Goal: Communication & Community: Answer question/provide support

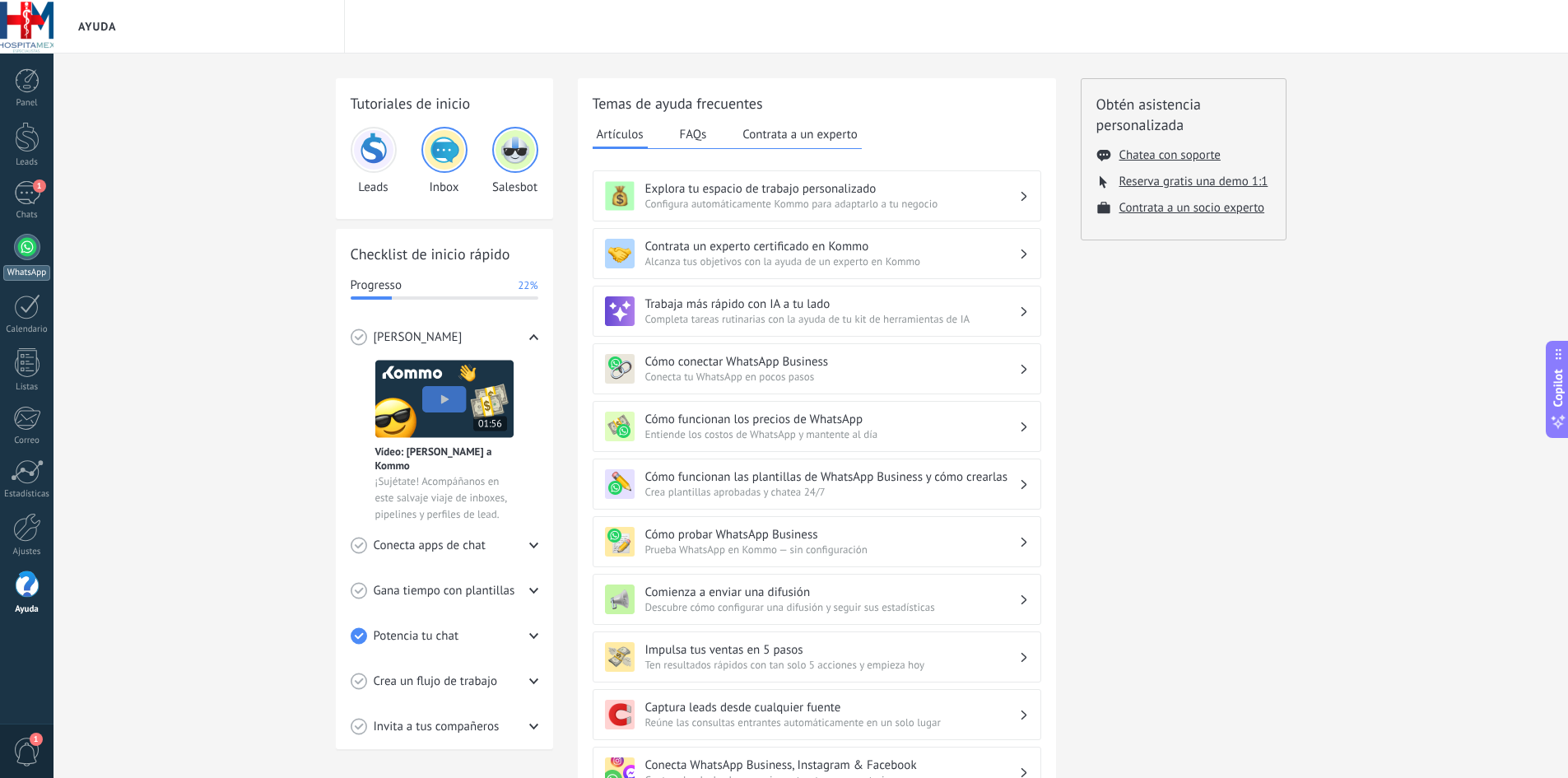
click at [19, 251] on div at bounding box center [26, 246] width 26 height 26
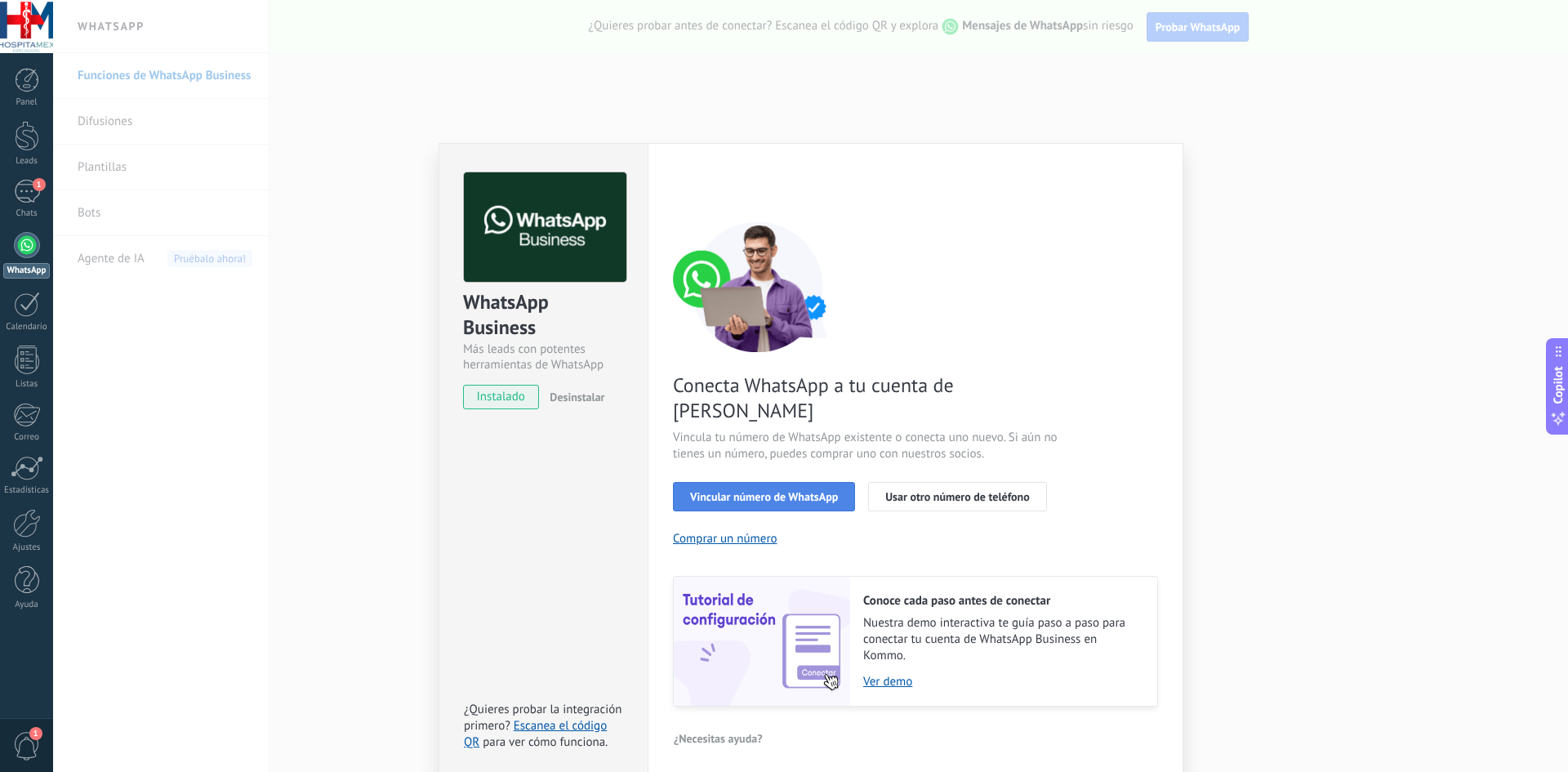
click at [793, 491] on span "Vincular número de WhatsApp" at bounding box center [763, 497] width 148 height 12
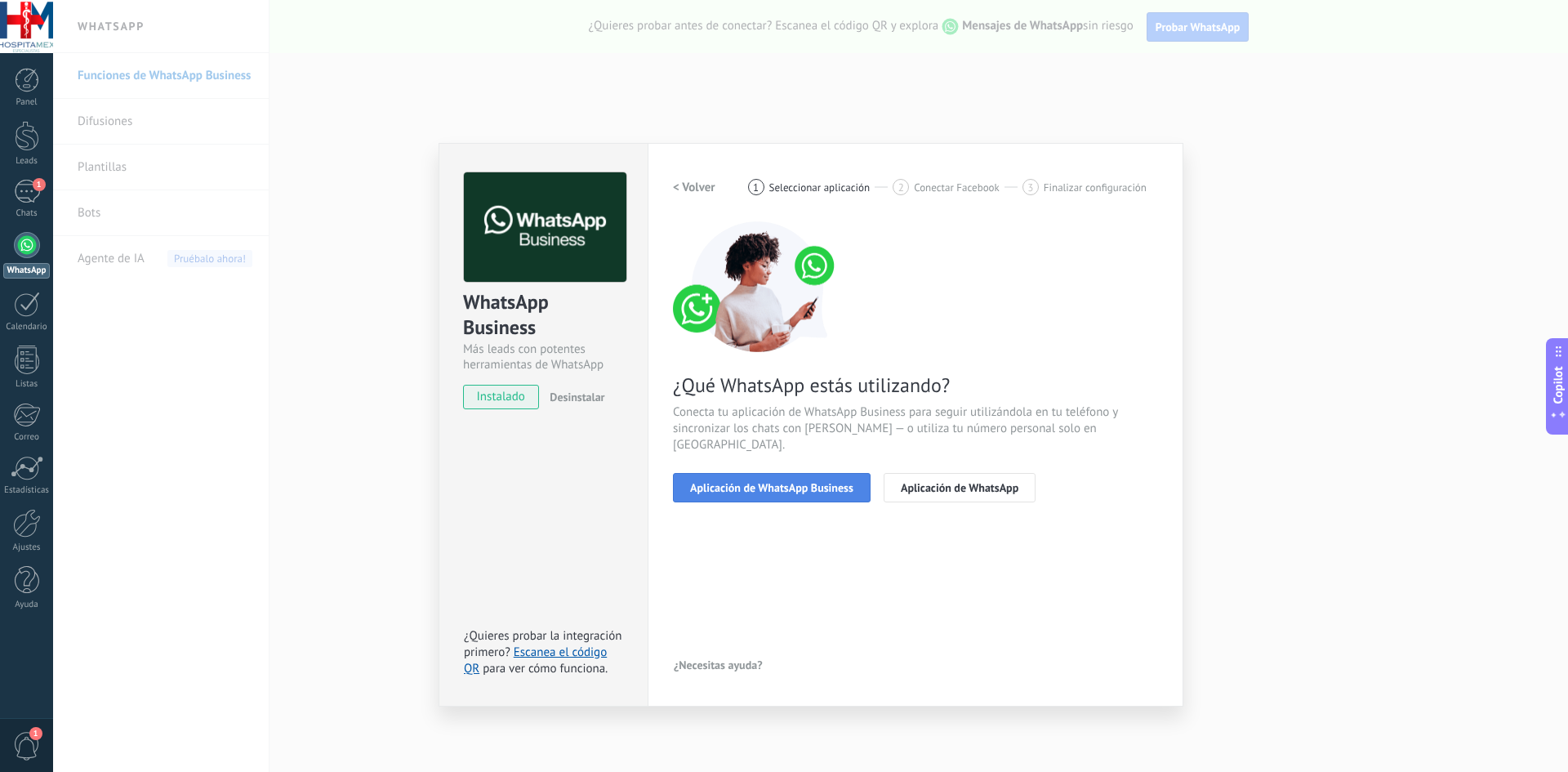
click at [822, 482] on span "Aplicación de WhatsApp Business" at bounding box center [771, 488] width 163 height 12
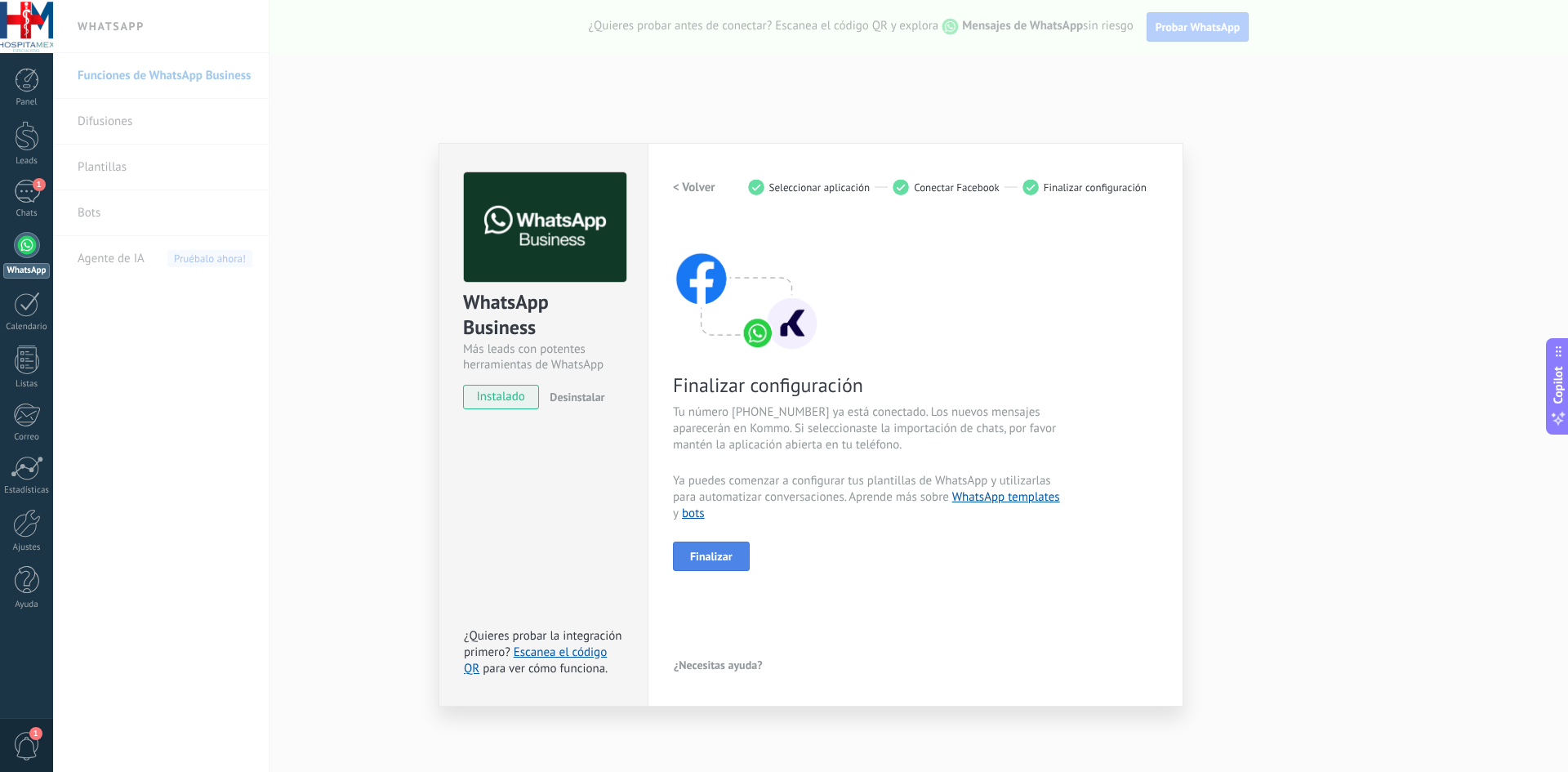
click at [724, 555] on span "Finalizar" at bounding box center [711, 557] width 43 height 12
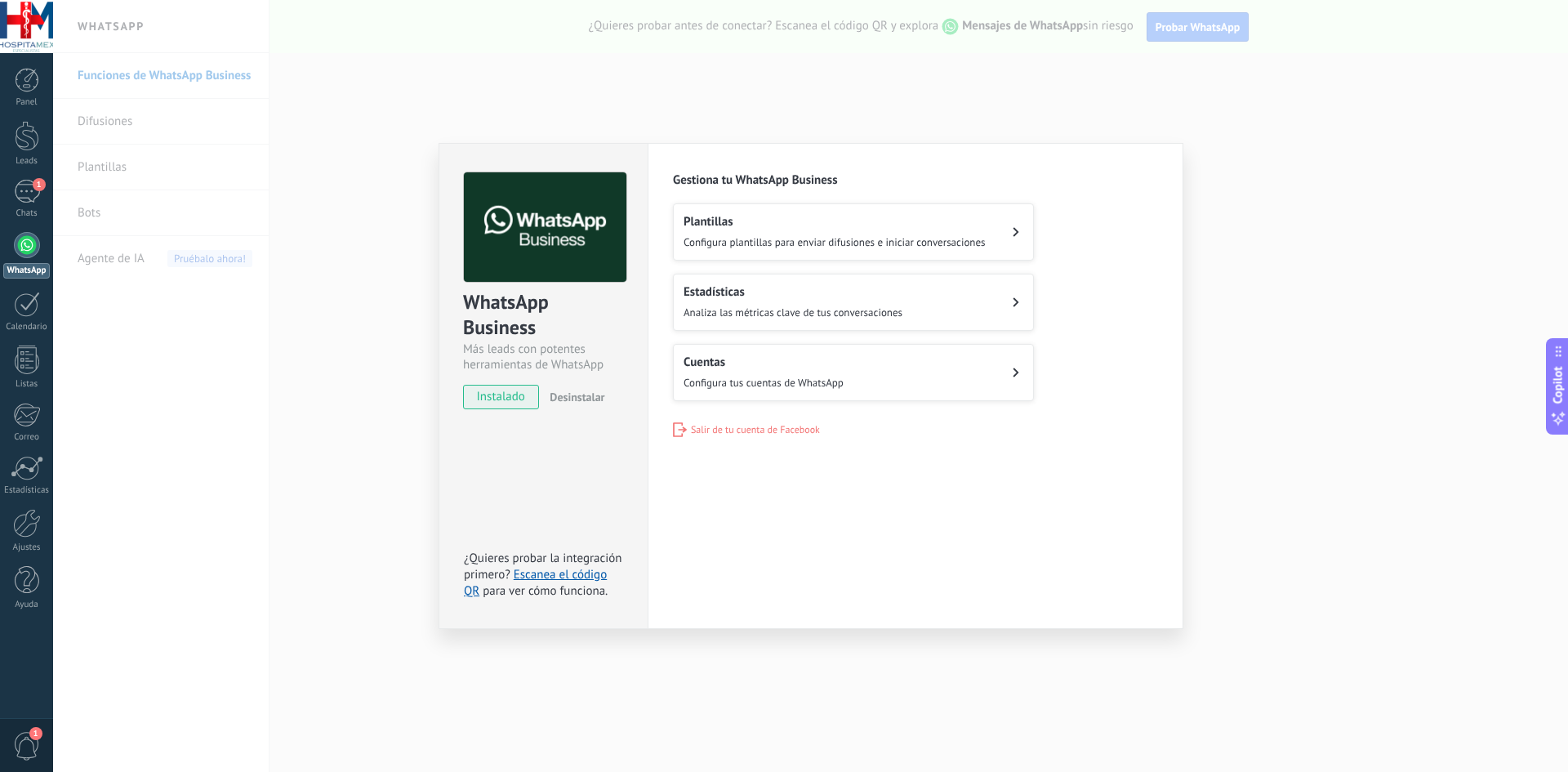
click at [821, 372] on div "Cuentas Configura tus cuentas de WhatsApp" at bounding box center [763, 372] width 160 height 36
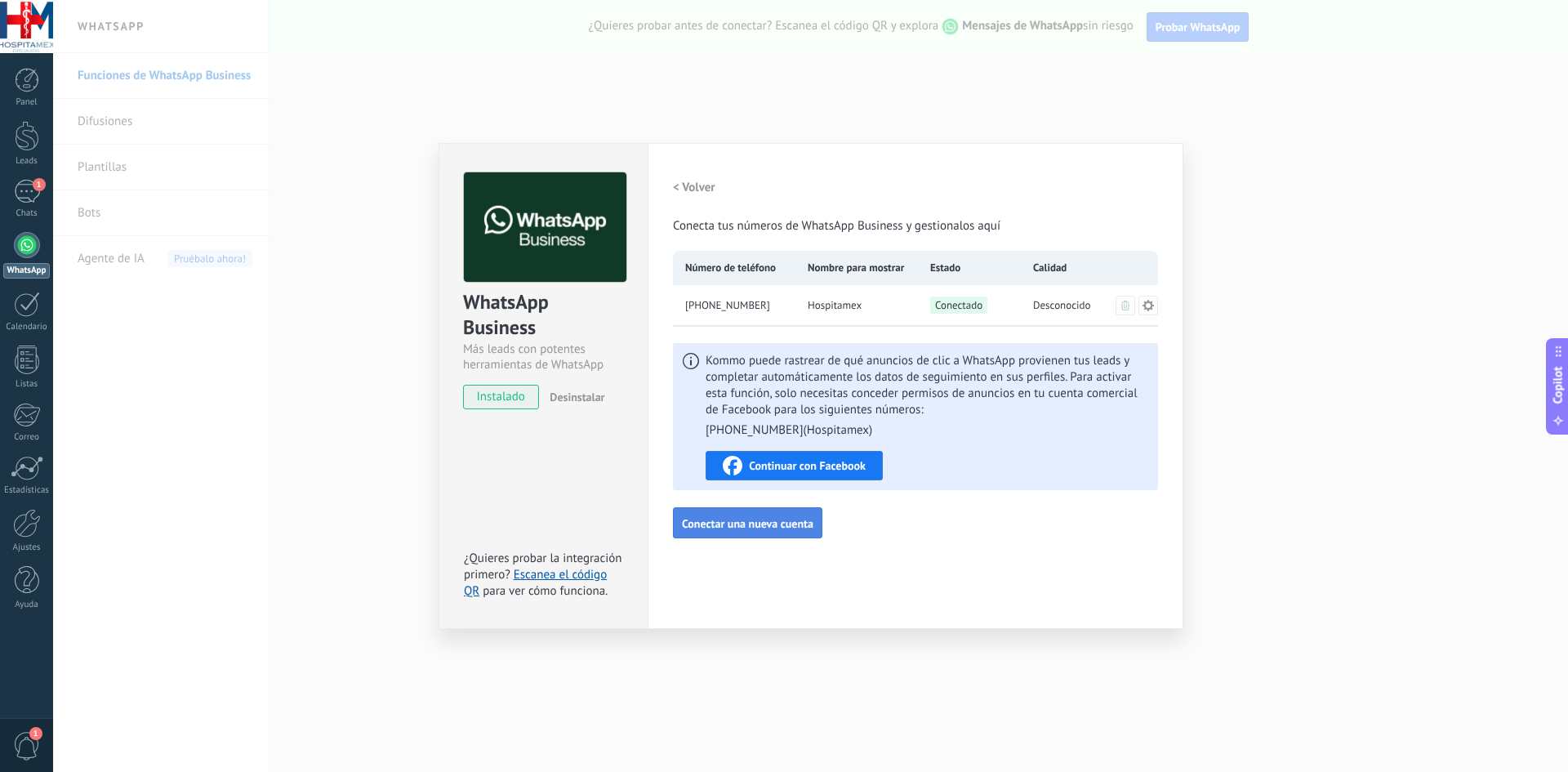
click at [777, 525] on span "Conectar una nueva cuenta" at bounding box center [748, 524] width 131 height 12
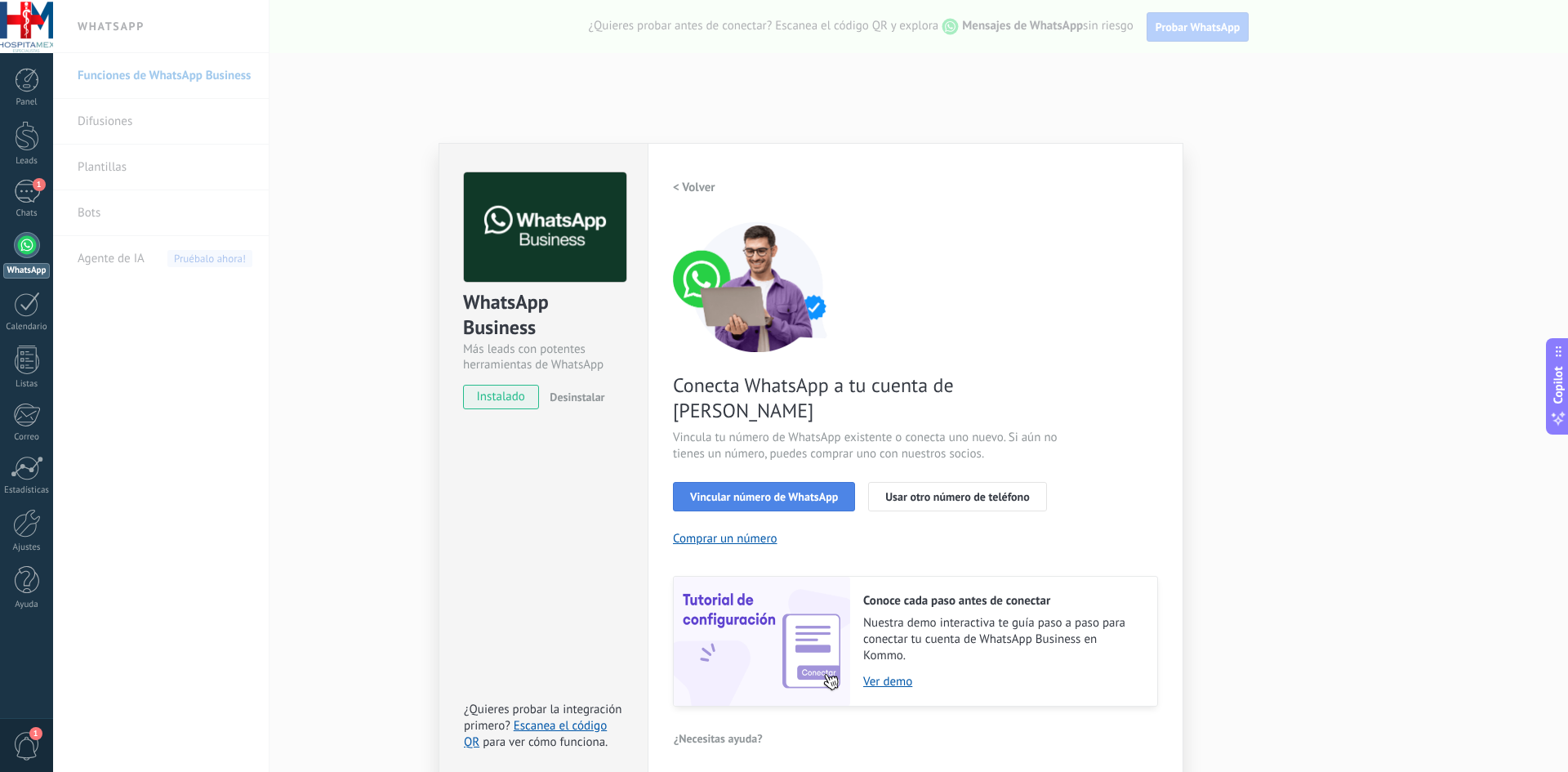
click at [809, 491] on span "Vincular número de WhatsApp" at bounding box center [763, 497] width 148 height 12
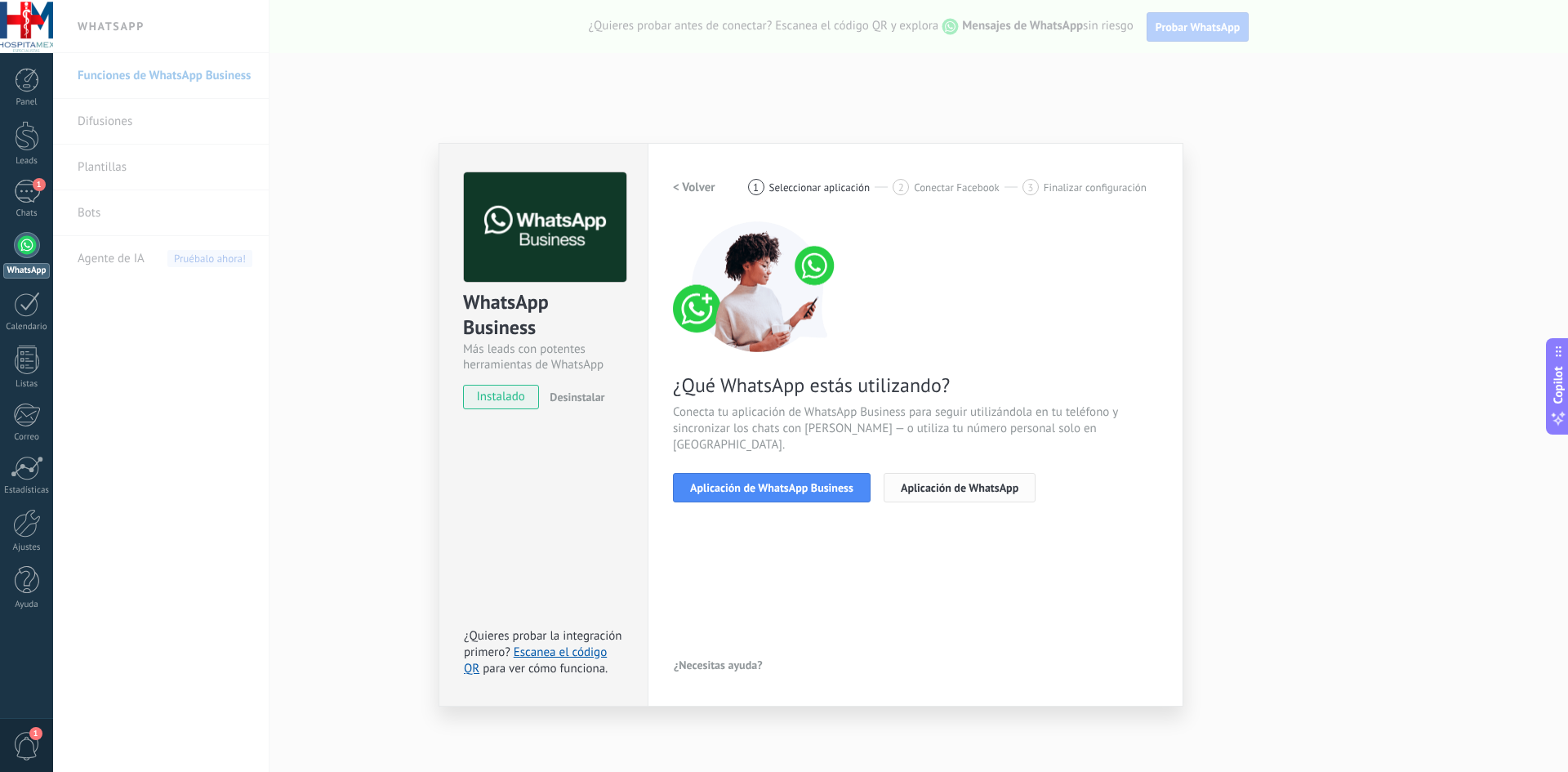
click at [929, 482] on span "Aplicación de WhatsApp" at bounding box center [959, 488] width 118 height 12
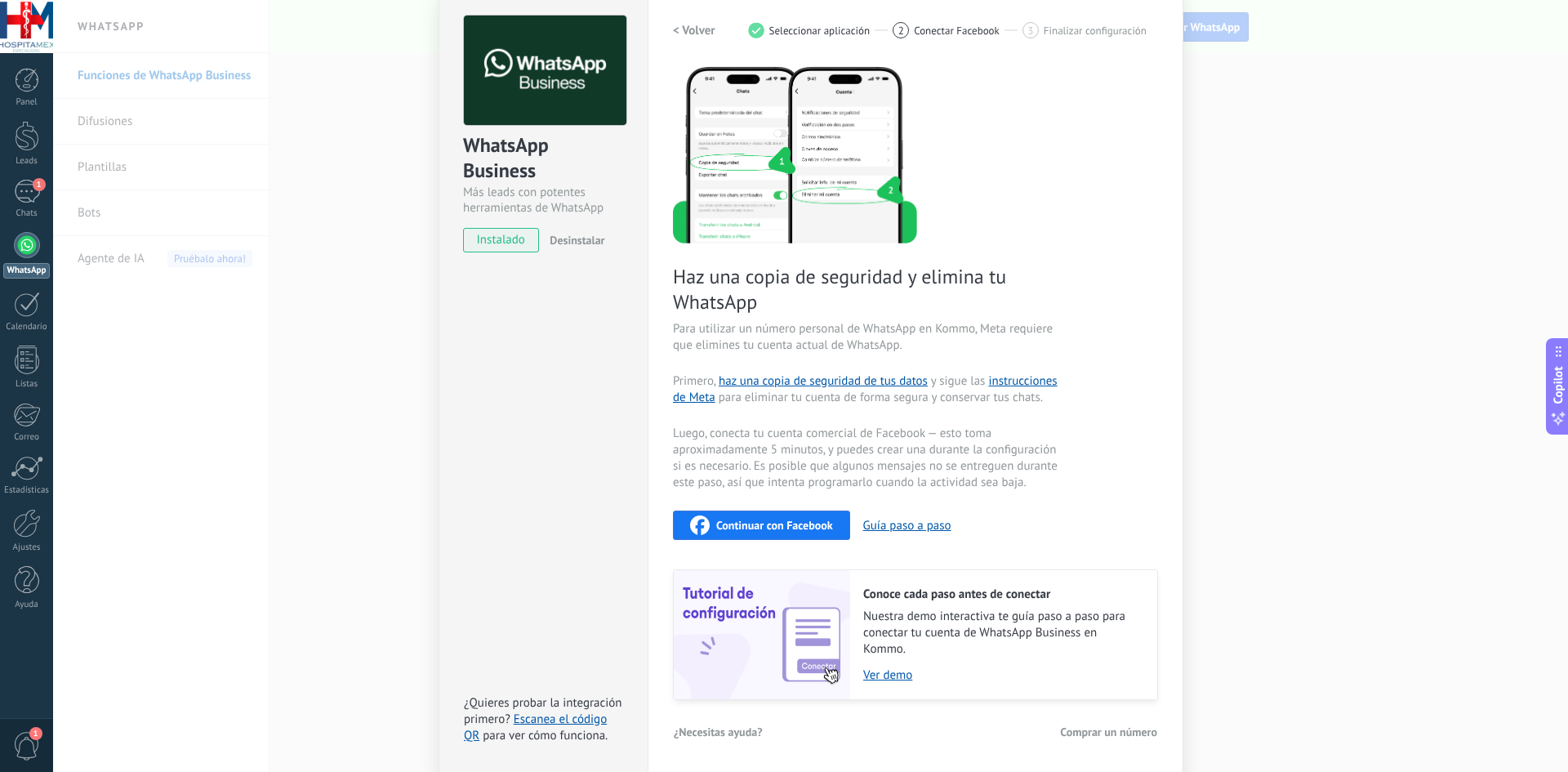
scroll to position [157, 0]
click at [819, 528] on span "Continuar con Facebook" at bounding box center [774, 525] width 117 height 12
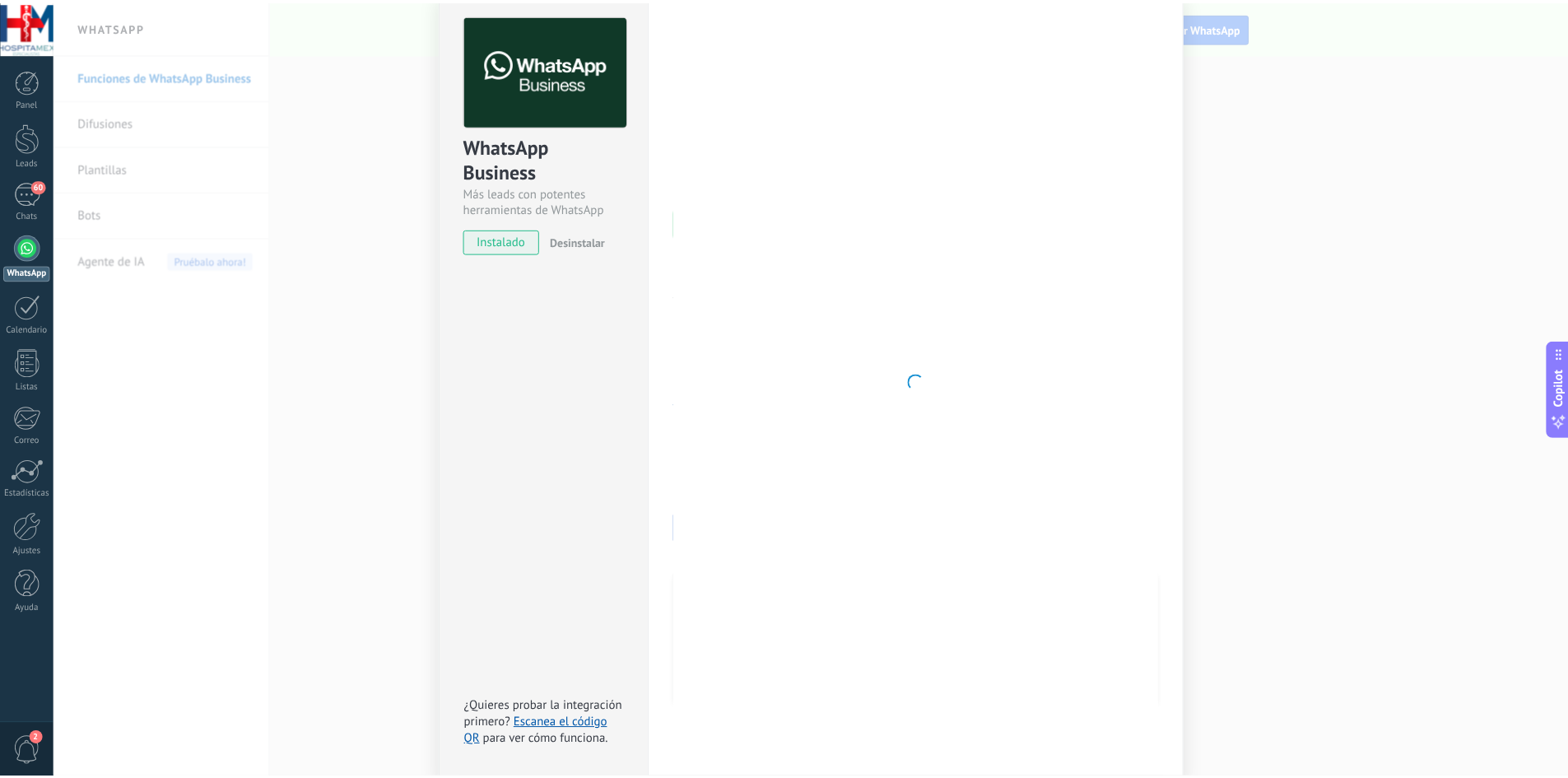
scroll to position [0, 0]
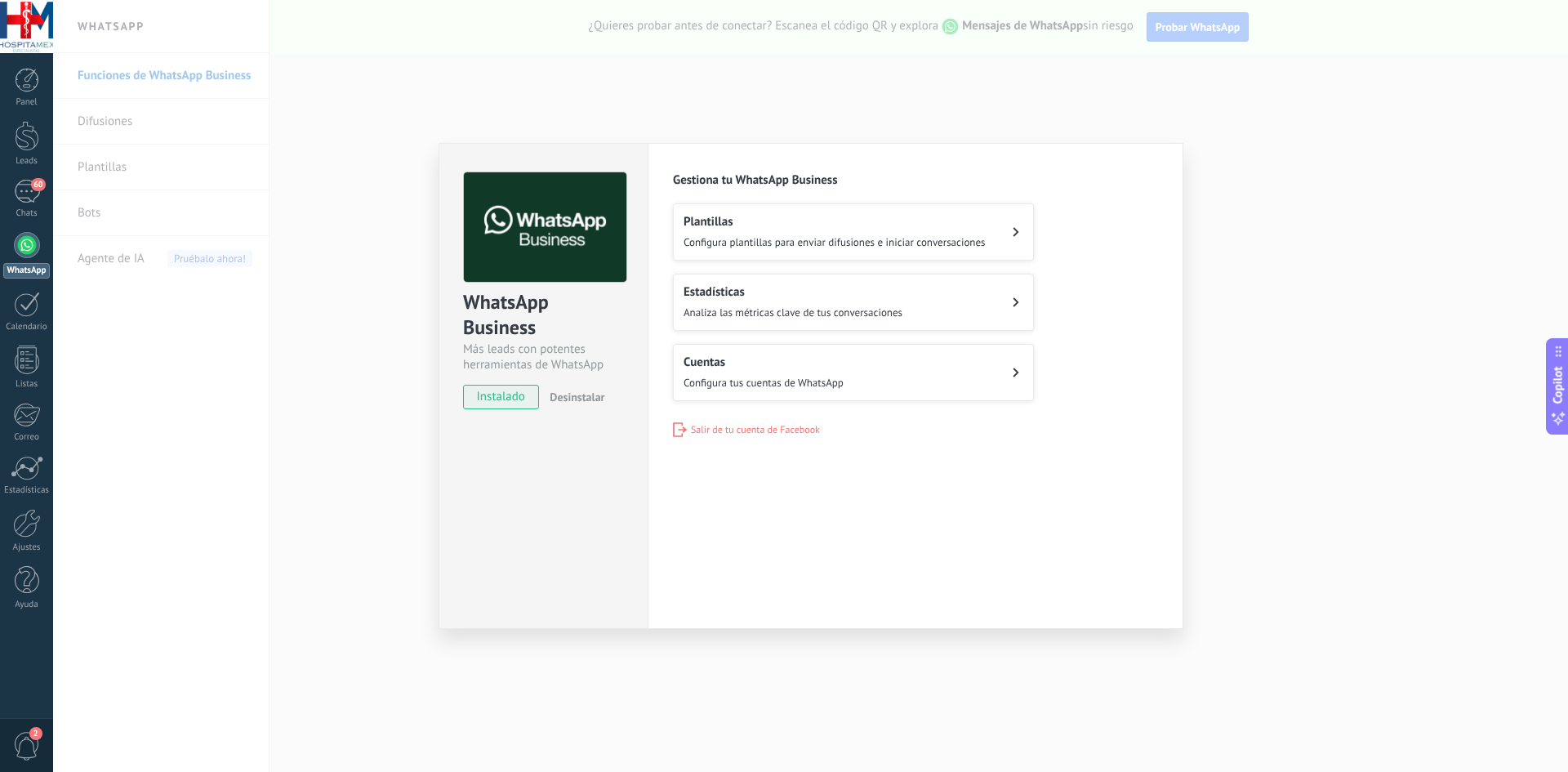
click at [82, 274] on div "WhatsApp Business Más leads con potentes herramientas de WhatsApp instalado Des…" at bounding box center [811, 386] width 1515 height 772
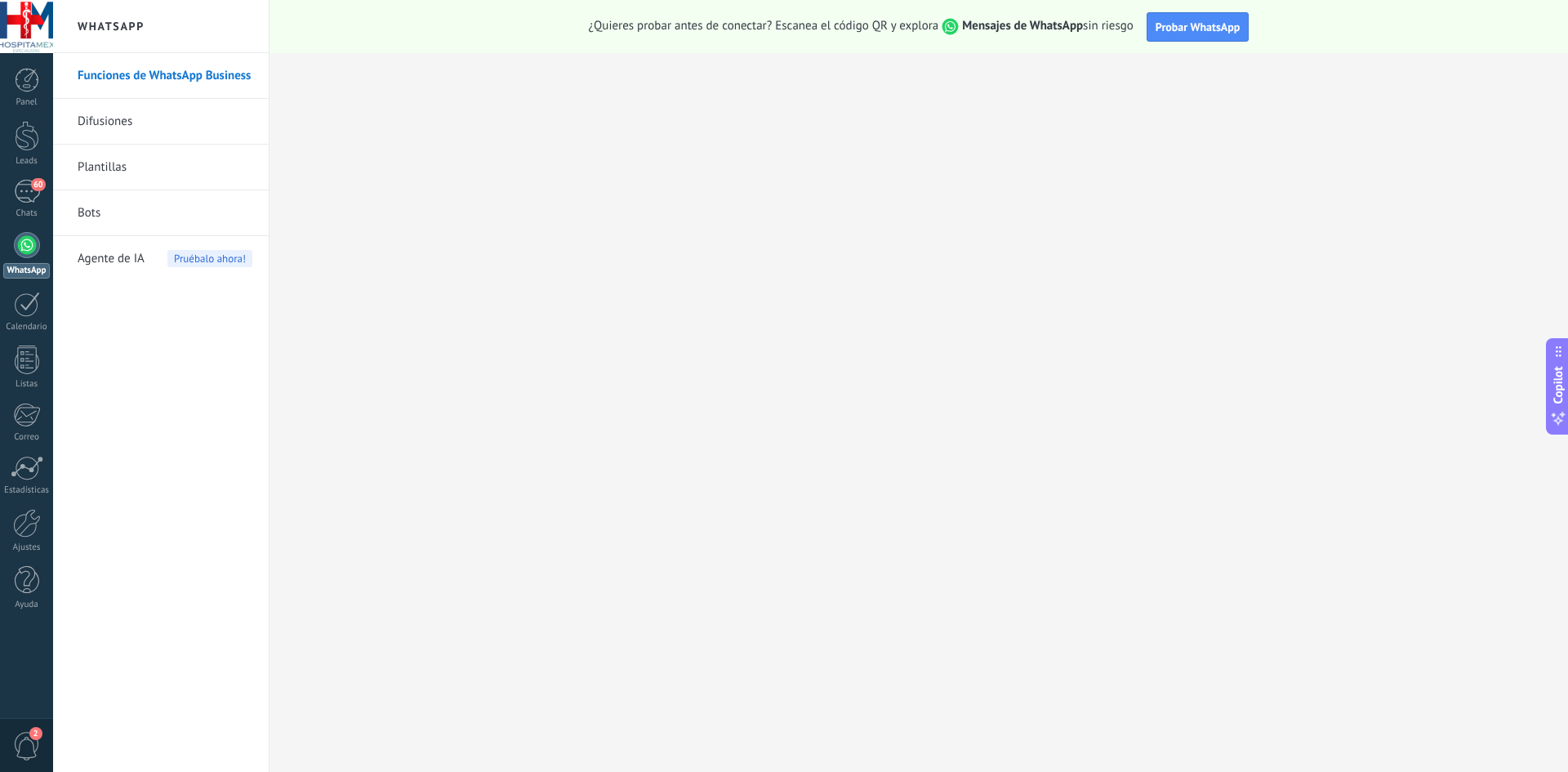
click at [31, 247] on div at bounding box center [26, 244] width 26 height 26
click at [29, 244] on div at bounding box center [26, 244] width 26 height 26
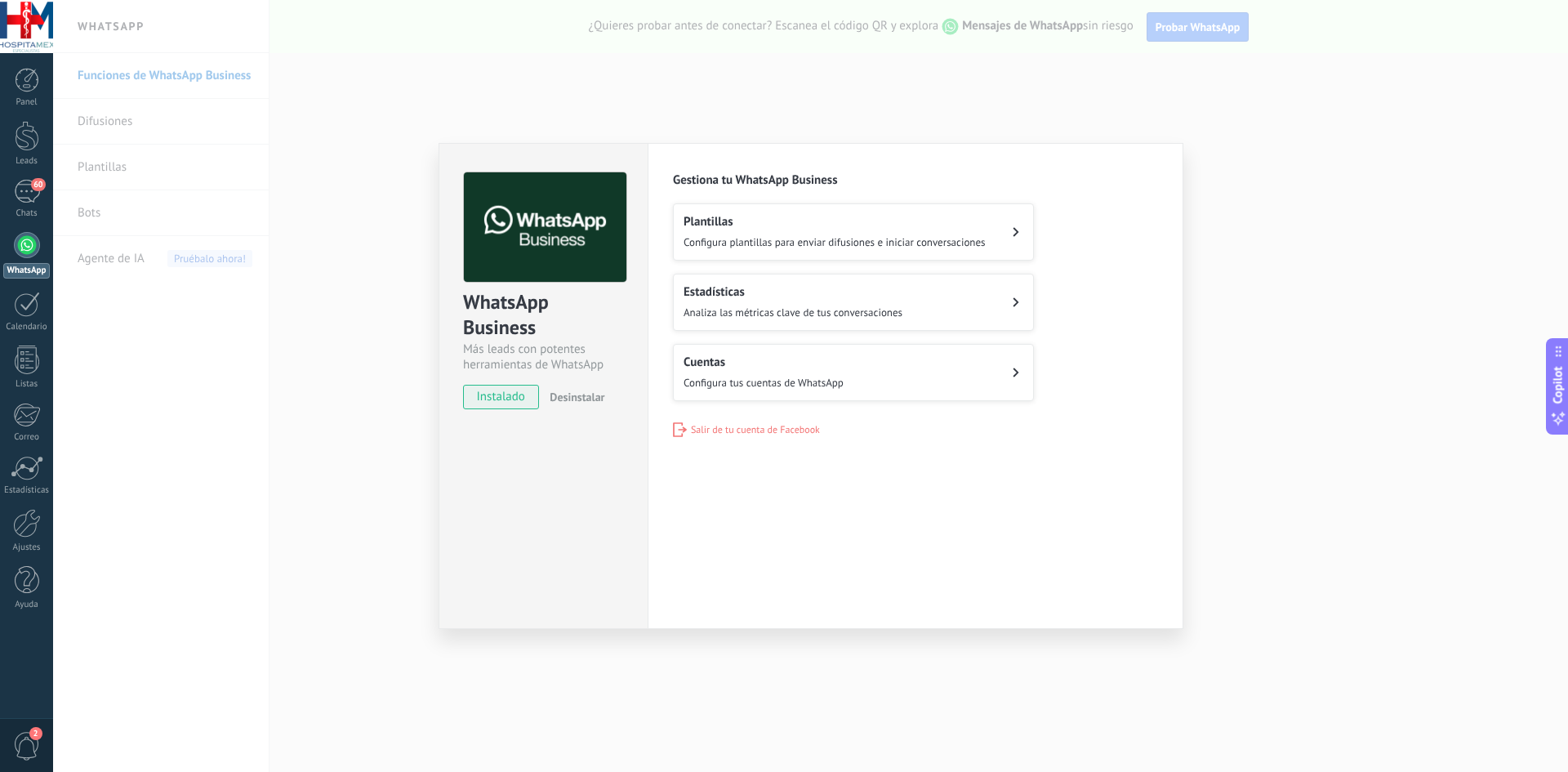
click at [850, 237] on span "Configura plantillas para enviar difusiones e iniciar conversaciones" at bounding box center [834, 242] width 302 height 14
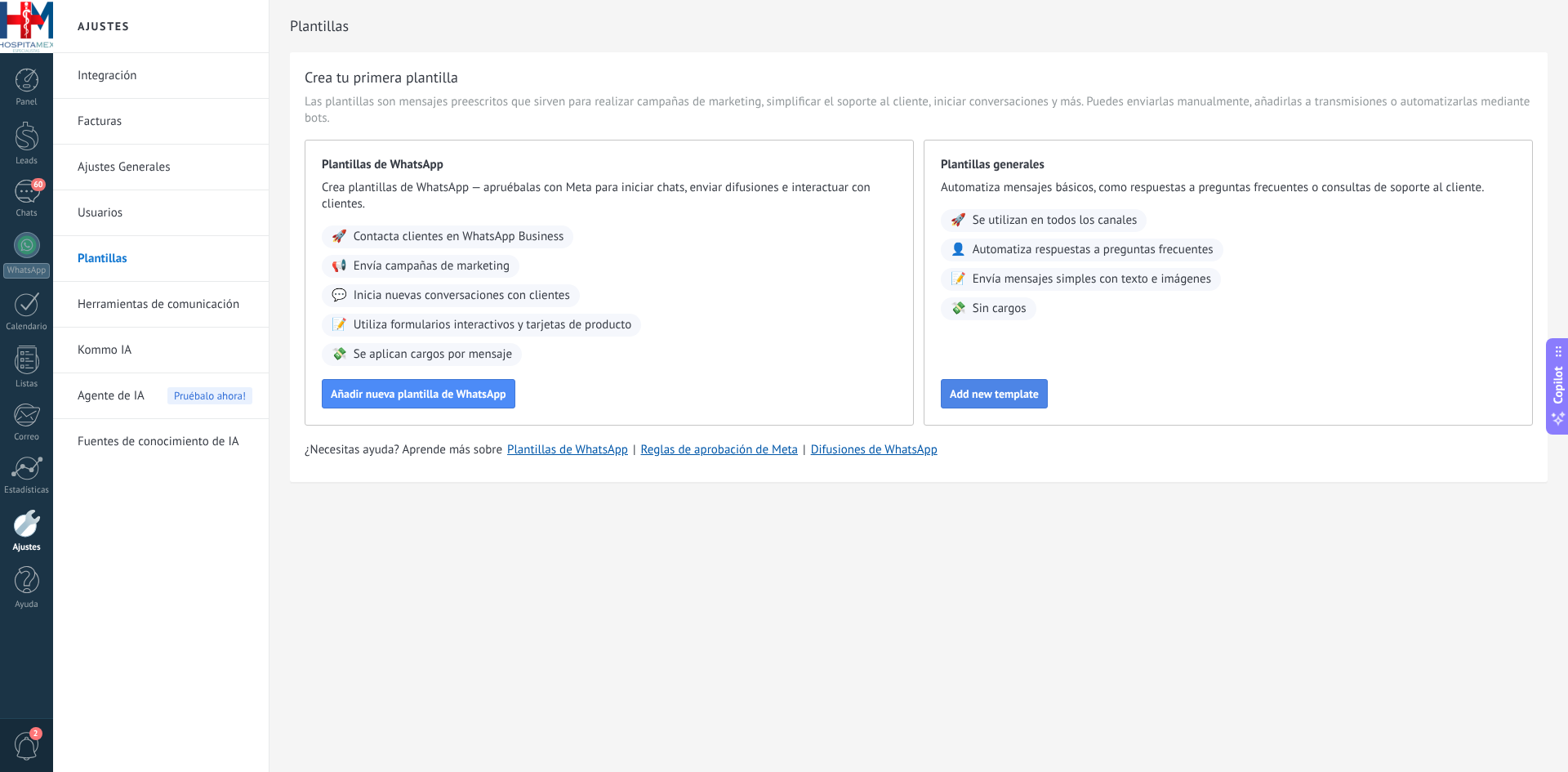
click at [1016, 398] on span "Add new template" at bounding box center [994, 393] width 89 height 12
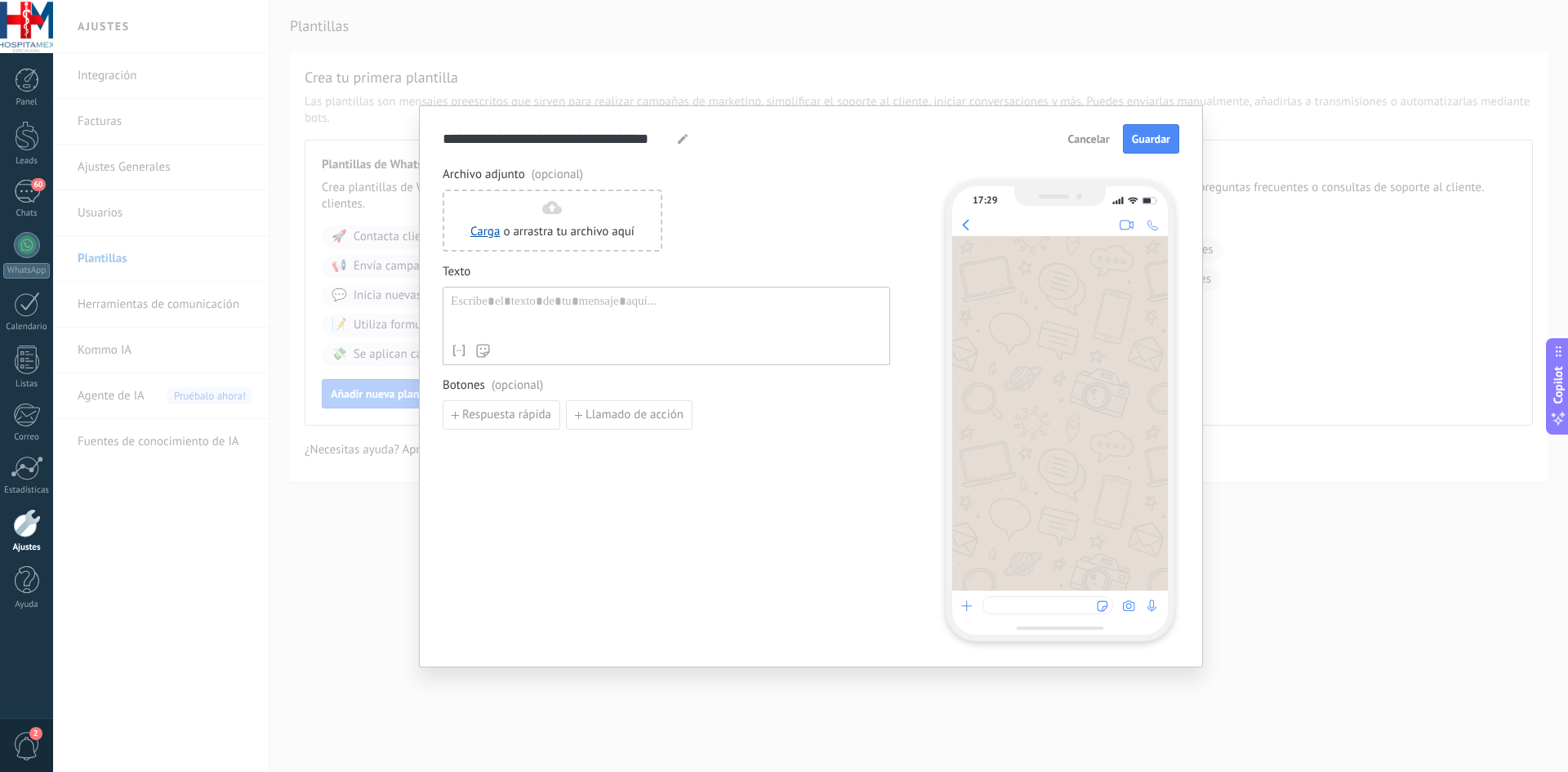
click at [1086, 130] on button "Cancelar" at bounding box center [1089, 138] width 56 height 24
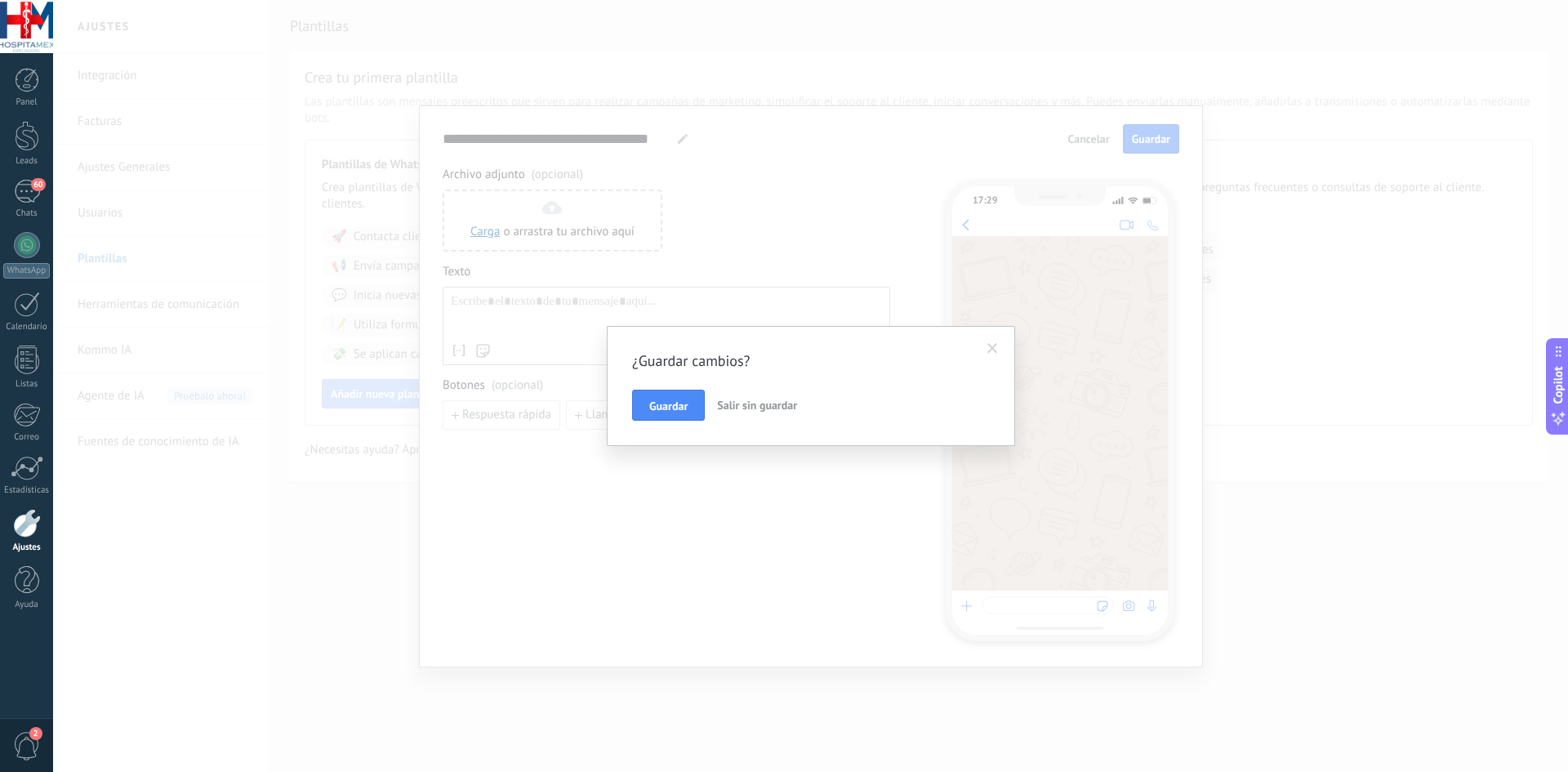
click at [758, 409] on span "Salir sin guardar" at bounding box center [756, 405] width 80 height 14
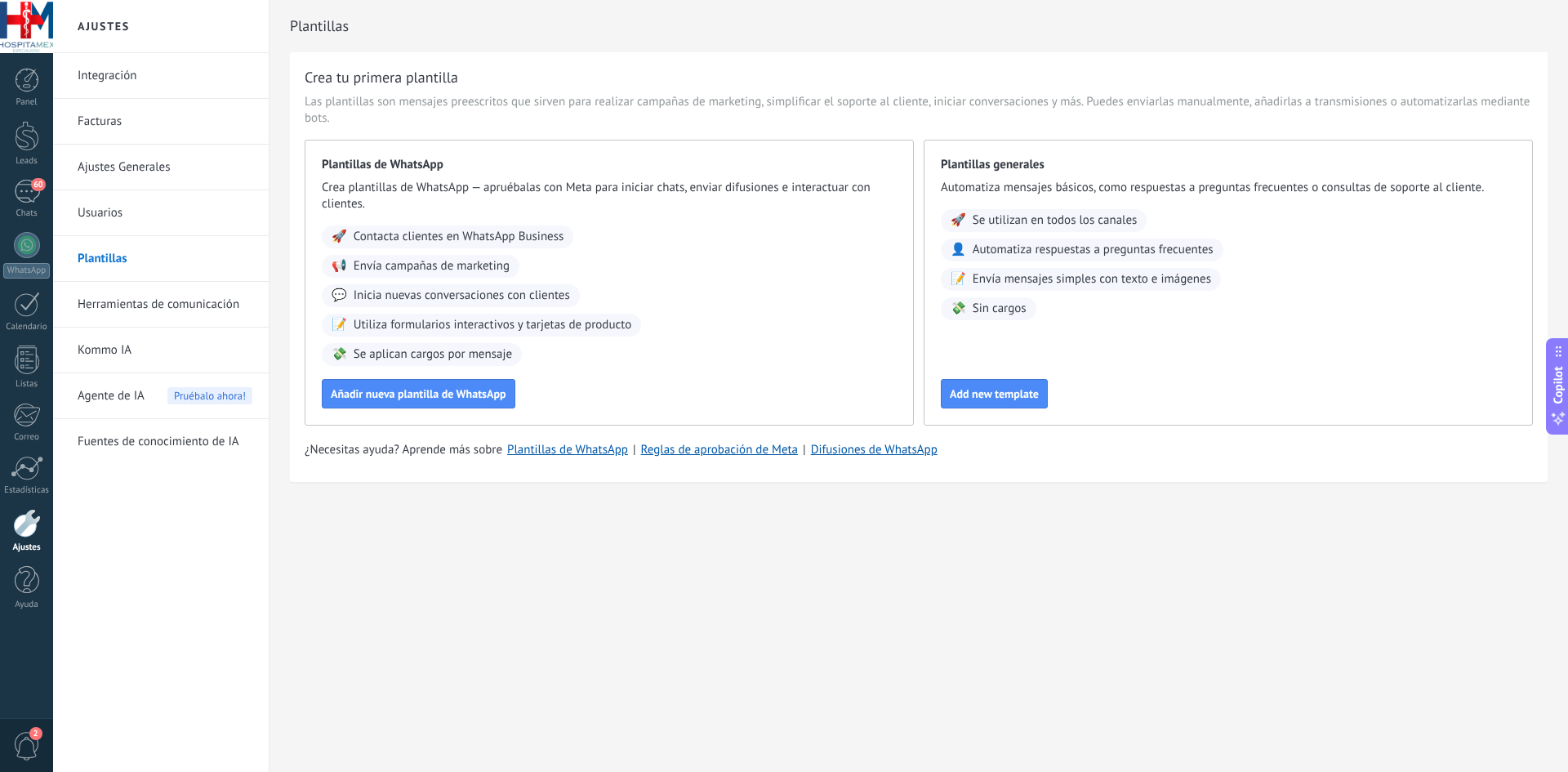
click at [155, 80] on link "Integración" at bounding box center [164, 75] width 175 height 45
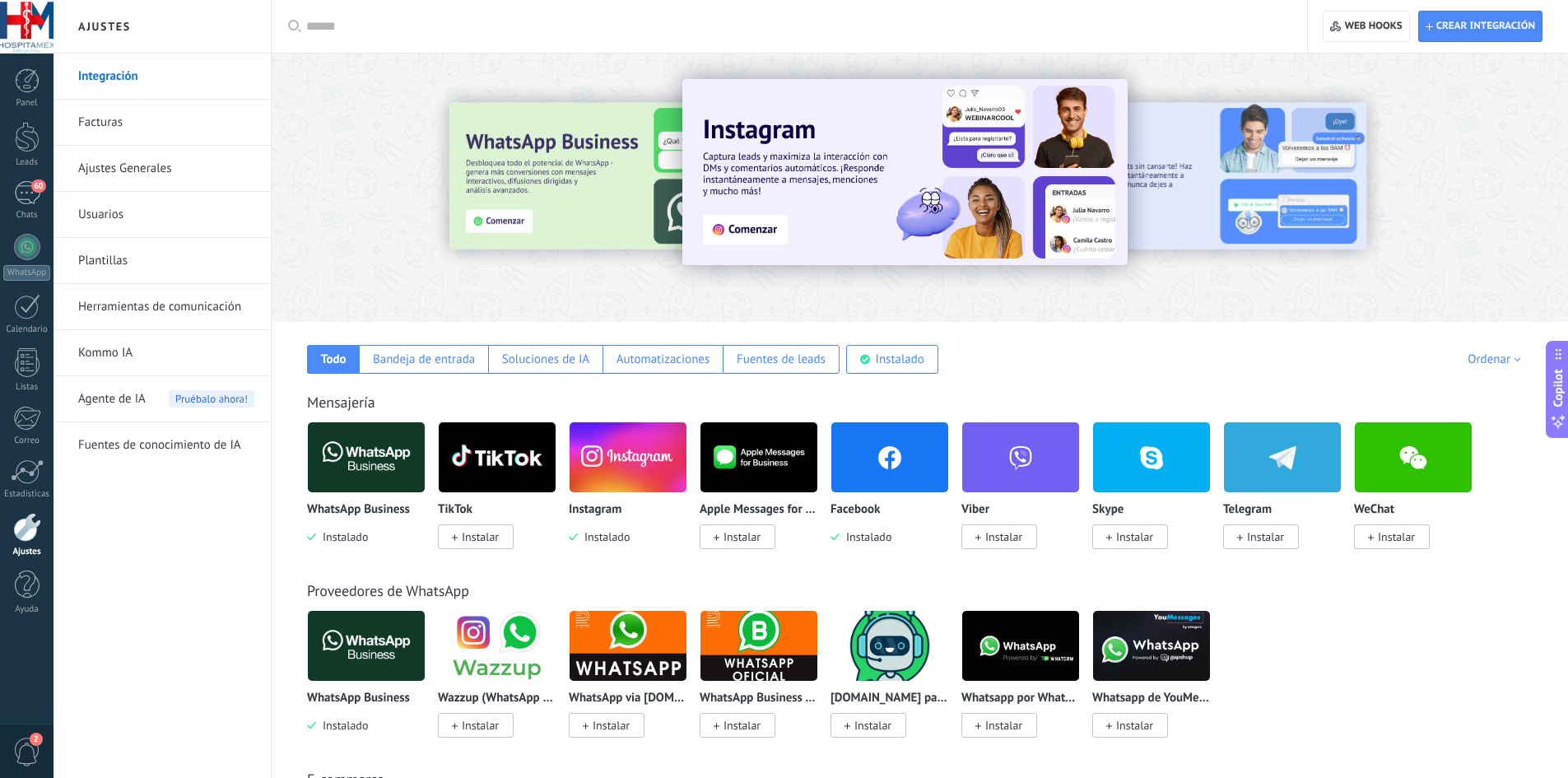
click at [143, 166] on link "Ajustes Generales" at bounding box center [166, 168] width 176 height 46
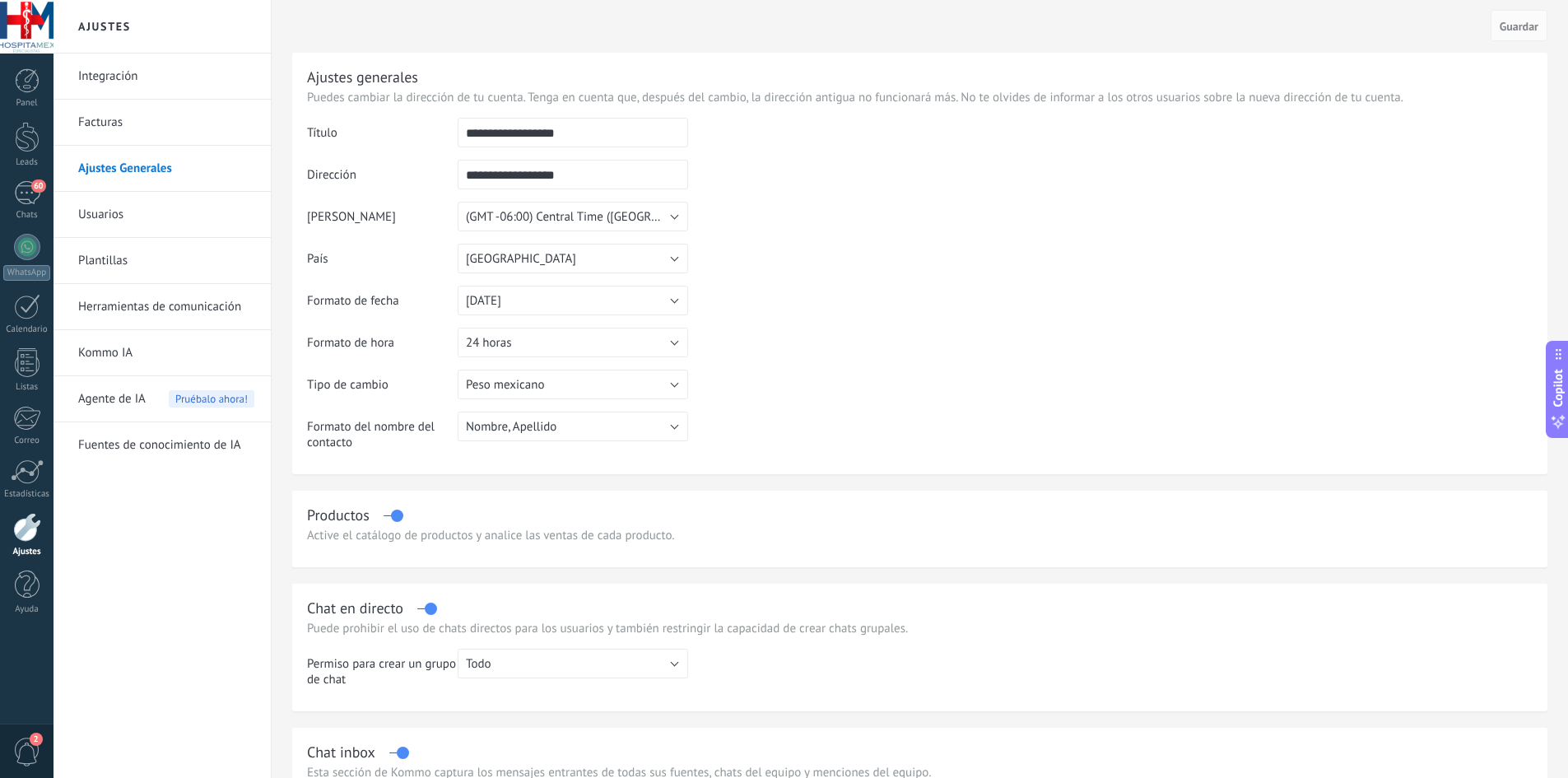
click at [146, 228] on link "Usuarios" at bounding box center [166, 214] width 176 height 46
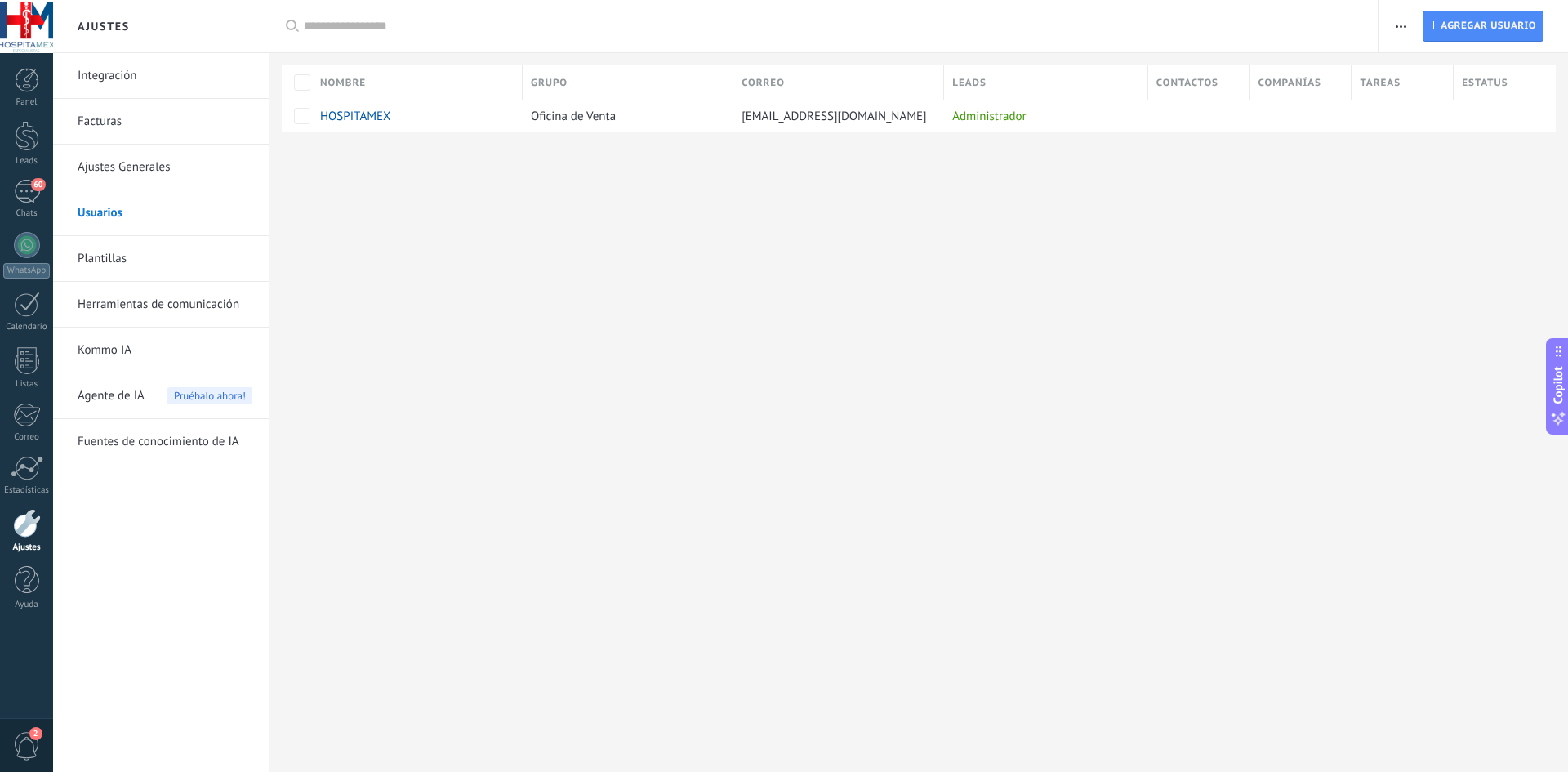
click at [136, 438] on link "Fuentes de conocimiento de IA" at bounding box center [164, 442] width 175 height 45
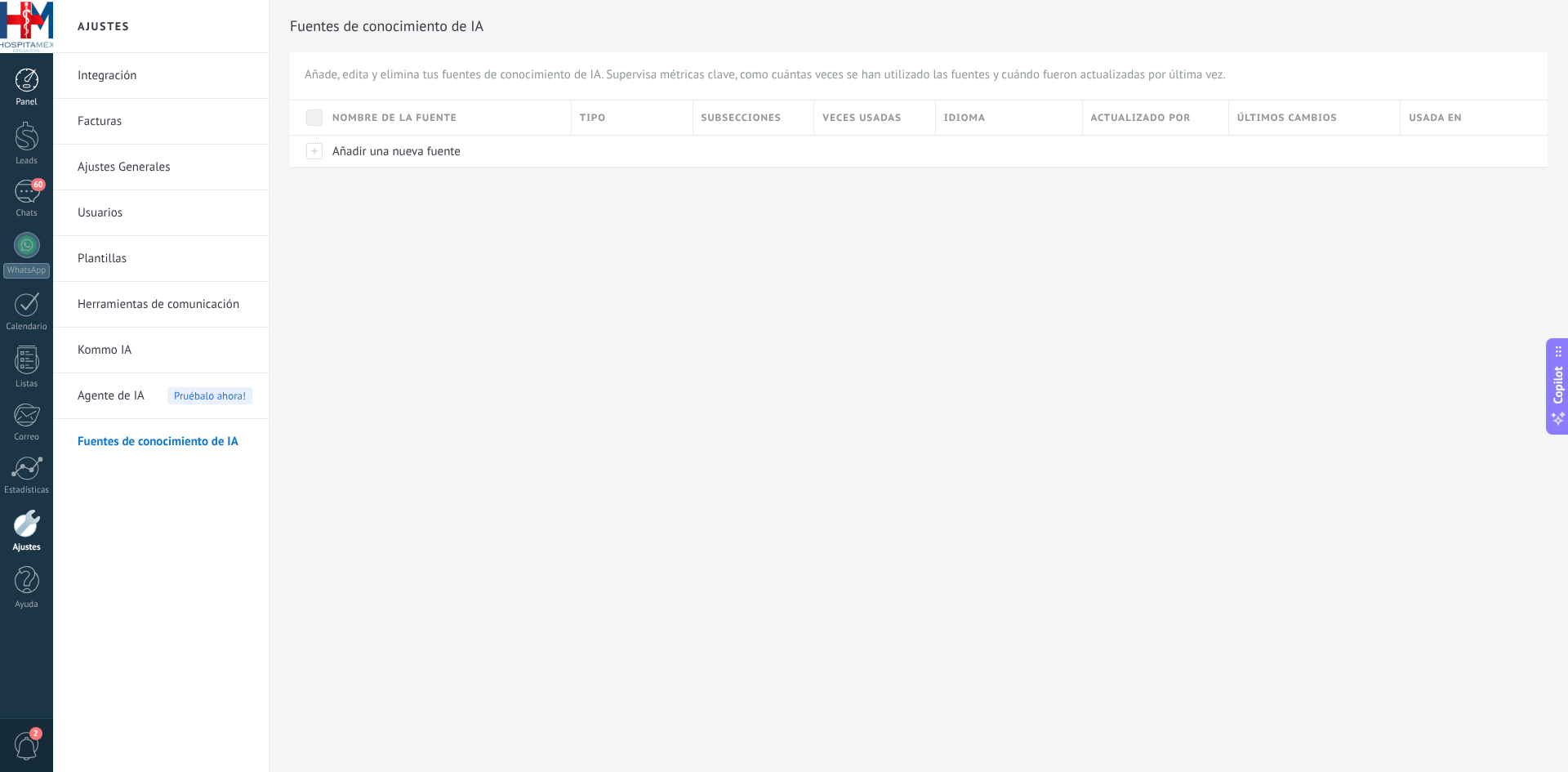
click at [28, 98] on div "Panel" at bounding box center [26, 102] width 47 height 11
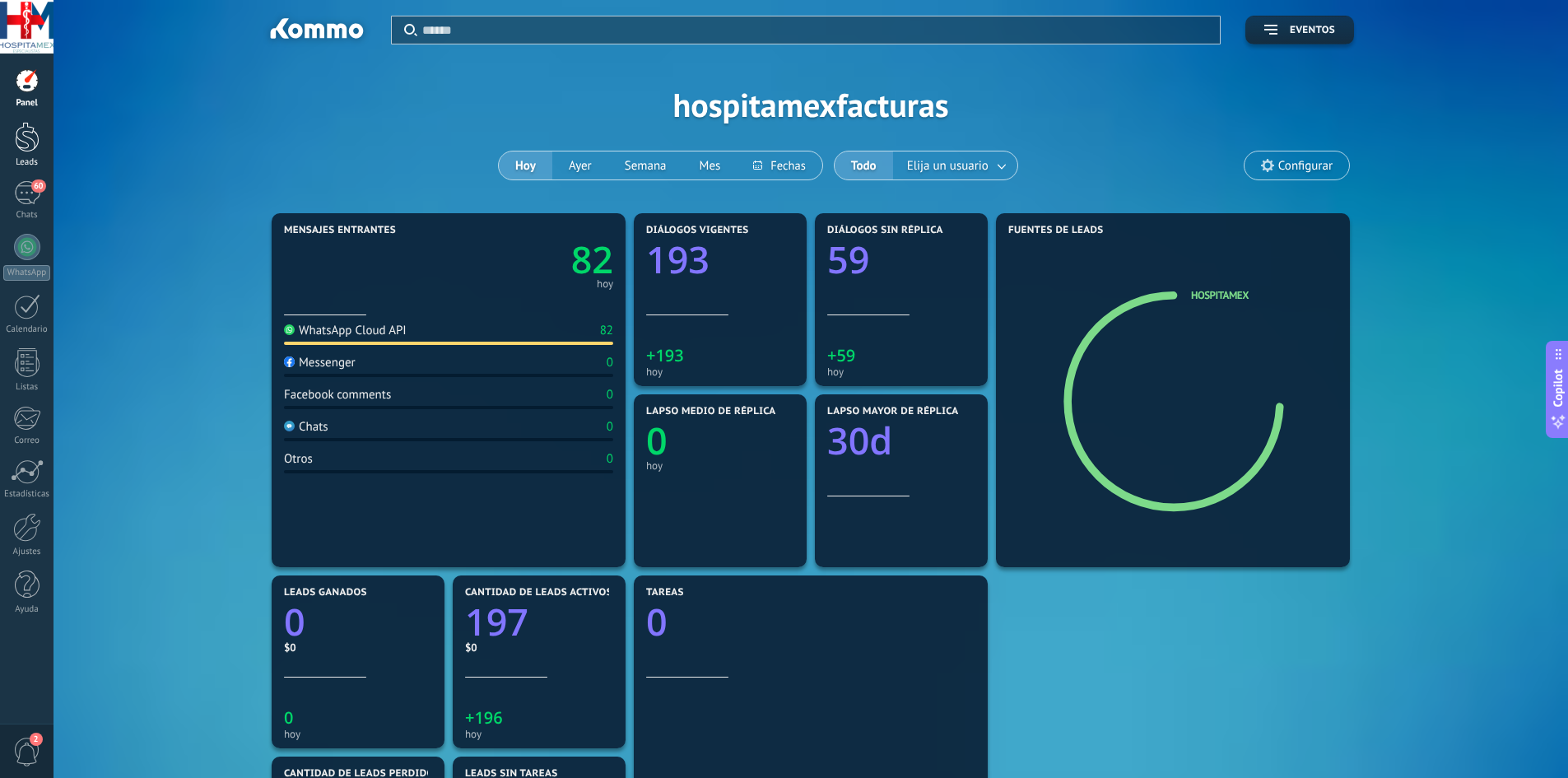
click at [36, 133] on div at bounding box center [26, 136] width 24 height 30
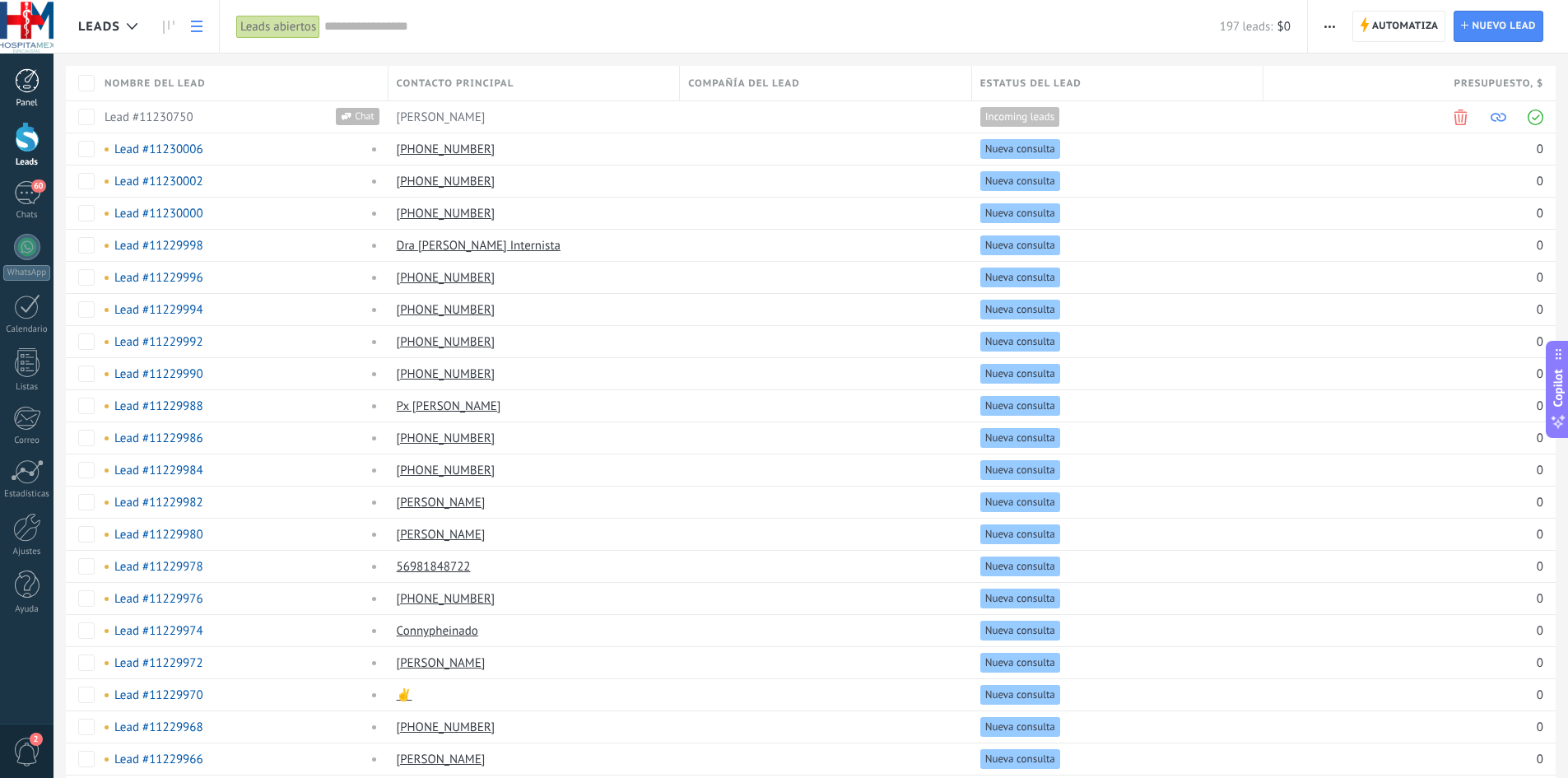
click at [30, 93] on link "Panel" at bounding box center [26, 88] width 54 height 40
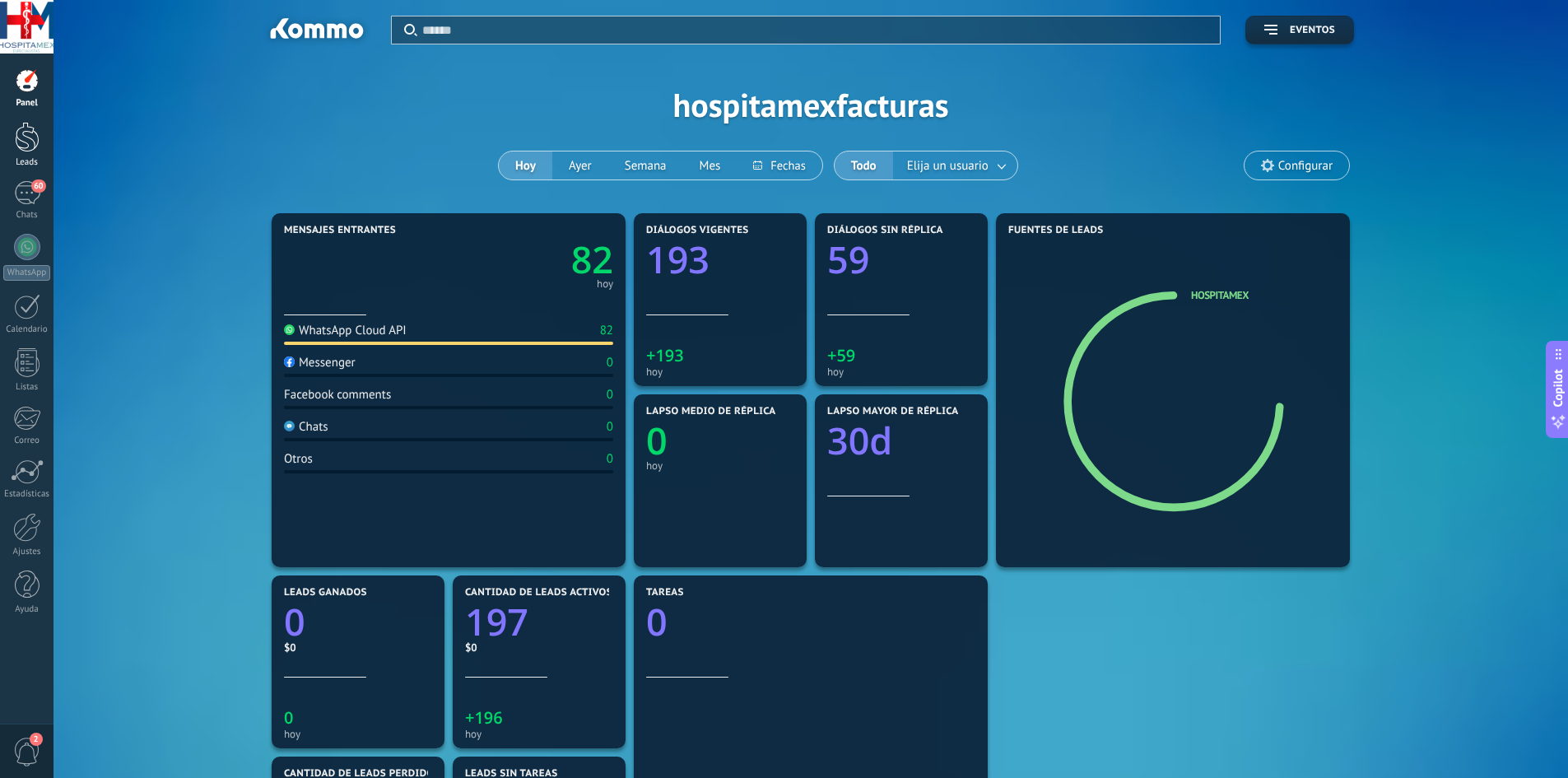
click at [30, 133] on div at bounding box center [26, 136] width 24 height 30
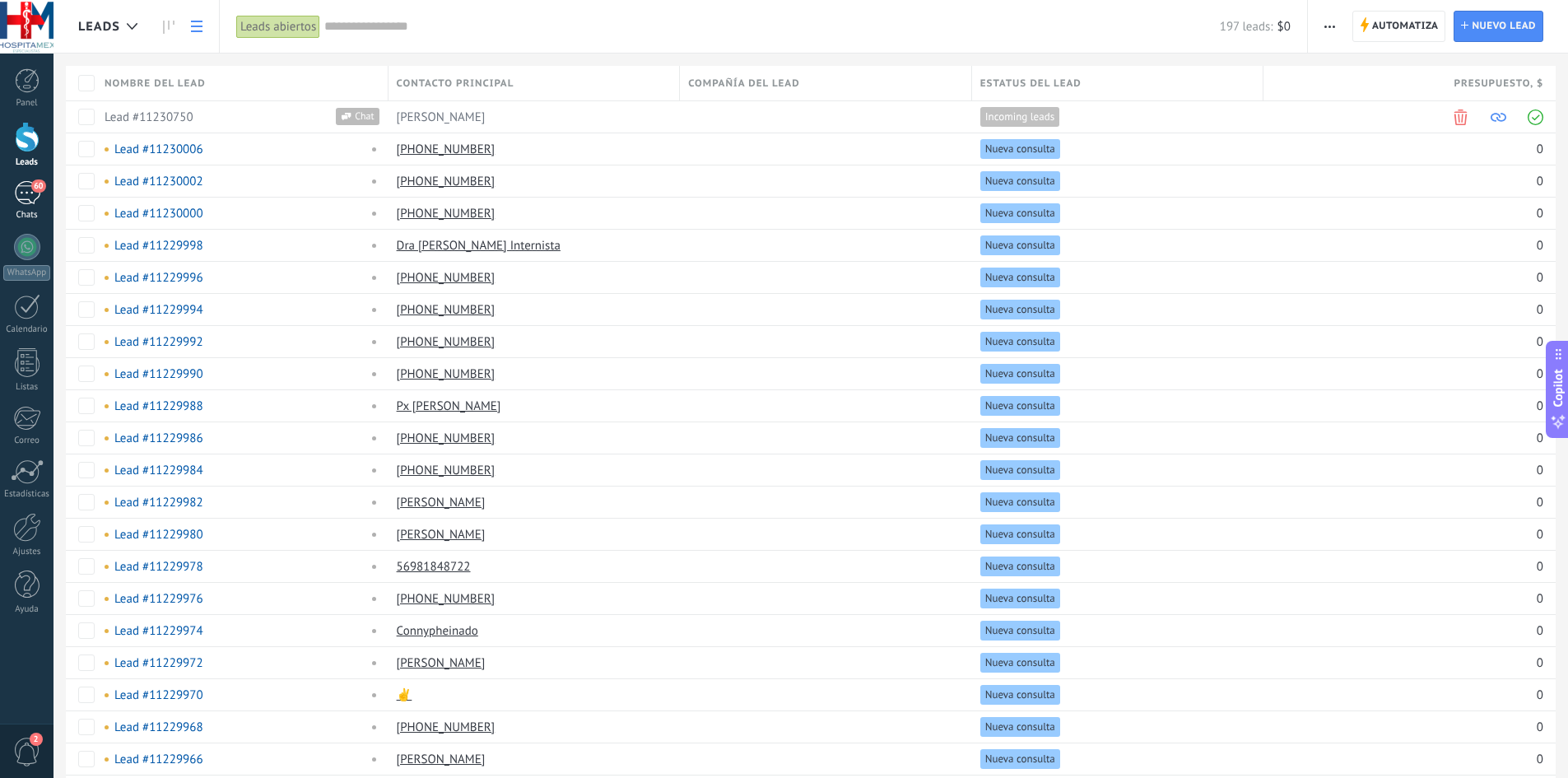
click at [33, 204] on link "60 Chats" at bounding box center [26, 201] width 54 height 40
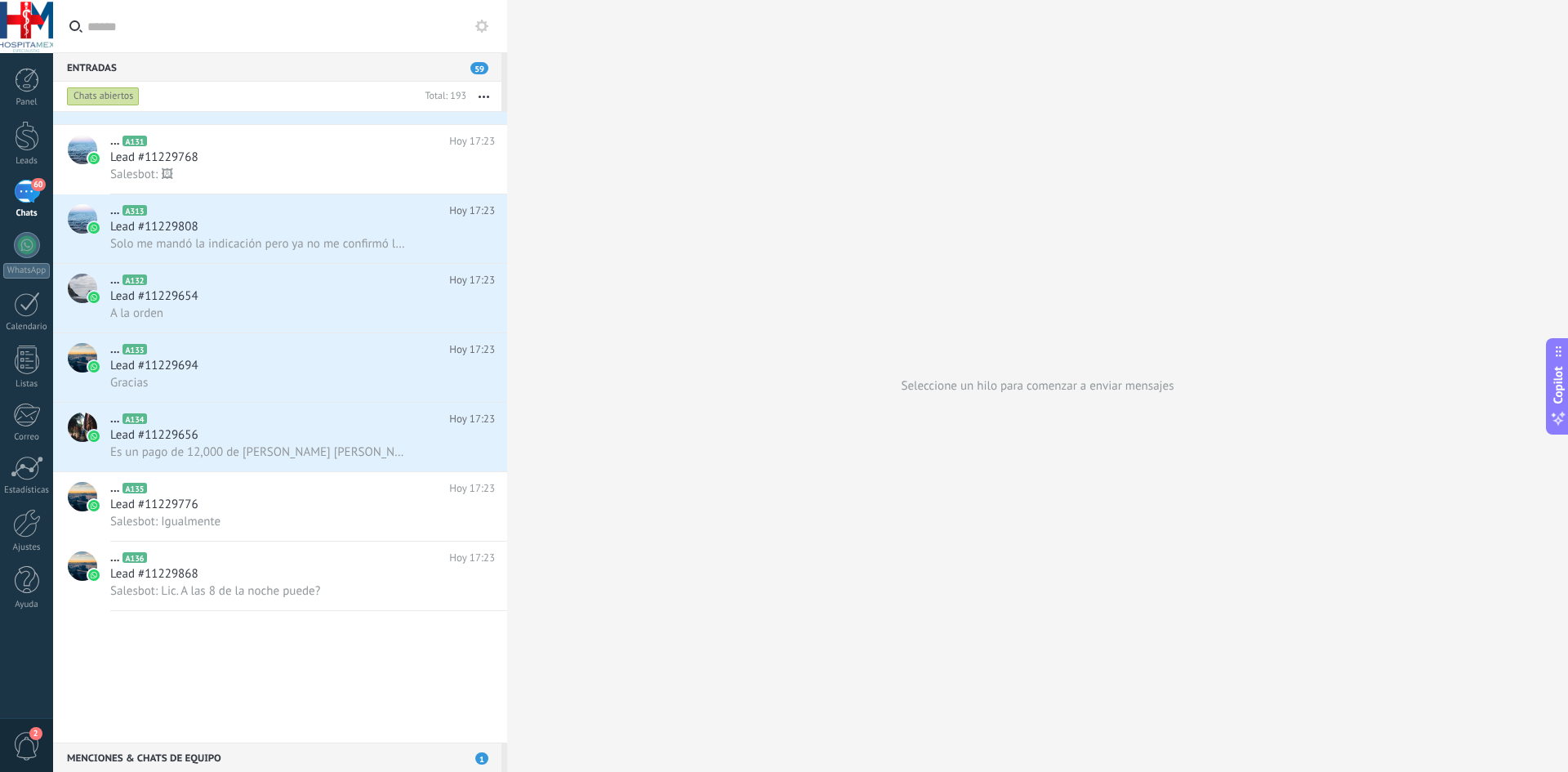
scroll to position [1277, 0]
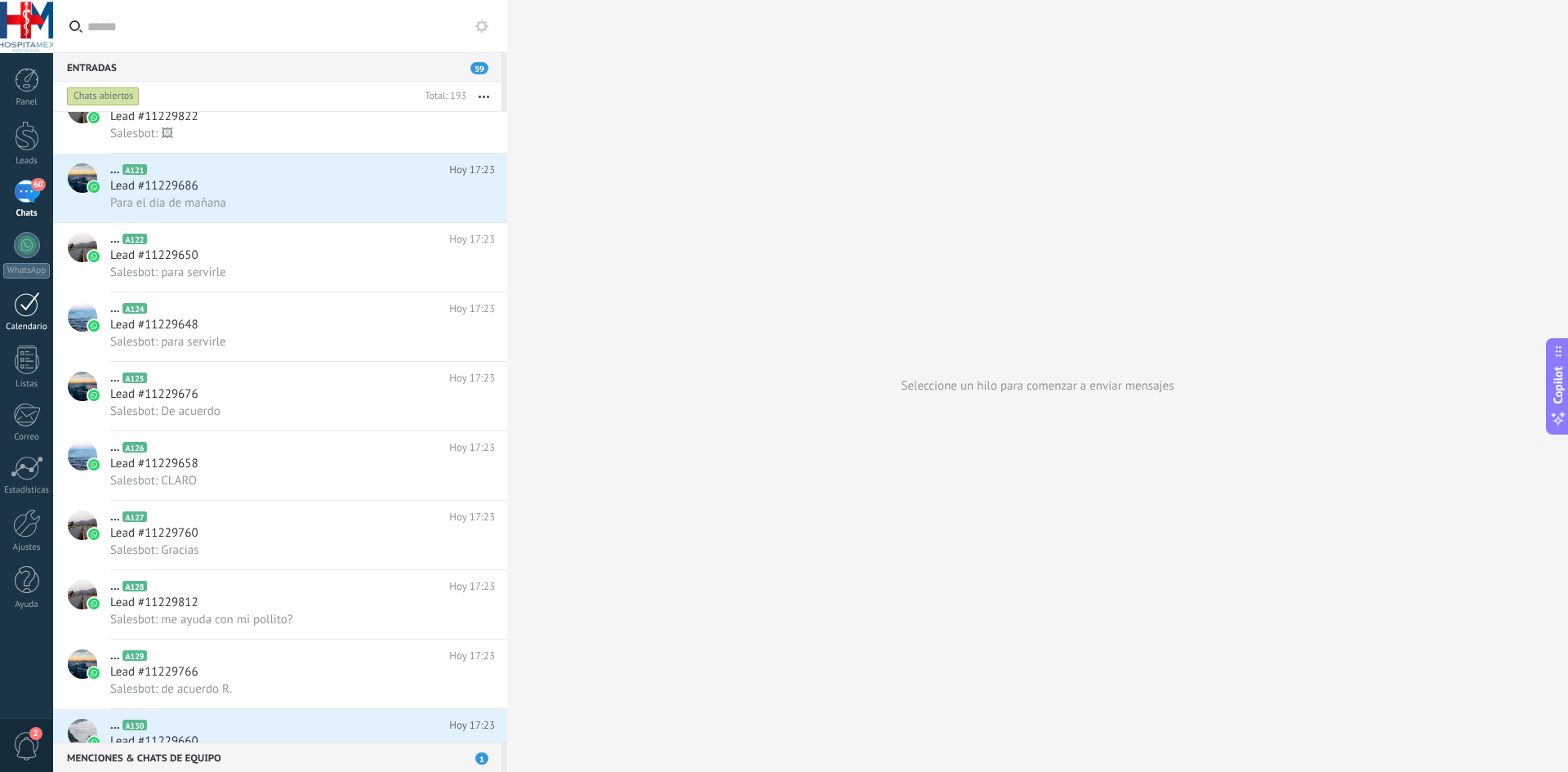
click at [31, 305] on div at bounding box center [26, 304] width 26 height 25
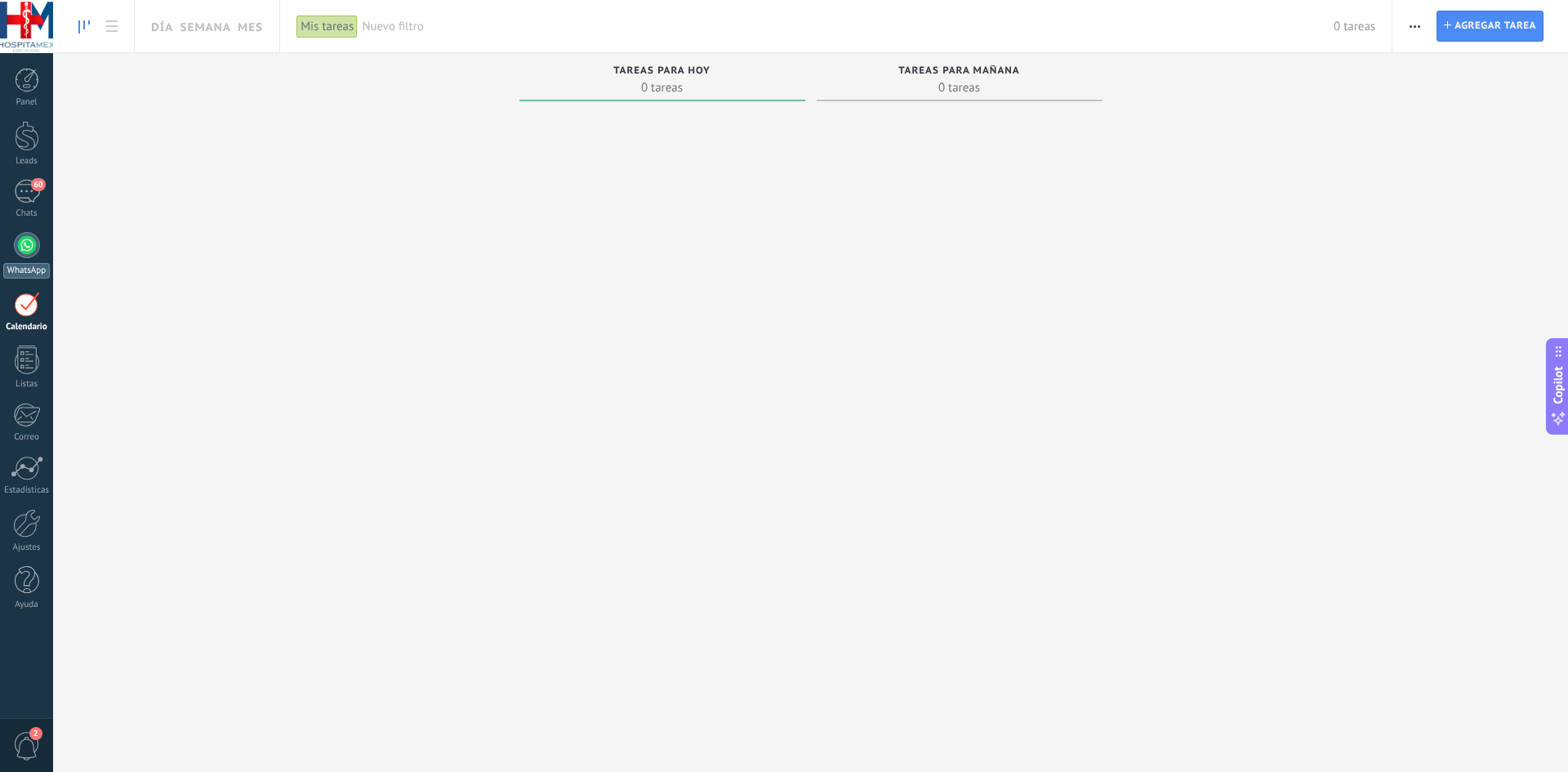
click at [37, 255] on link "WhatsApp" at bounding box center [26, 255] width 53 height 46
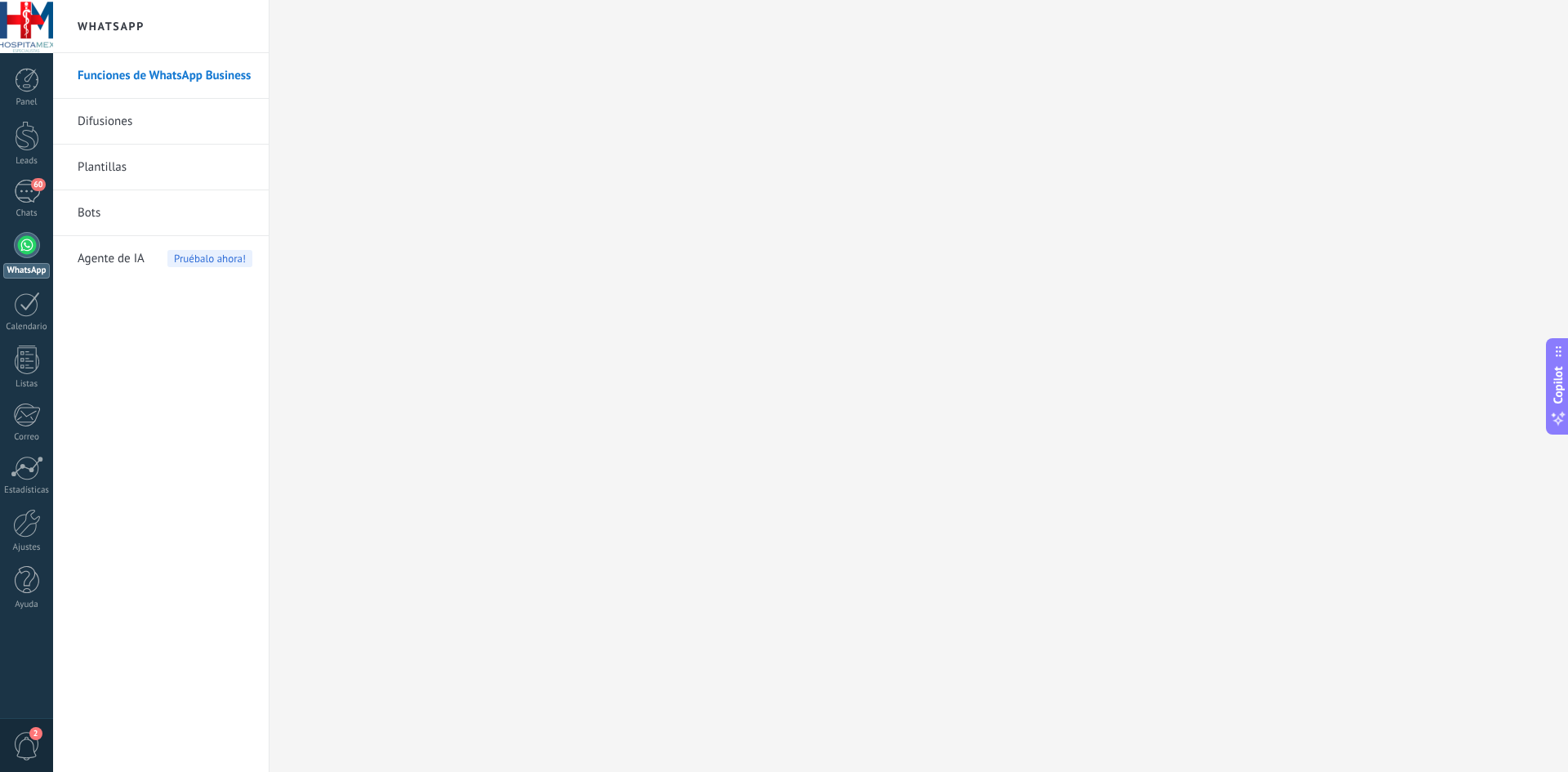
click at [112, 124] on link "Difusiones" at bounding box center [164, 121] width 175 height 45
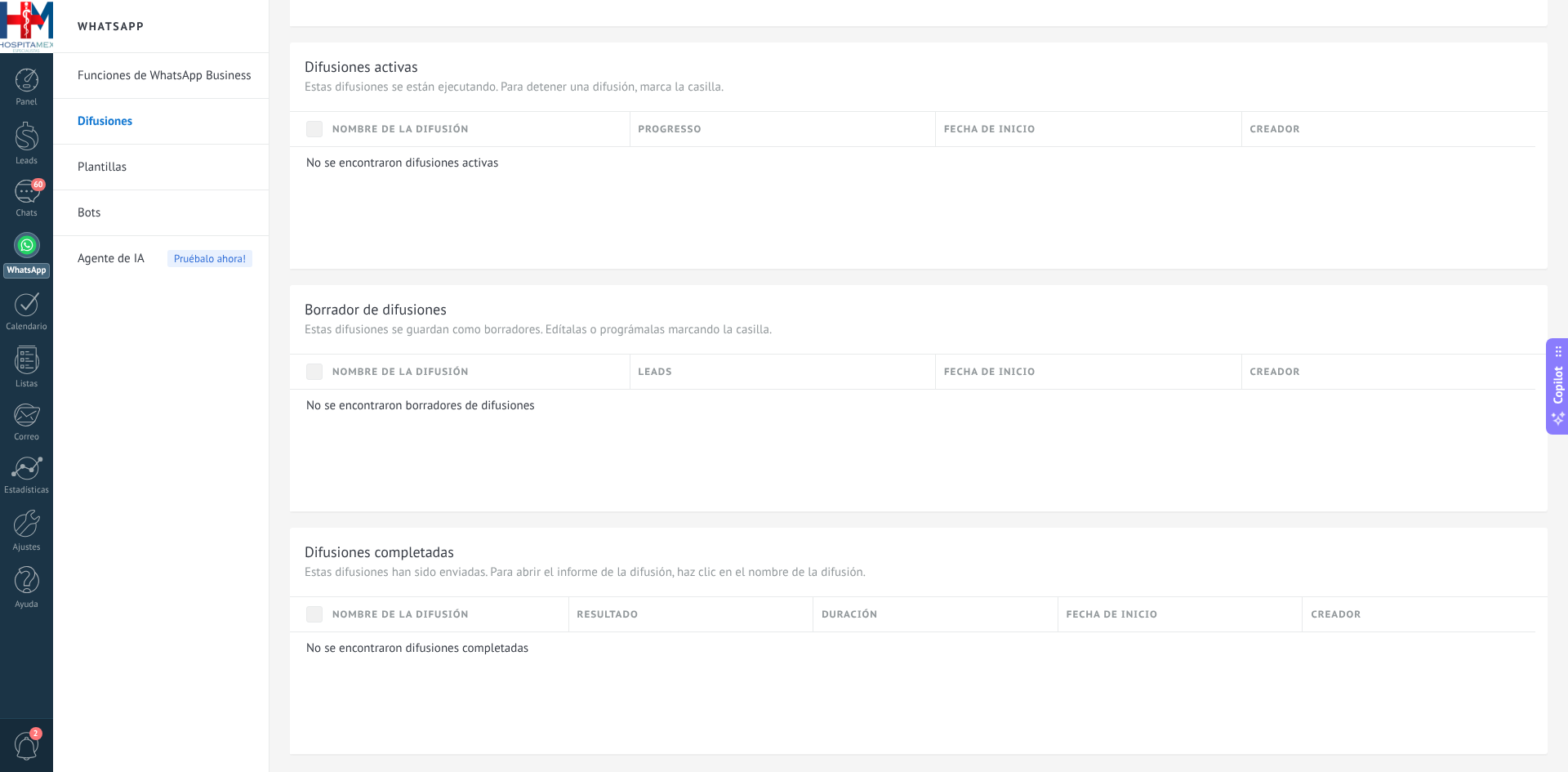
scroll to position [830, 0]
click at [152, 161] on link "Plantillas" at bounding box center [164, 167] width 175 height 45
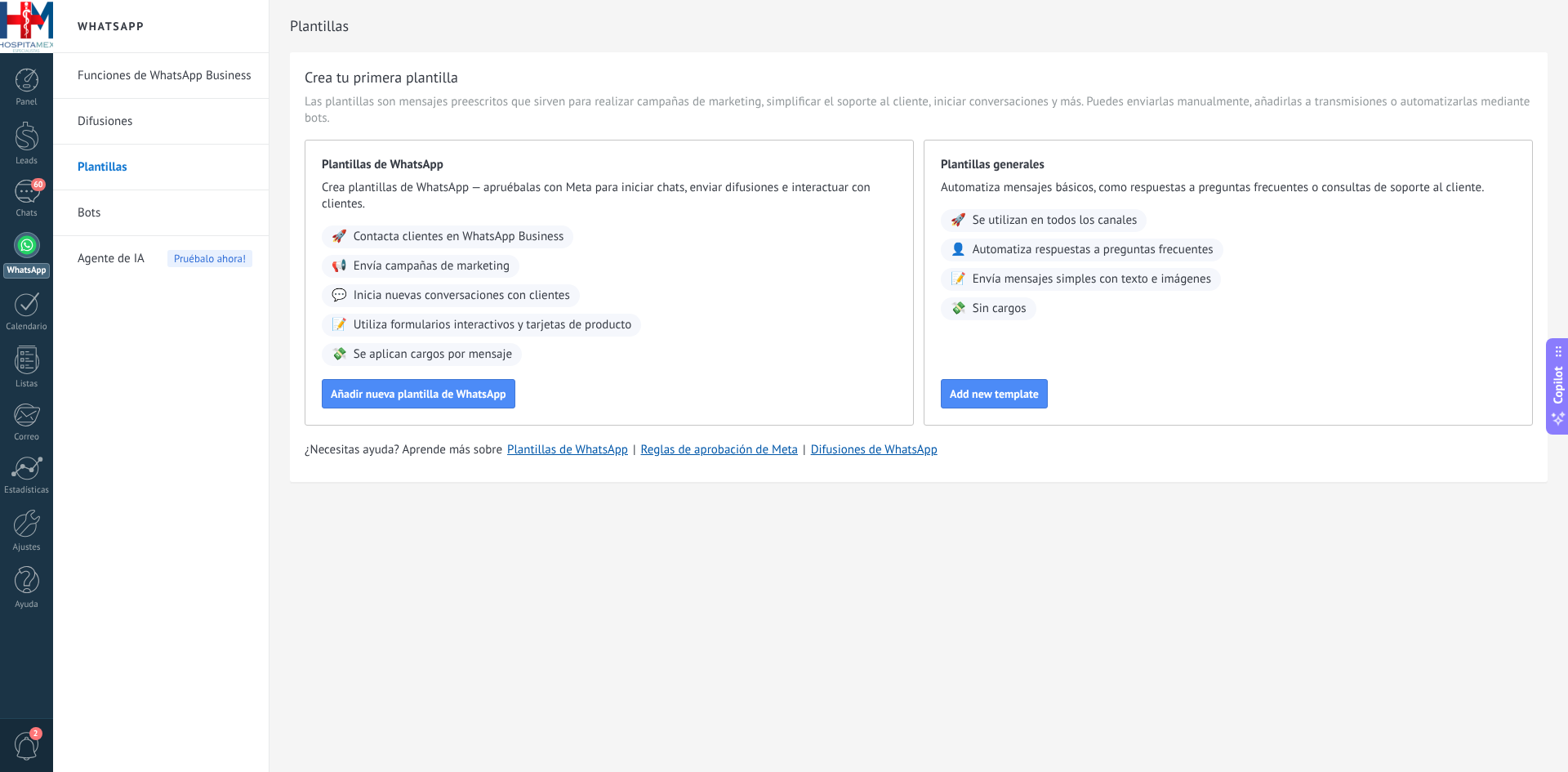
click at [89, 203] on link "Bots" at bounding box center [164, 213] width 175 height 45
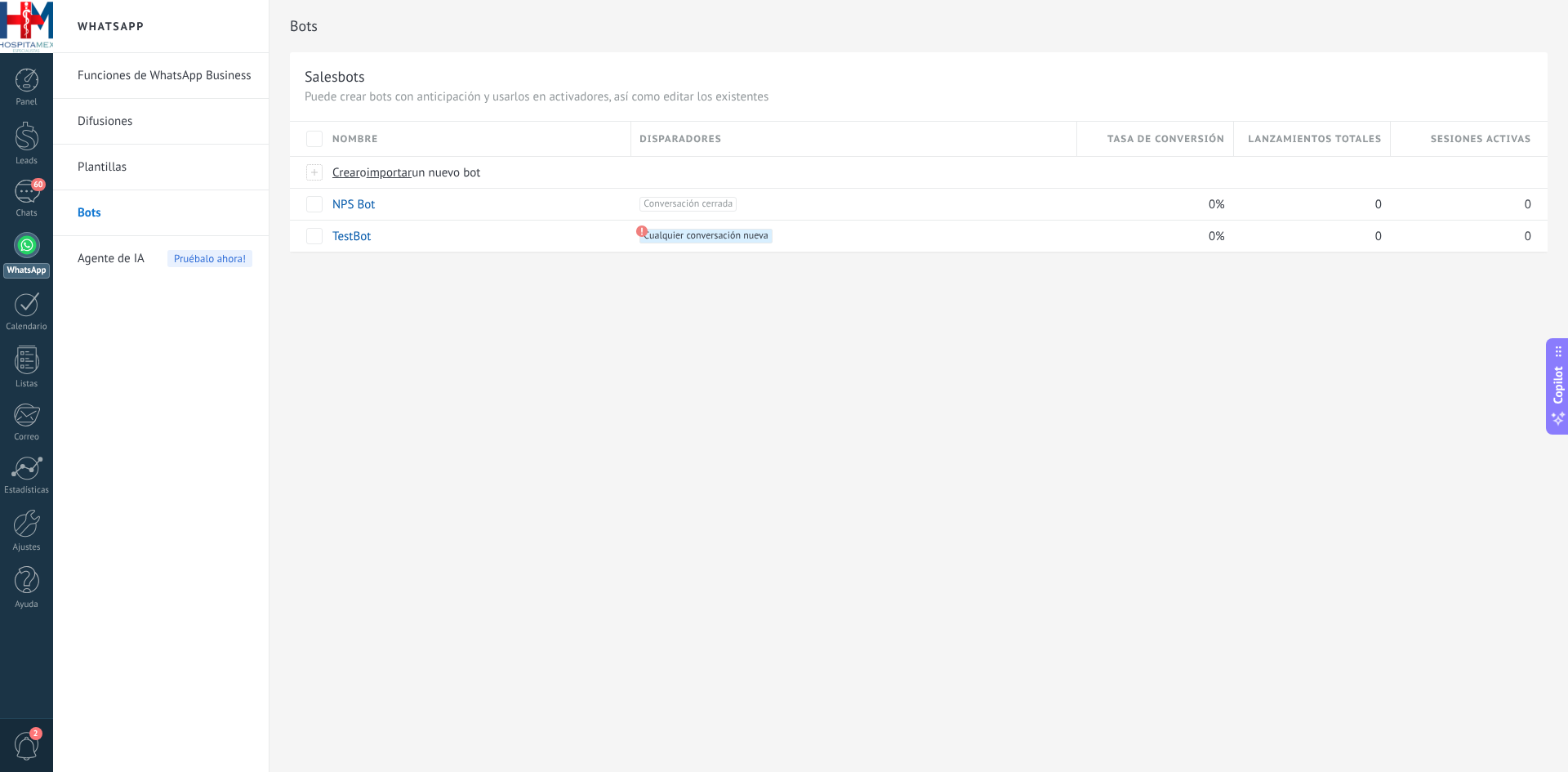
click at [110, 257] on span "Agente de IA" at bounding box center [110, 258] width 67 height 45
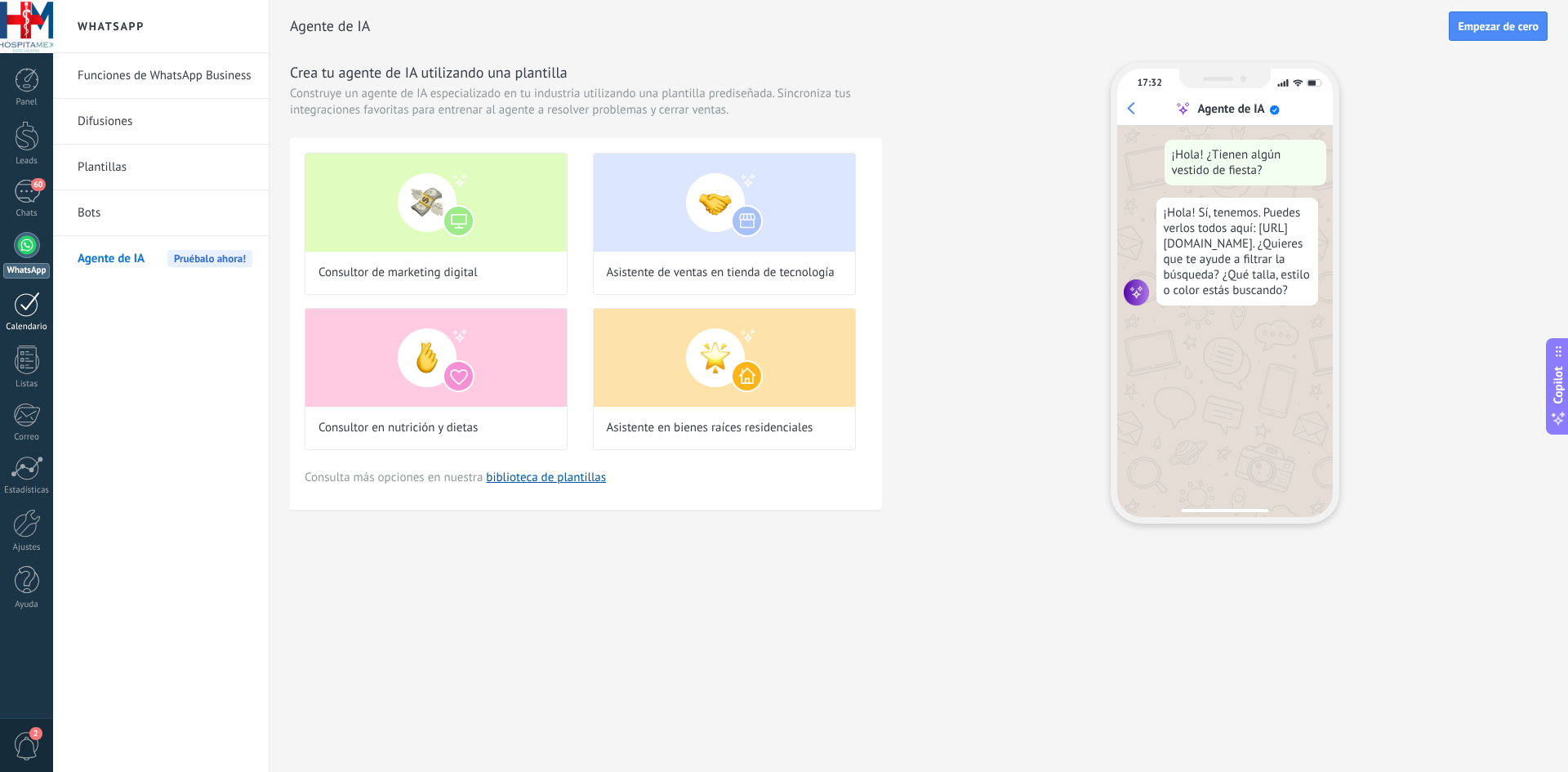
click at [31, 302] on div at bounding box center [26, 304] width 26 height 25
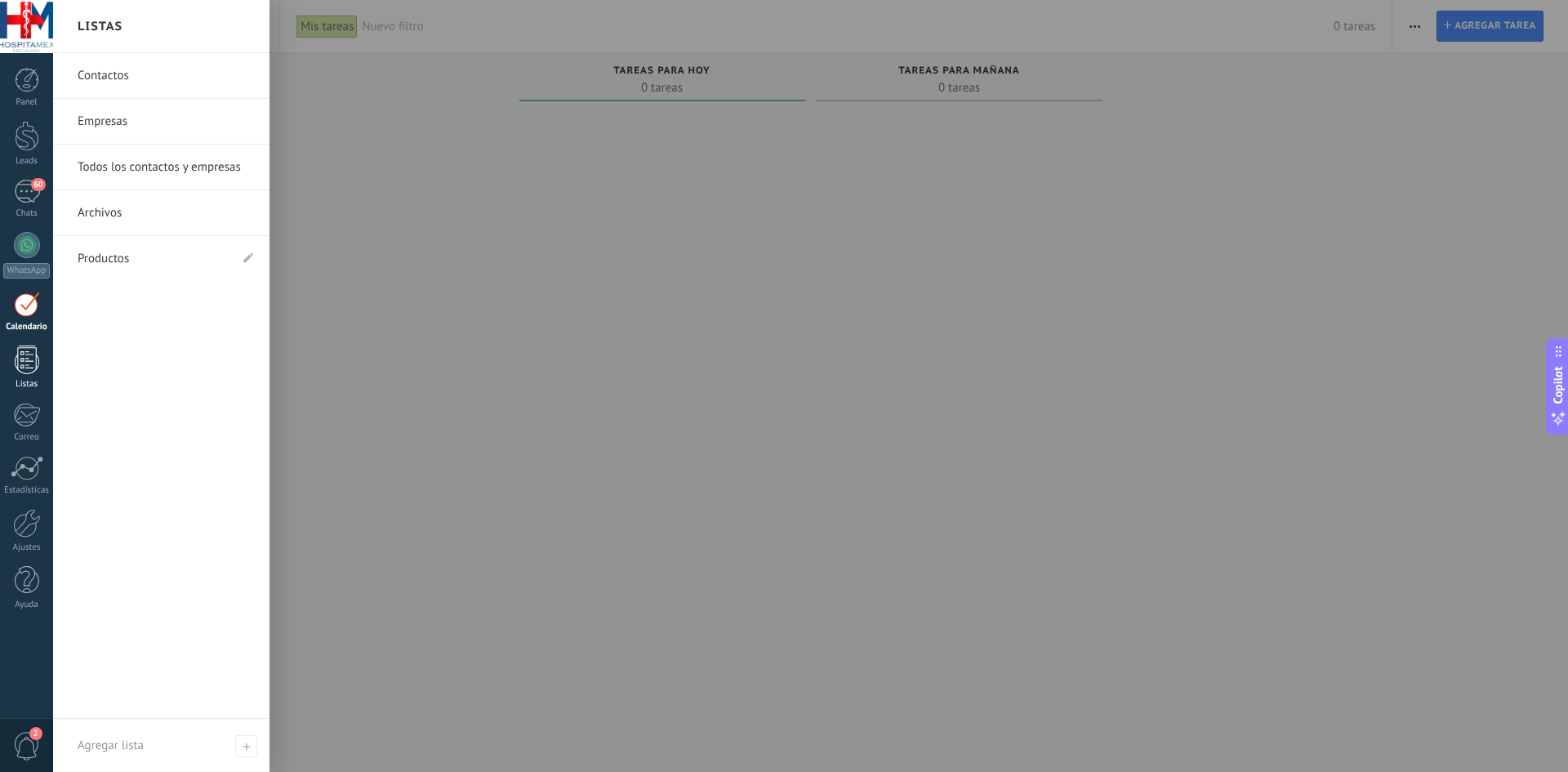
click at [29, 361] on div at bounding box center [26, 360] width 24 height 29
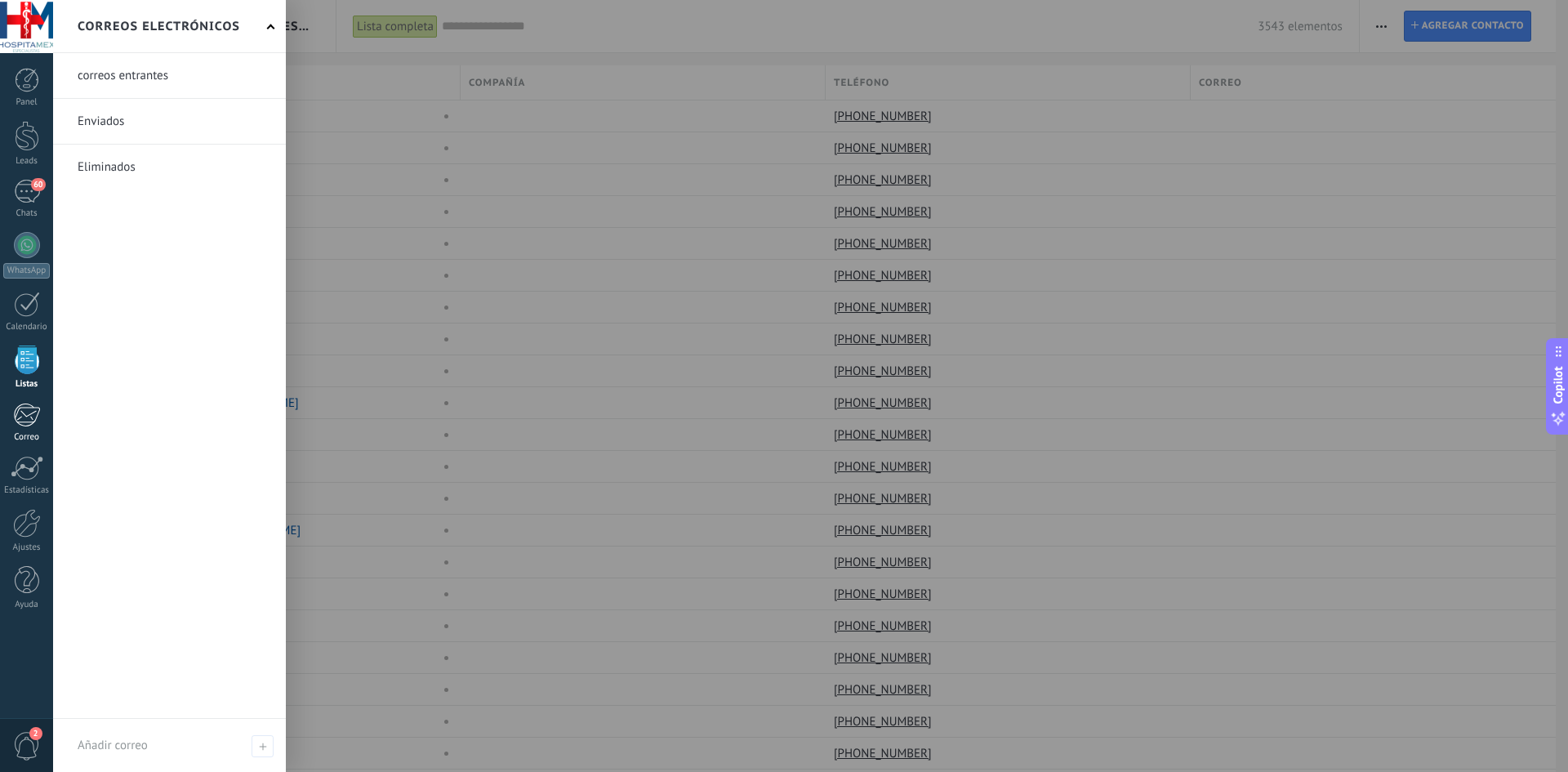
click at [27, 420] on div at bounding box center [27, 415] width 27 height 24
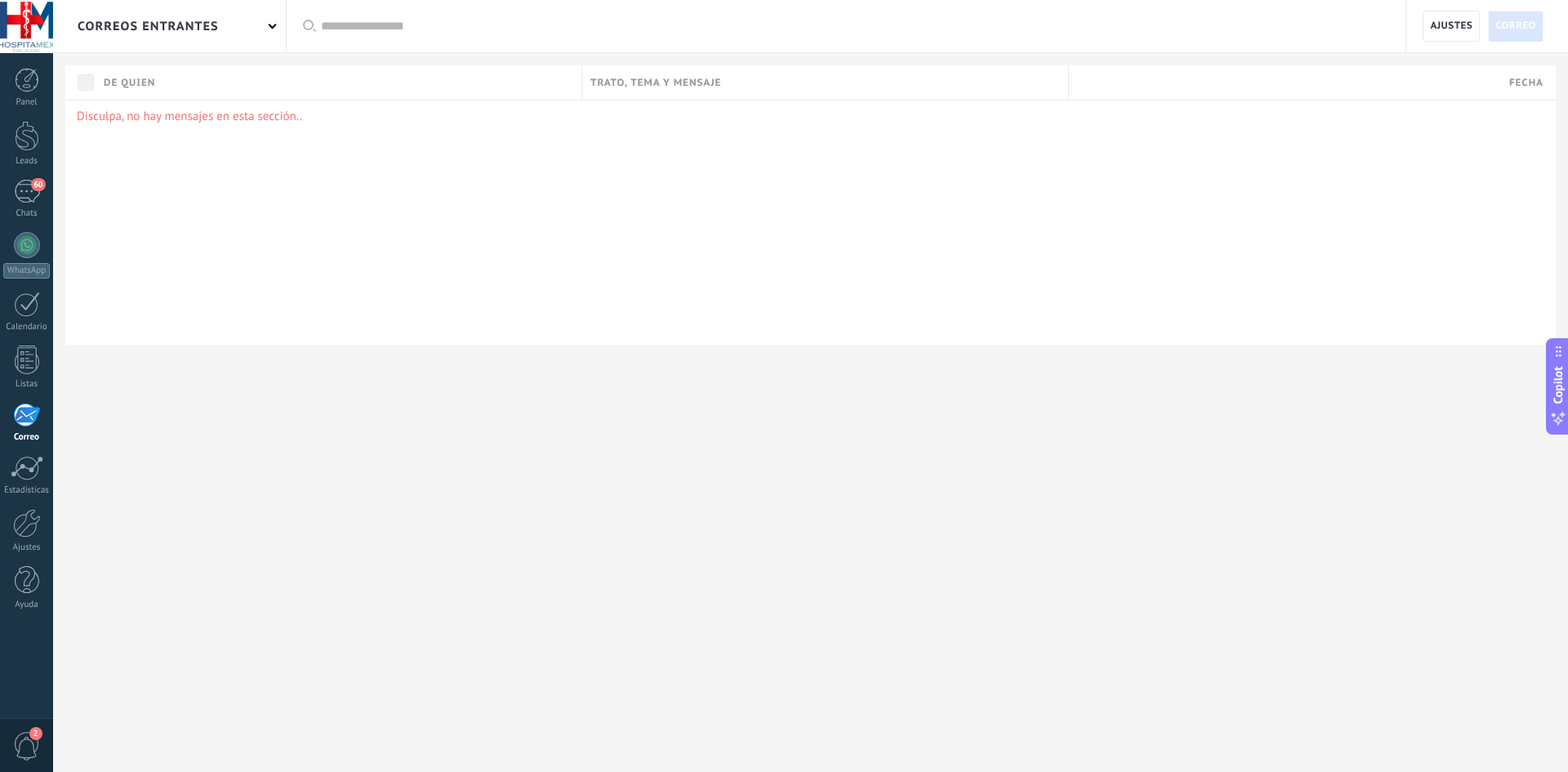
click at [263, 24] on div "correos entrantes" at bounding box center [169, 26] width 233 height 52
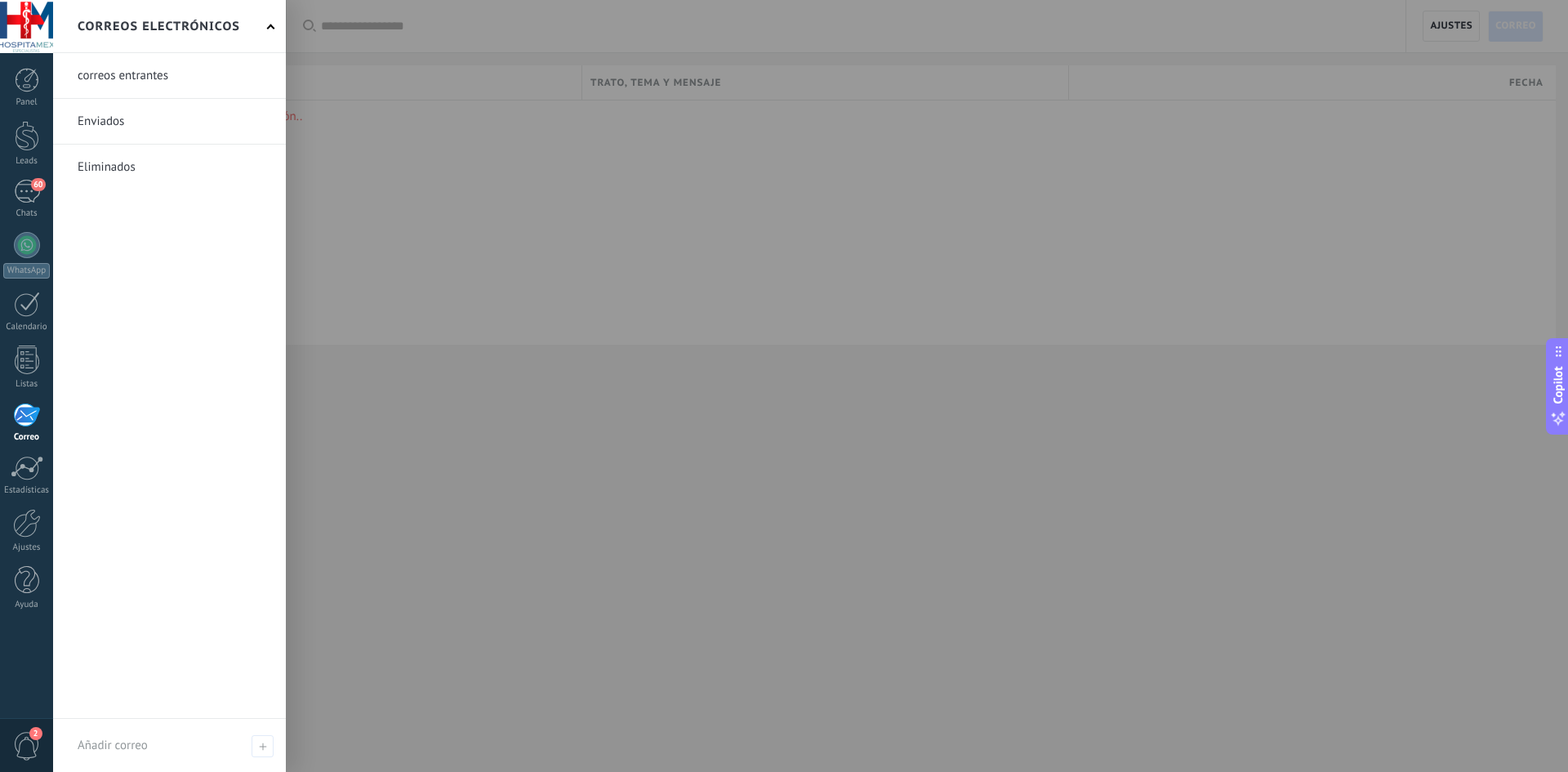
click at [371, 133] on div at bounding box center [837, 386] width 1568 height 772
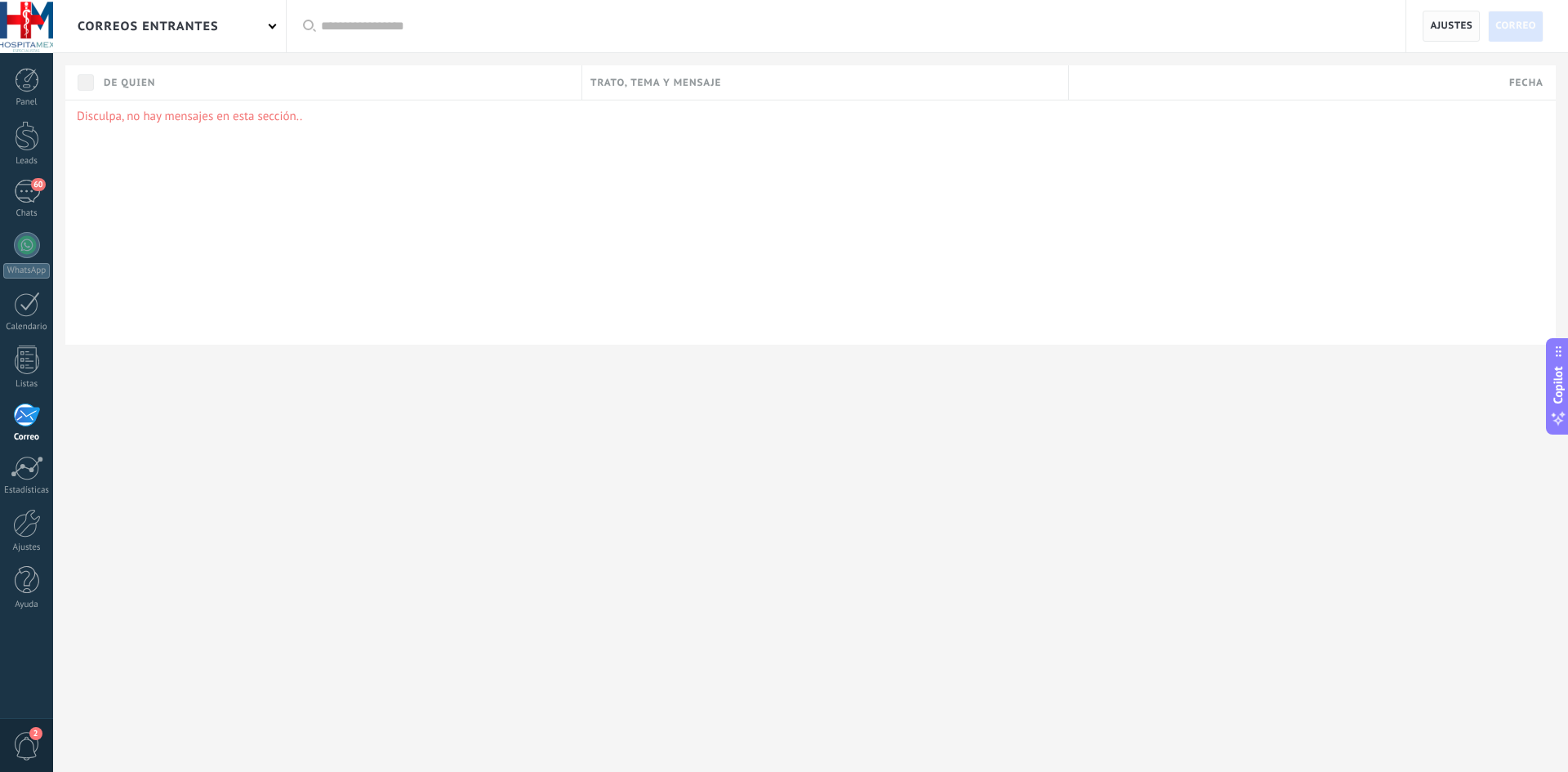
click at [1452, 27] on span "Ajustes" at bounding box center [1451, 26] width 43 height 29
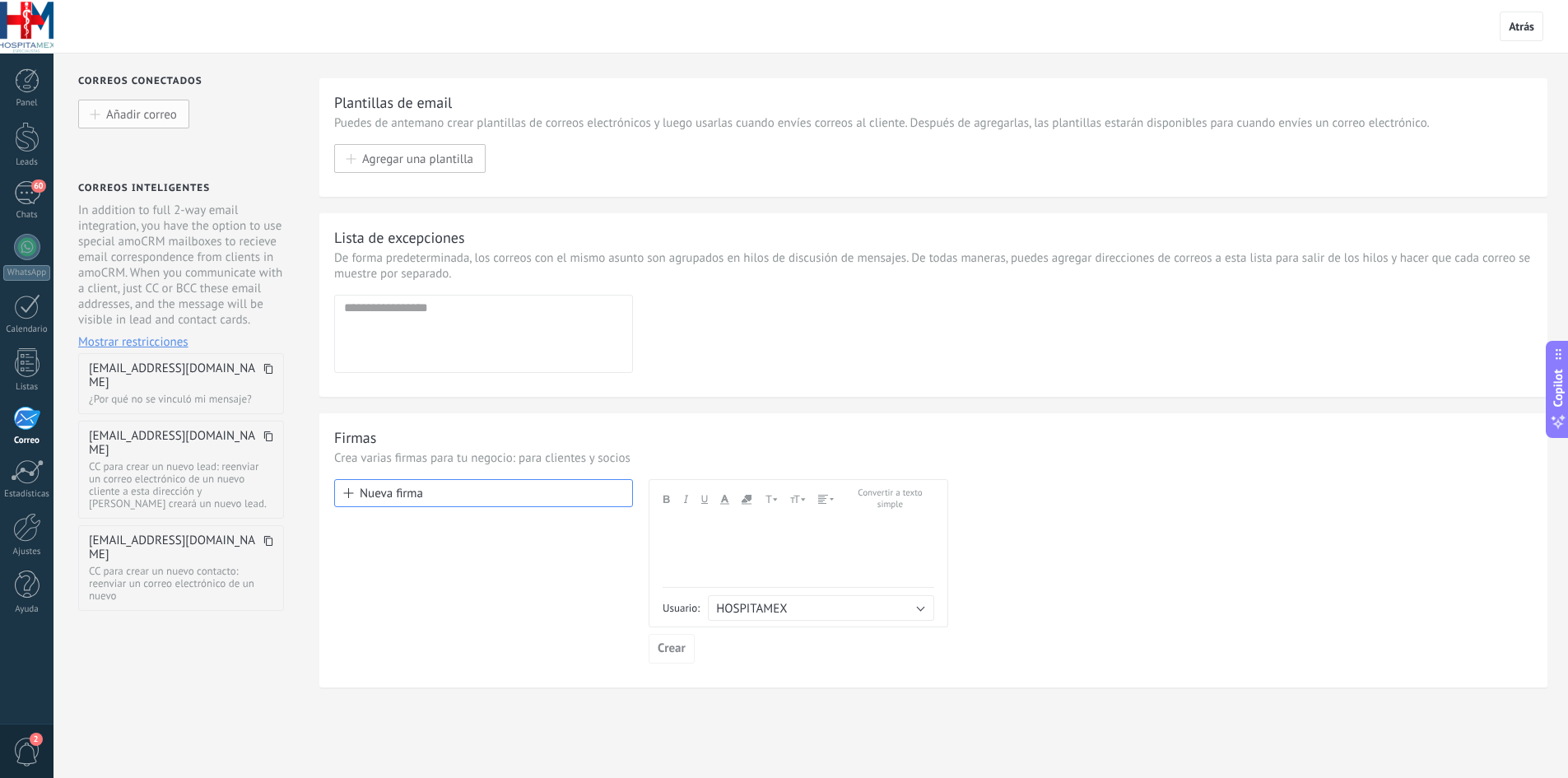
click at [119, 112] on span "Añadir correo" at bounding box center [141, 114] width 71 height 14
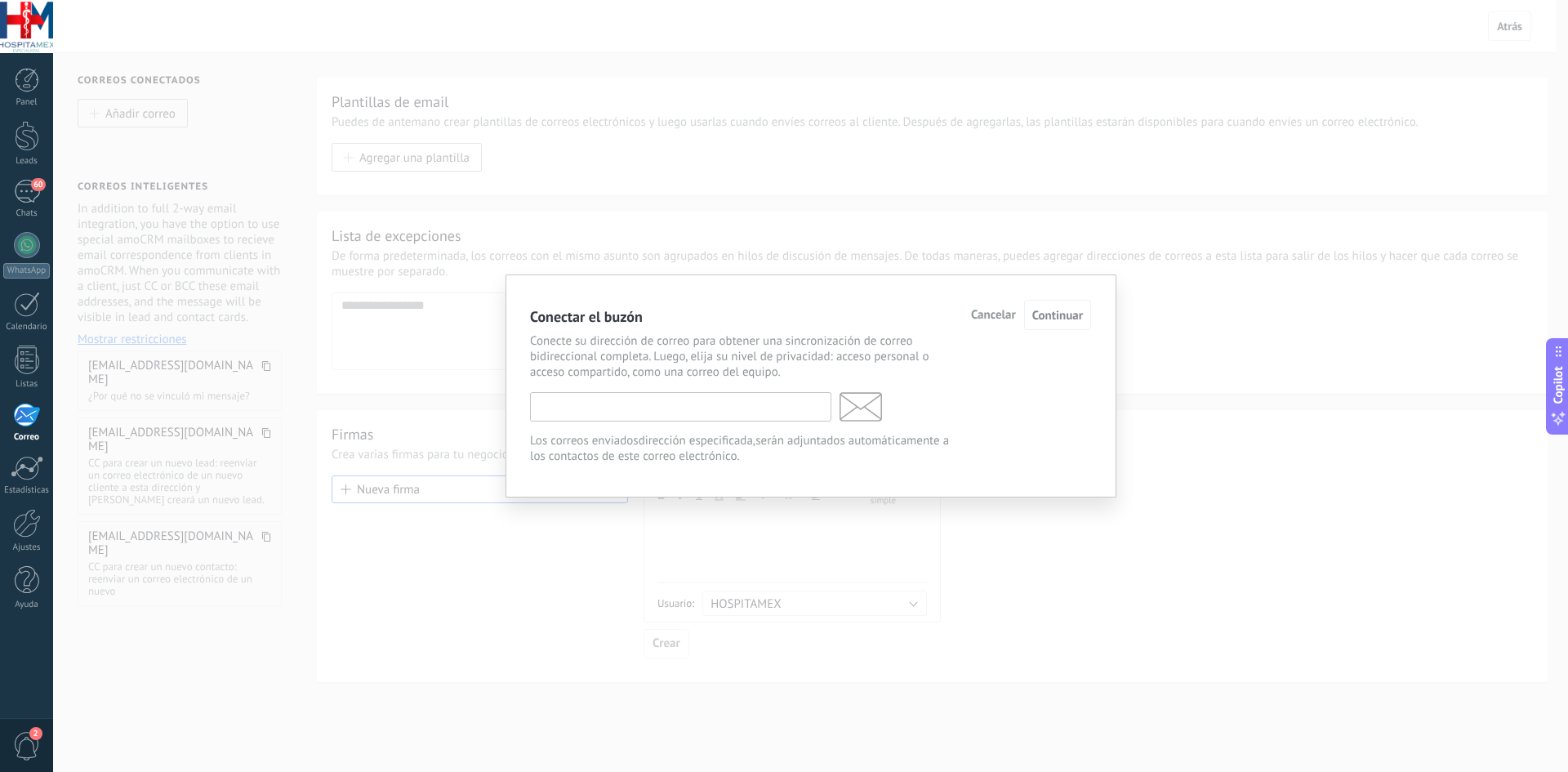
click at [610, 409] on input "text" at bounding box center [681, 407] width 301 height 29
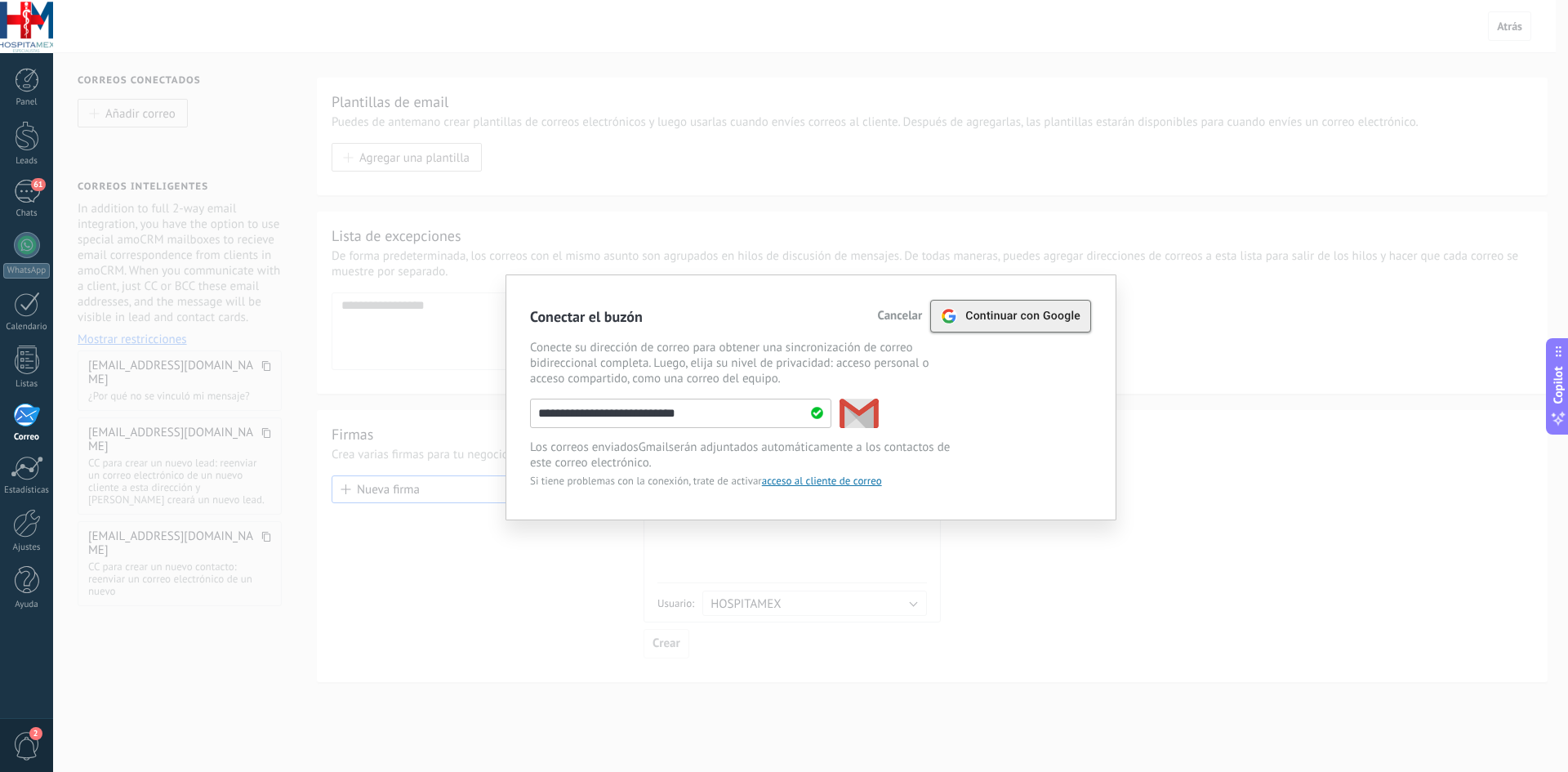
type input "**********"
click at [999, 318] on span "Continuar con Google" at bounding box center [1022, 316] width 115 height 14
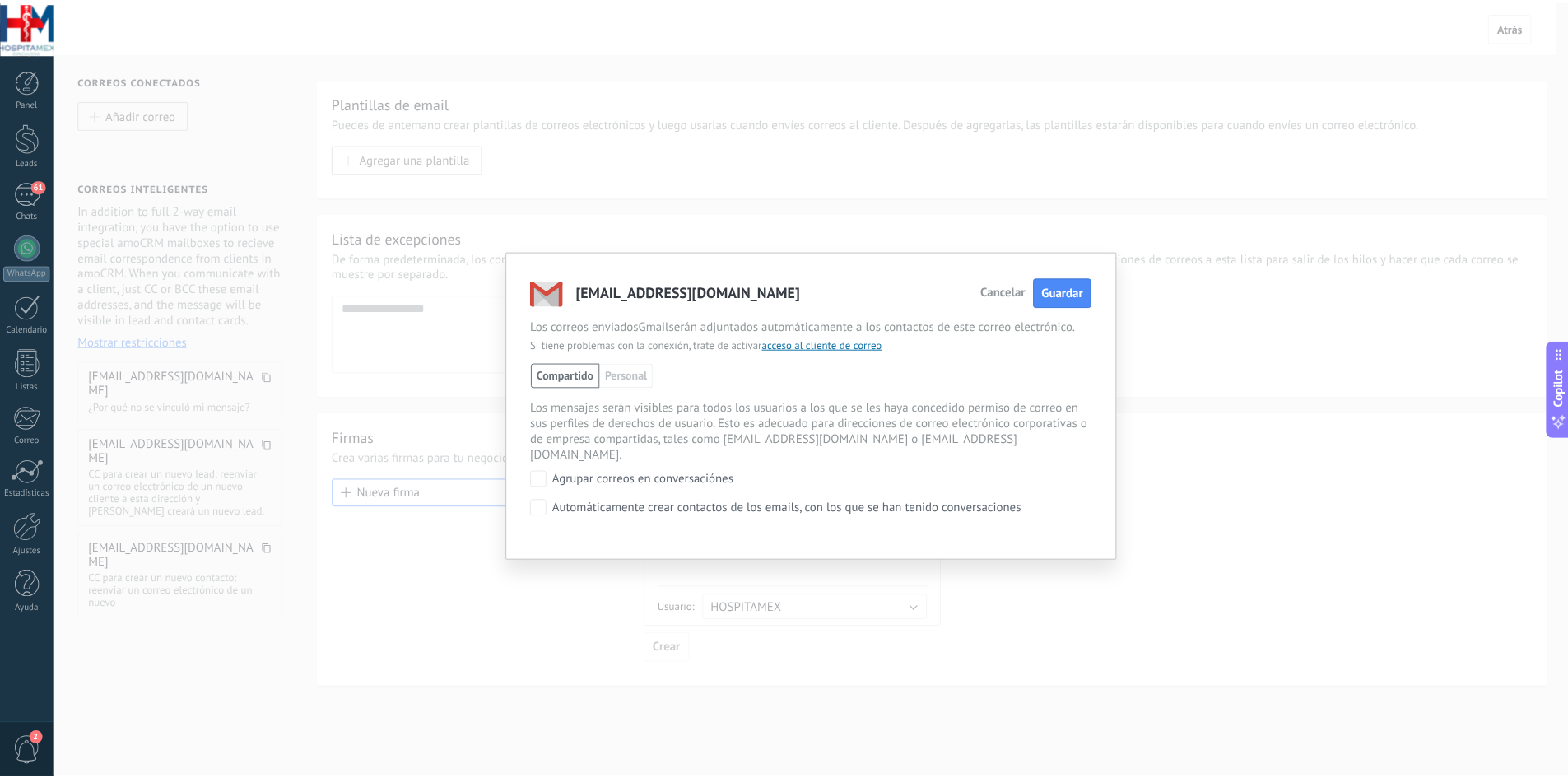
scroll to position [1966, 0]
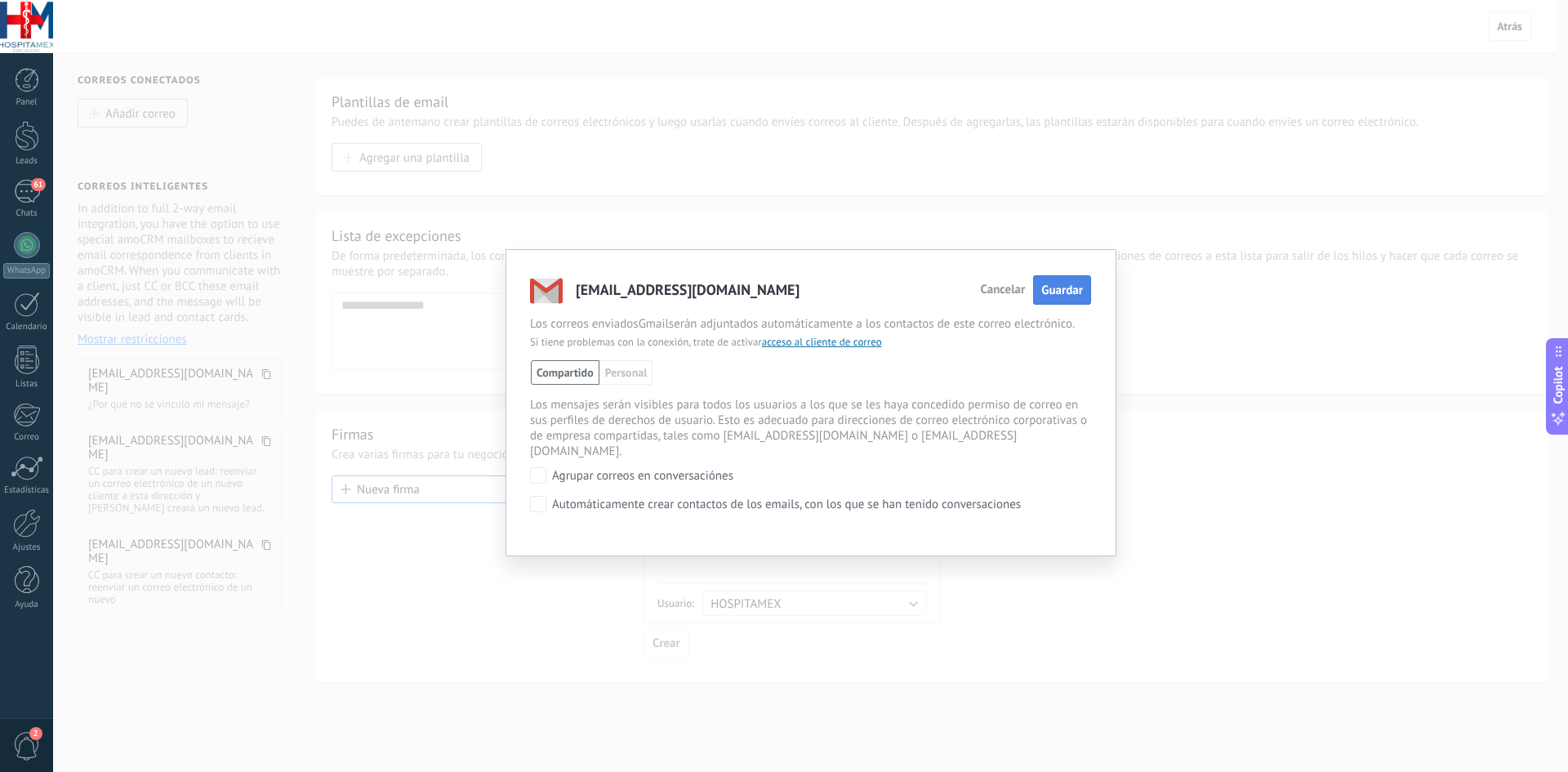
click at [1069, 287] on span "Guardar" at bounding box center [1062, 290] width 42 height 15
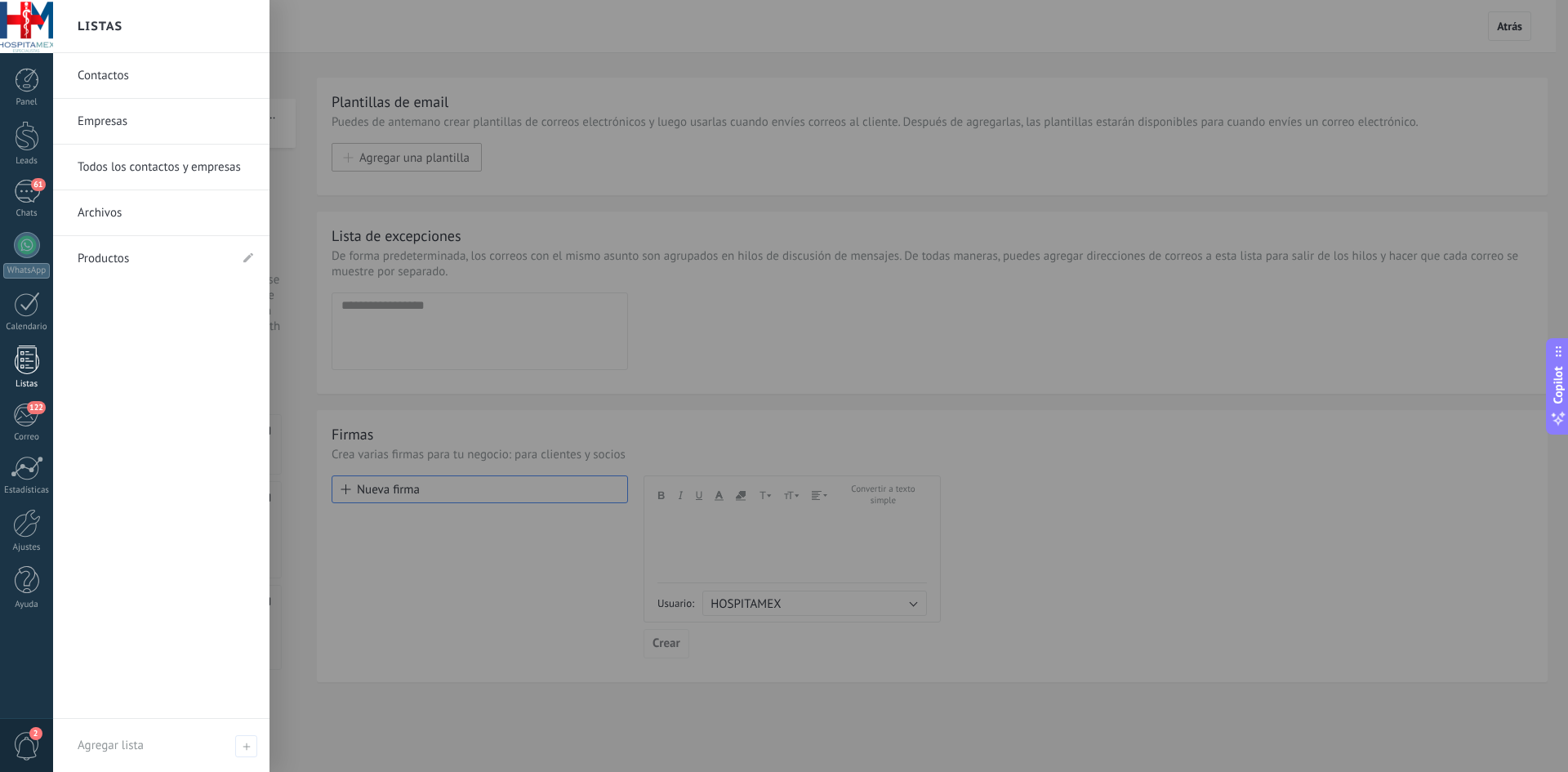
click at [33, 376] on link "Listas" at bounding box center [26, 368] width 53 height 44
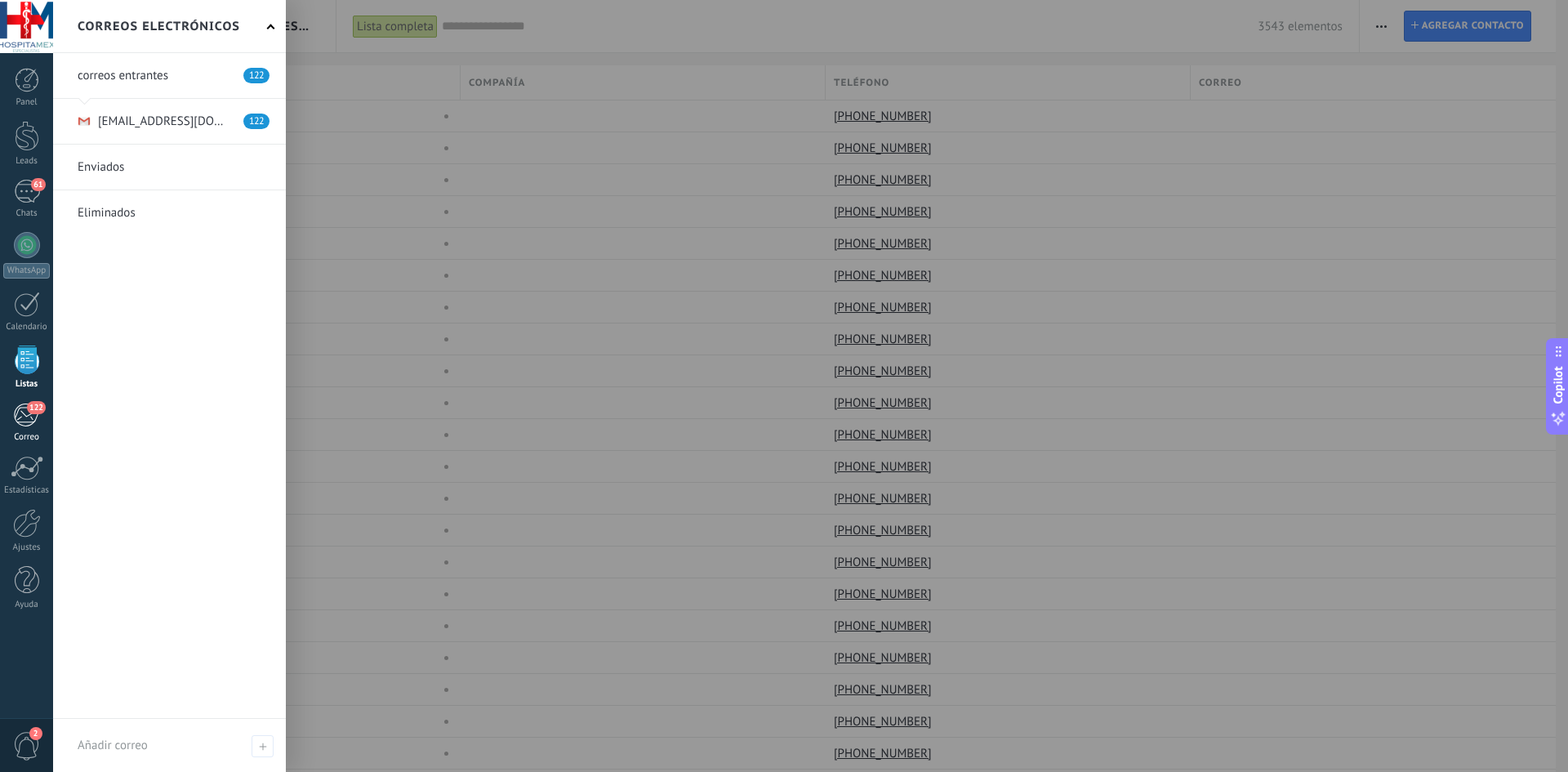
click at [36, 418] on div "122" at bounding box center [27, 415] width 27 height 24
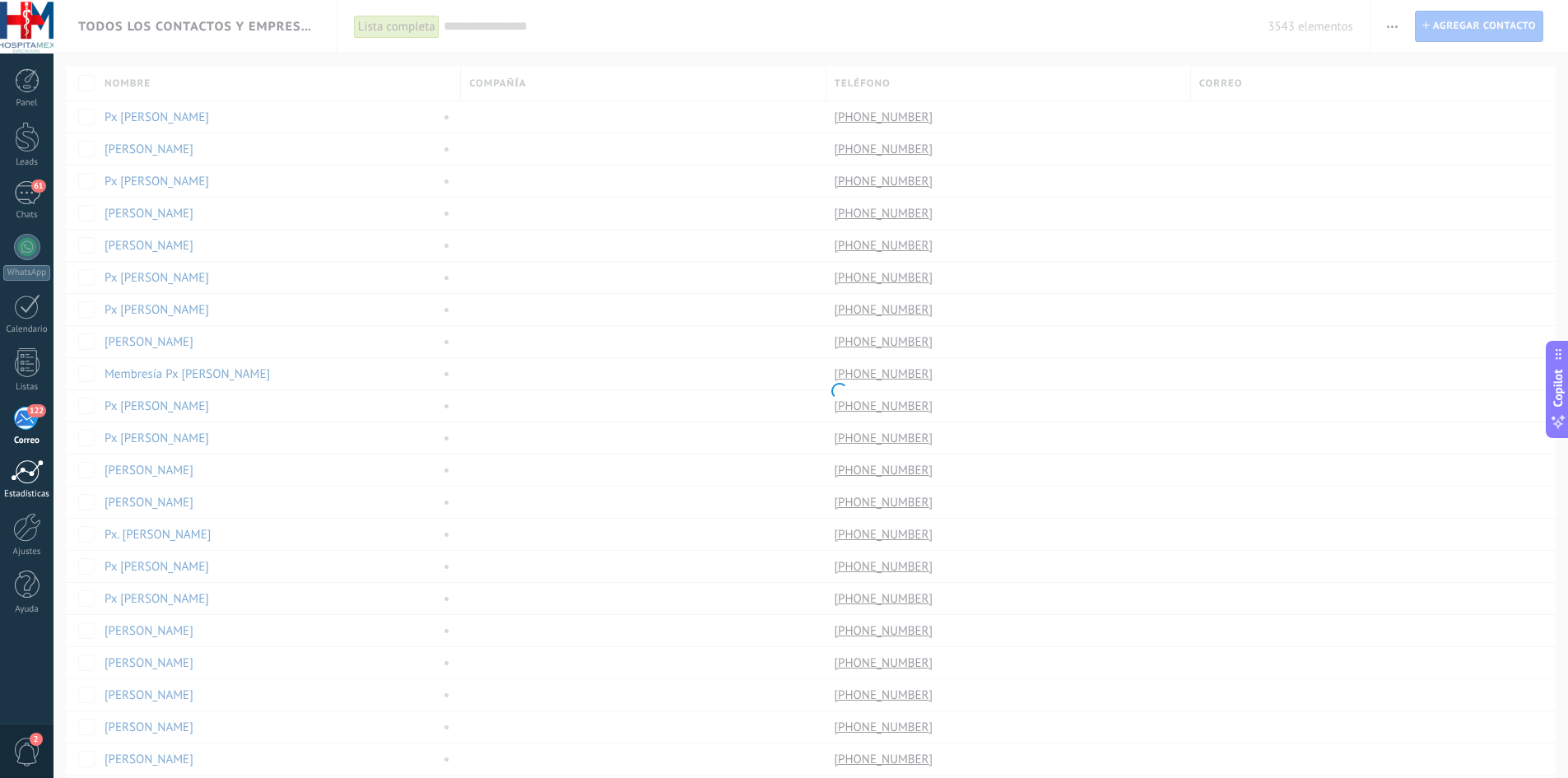
click at [30, 479] on div at bounding box center [27, 471] width 33 height 24
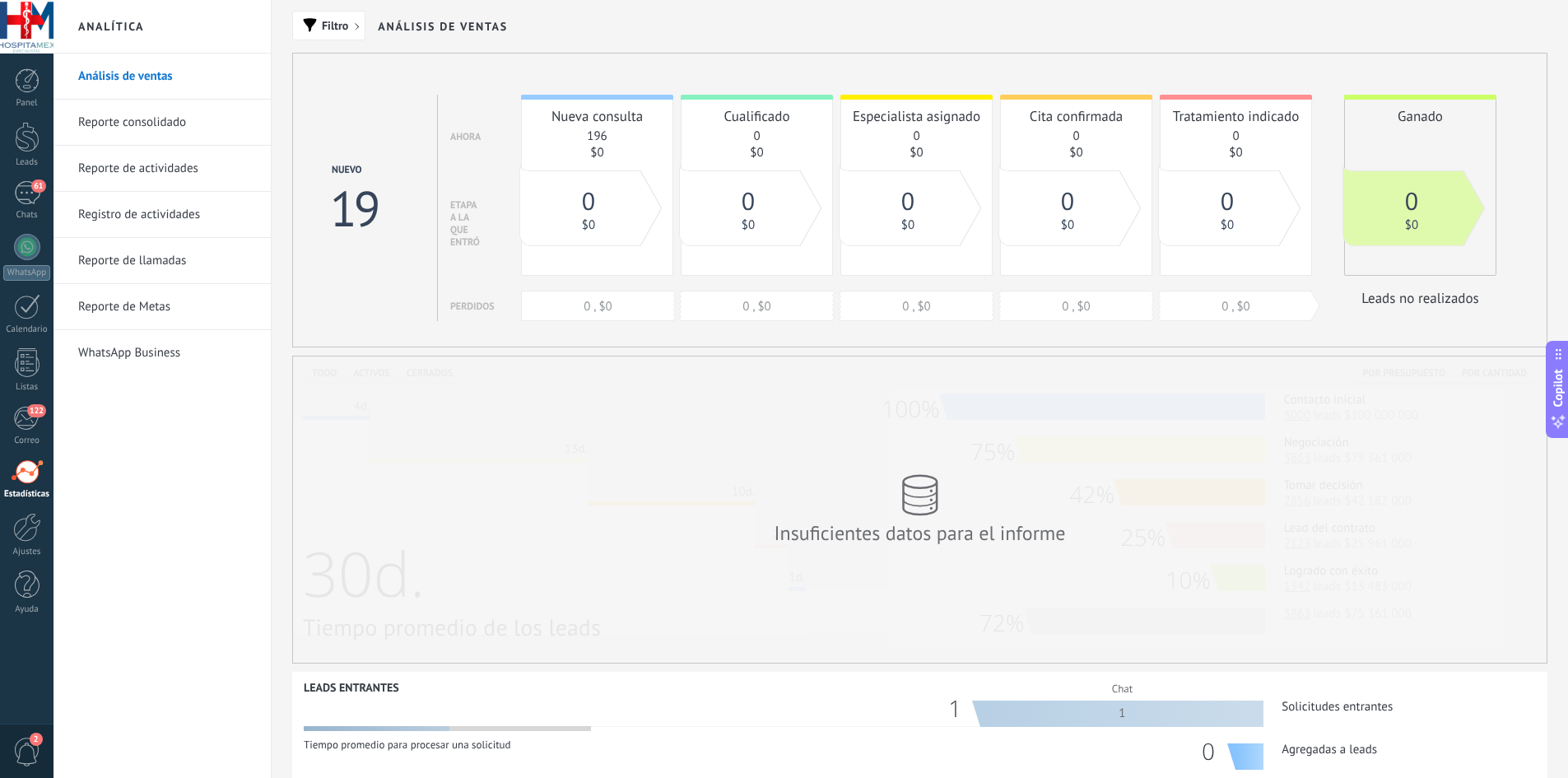
click at [172, 123] on link "Reporte consolidado" at bounding box center [166, 122] width 176 height 46
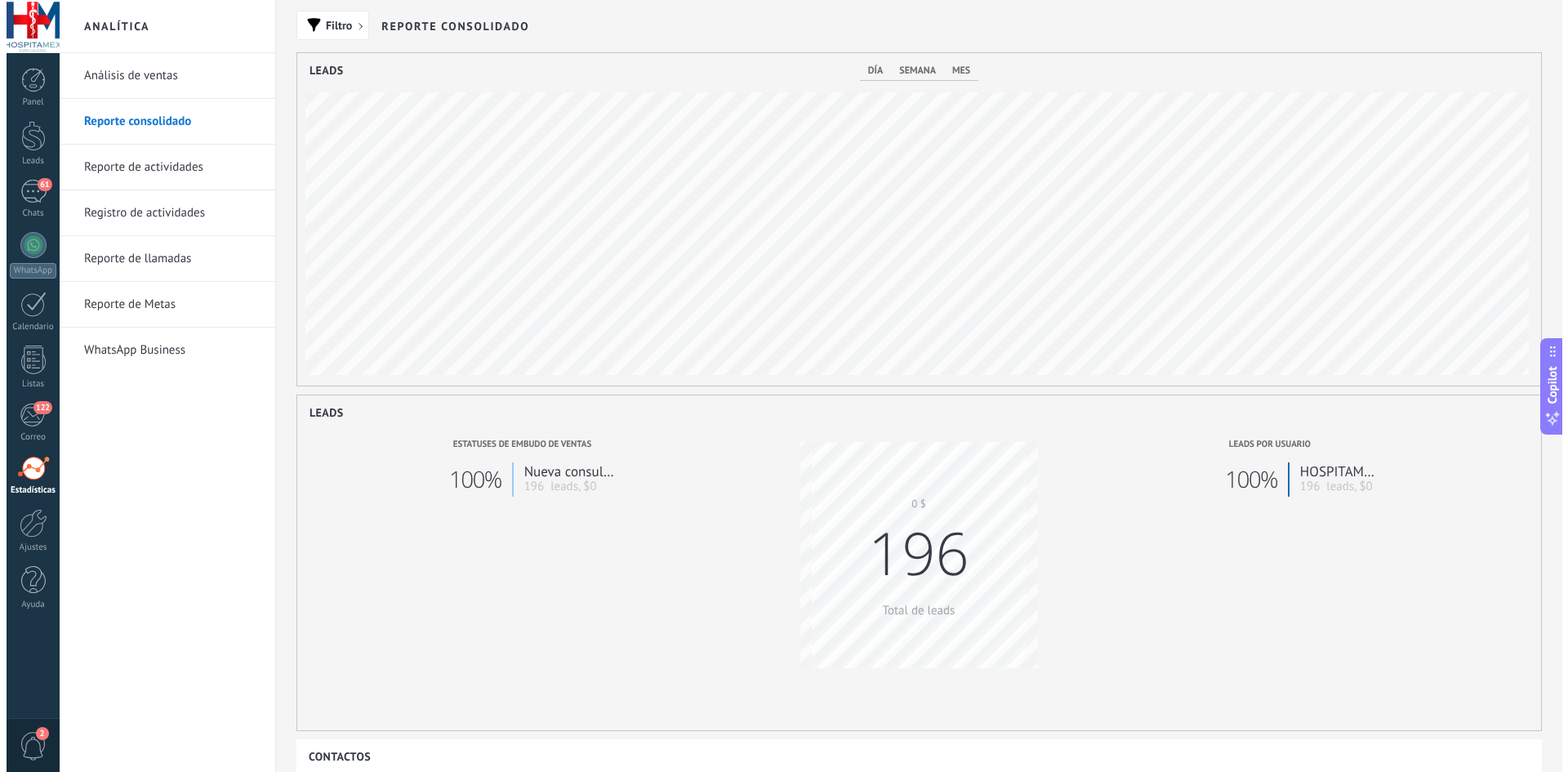
scroll to position [332, 1243]
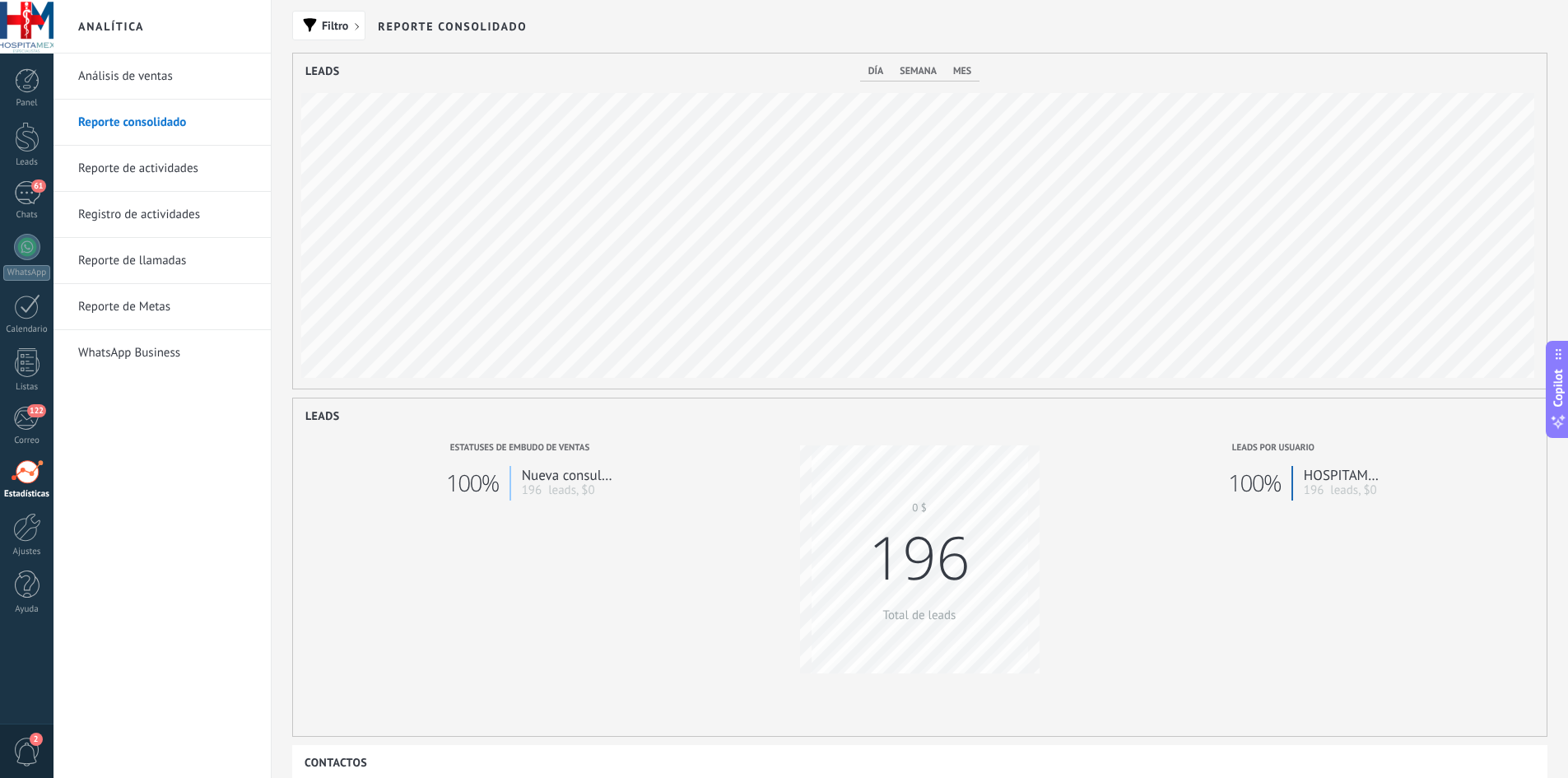
click at [164, 170] on link "Reporte de actividades" at bounding box center [166, 168] width 176 height 46
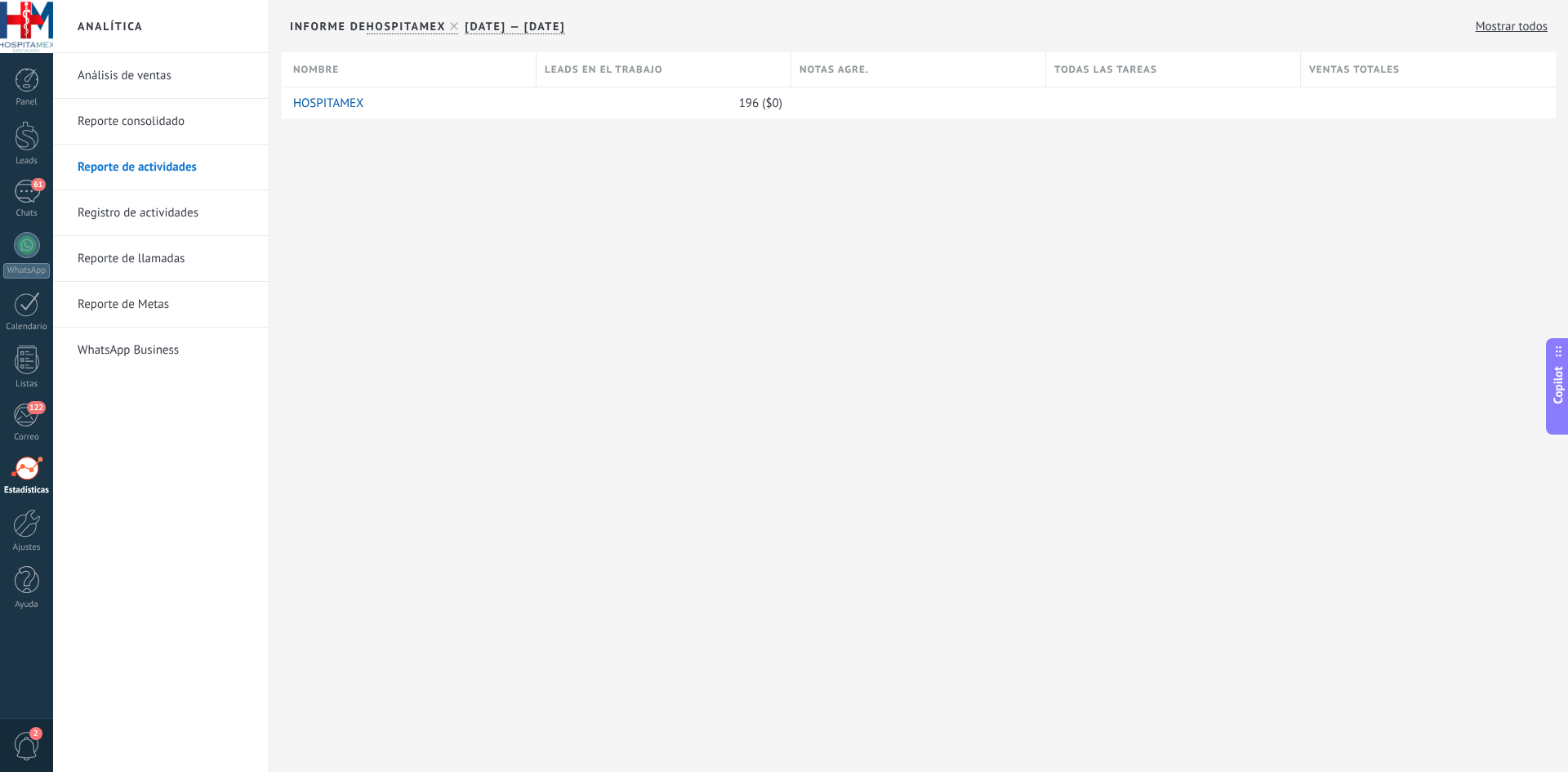
click at [153, 217] on link "Registro de actividades" at bounding box center [164, 213] width 175 height 45
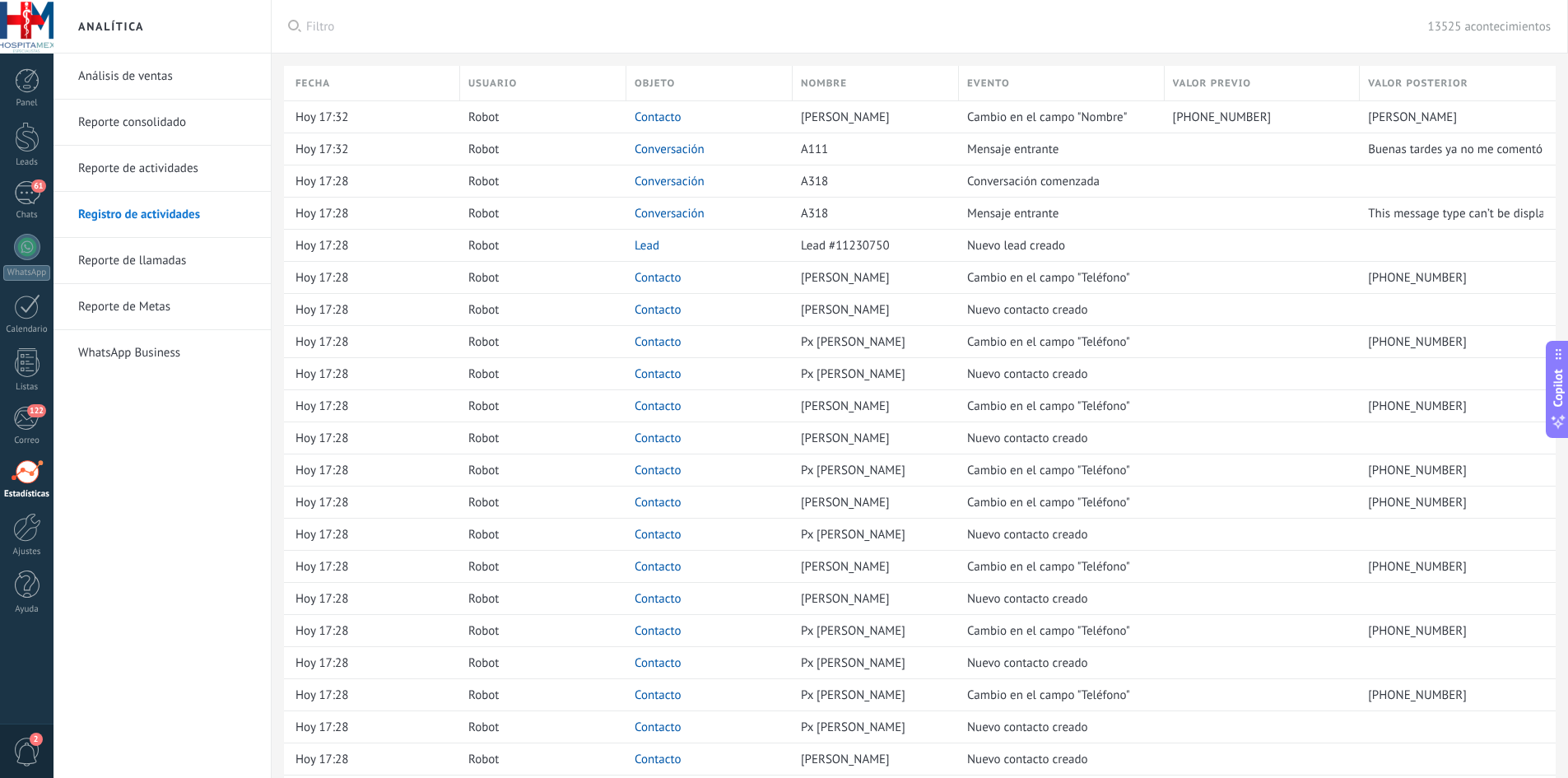
click at [139, 352] on link "WhatsApp Business" at bounding box center [166, 352] width 176 height 46
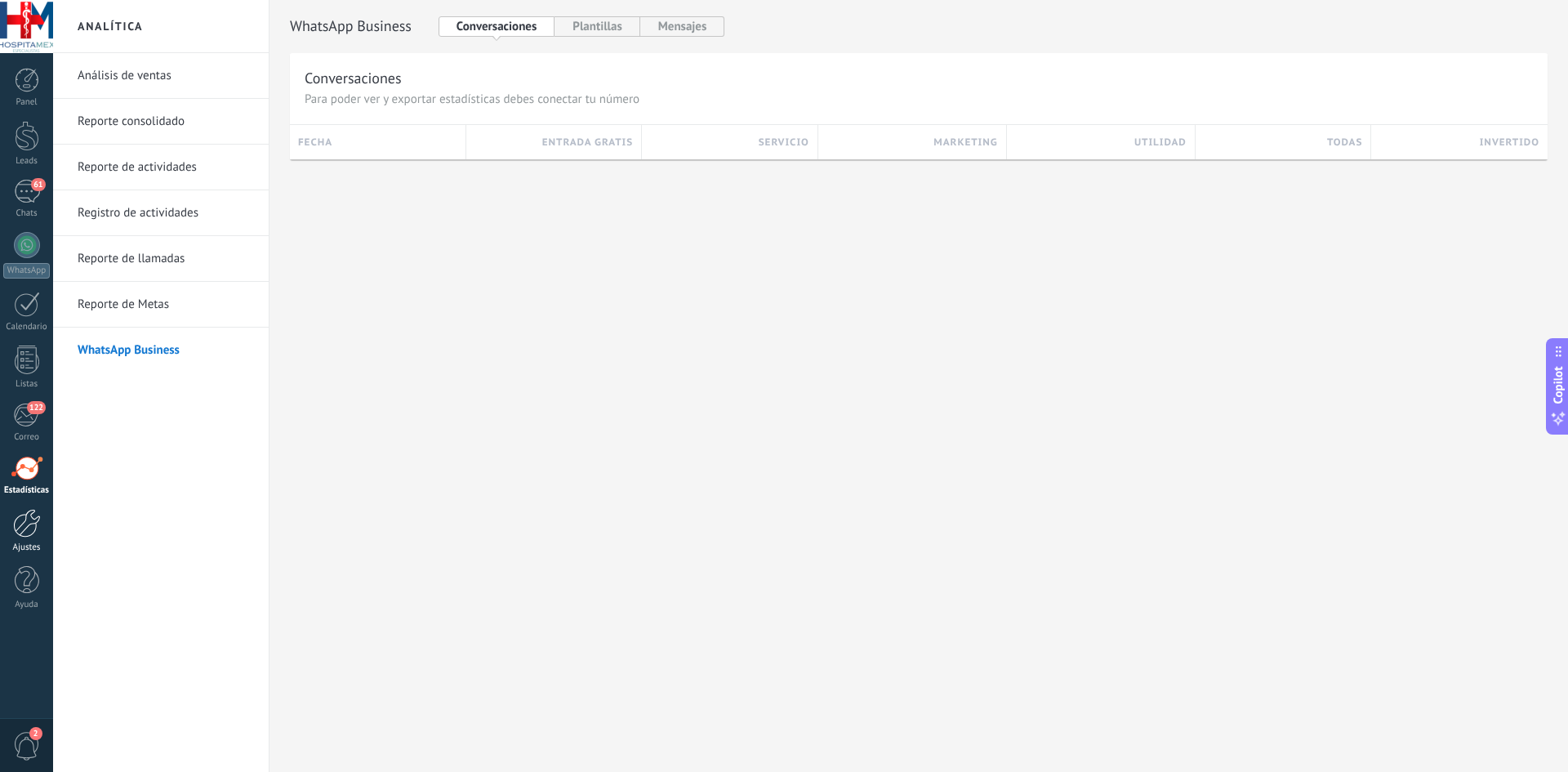
click at [39, 523] on div at bounding box center [27, 524] width 28 height 29
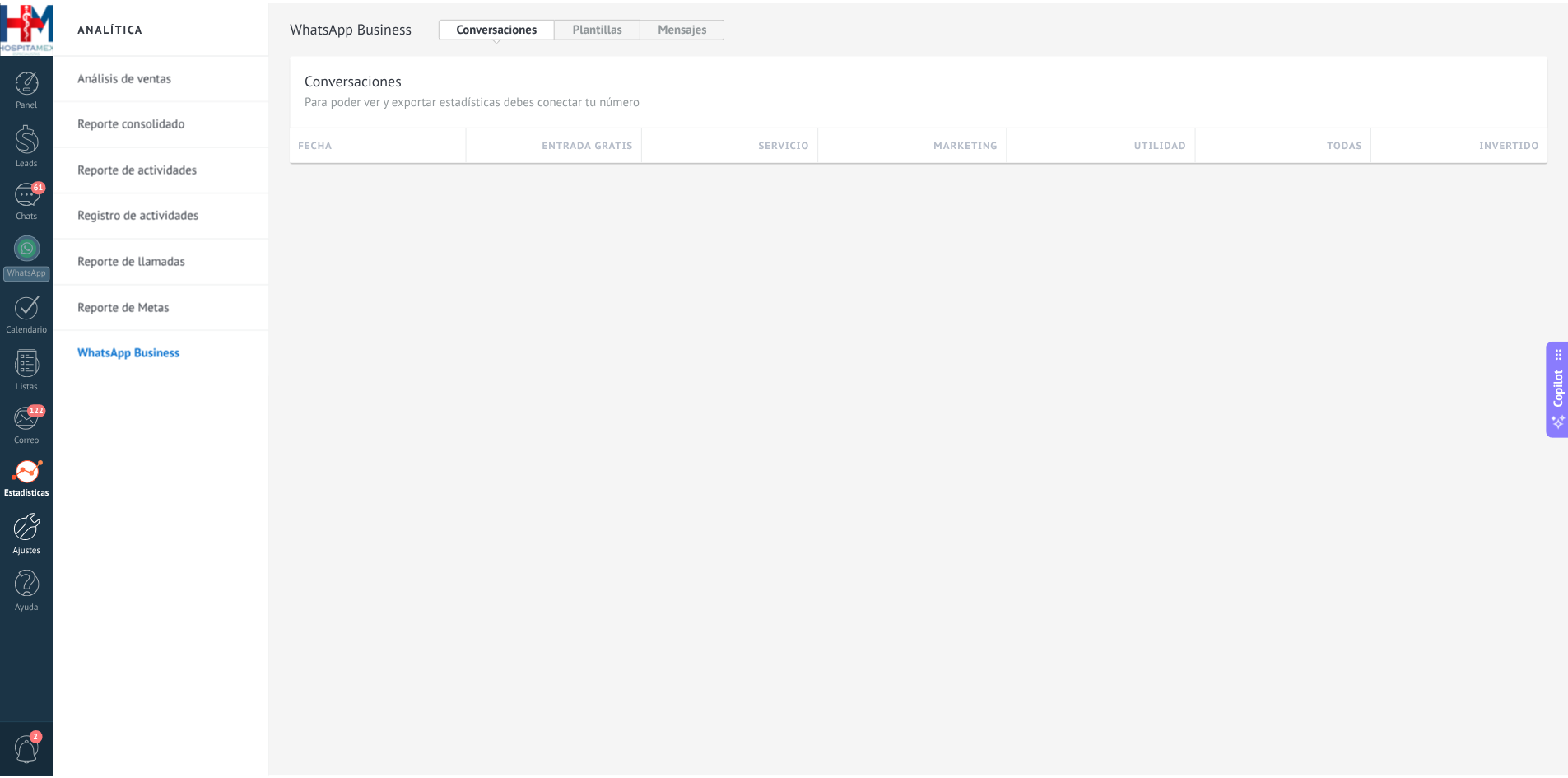
scroll to position [1928, 0]
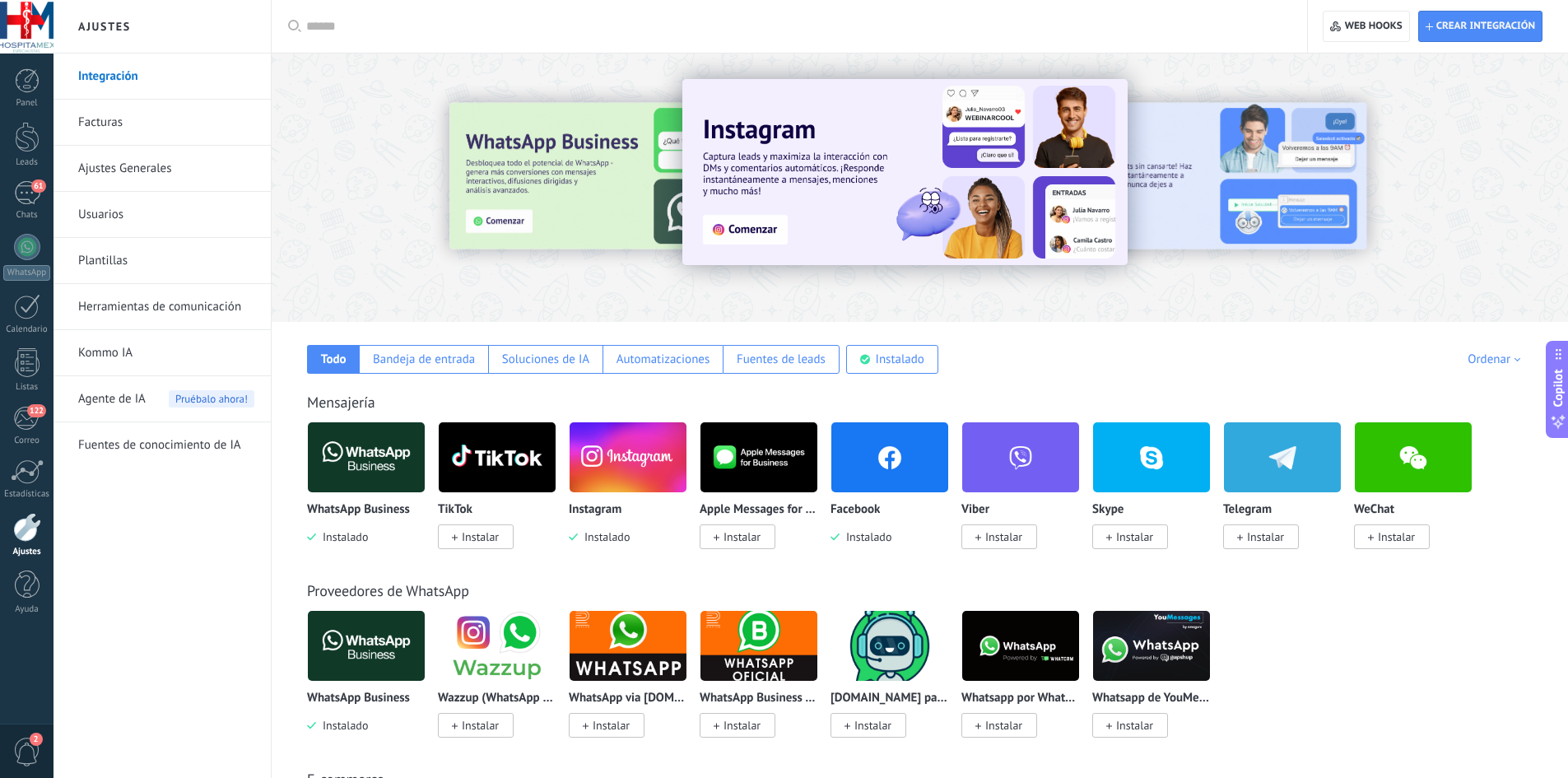
click at [621, 470] on img at bounding box center [628, 458] width 117 height 80
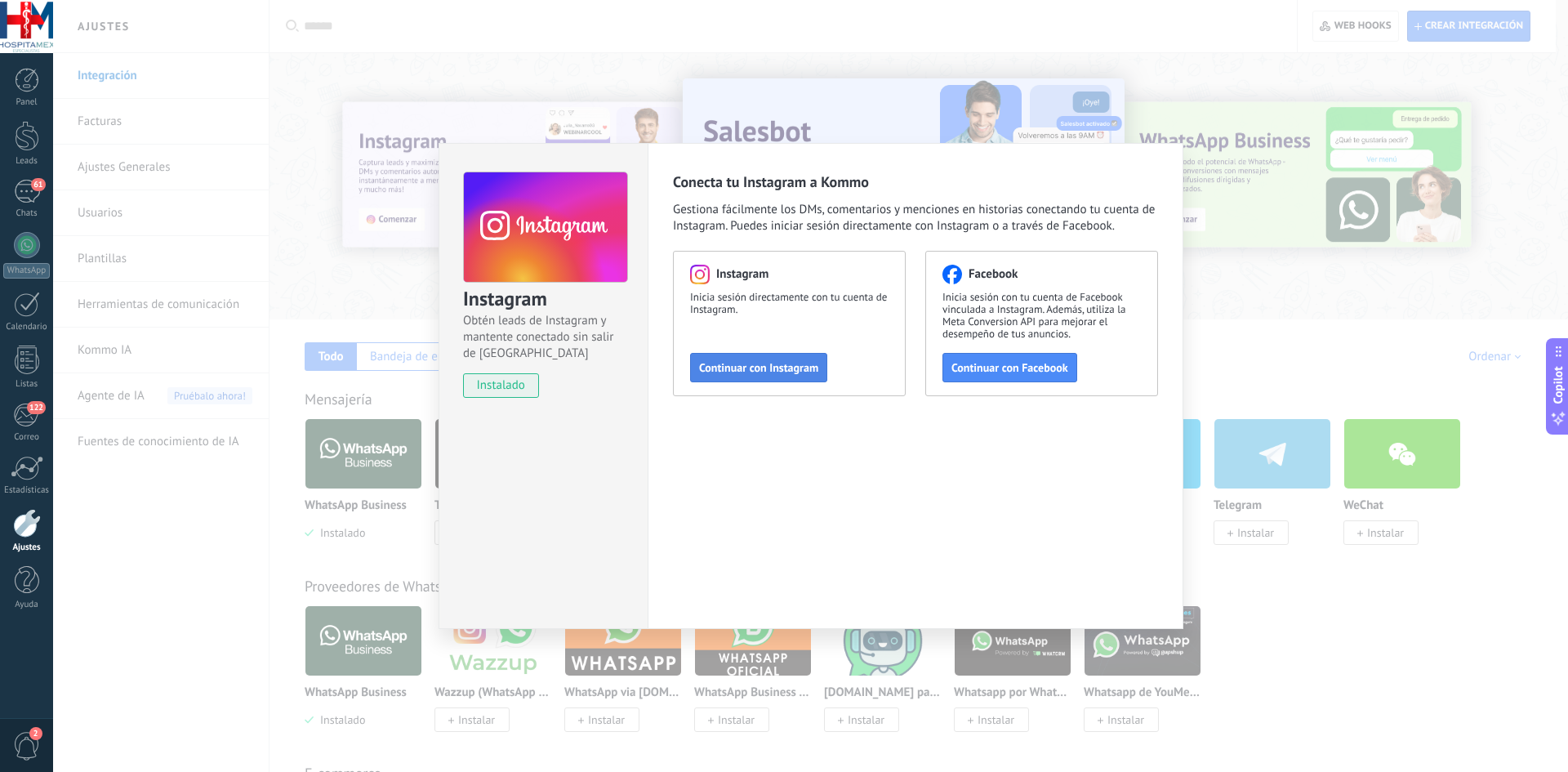
click at [797, 371] on span "Continuar con Instagram" at bounding box center [758, 367] width 119 height 12
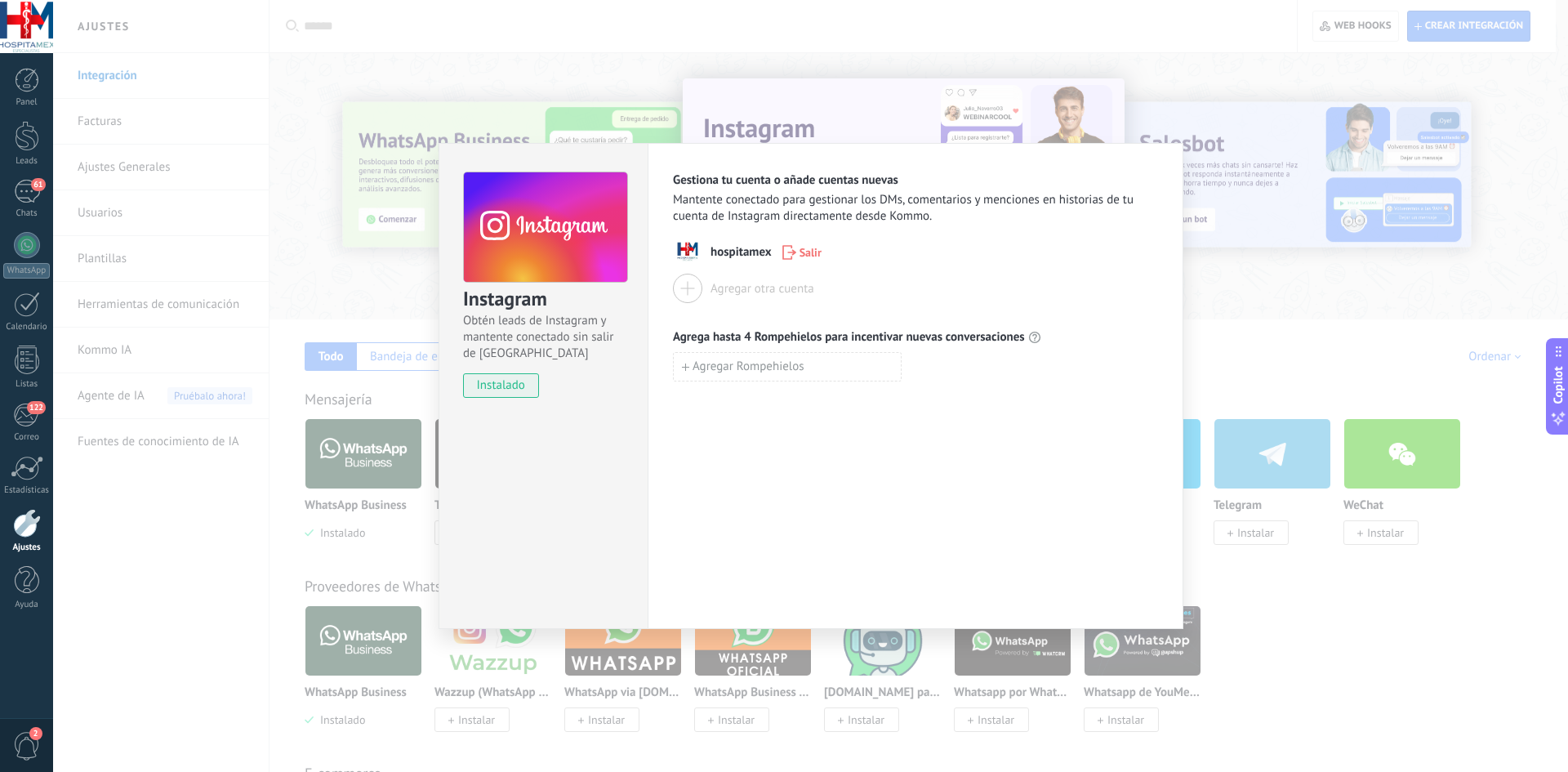
click at [589, 454] on div "Instagram Obtén leads de Instagram y mantente conectado sin salir de Kommo inst…" at bounding box center [543, 386] width 209 height 486
click at [1326, 351] on div "Instagram Obtén leads de Instagram y mantente conectado sin salir de Kommo inst…" at bounding box center [811, 386] width 1515 height 772
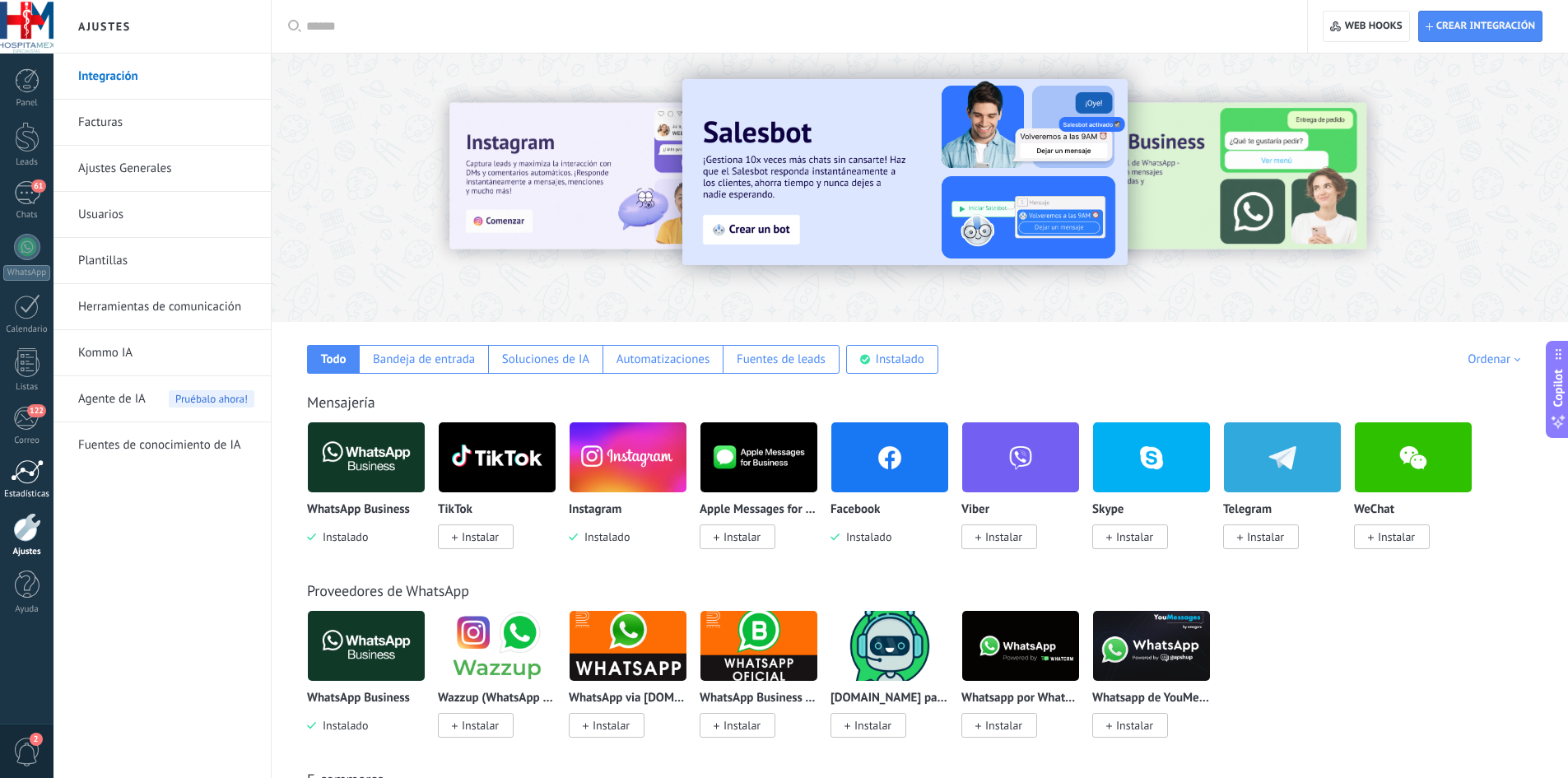
click at [40, 461] on div at bounding box center [27, 471] width 33 height 24
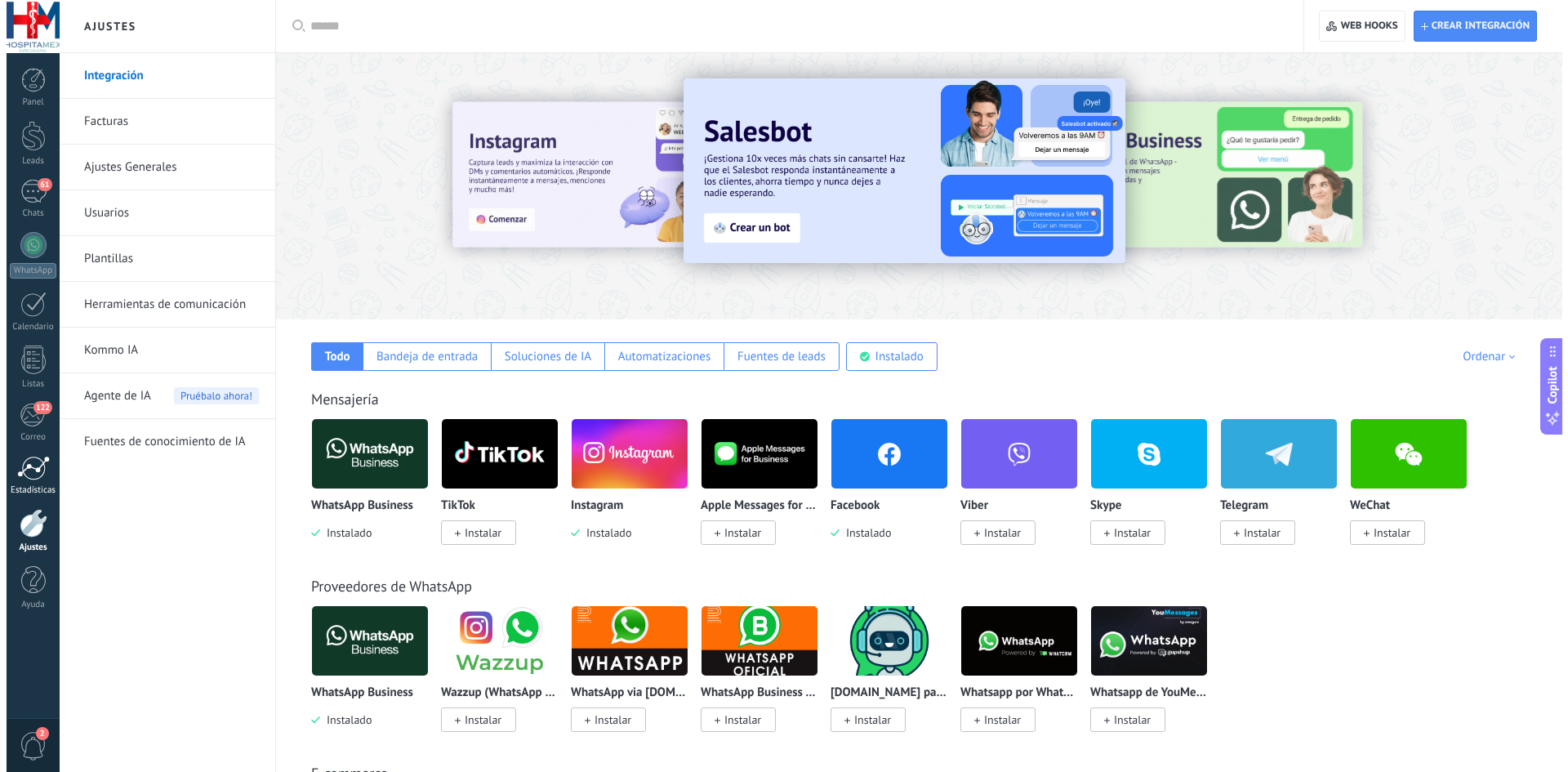
scroll to position [1951, 0]
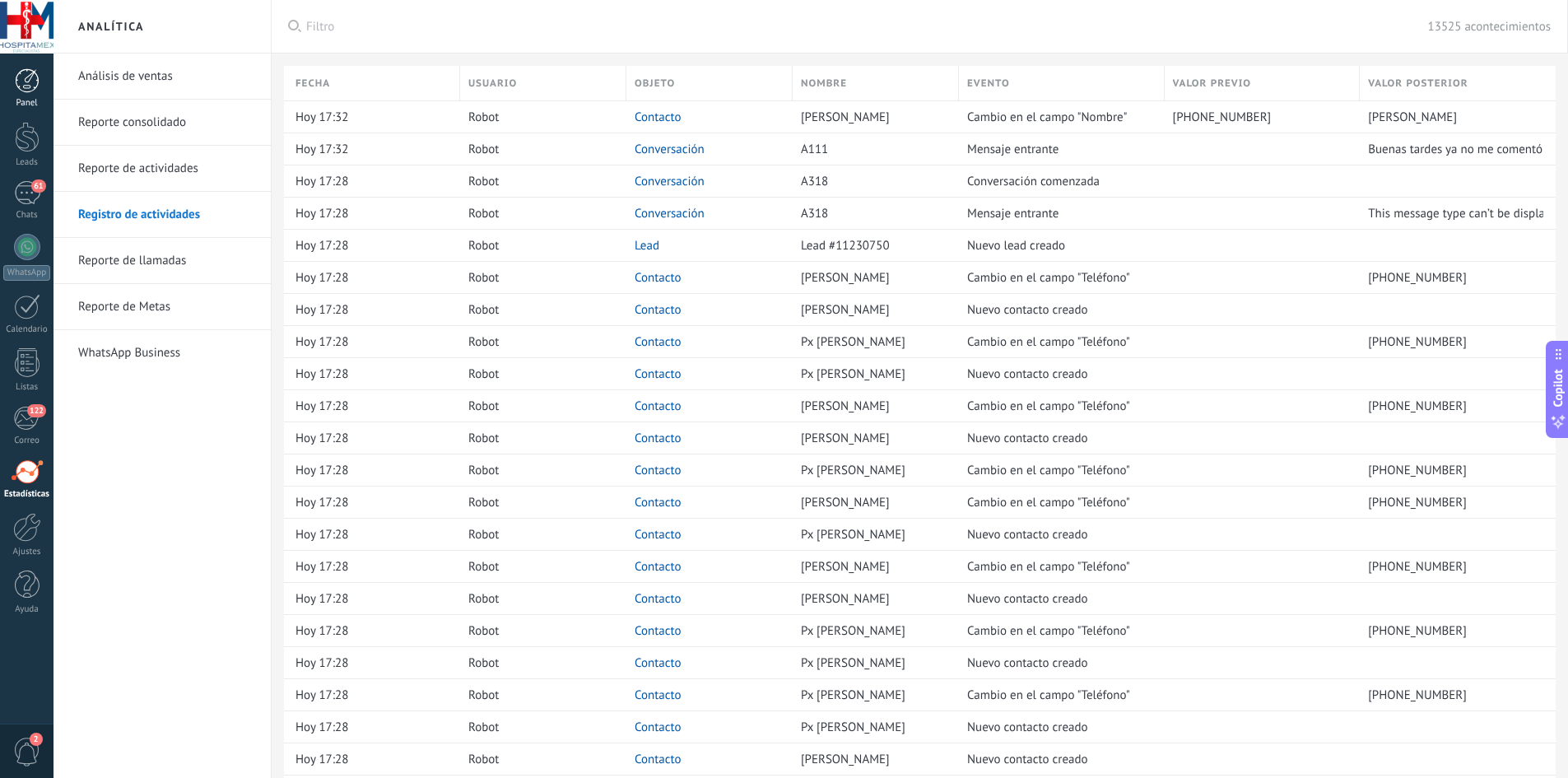
click at [39, 83] on div at bounding box center [26, 80] width 24 height 24
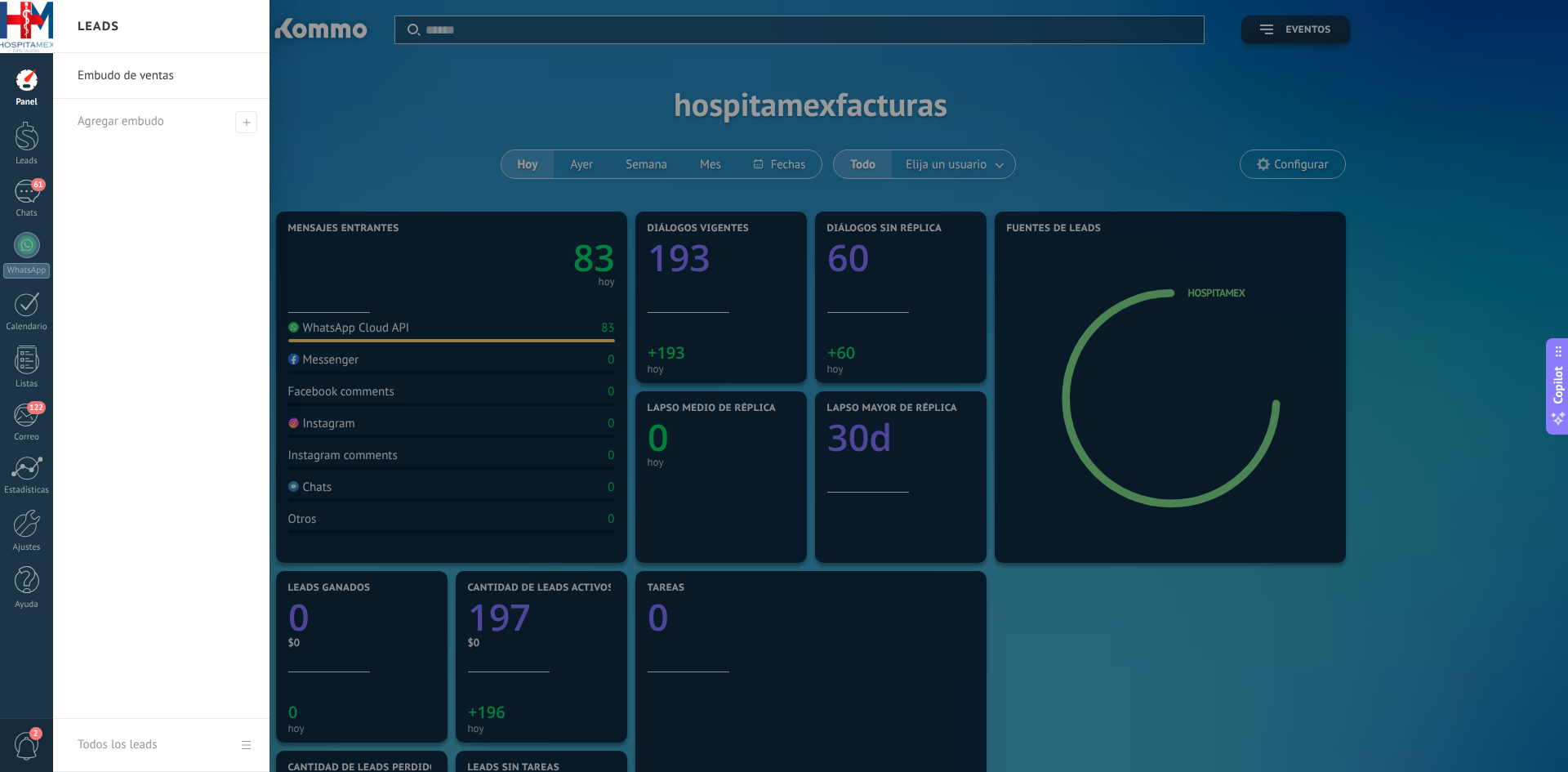
click at [151, 71] on link "Embudo de ventas" at bounding box center [165, 75] width 176 height 45
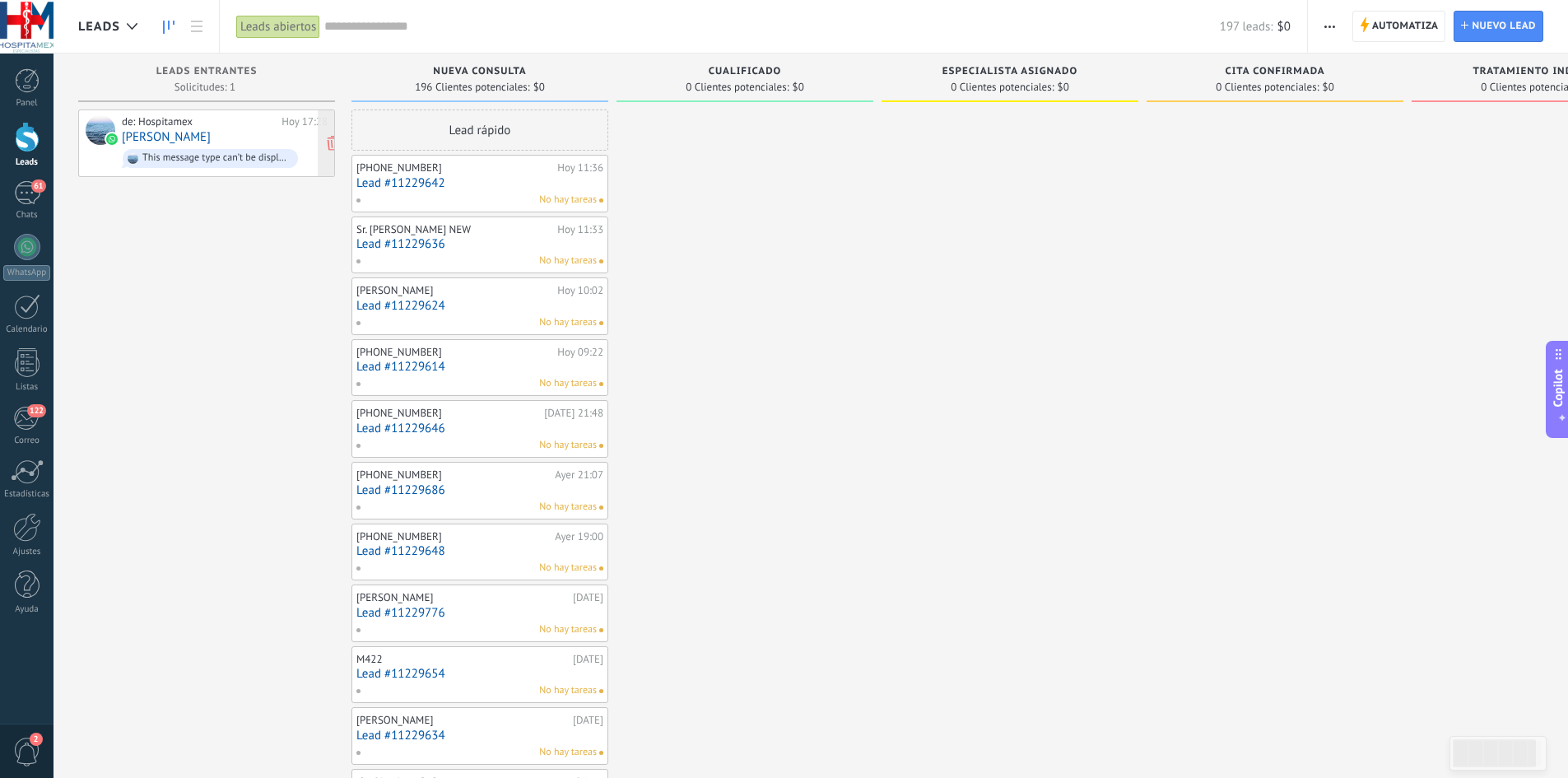
click at [262, 135] on div "de: Hospitamex [DATE] 17:28 [PERSON_NAME] This message type can’t be displayed …" at bounding box center [224, 142] width 205 height 56
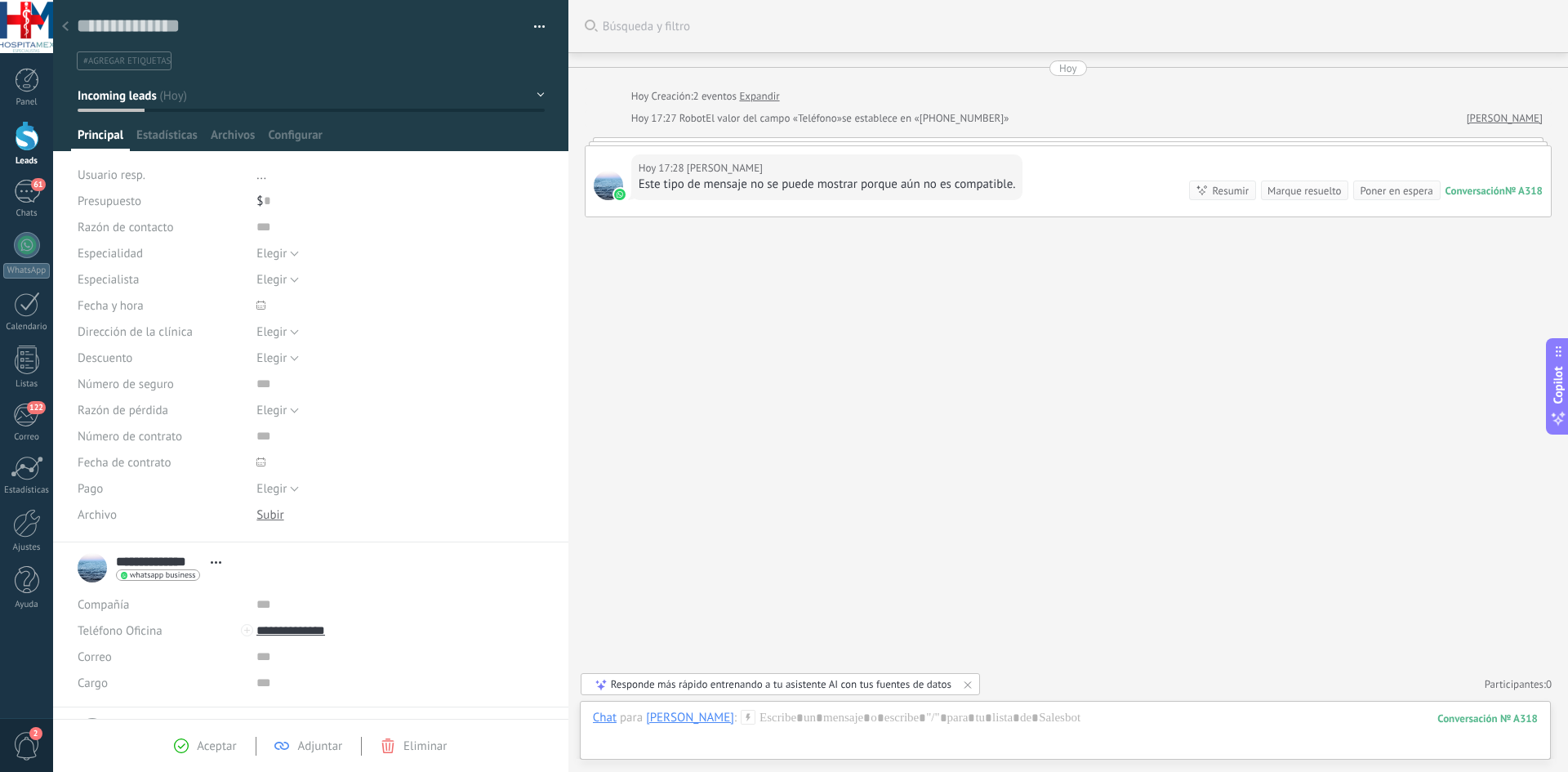
click at [1477, 189] on div "Conversación" at bounding box center [1475, 190] width 60 height 14
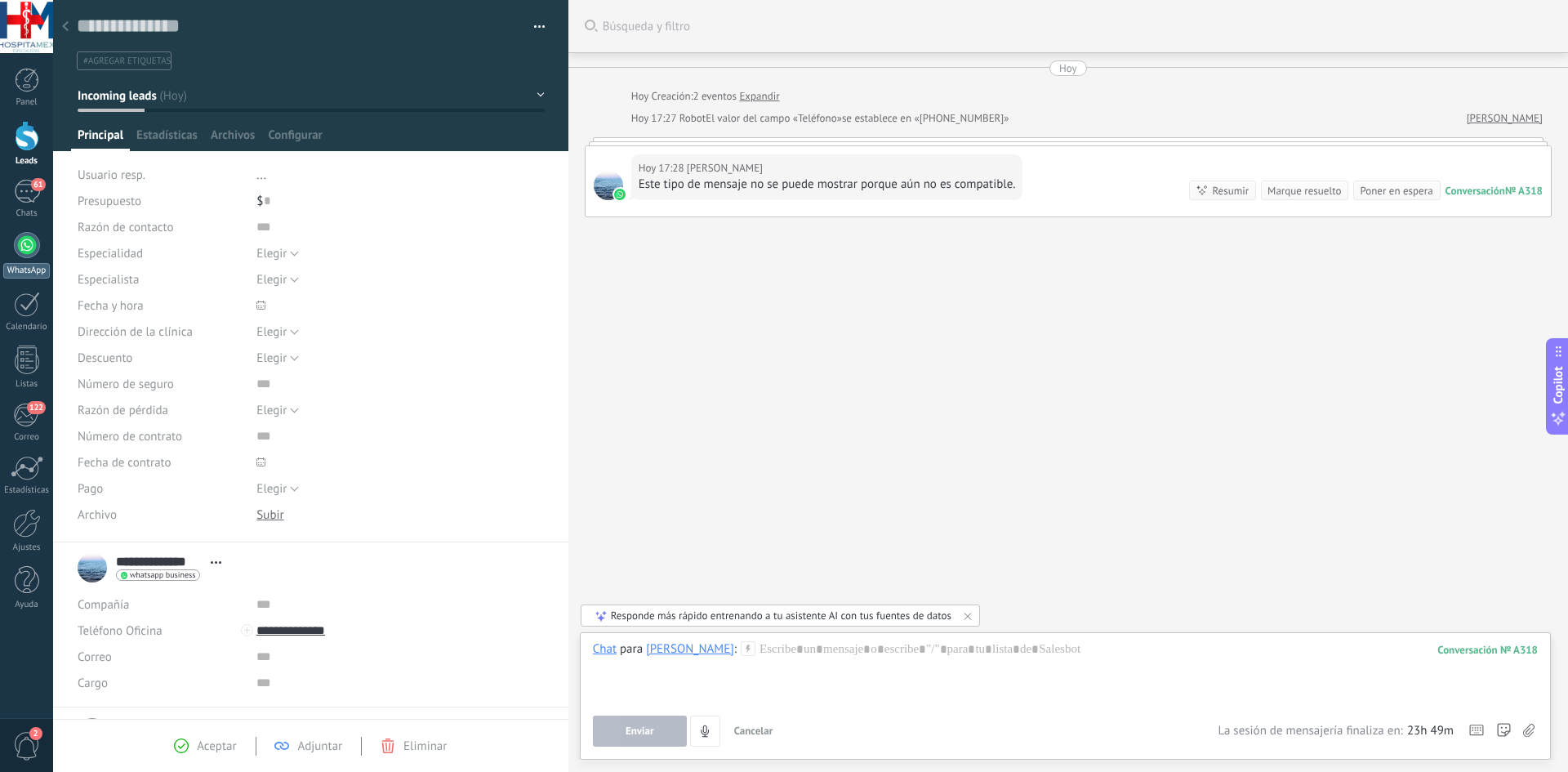
click at [42, 254] on link "WhatsApp" at bounding box center [26, 255] width 53 height 46
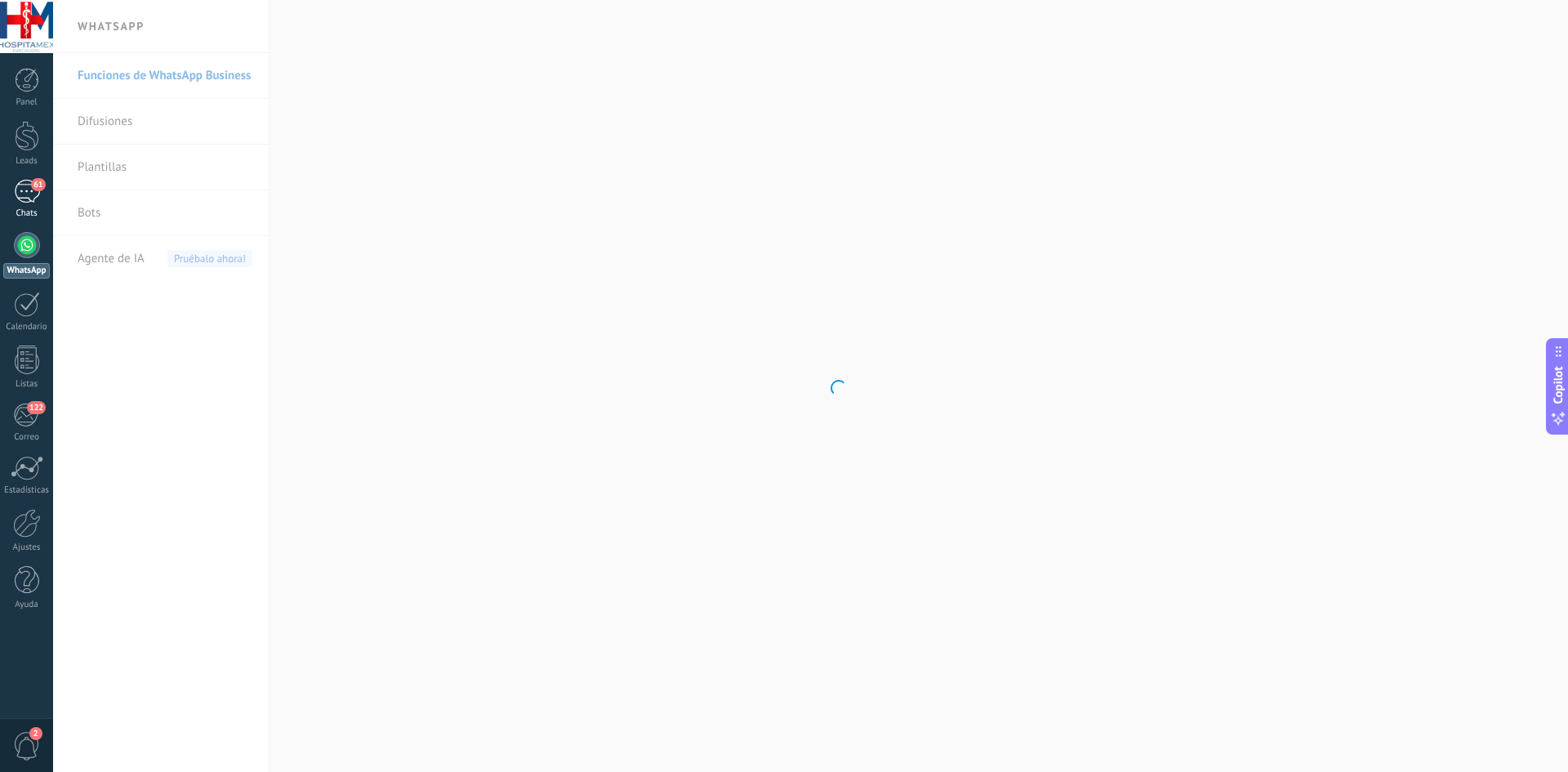
click at [30, 205] on link "61 Chats" at bounding box center [26, 199] width 53 height 40
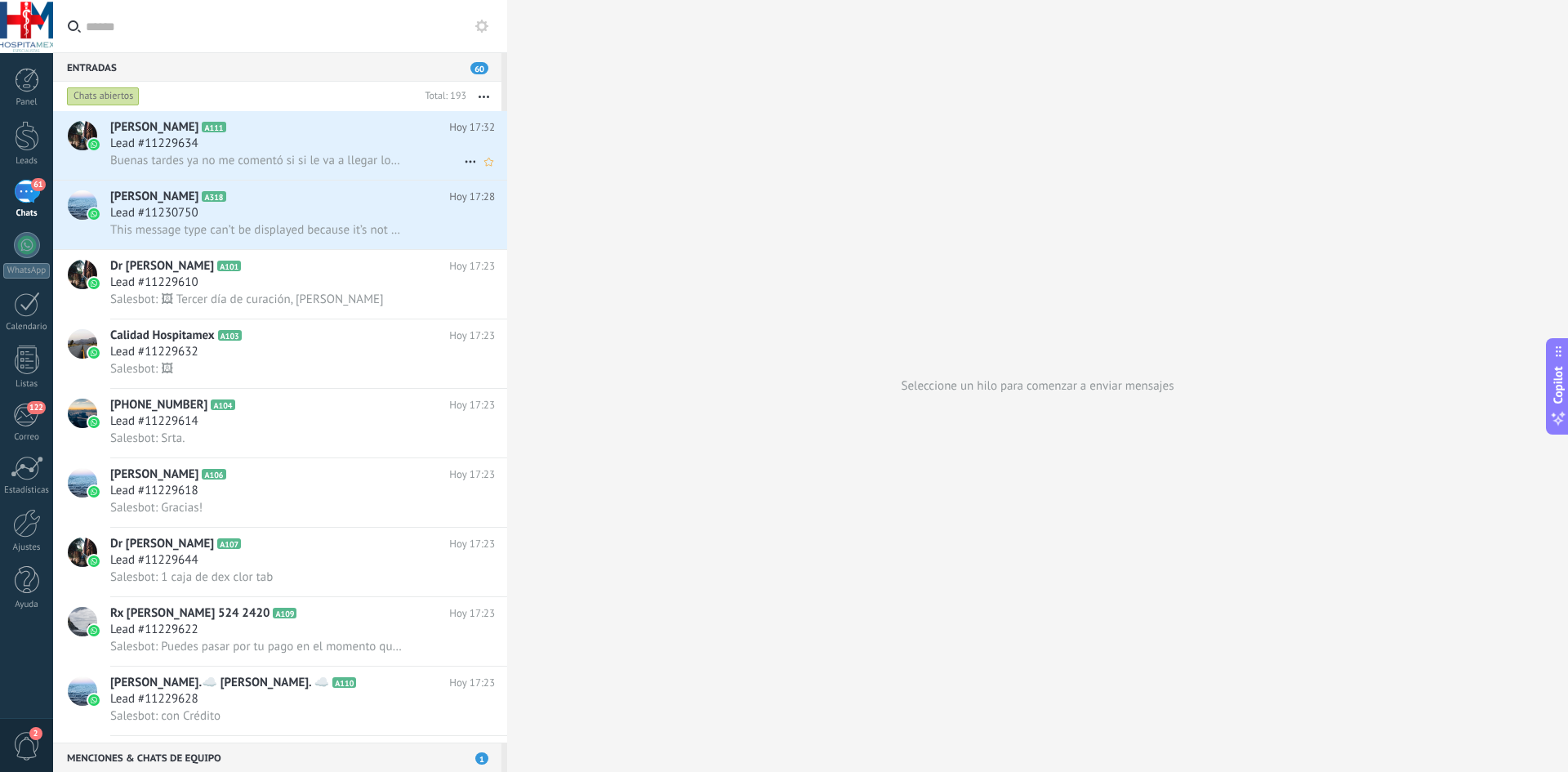
click at [240, 137] on div "Lead #11229634" at bounding box center [302, 143] width 385 height 16
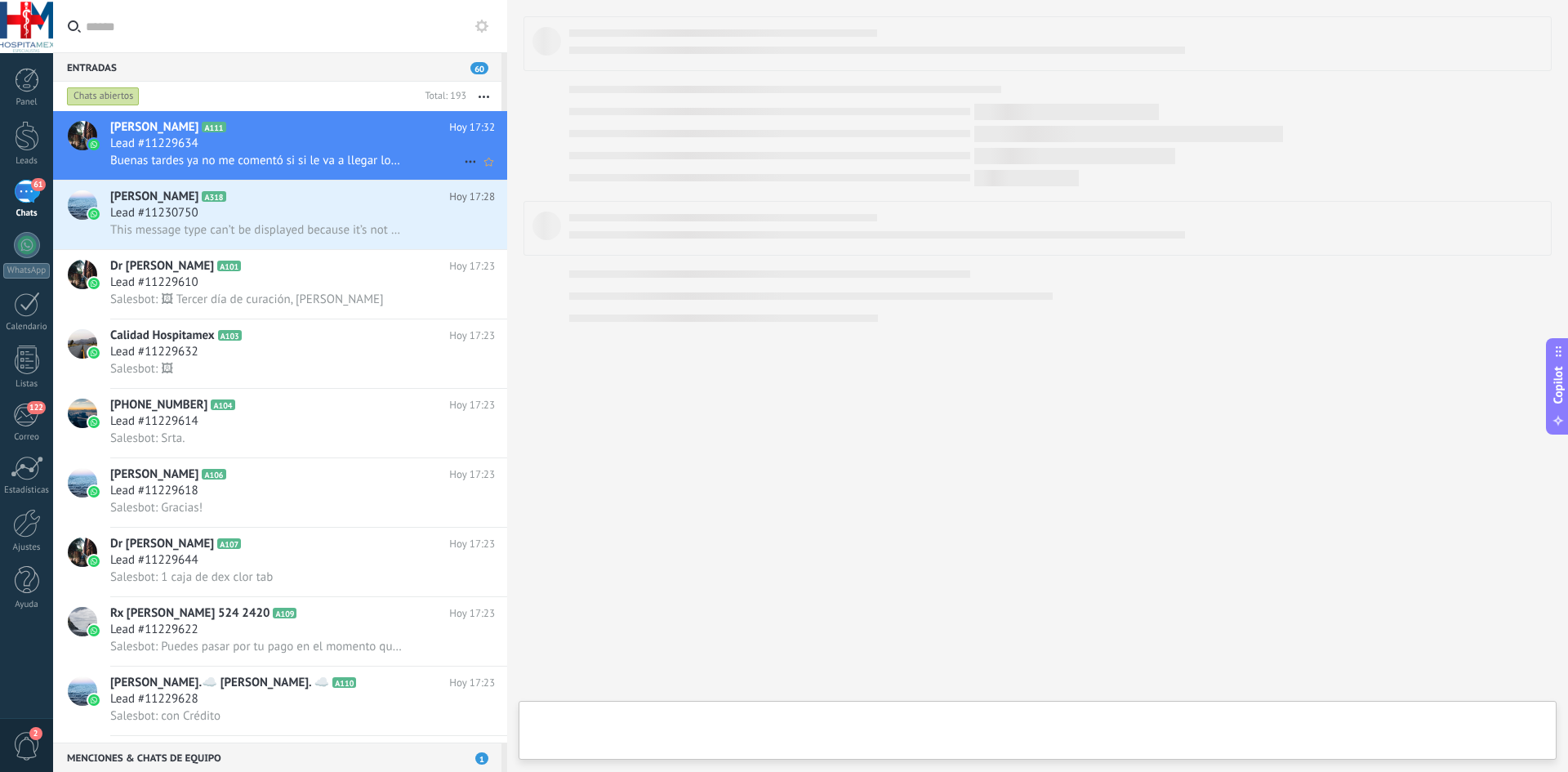
type textarea "**********"
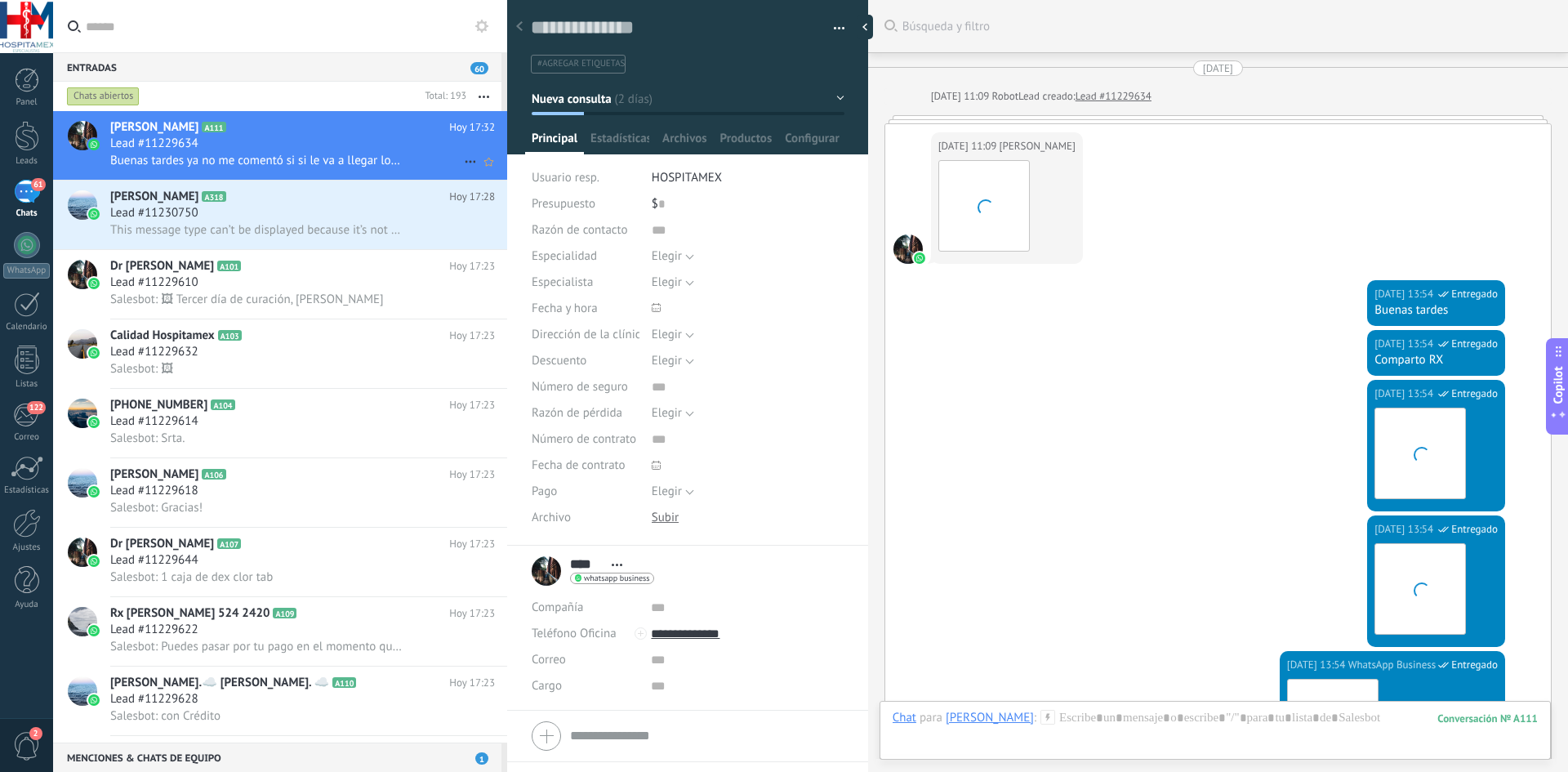
scroll to position [1582, 0]
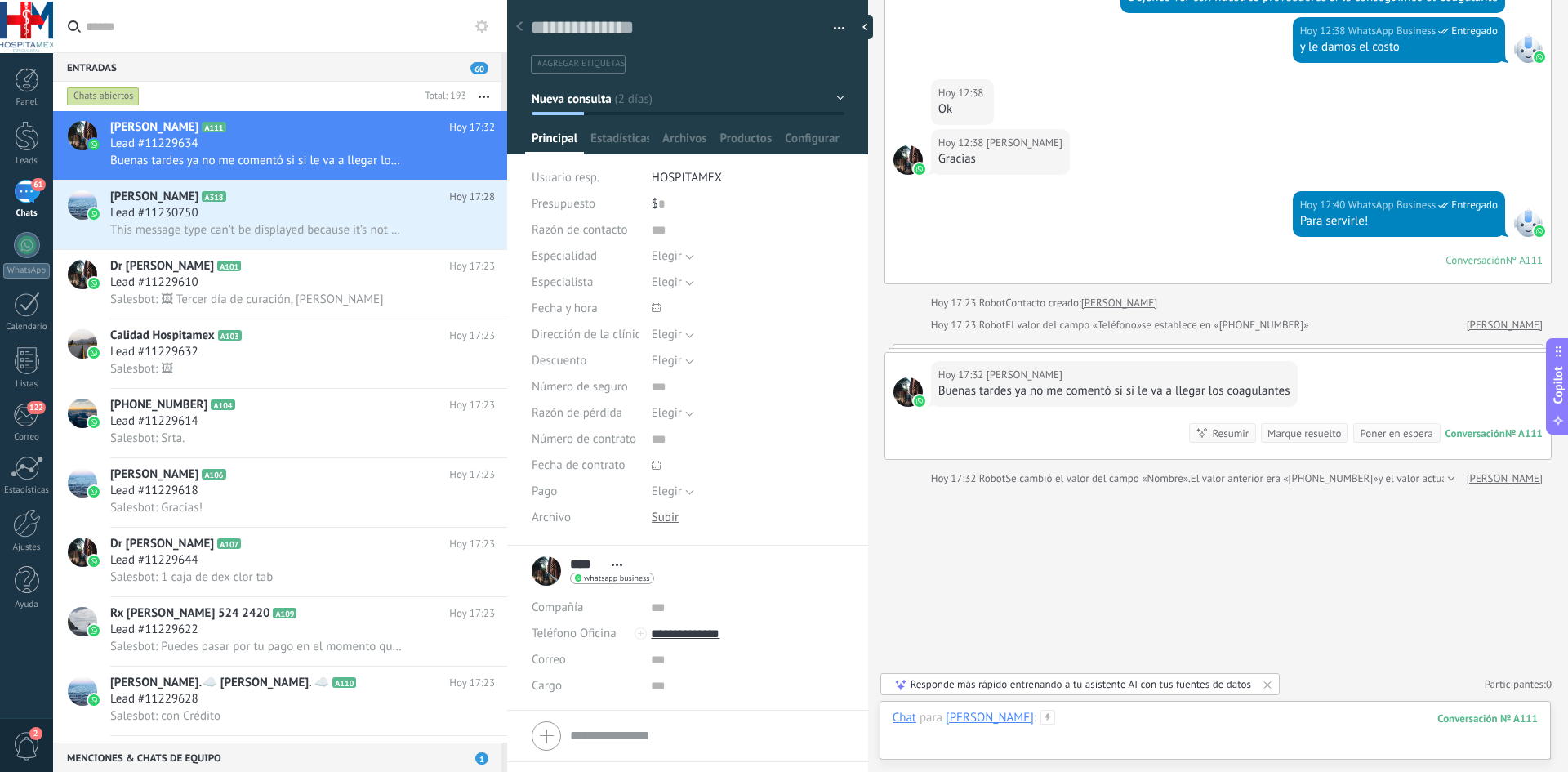
click at [1115, 717] on div at bounding box center [1215, 733] width 645 height 49
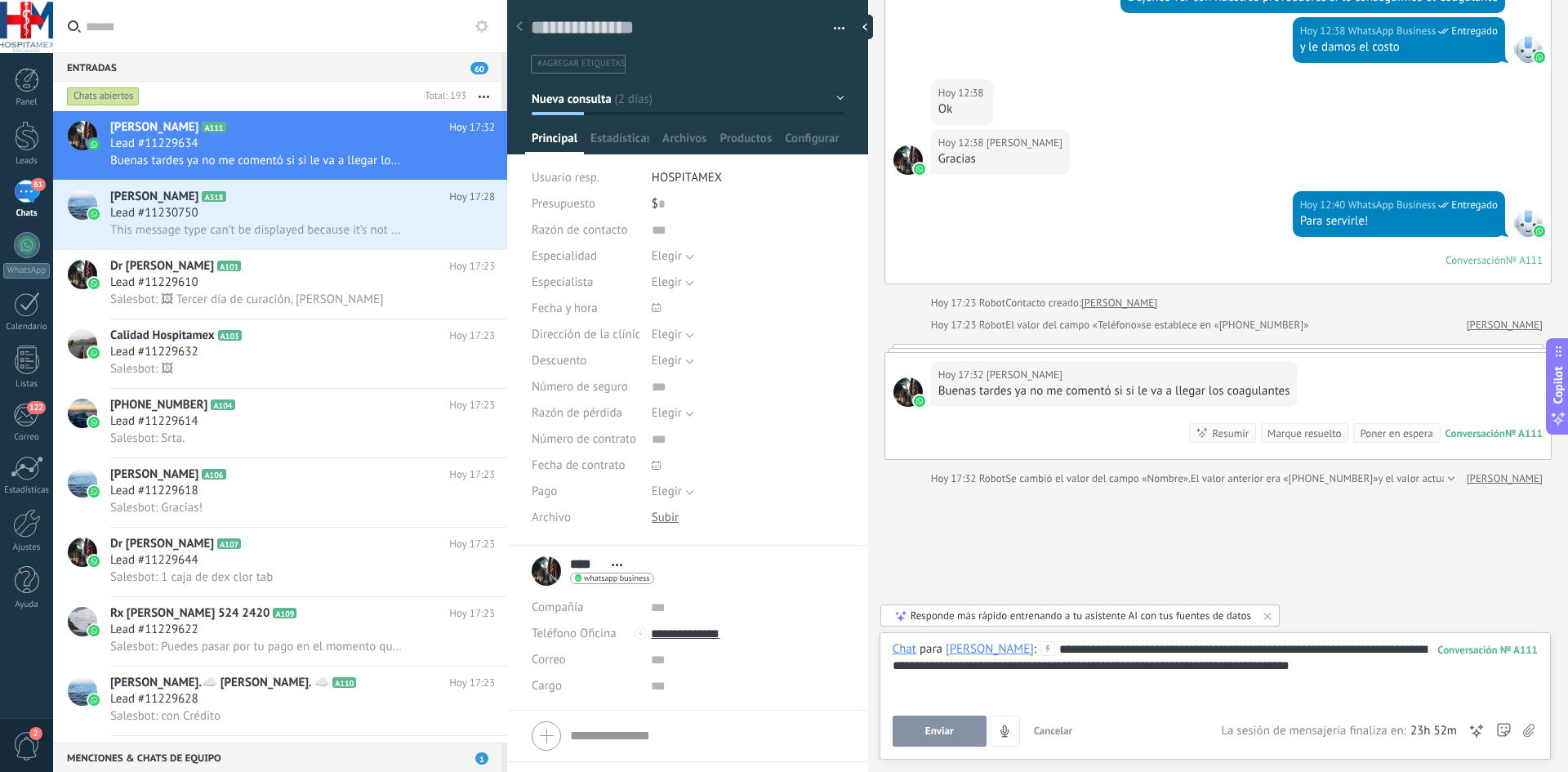
click at [966, 737] on button "Enviar" at bounding box center [939, 730] width 94 height 31
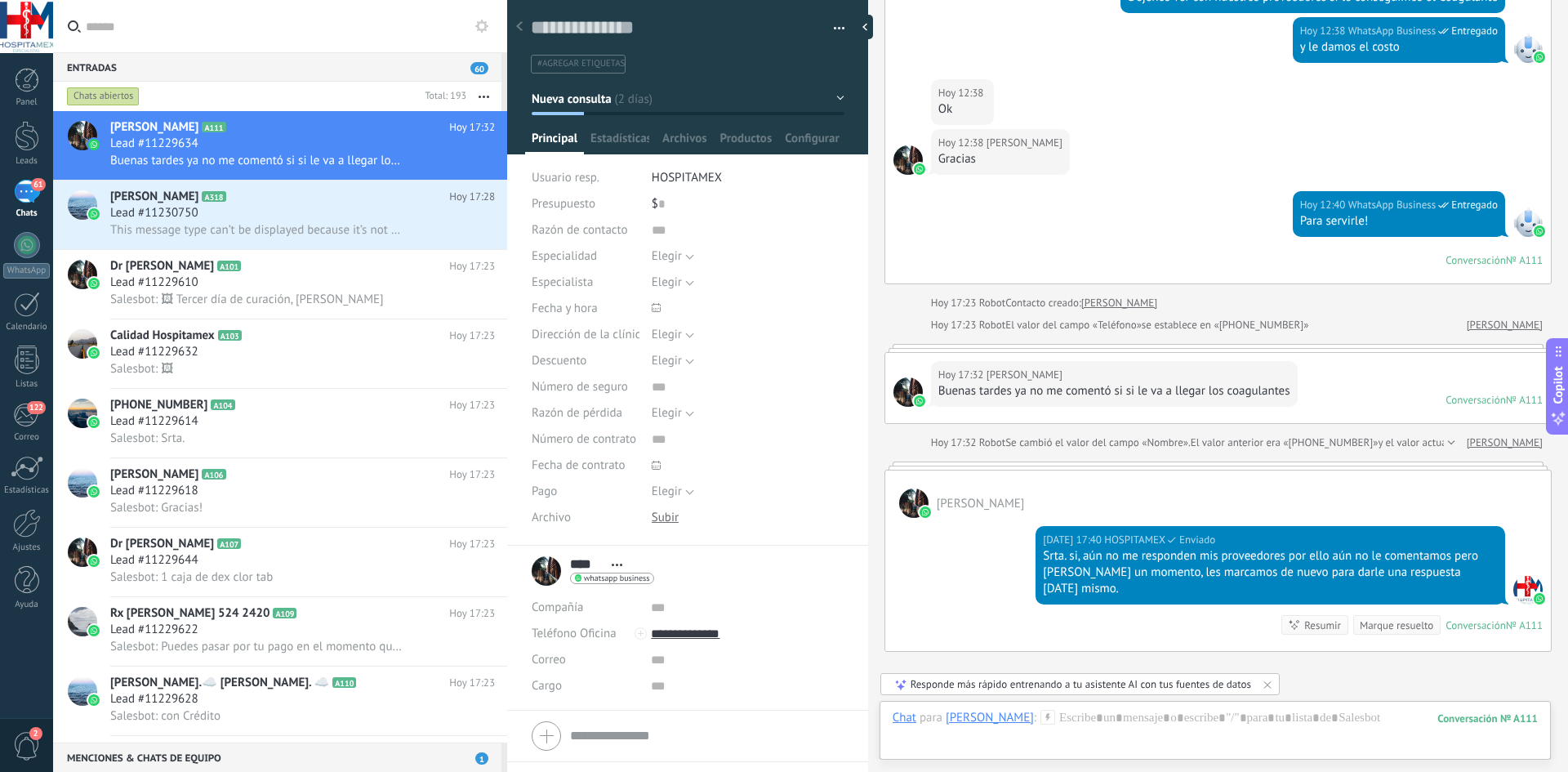
scroll to position [1535, 0]
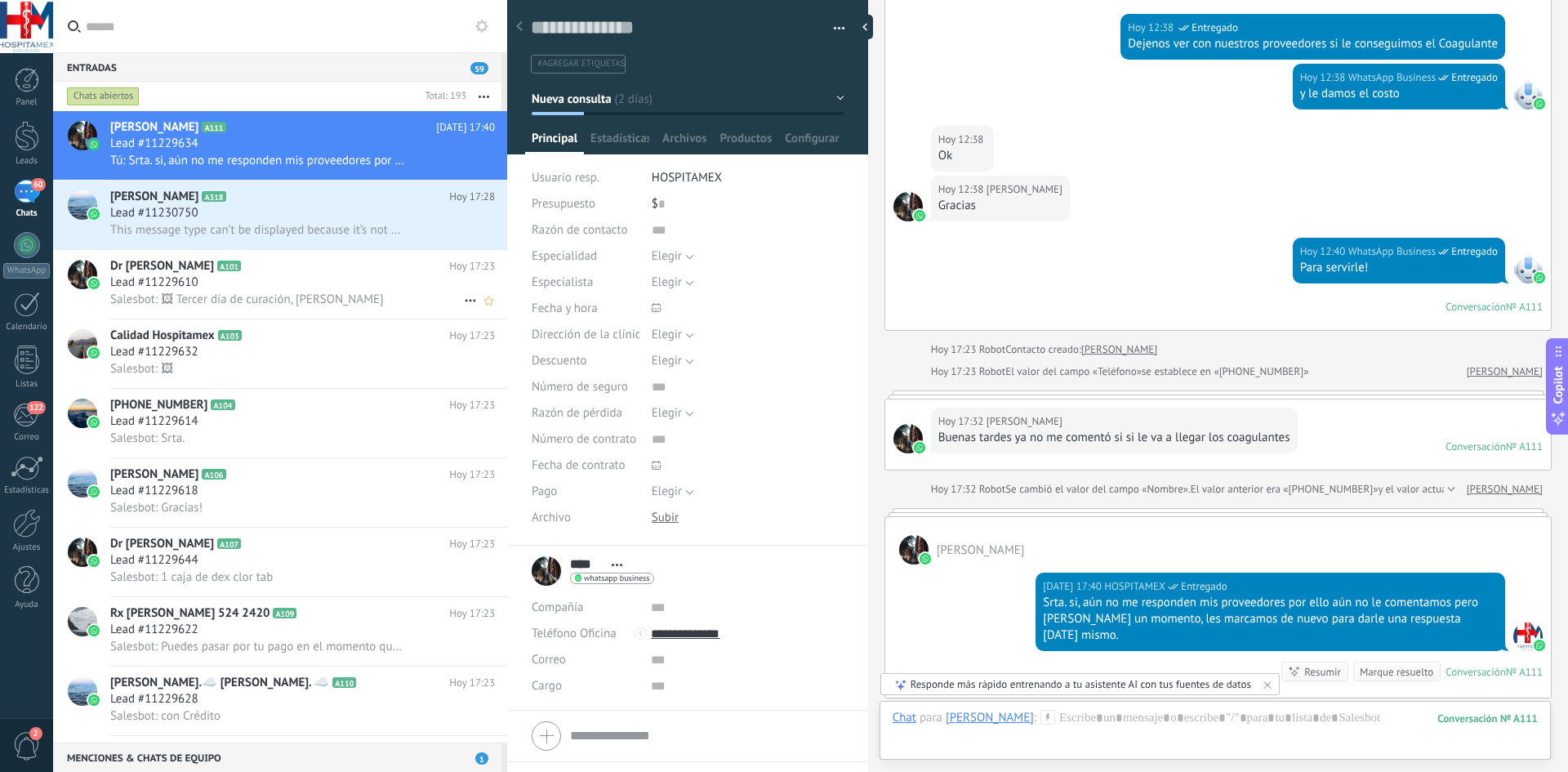
click at [264, 282] on div "Lead #11229610" at bounding box center [302, 282] width 385 height 16
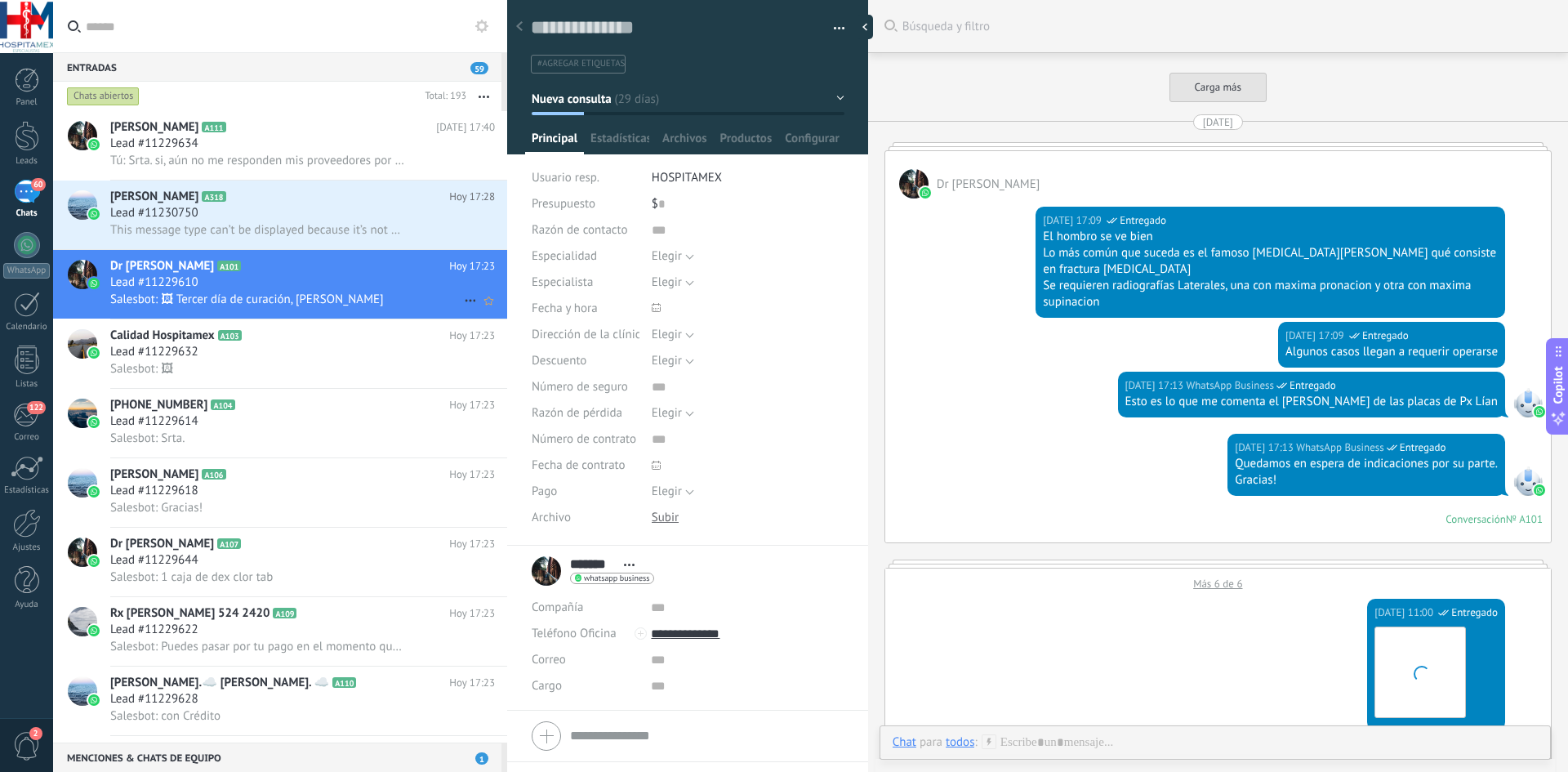
scroll to position [4694, 0]
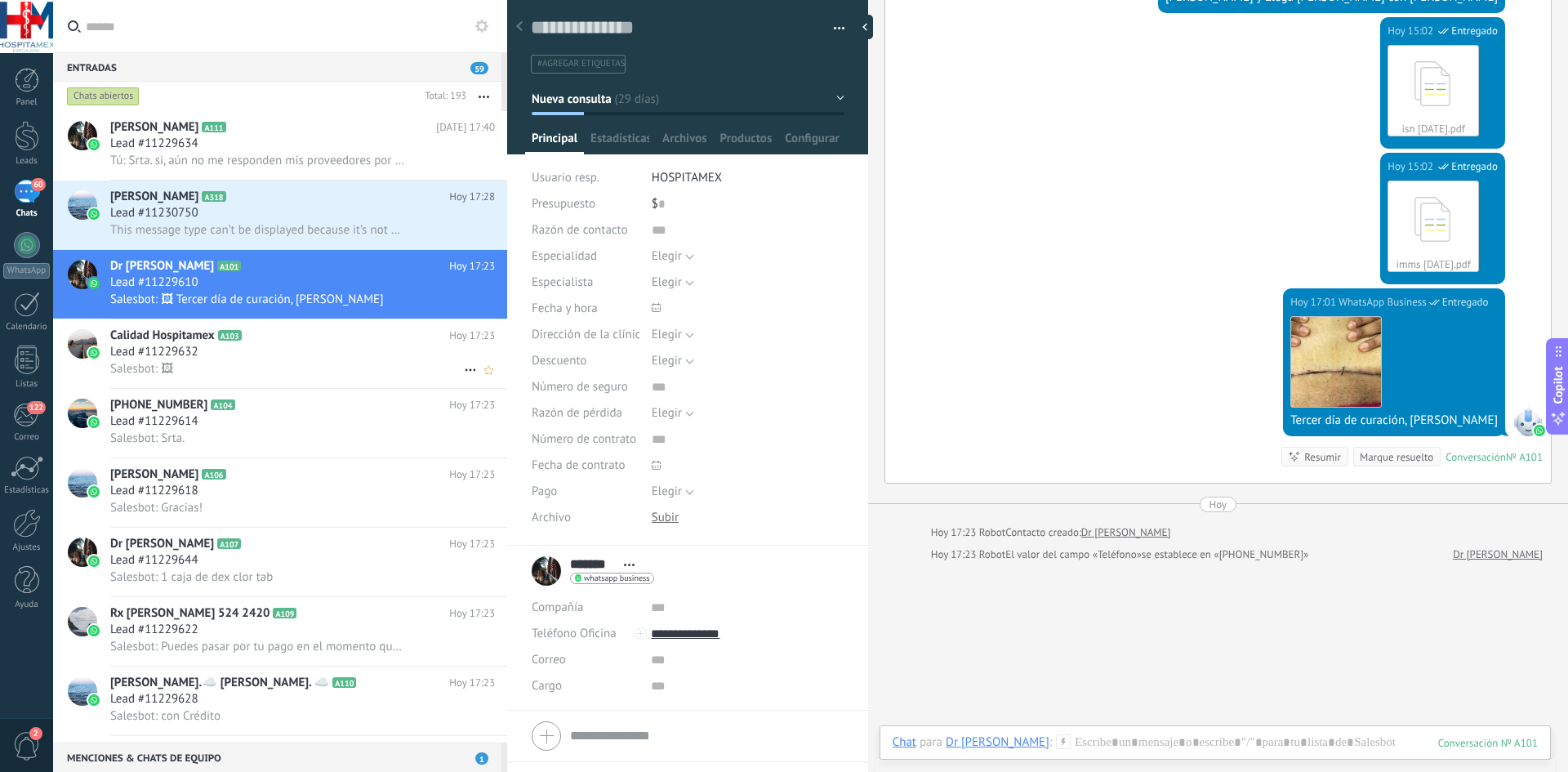
click at [244, 364] on div "Salesbot: 🖼" at bounding box center [302, 369] width 385 height 17
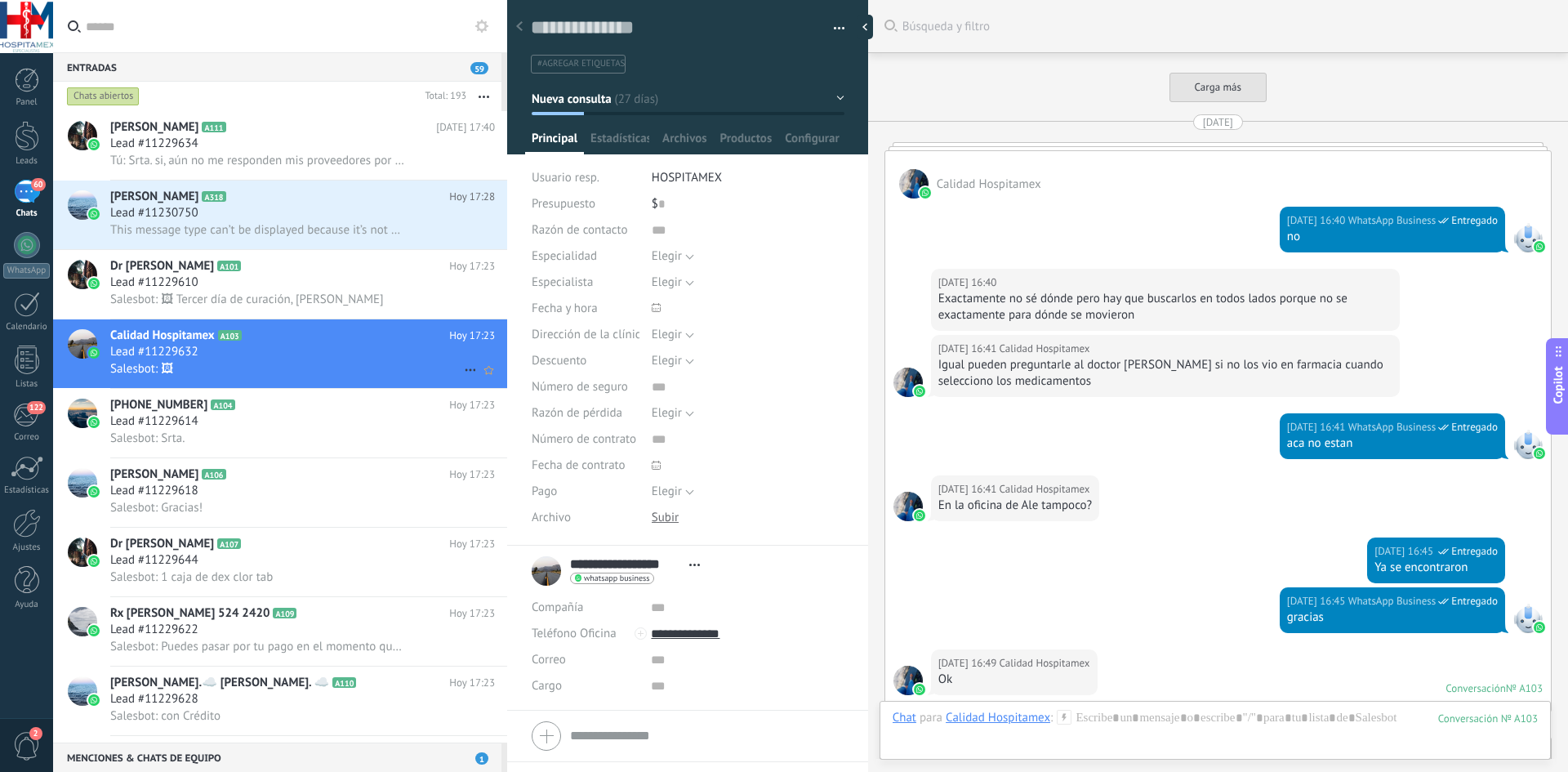
scroll to position [2392, 0]
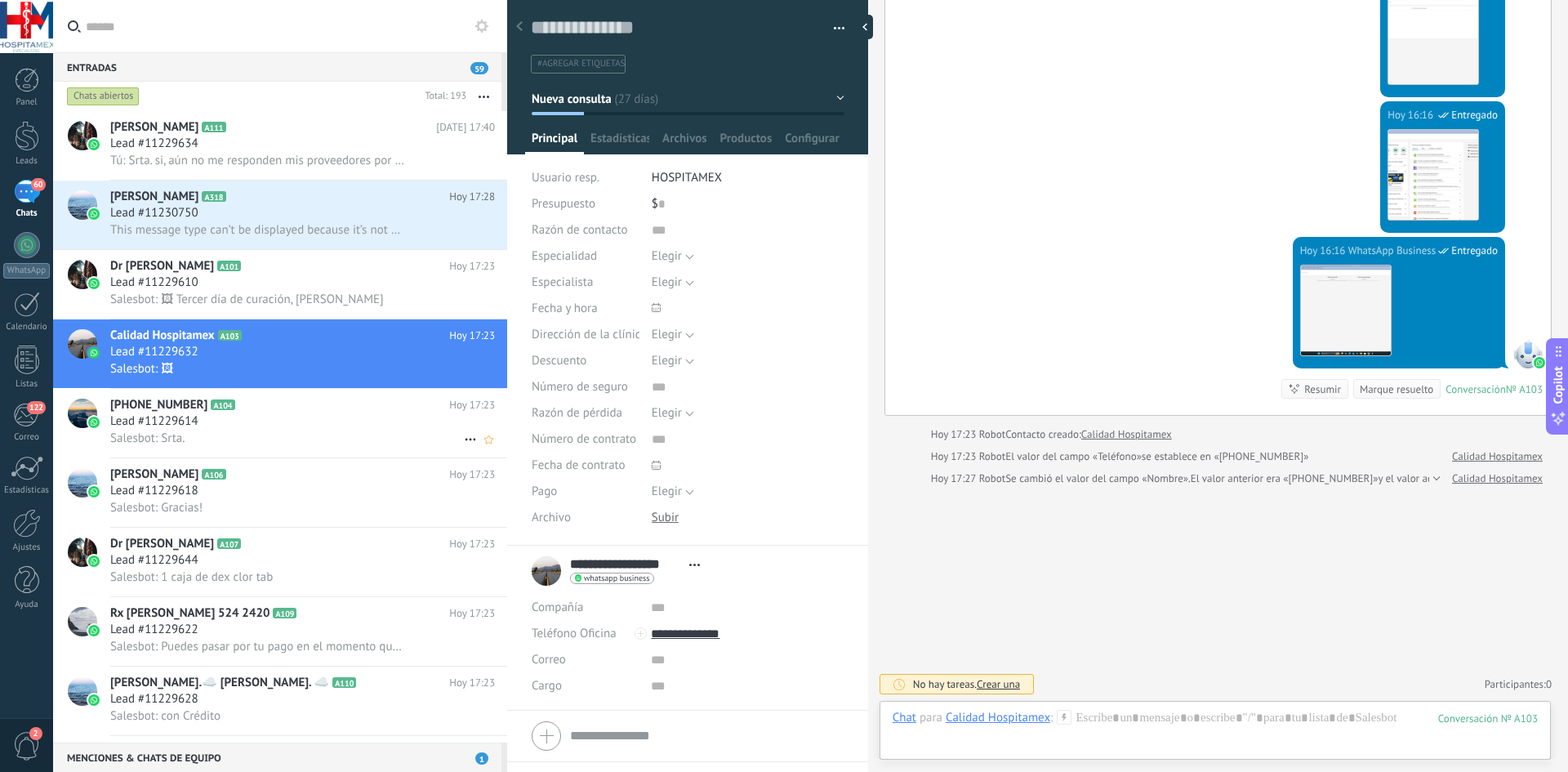
click at [292, 431] on div "Salesbot: Srta." at bounding box center [302, 439] width 385 height 17
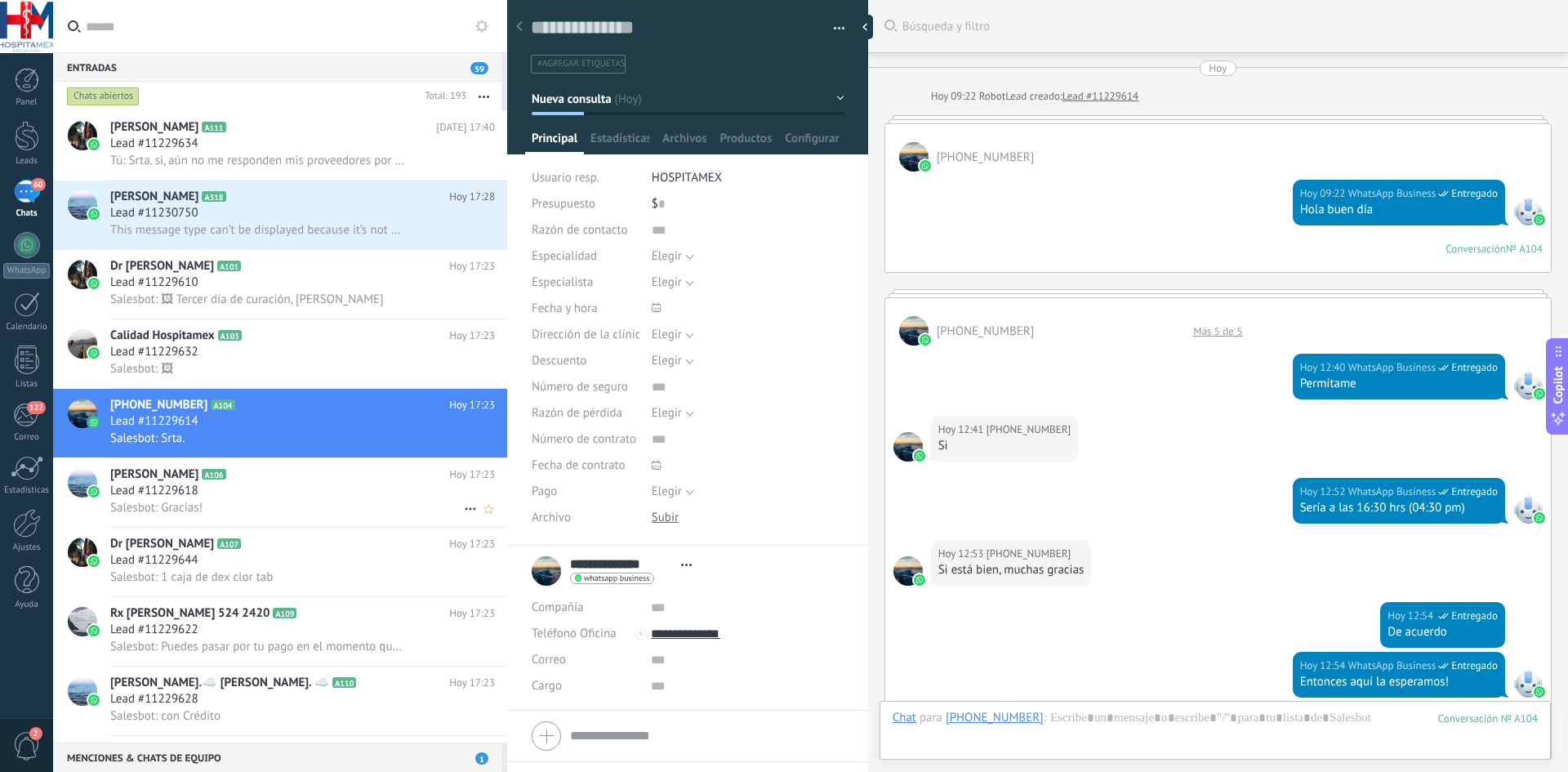
scroll to position [556, 0]
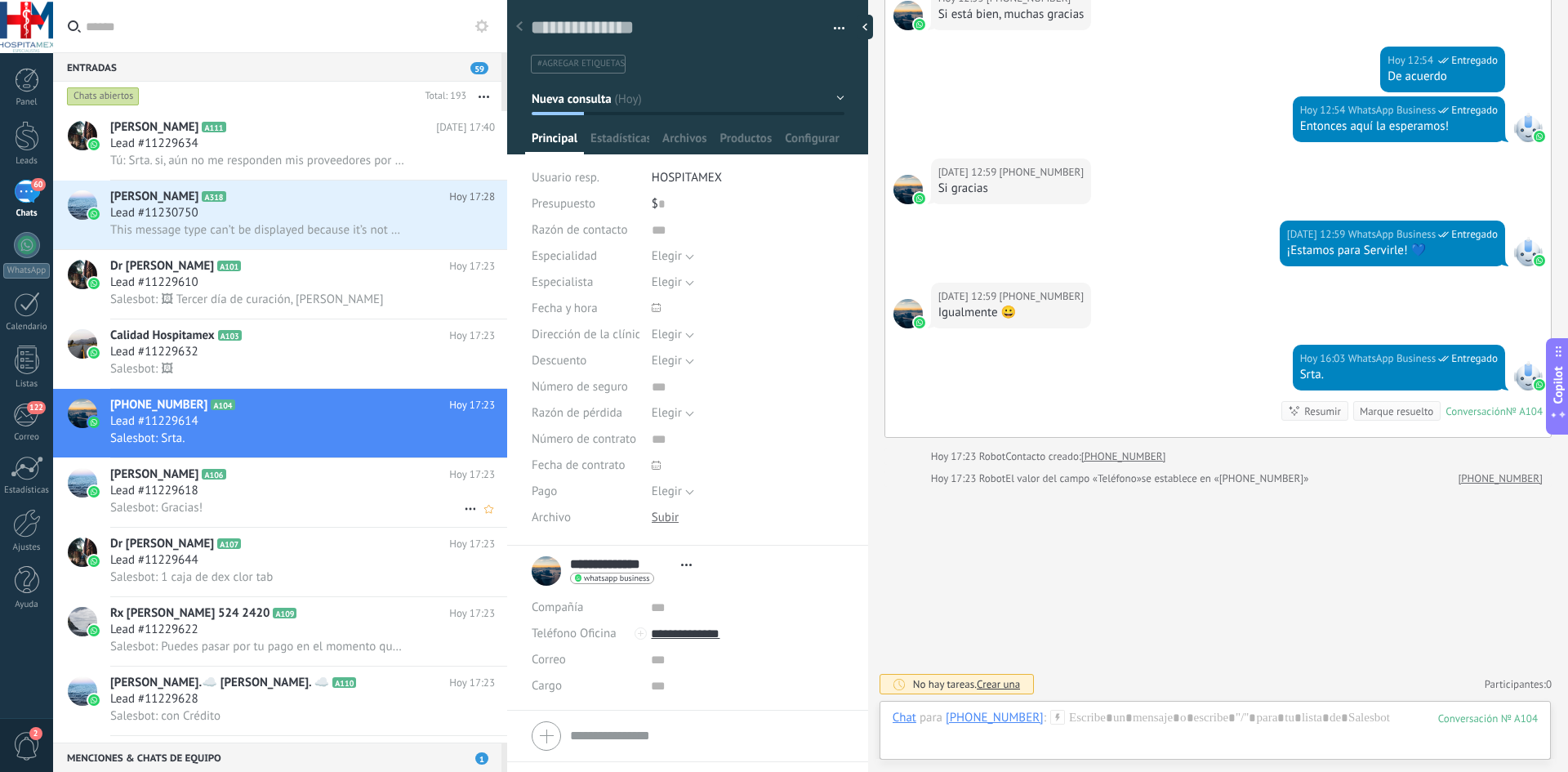
click at [299, 490] on div "Lead #11229618" at bounding box center [302, 491] width 385 height 16
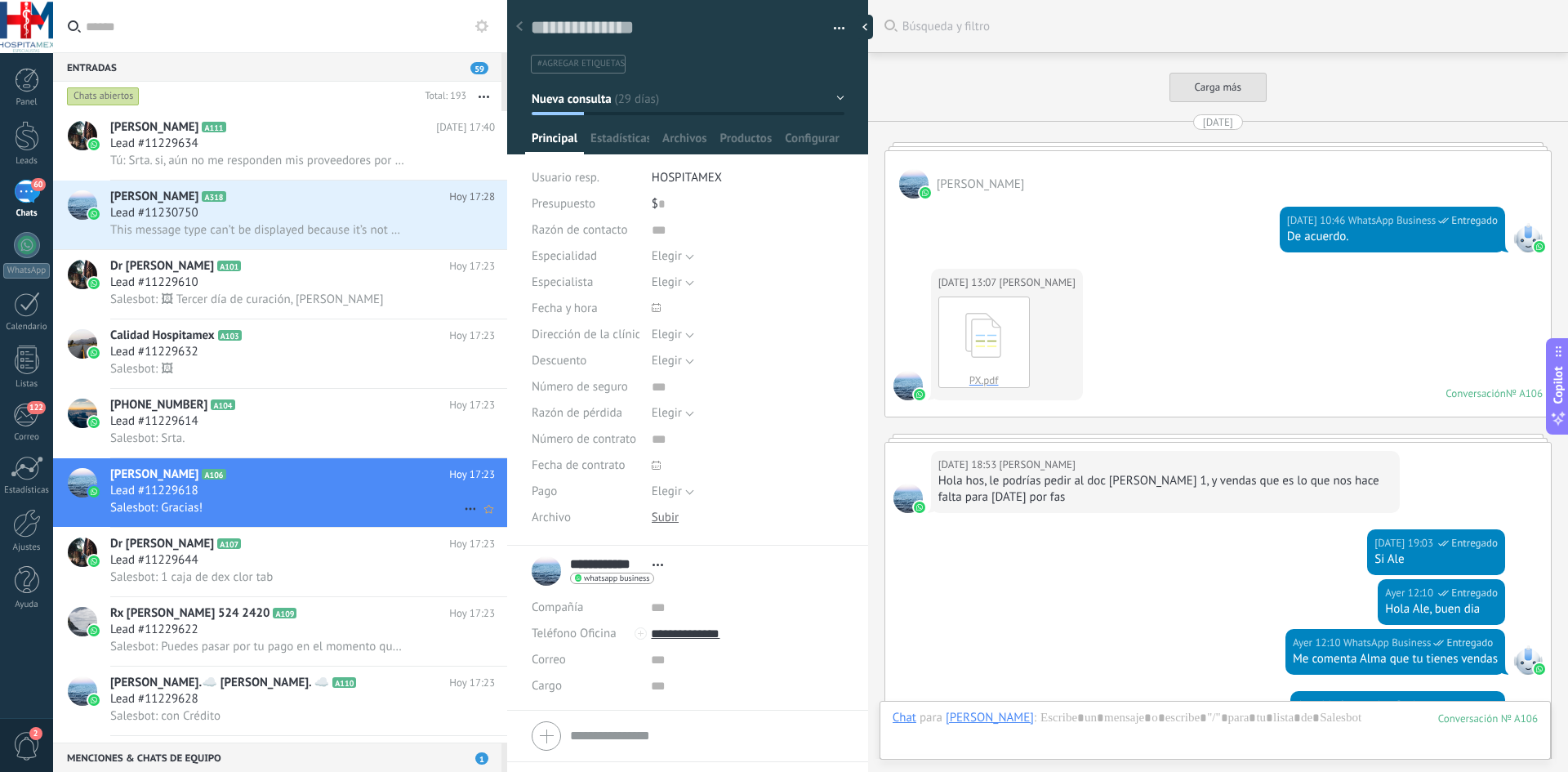
scroll to position [1203, 0]
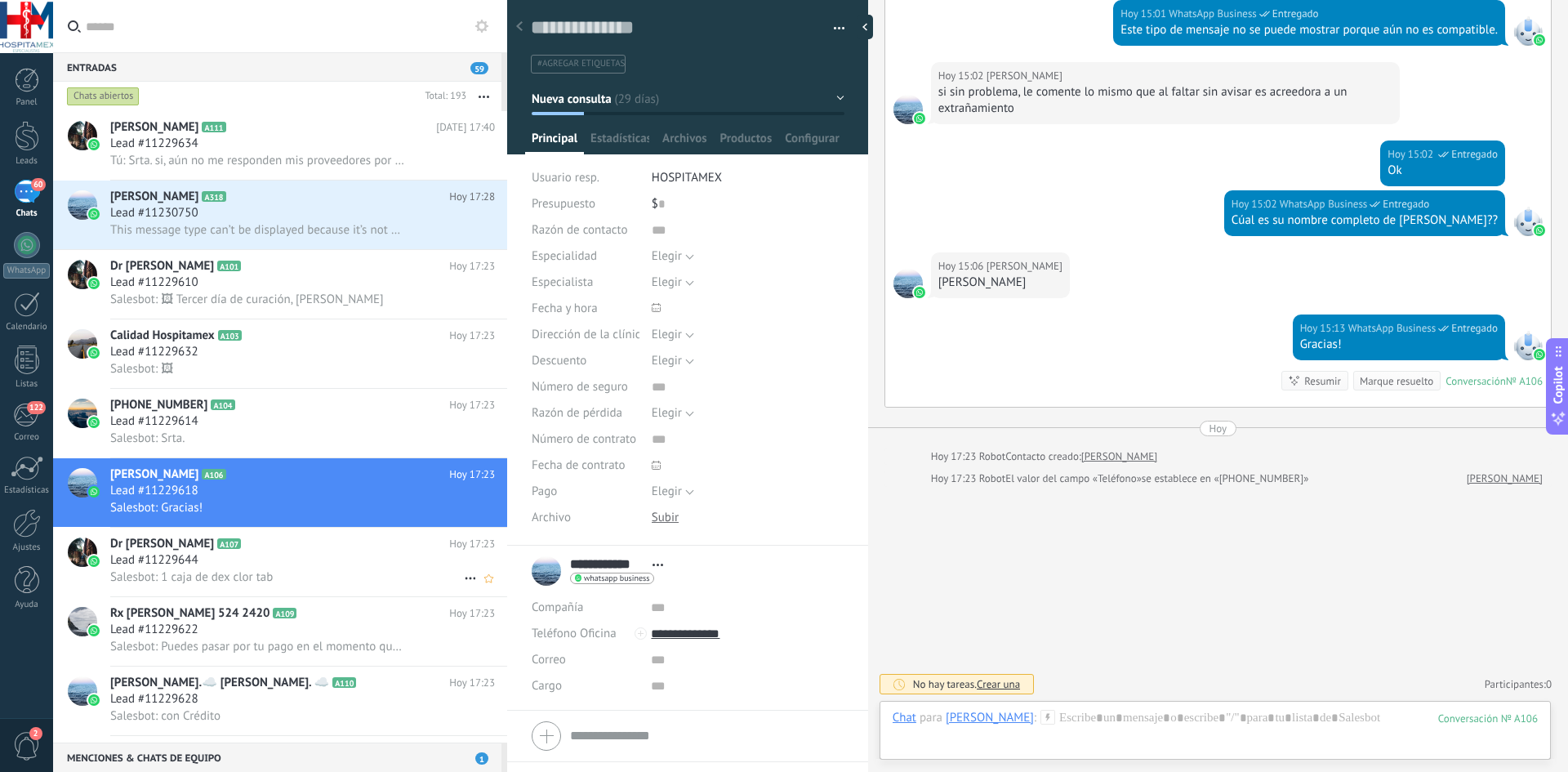
click at [296, 572] on div "Salesbot: 1 caja de dex clor tab" at bounding box center [302, 577] width 385 height 17
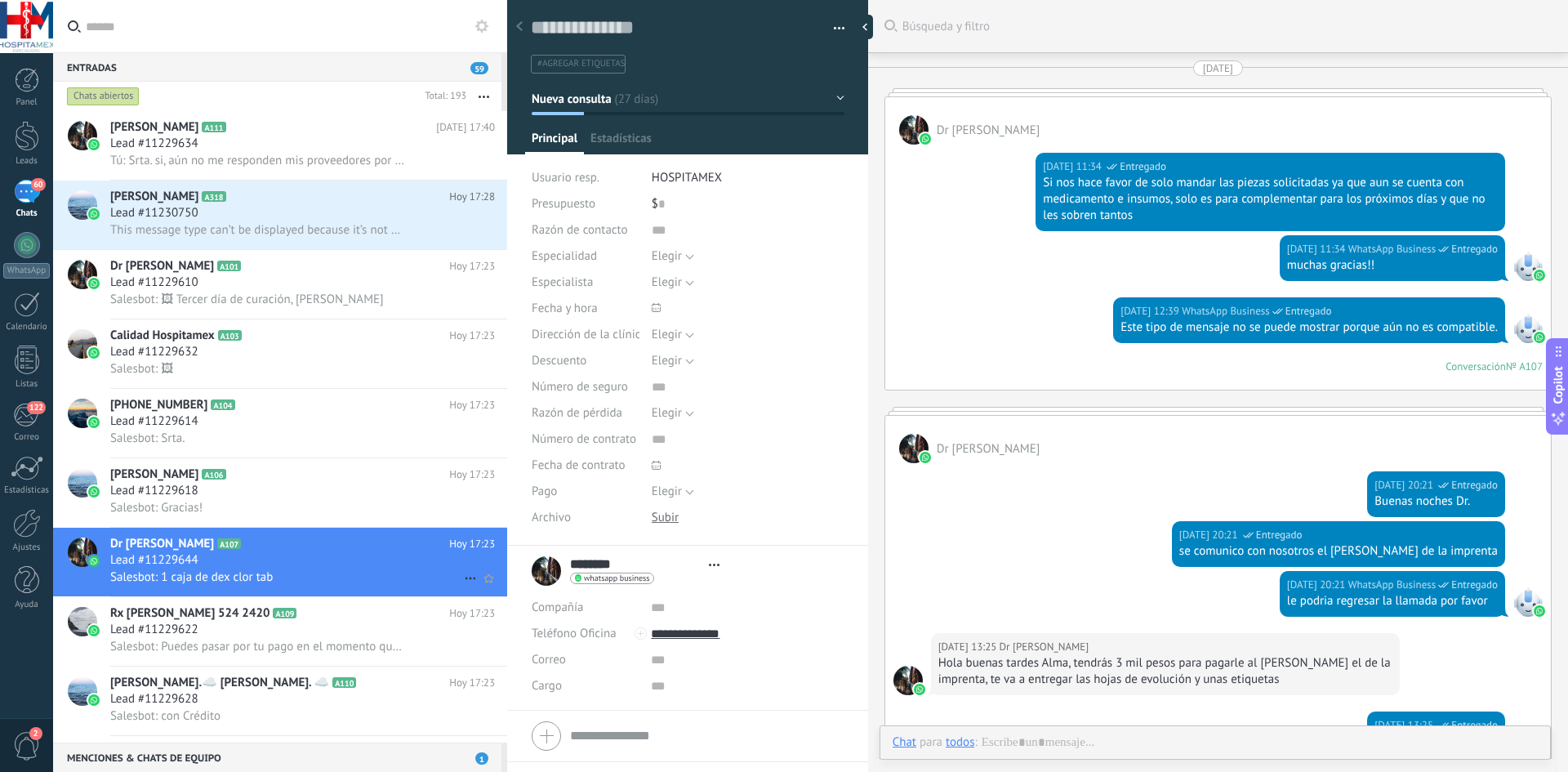
type textarea "**********"
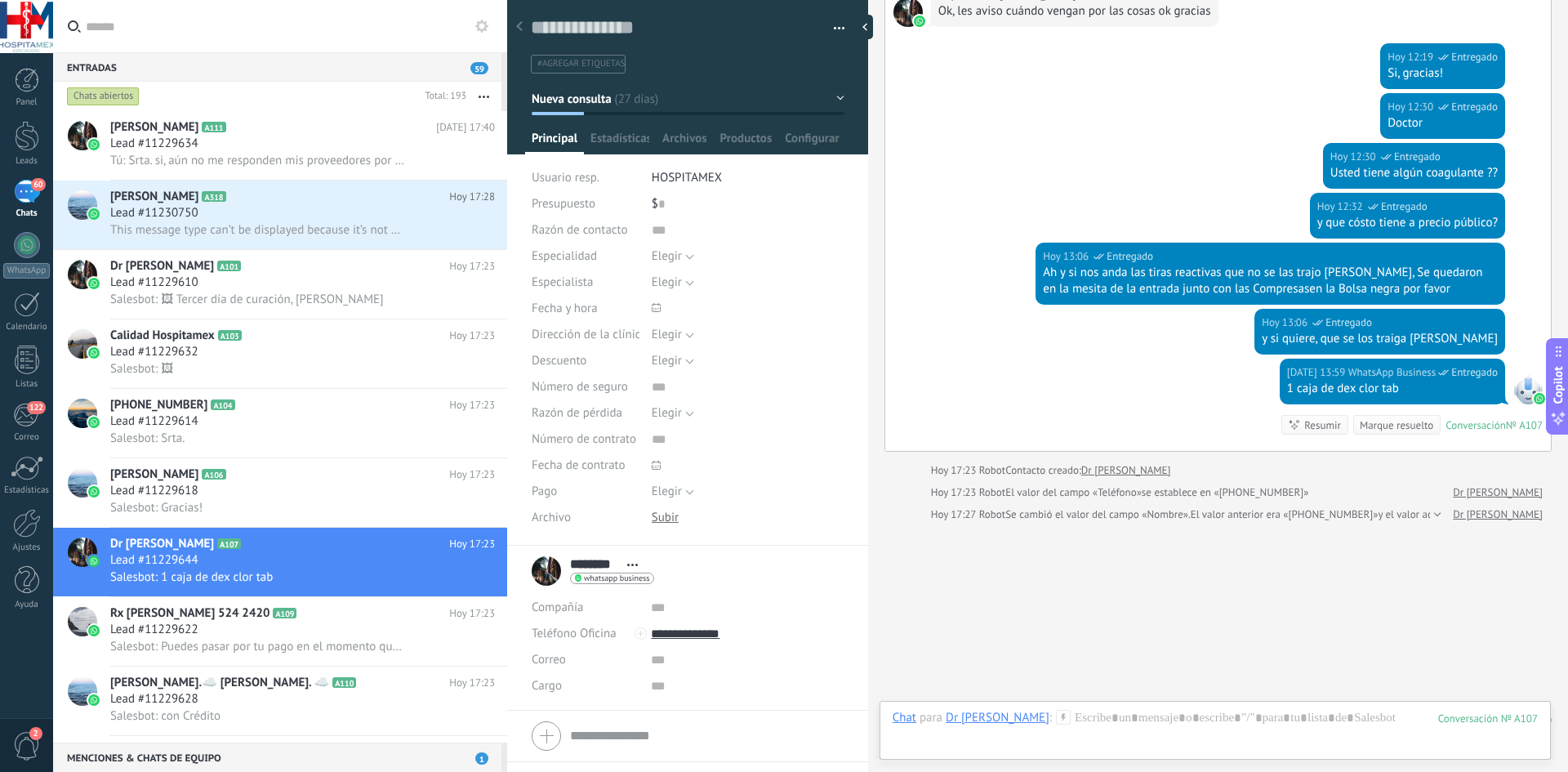
scroll to position [2583, 0]
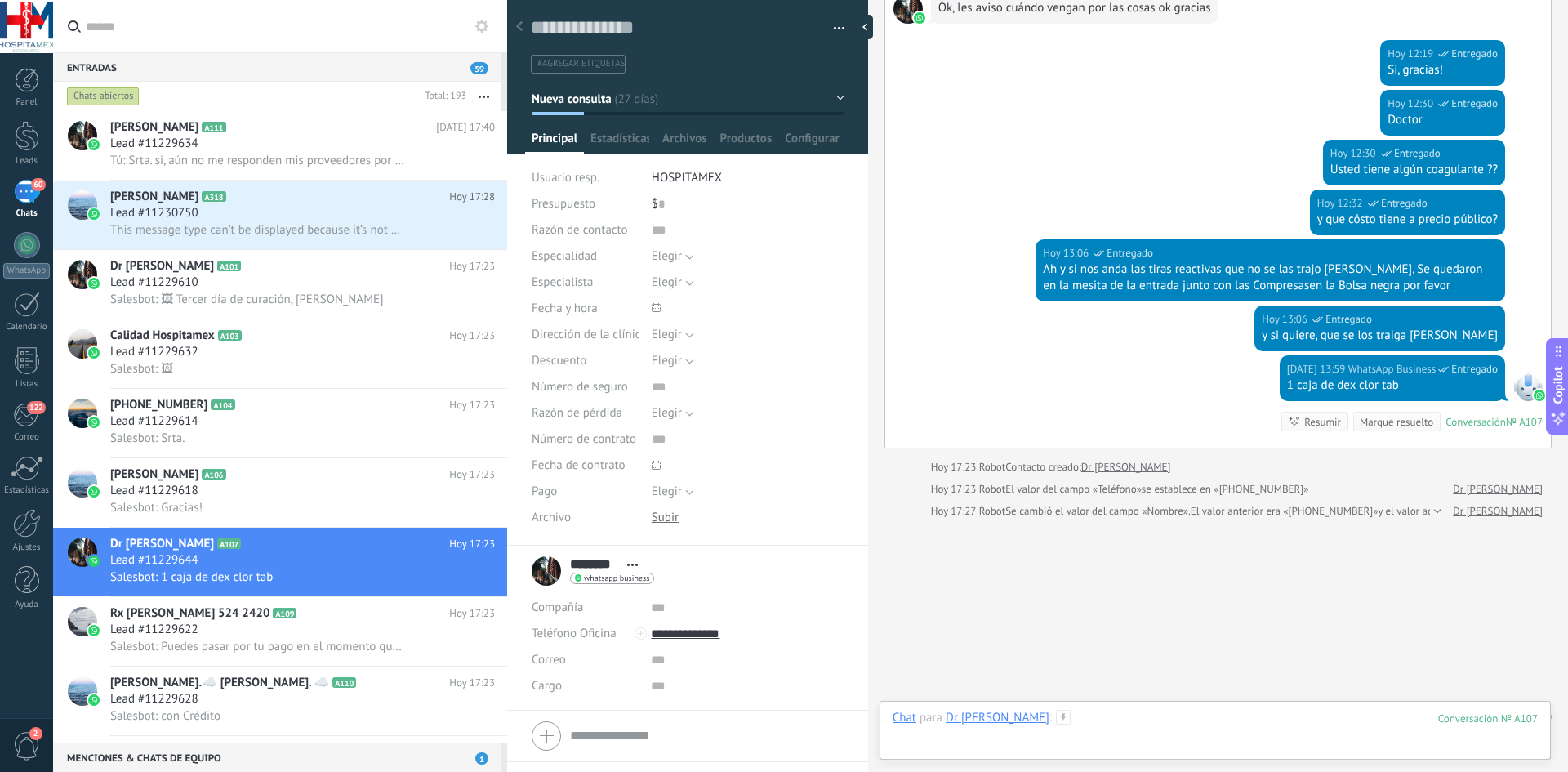
click at [1060, 724] on div at bounding box center [1215, 733] width 645 height 49
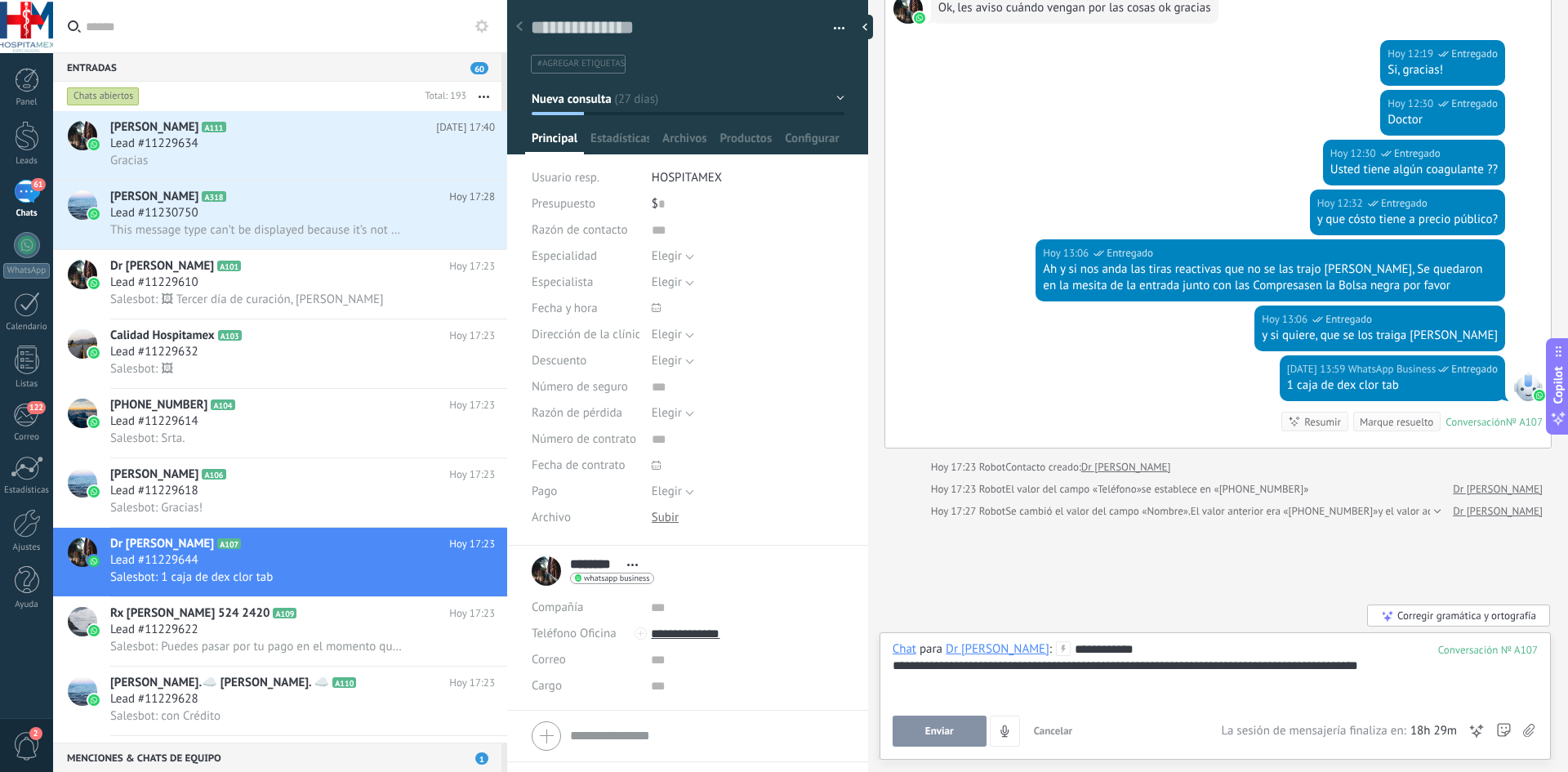
click at [944, 726] on span "Enviar" at bounding box center [940, 731] width 29 height 12
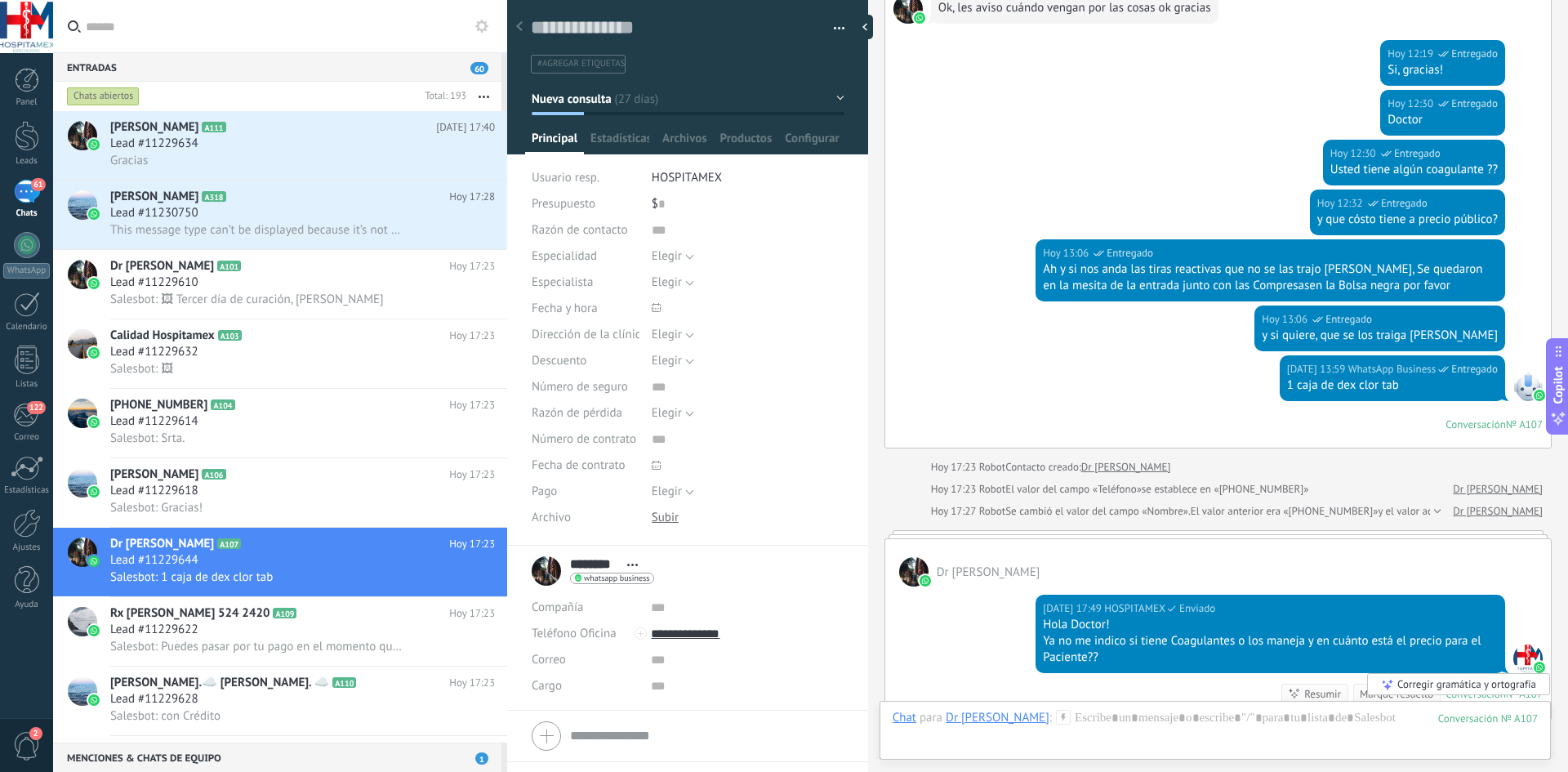
scroll to position [2784, 0]
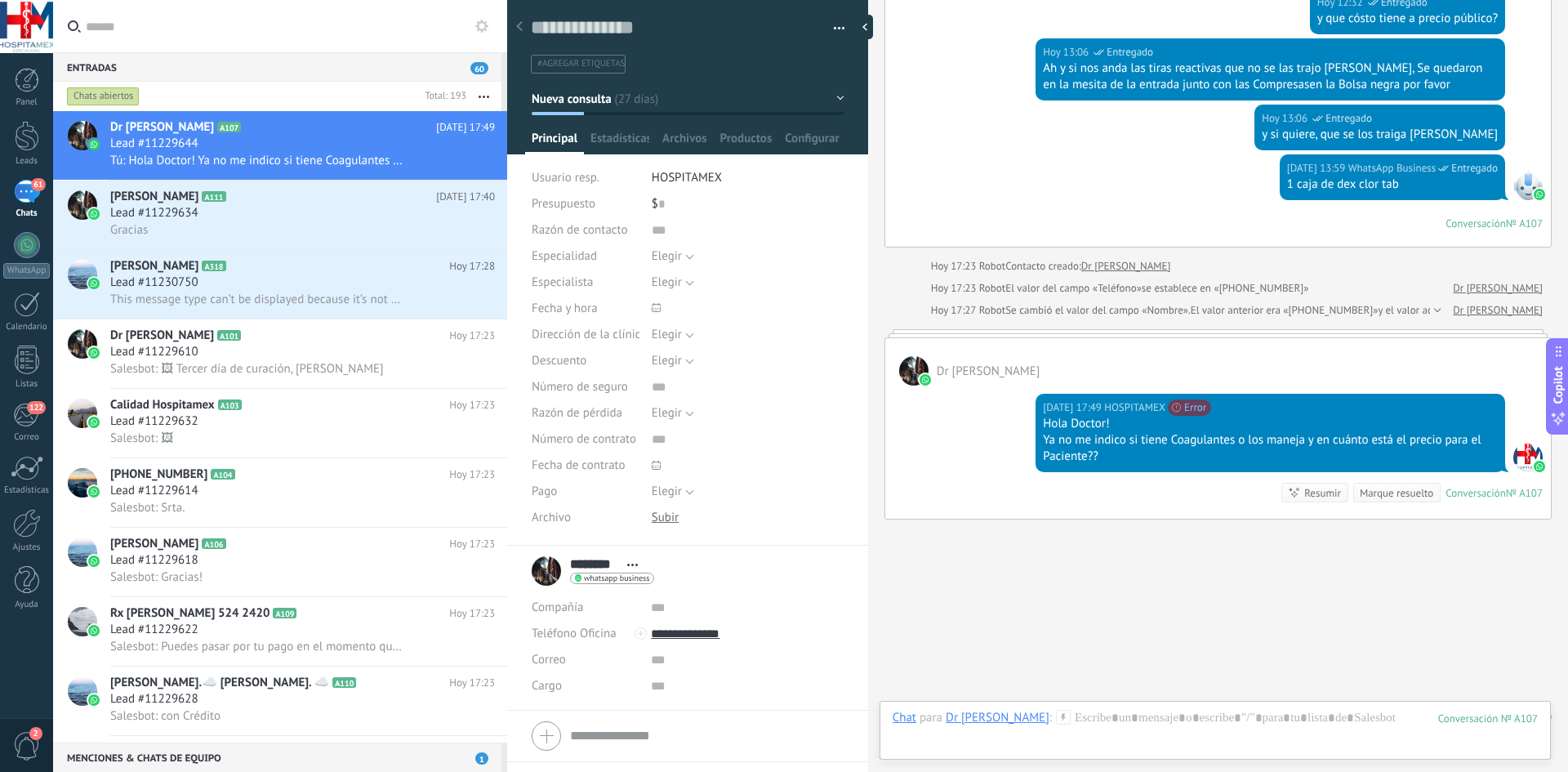
click at [1187, 458] on div "[DATE] 17:49 HOSPITAMEX No se puede enviar tu mensaje. El destinatario ha estad…" at bounding box center [1217, 452] width 666 height 133
click at [1404, 485] on div "Marque resuelto" at bounding box center [1396, 493] width 73 height 15
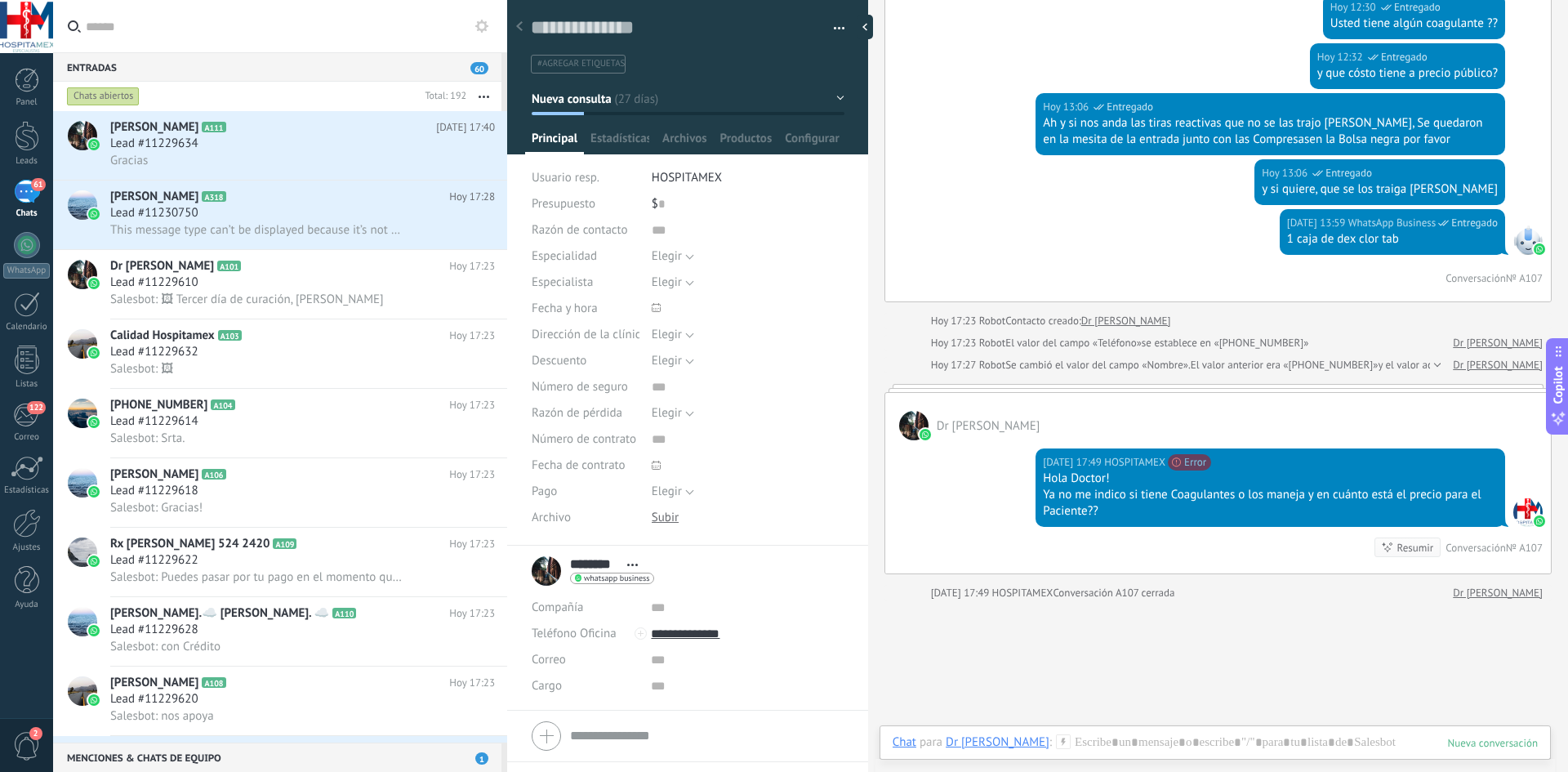
scroll to position [2811, 0]
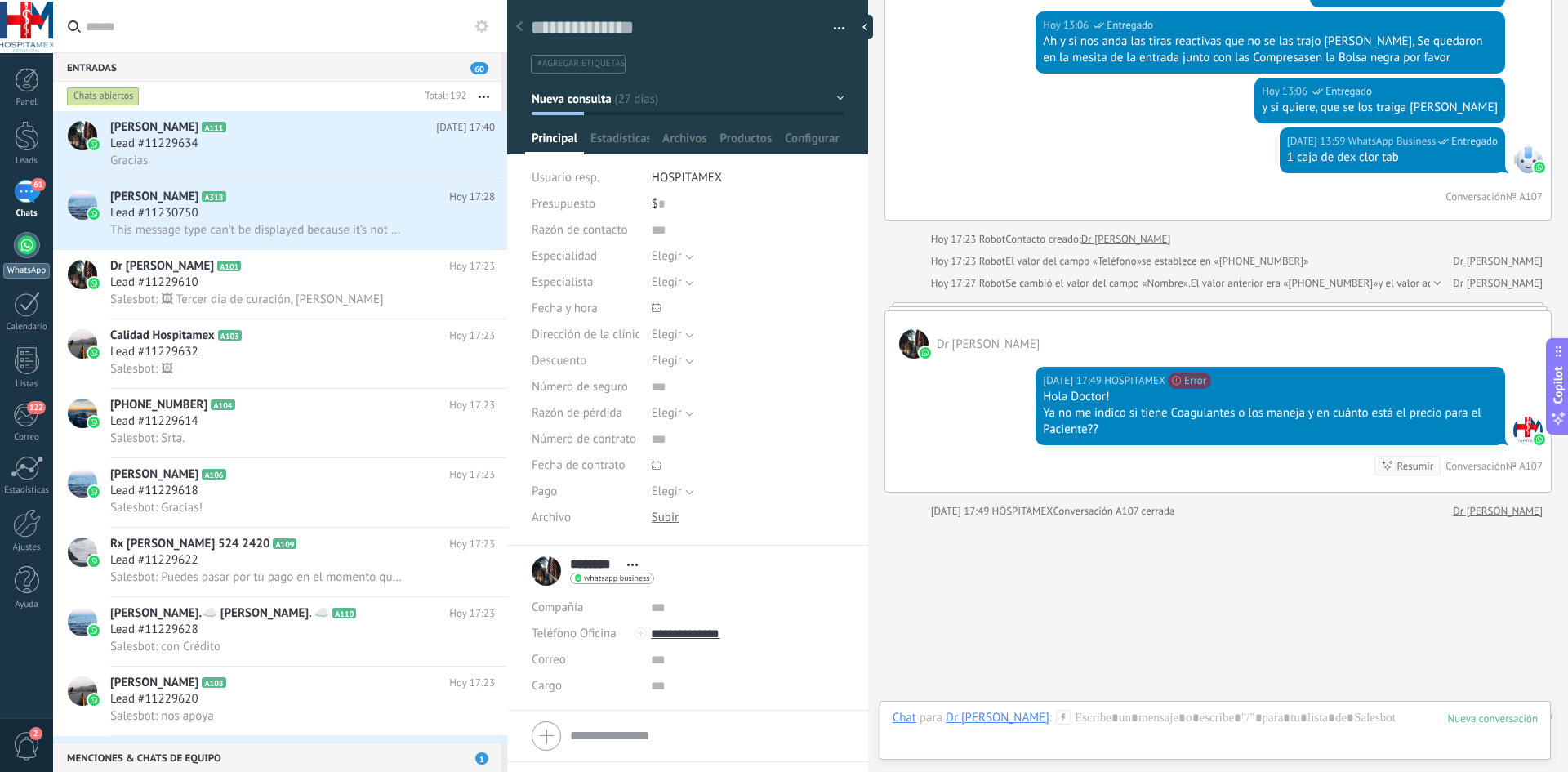
click at [19, 238] on div at bounding box center [26, 244] width 26 height 26
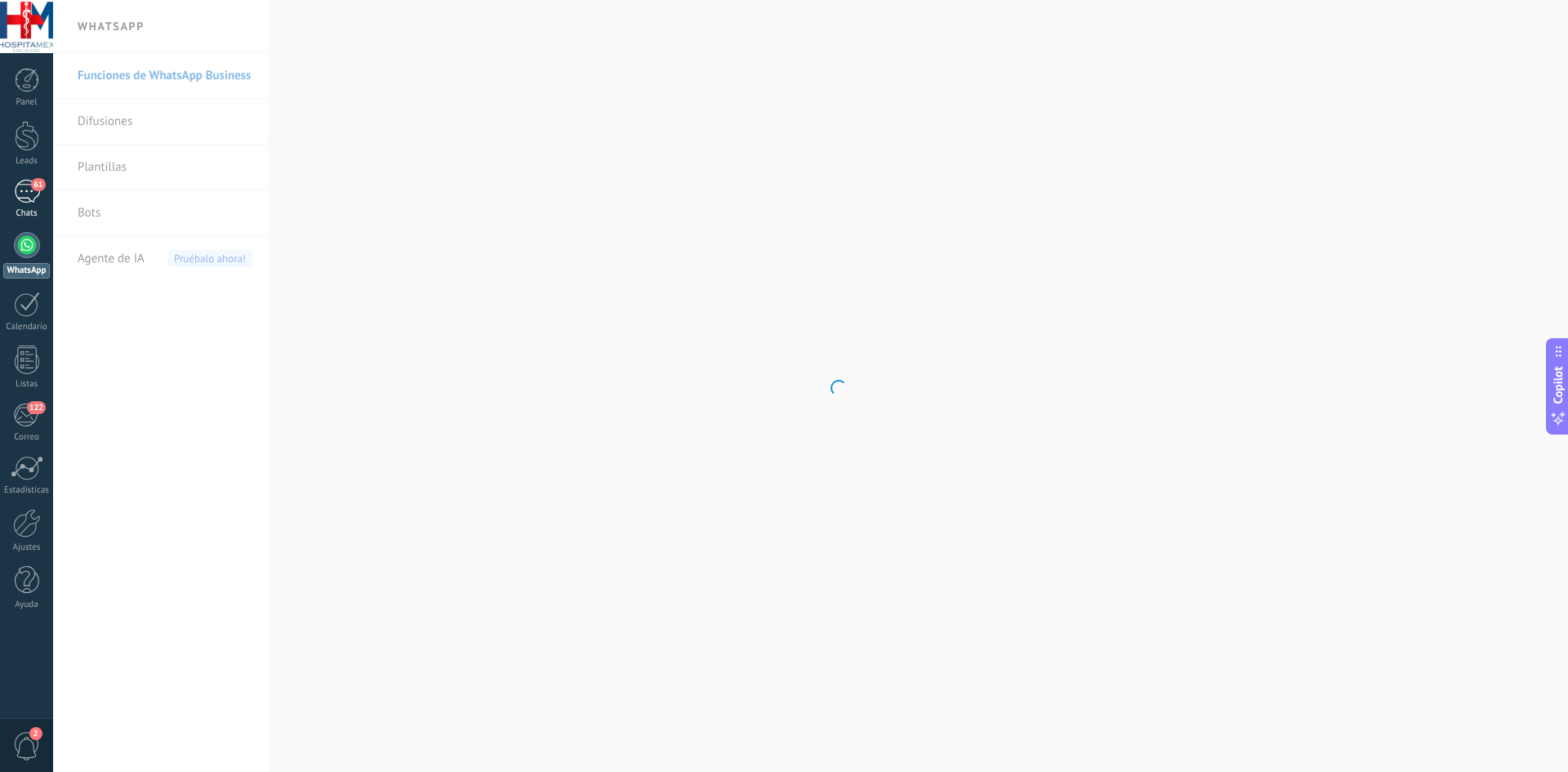
click at [29, 187] on div "61" at bounding box center [26, 191] width 26 height 24
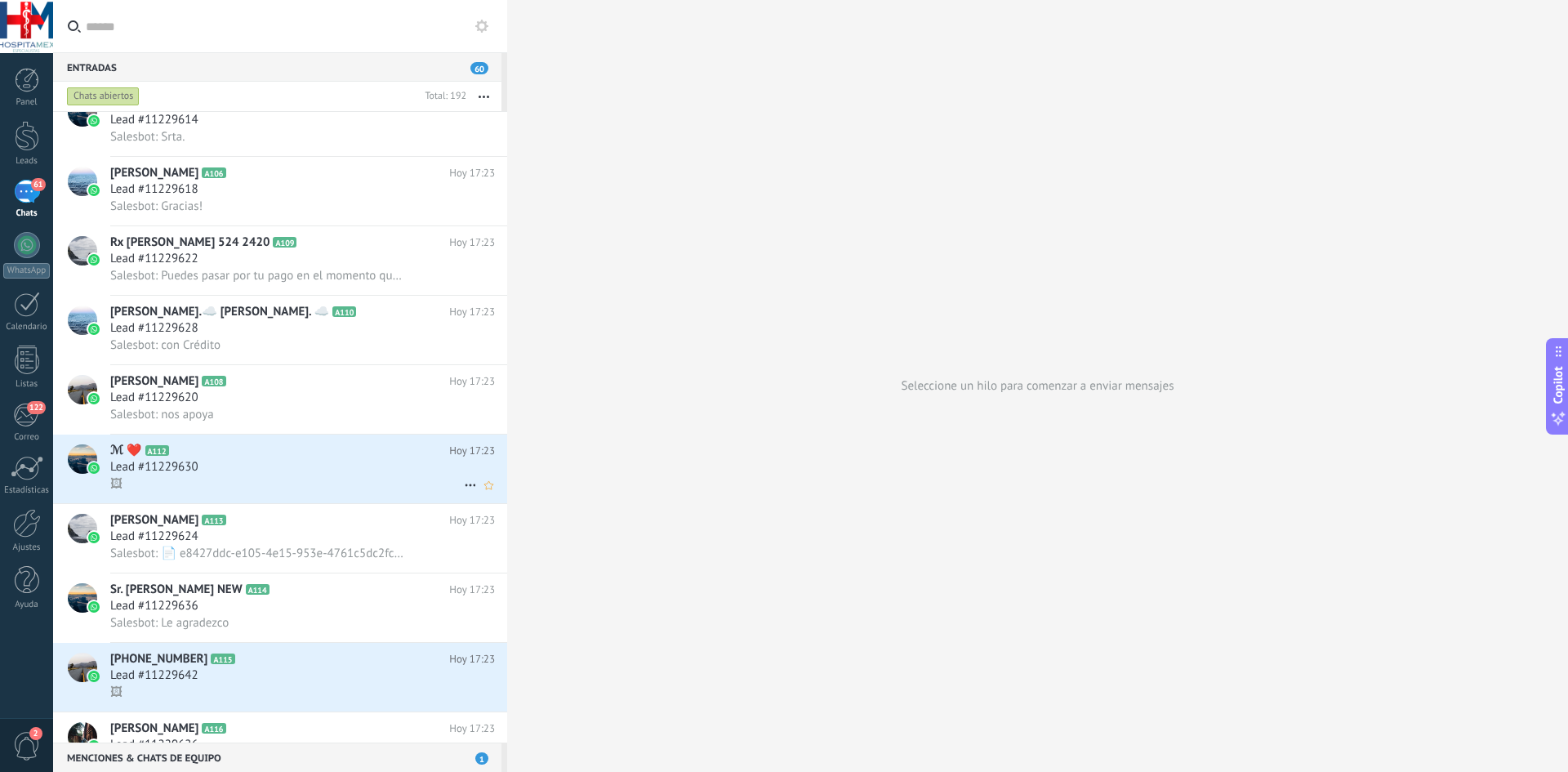
scroll to position [328, 0]
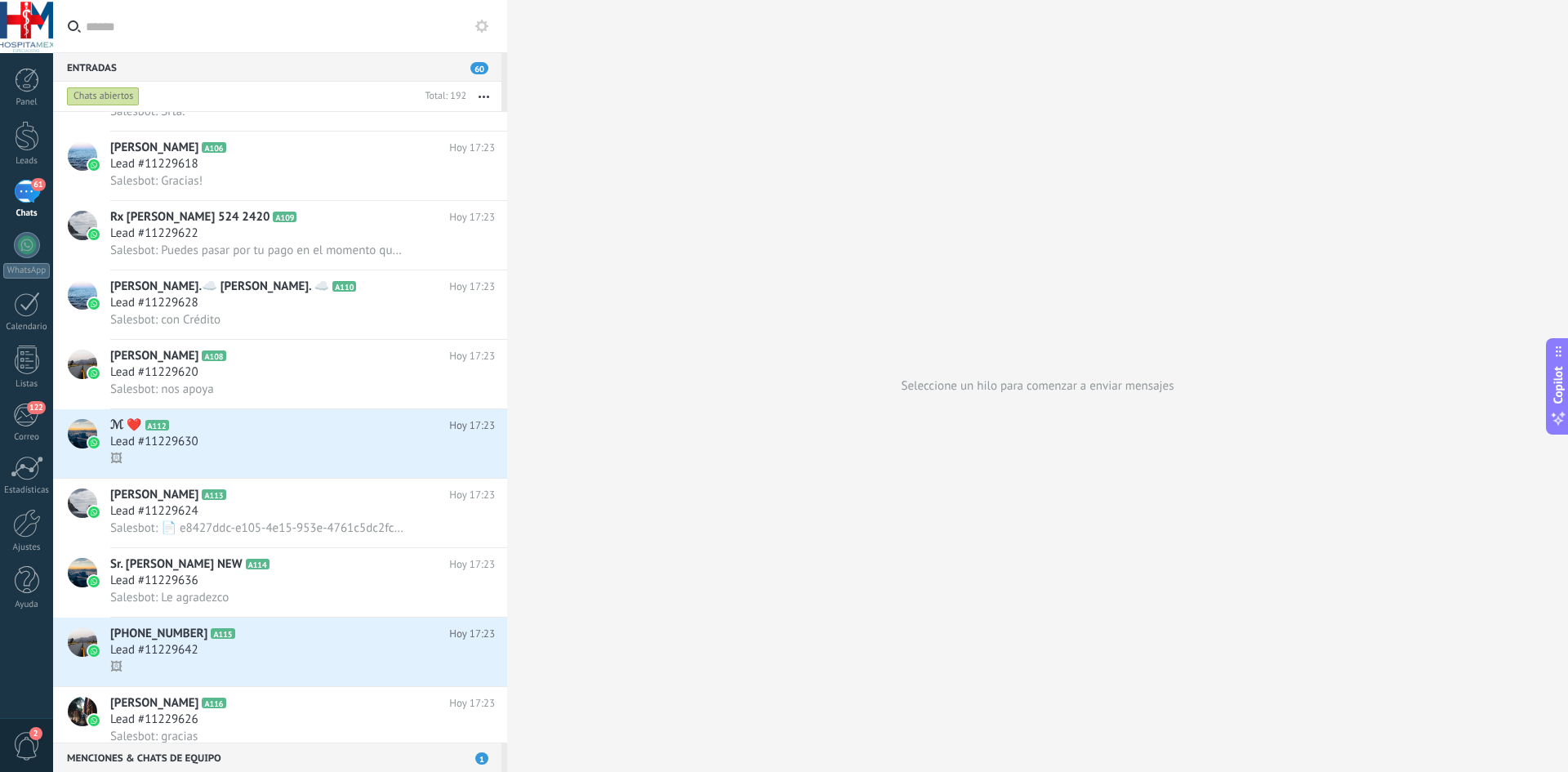
click at [118, 29] on input "text" at bounding box center [290, 26] width 409 height 52
type input "*"
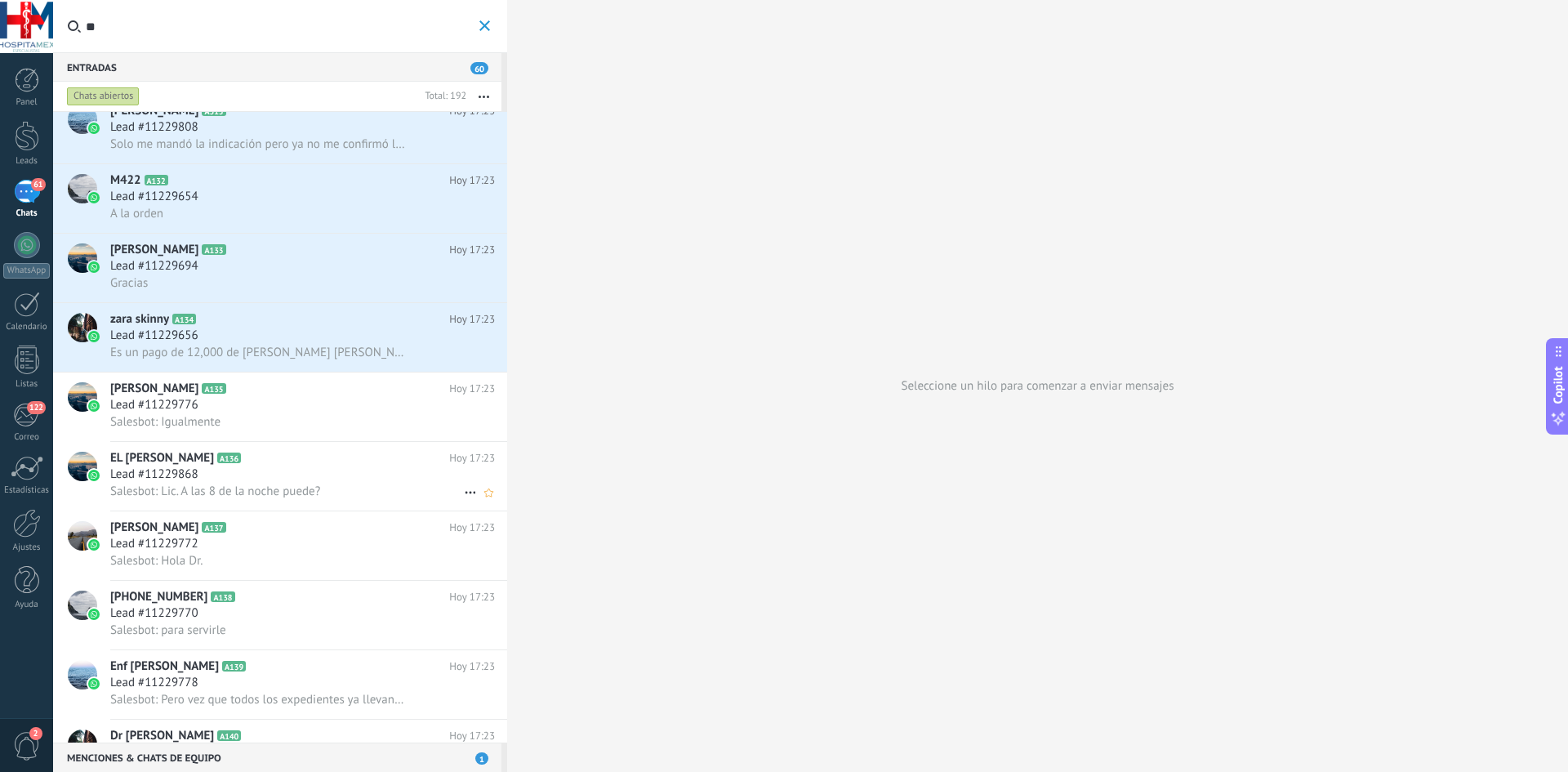
scroll to position [2287, 0]
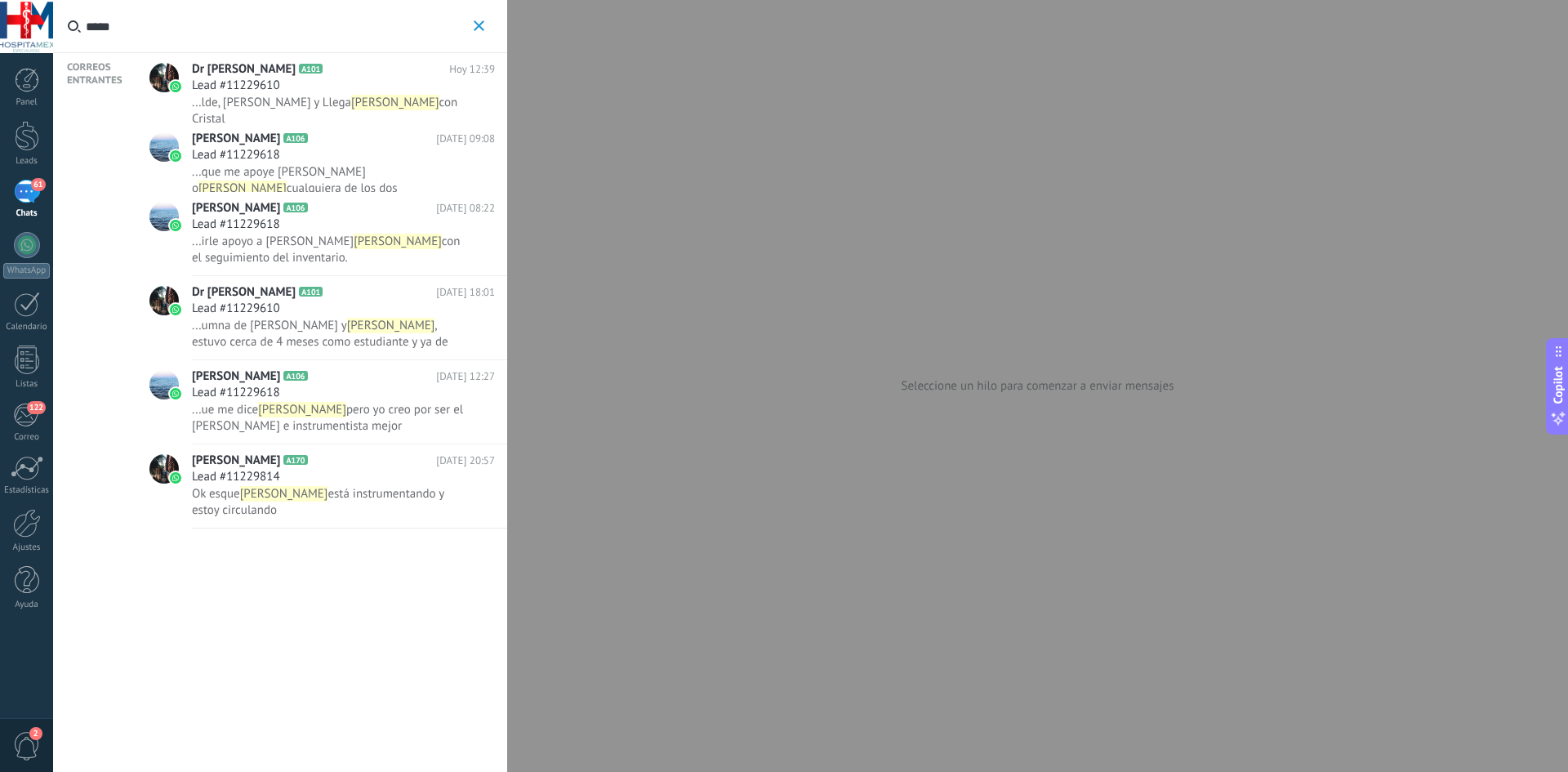
type input "*****"
click at [480, 29] on icon "button" at bounding box center [478, 25] width 11 height 11
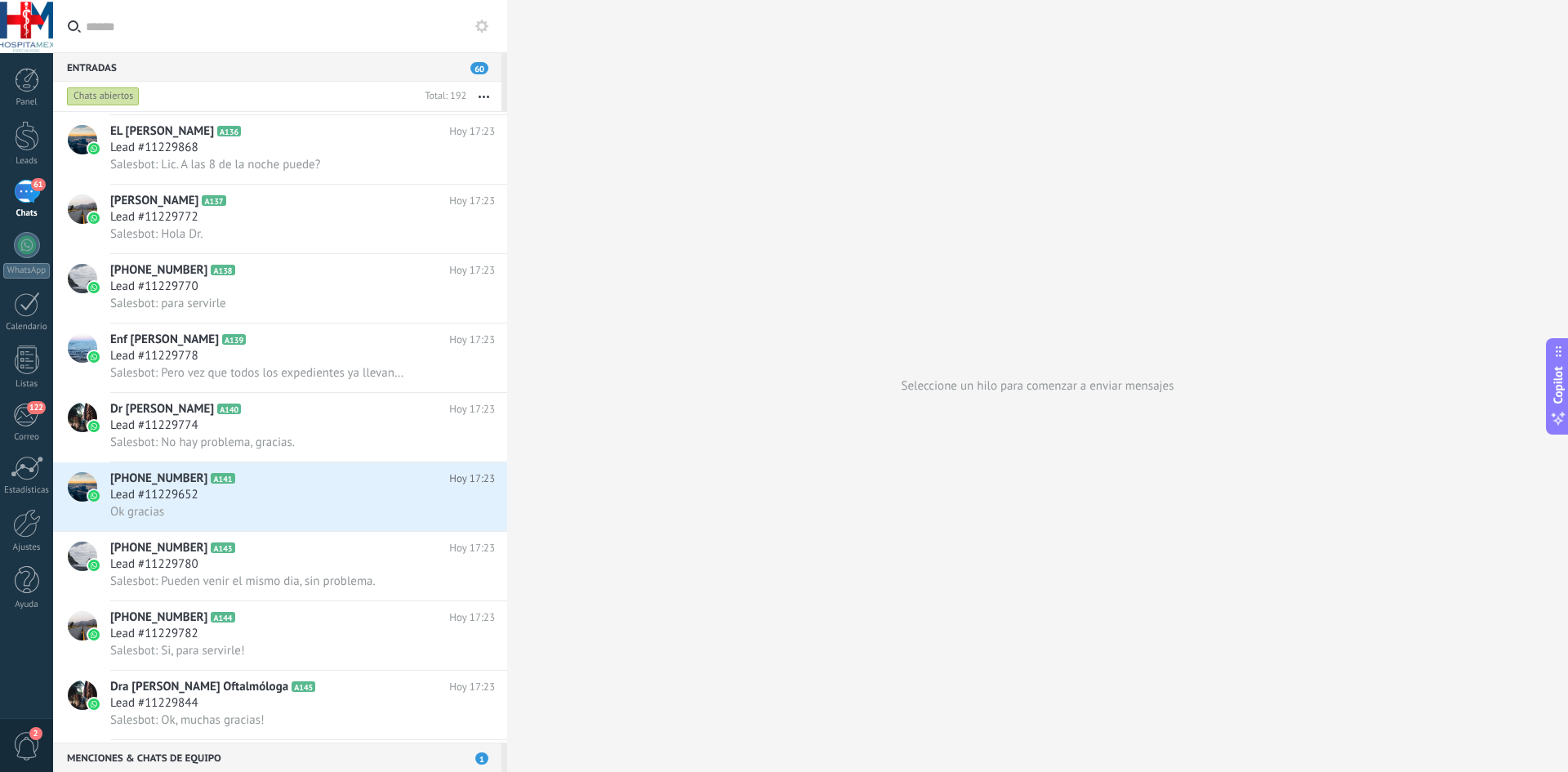
click at [209, 29] on input "text" at bounding box center [290, 26] width 409 height 52
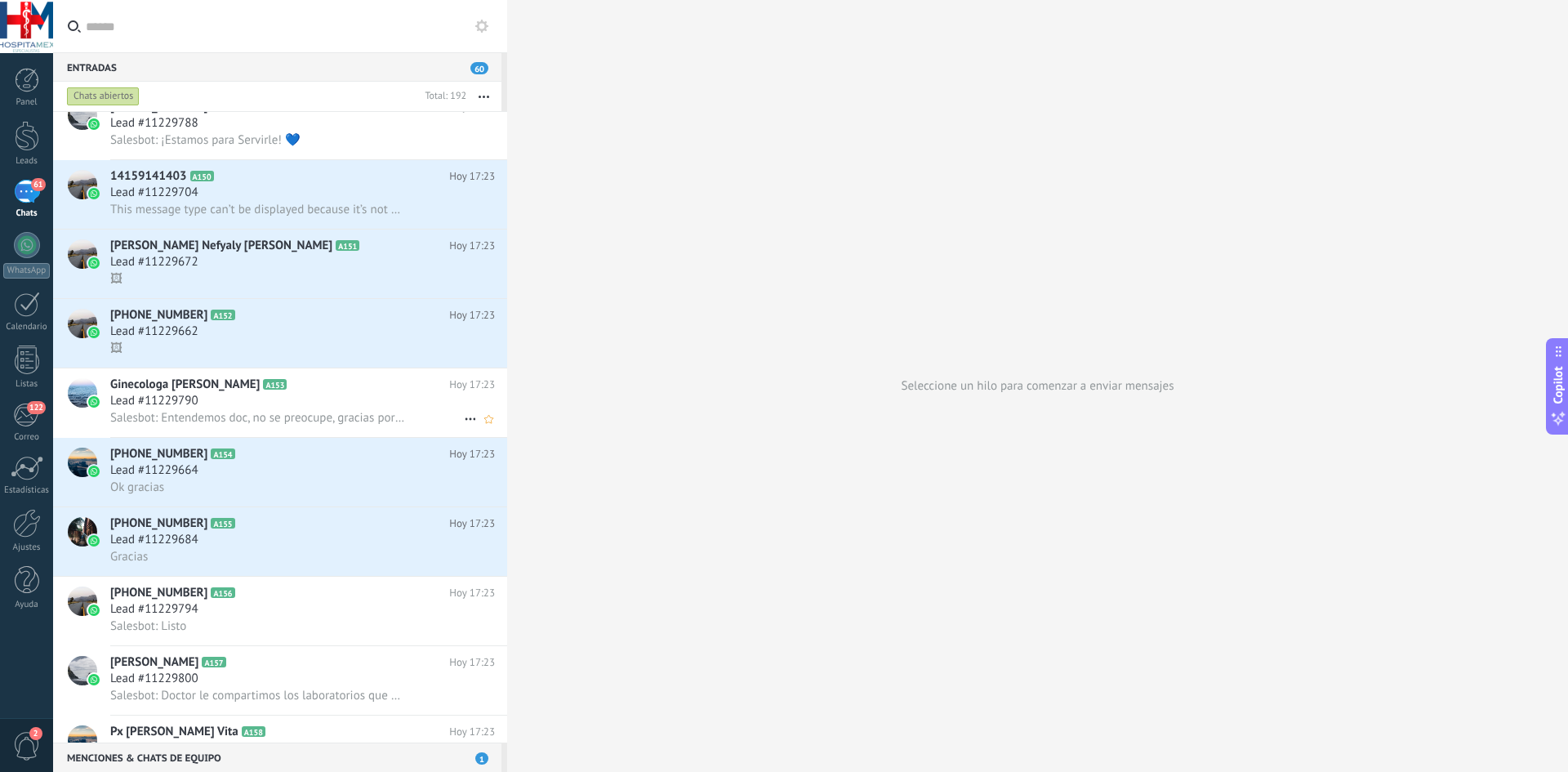
scroll to position [3186, 0]
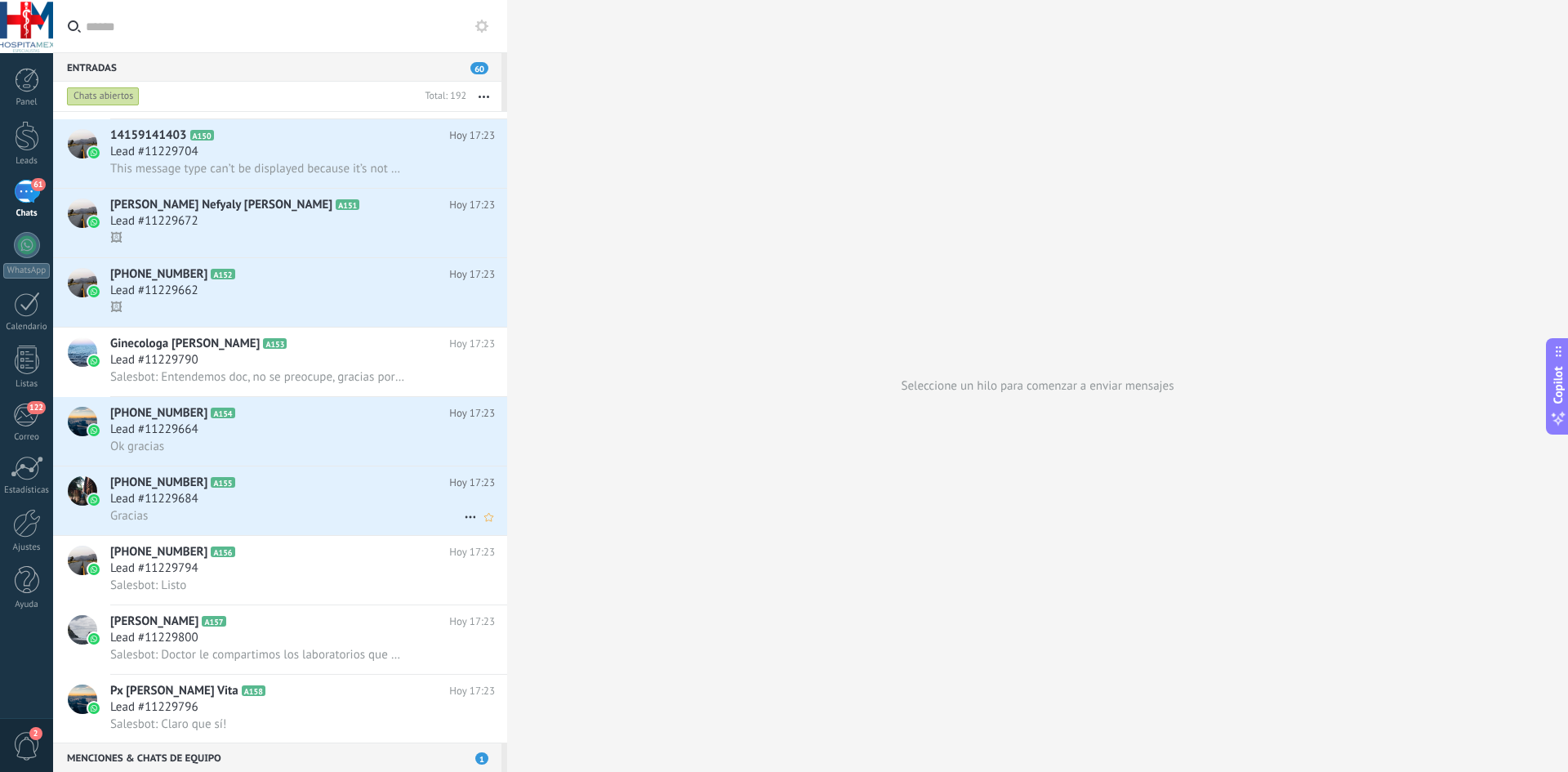
click at [342, 514] on div "Gracias" at bounding box center [302, 516] width 385 height 17
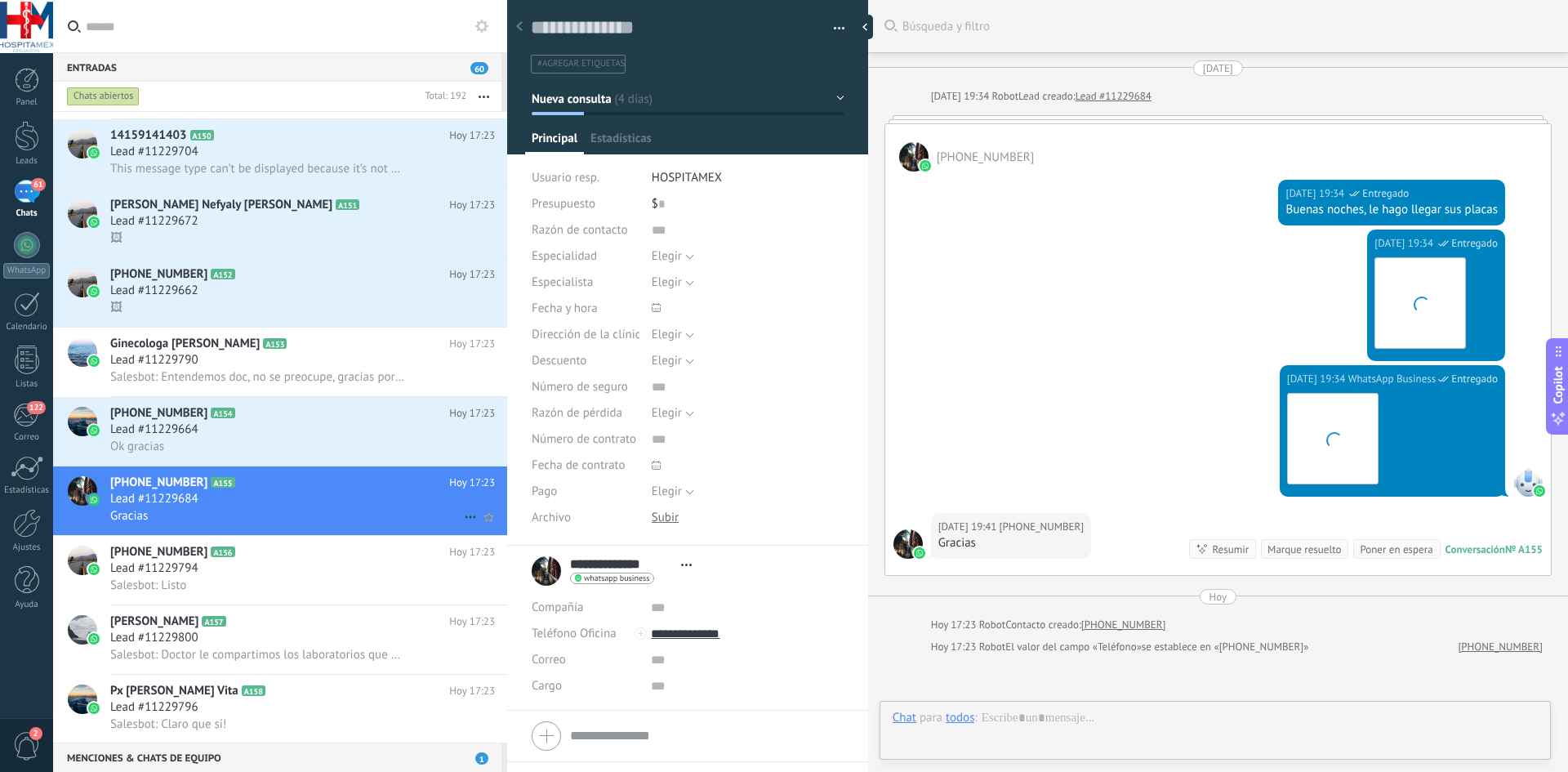
scroll to position [168, 0]
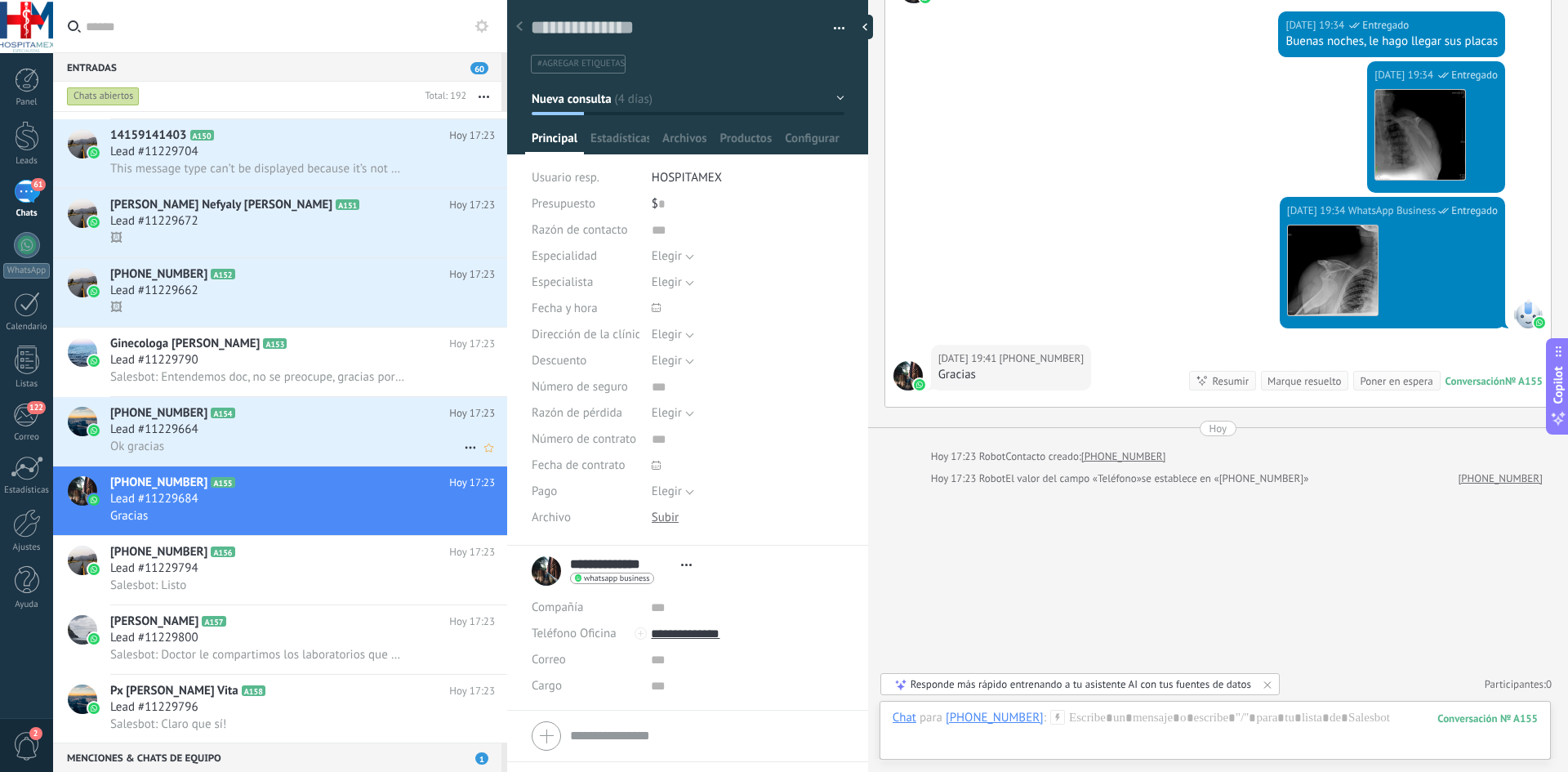
click at [293, 423] on div "Lead #11229664" at bounding box center [302, 429] width 385 height 16
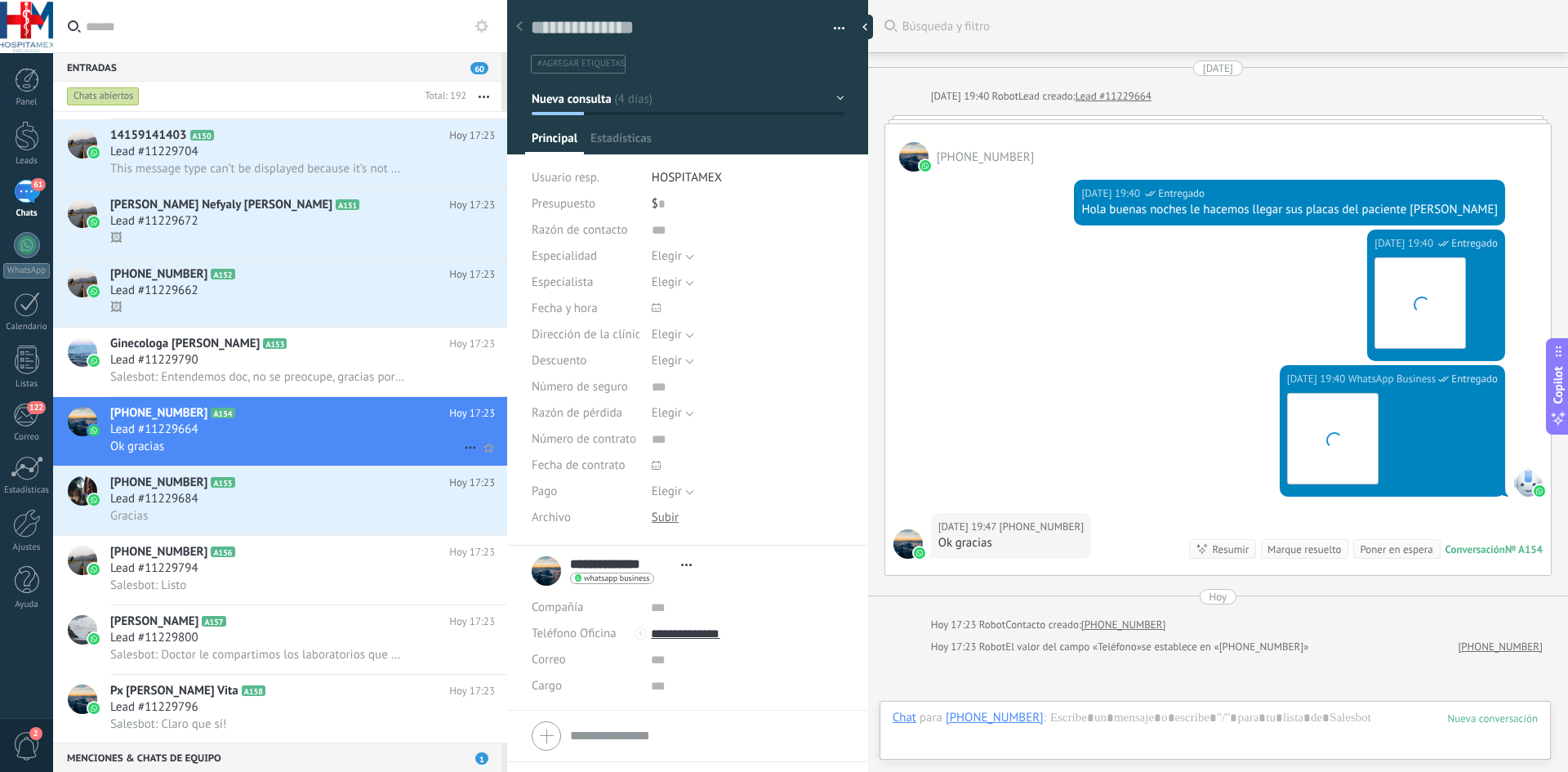
scroll to position [168, 0]
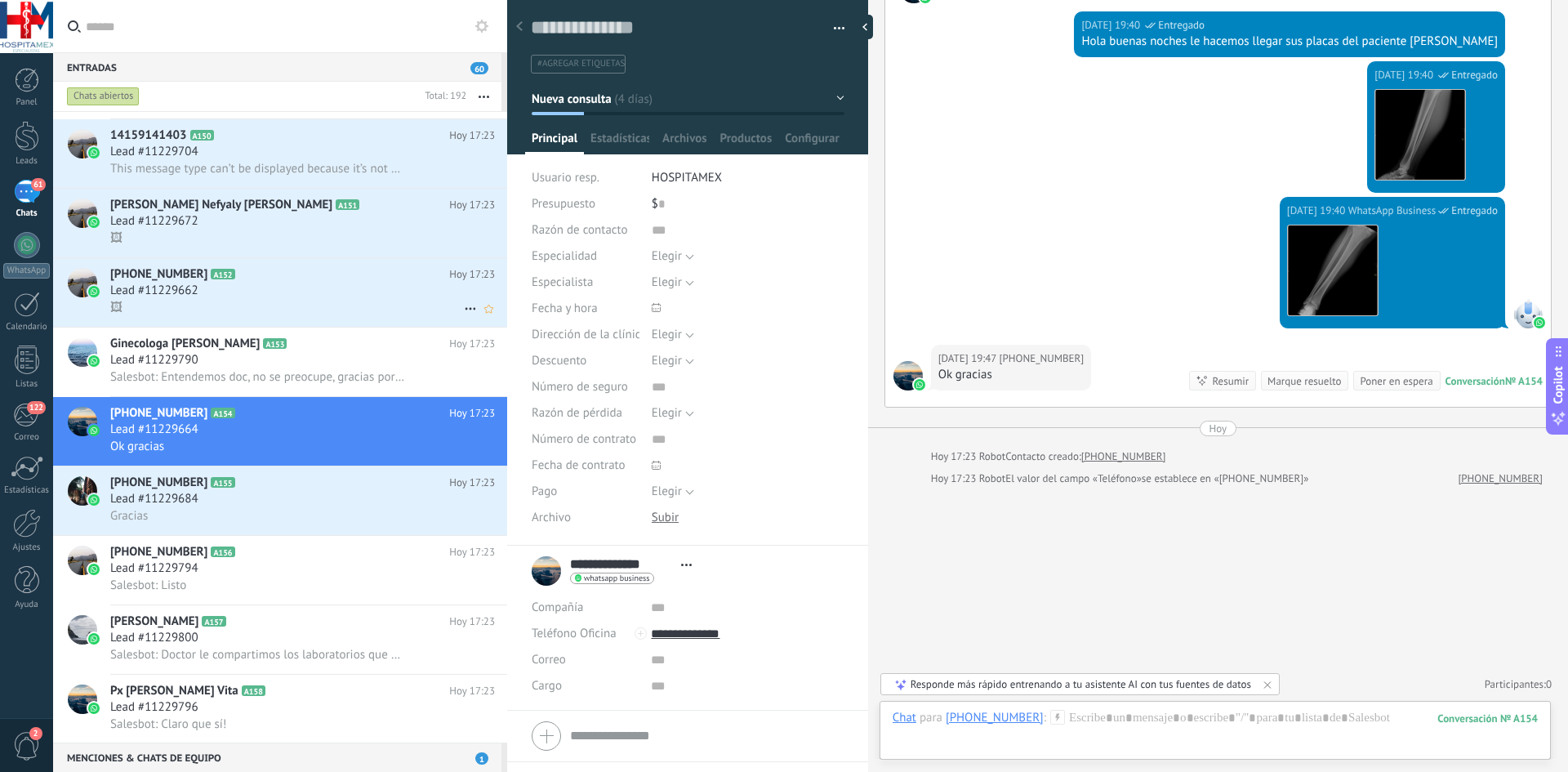
click at [275, 299] on div "🖼" at bounding box center [302, 307] width 385 height 17
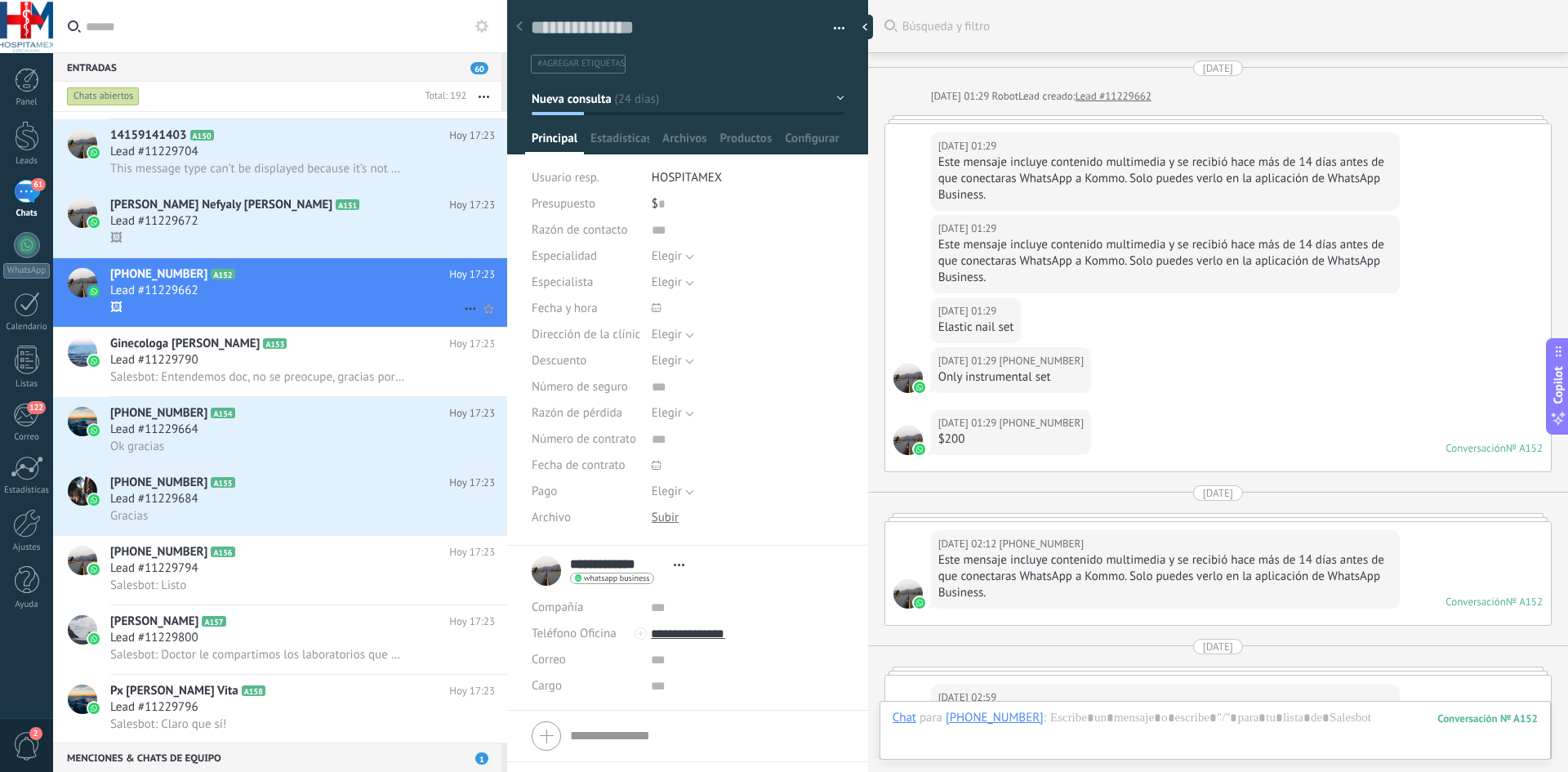
scroll to position [1127, 0]
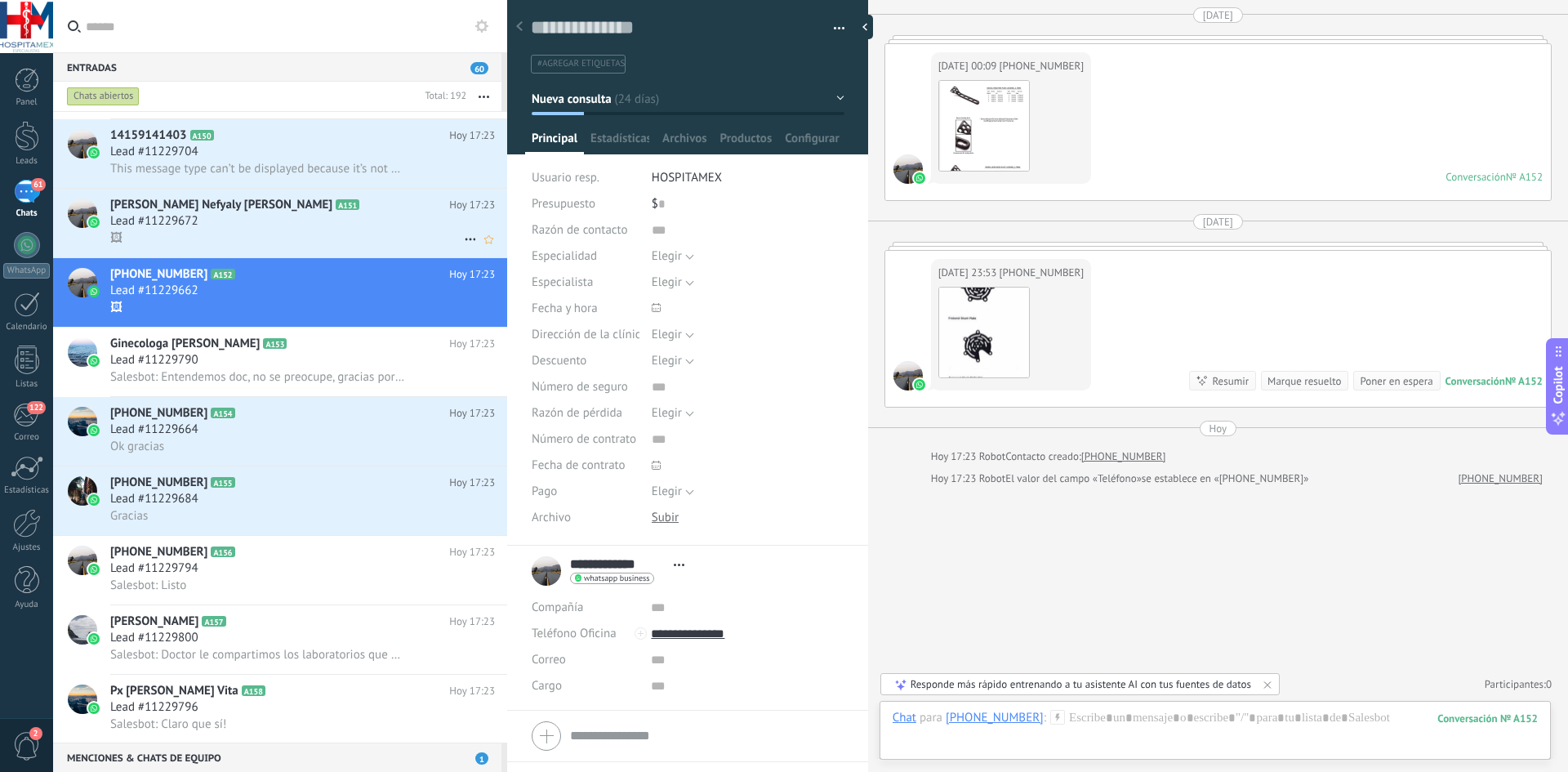
click at [223, 221] on div "Lead #11229672" at bounding box center [302, 221] width 385 height 16
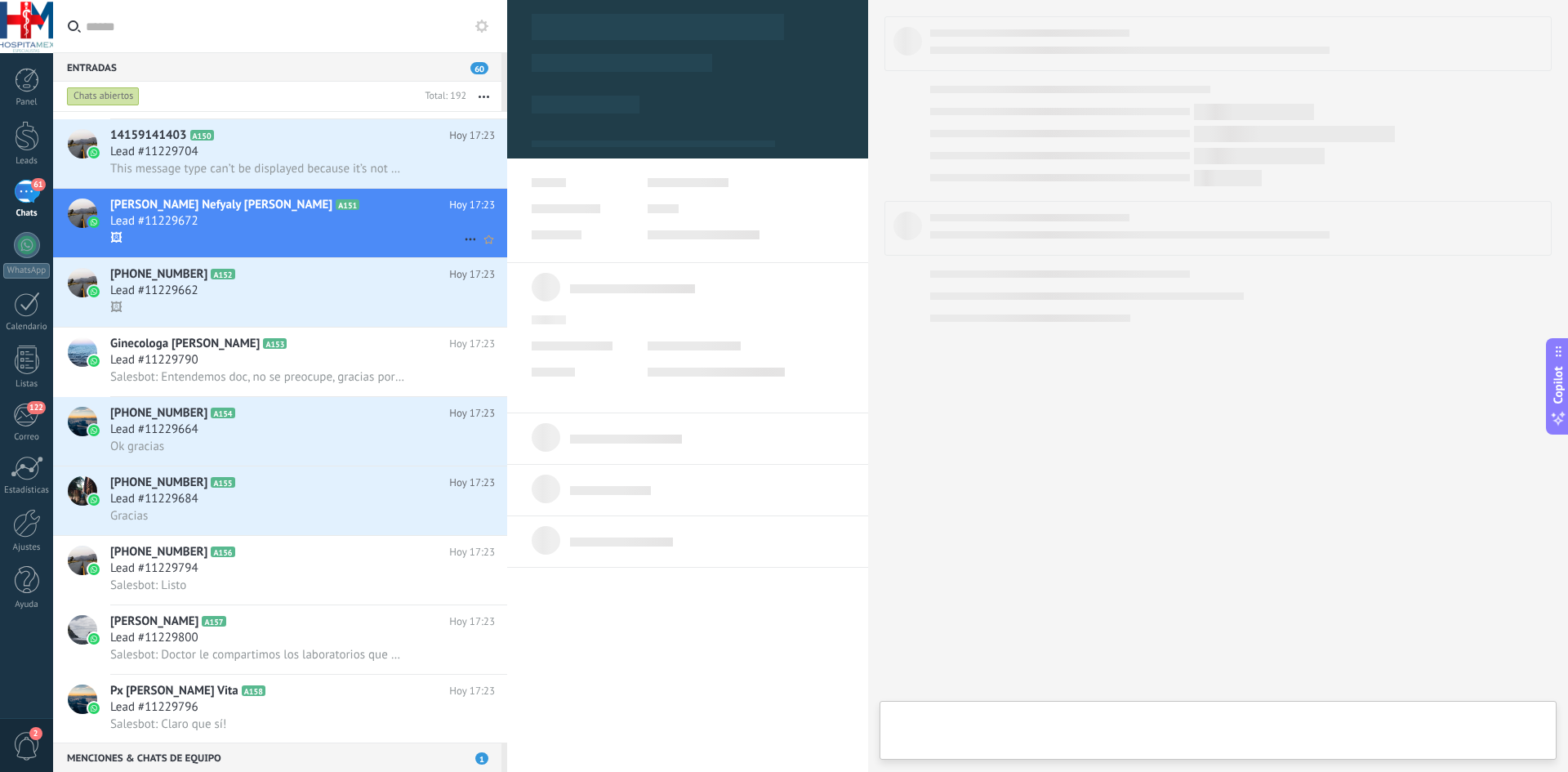
scroll to position [24, 0]
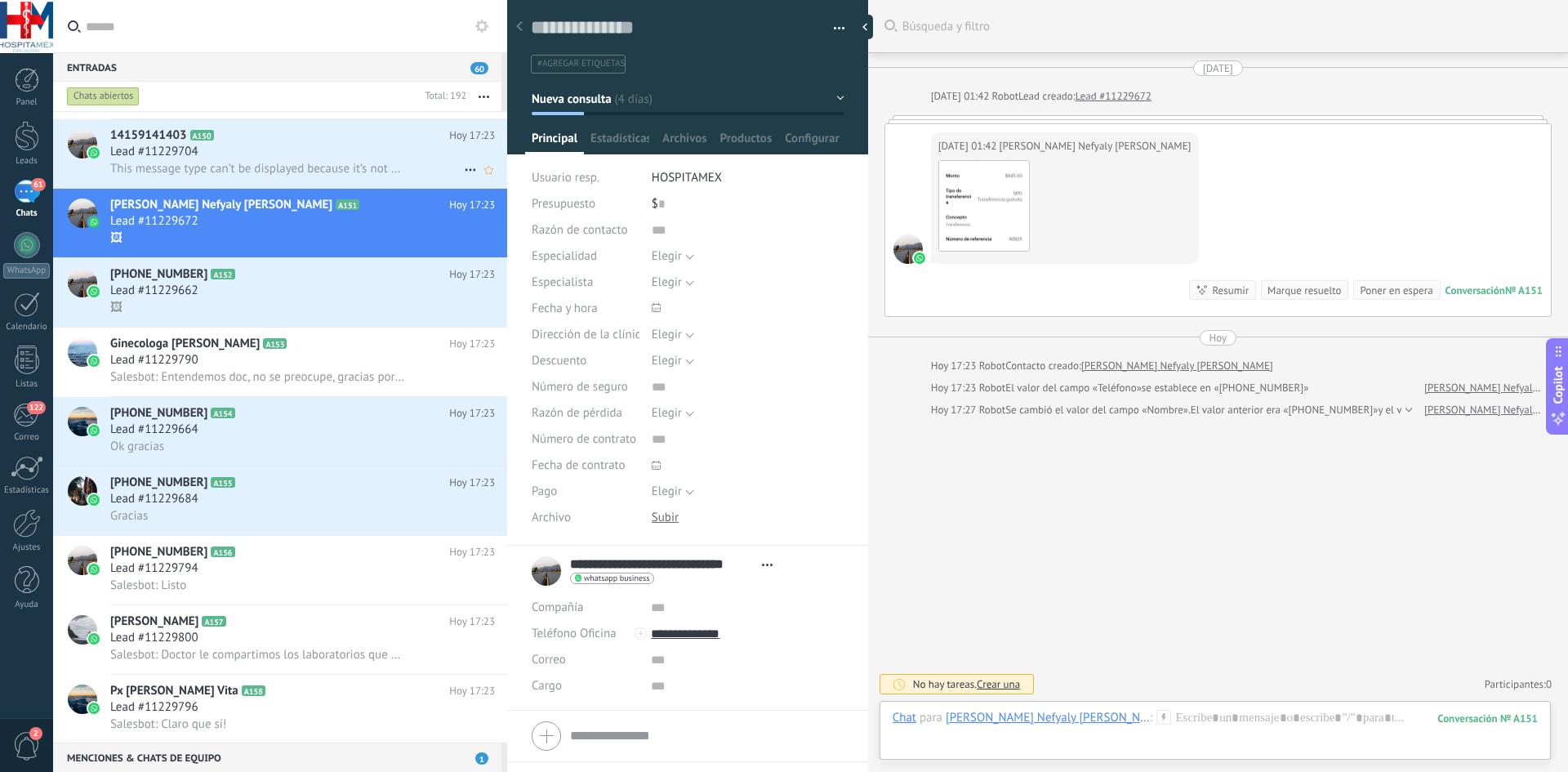
click at [283, 141] on h2 "14159141403 A150" at bounding box center [279, 135] width 339 height 16
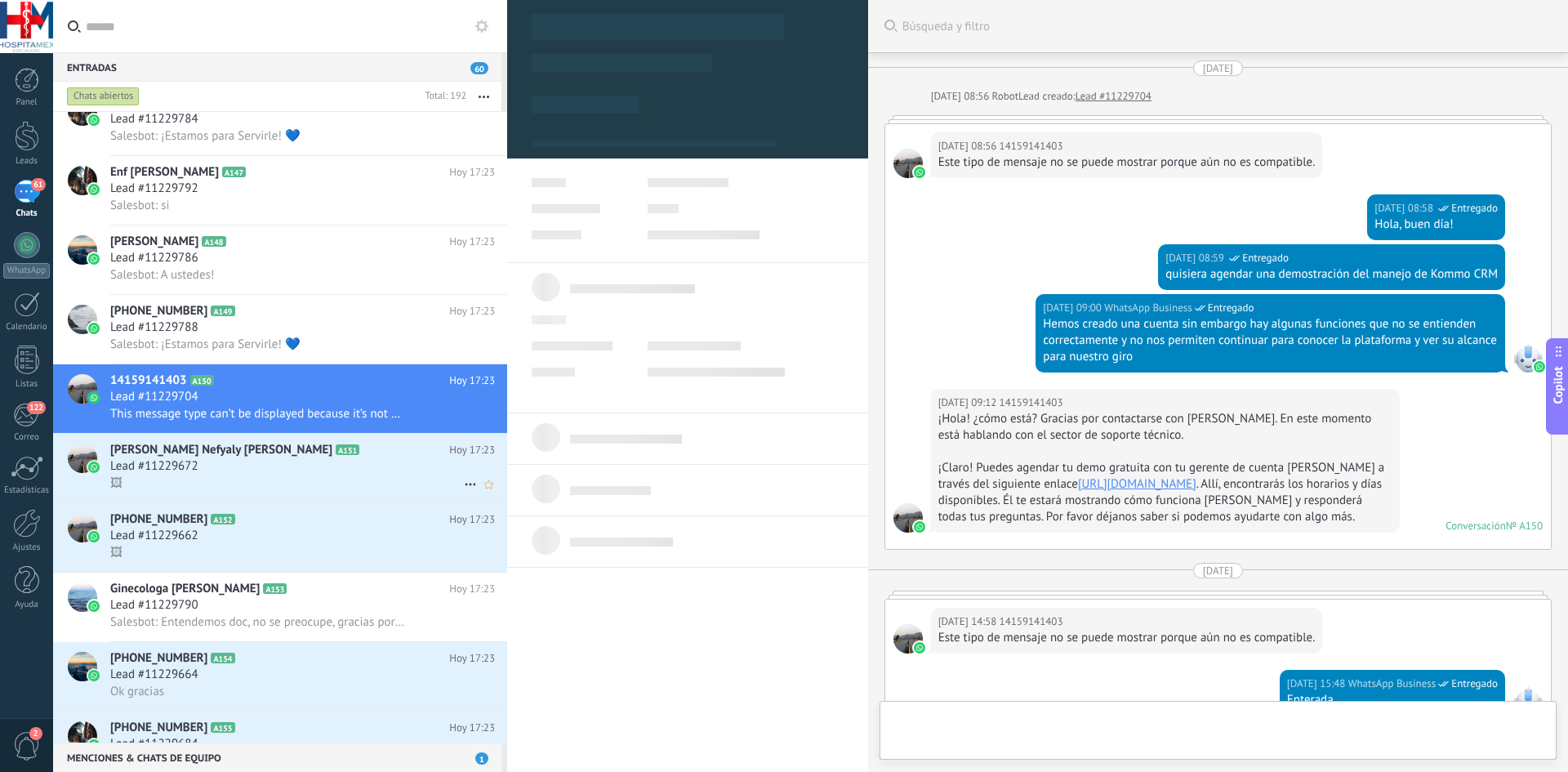
scroll to position [931, 0]
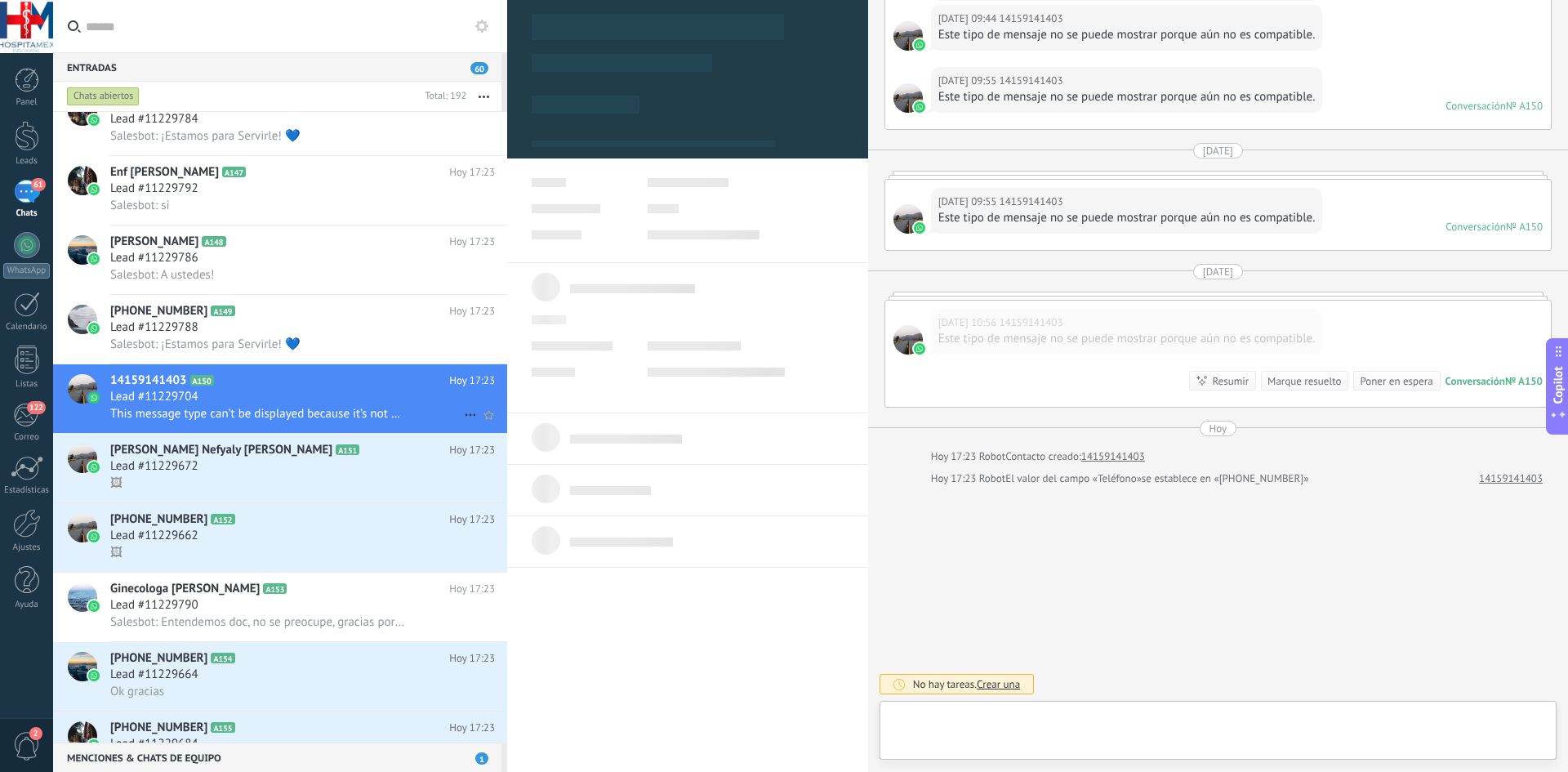
type textarea "**********"
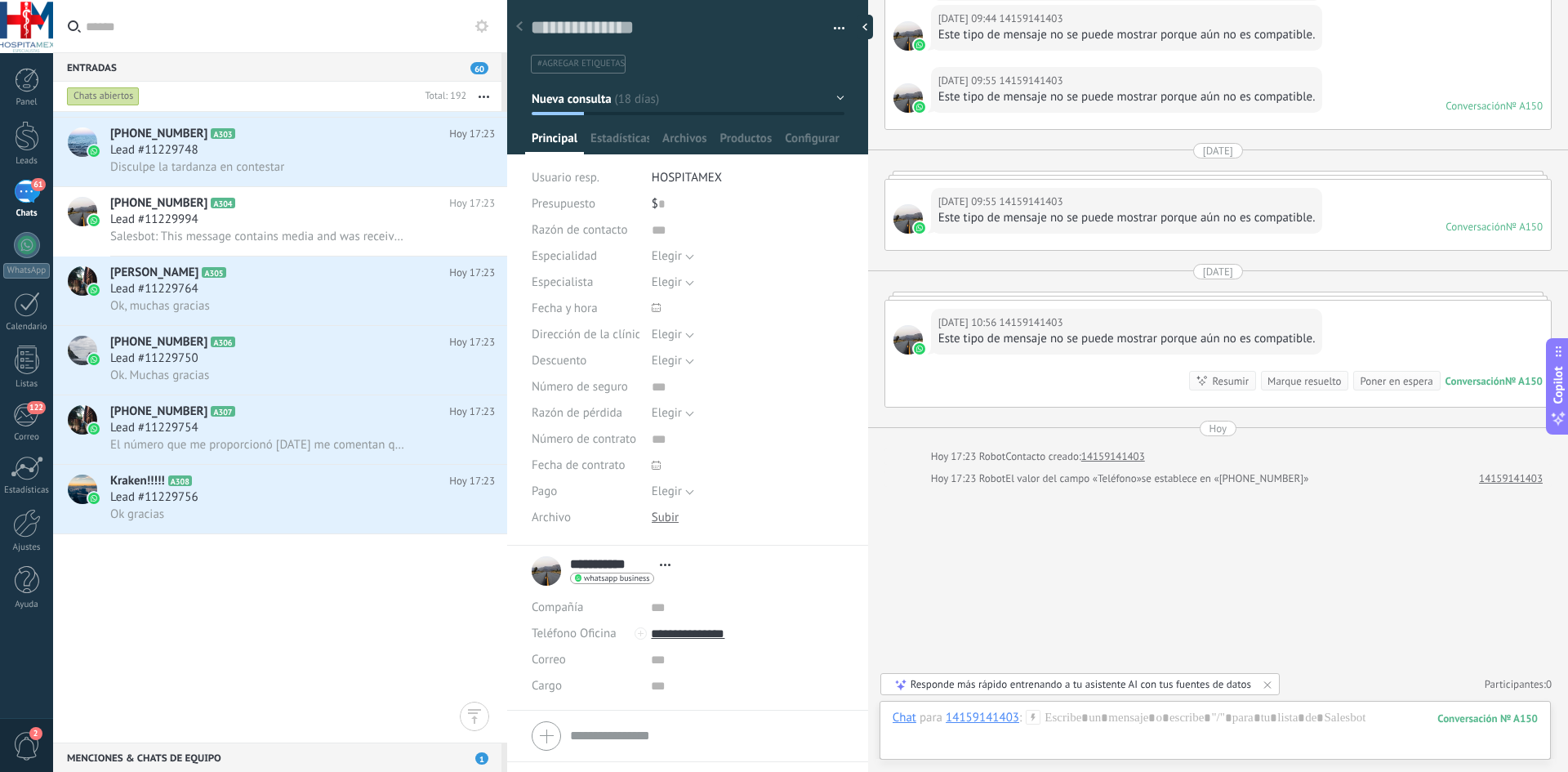
scroll to position [12207, 0]
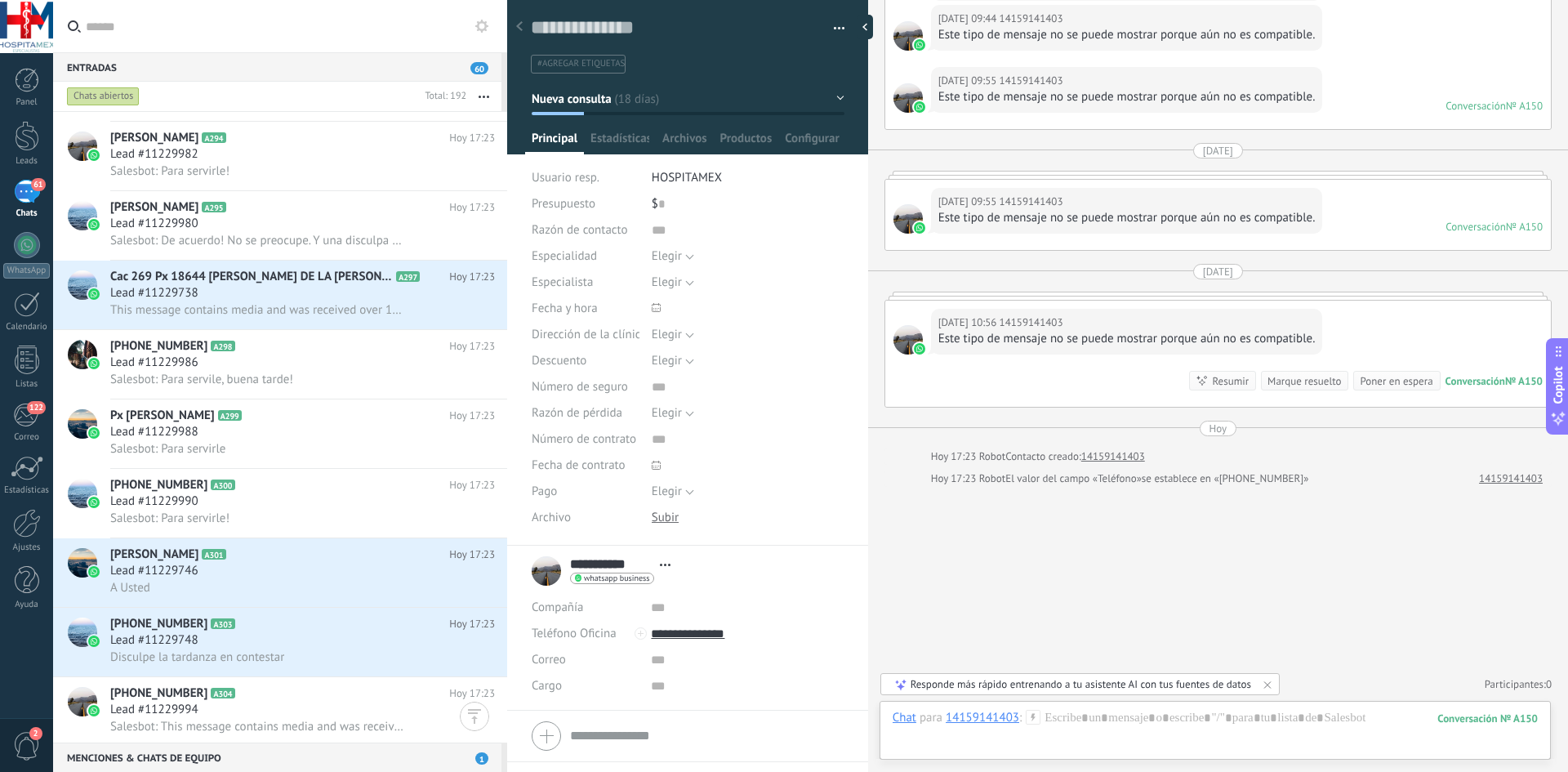
click at [156, 66] on div "Entradas 60" at bounding box center [277, 67] width 448 height 29
click at [127, 38] on input "text" at bounding box center [290, 26] width 409 height 52
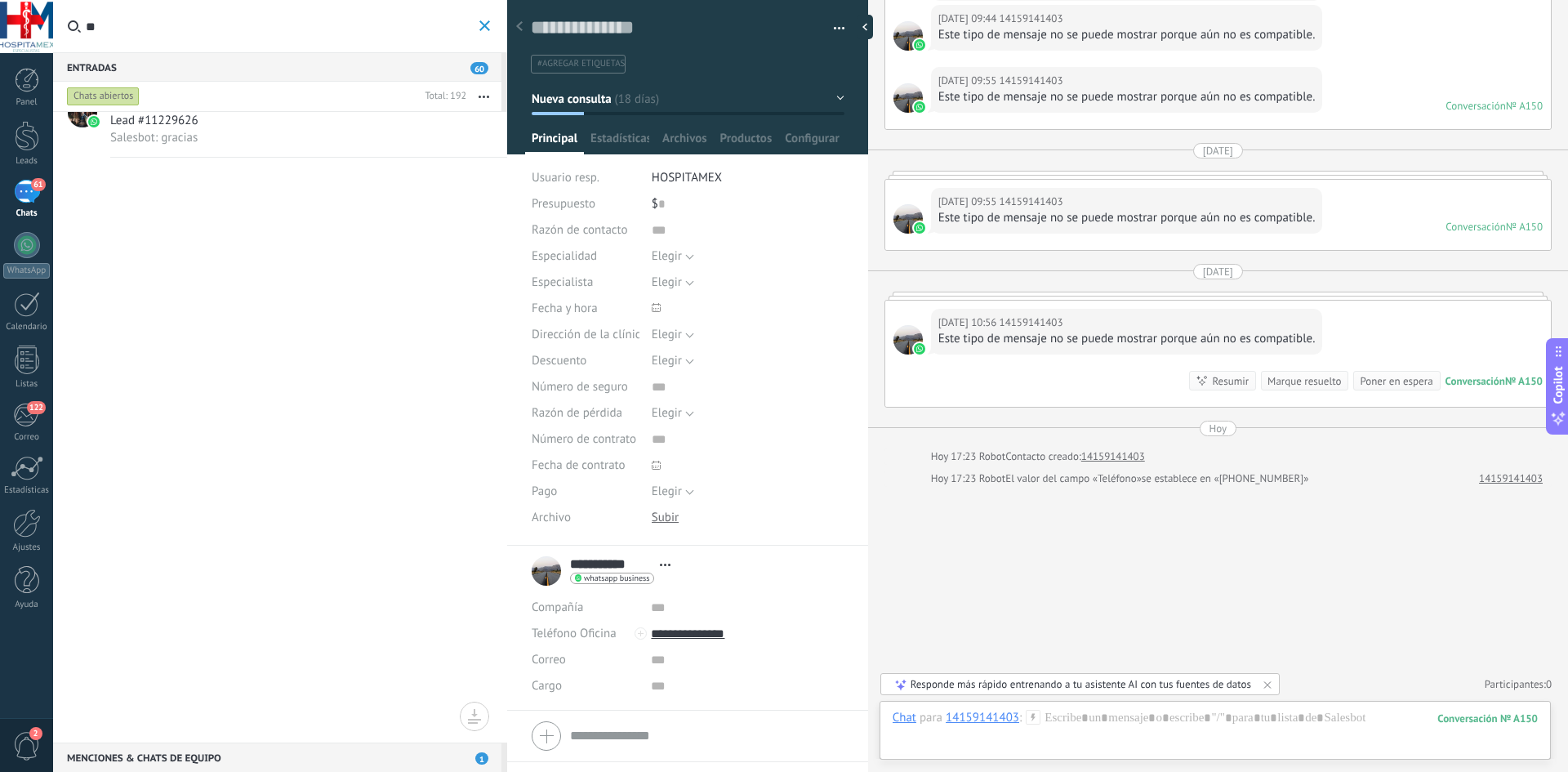
scroll to position [0, 0]
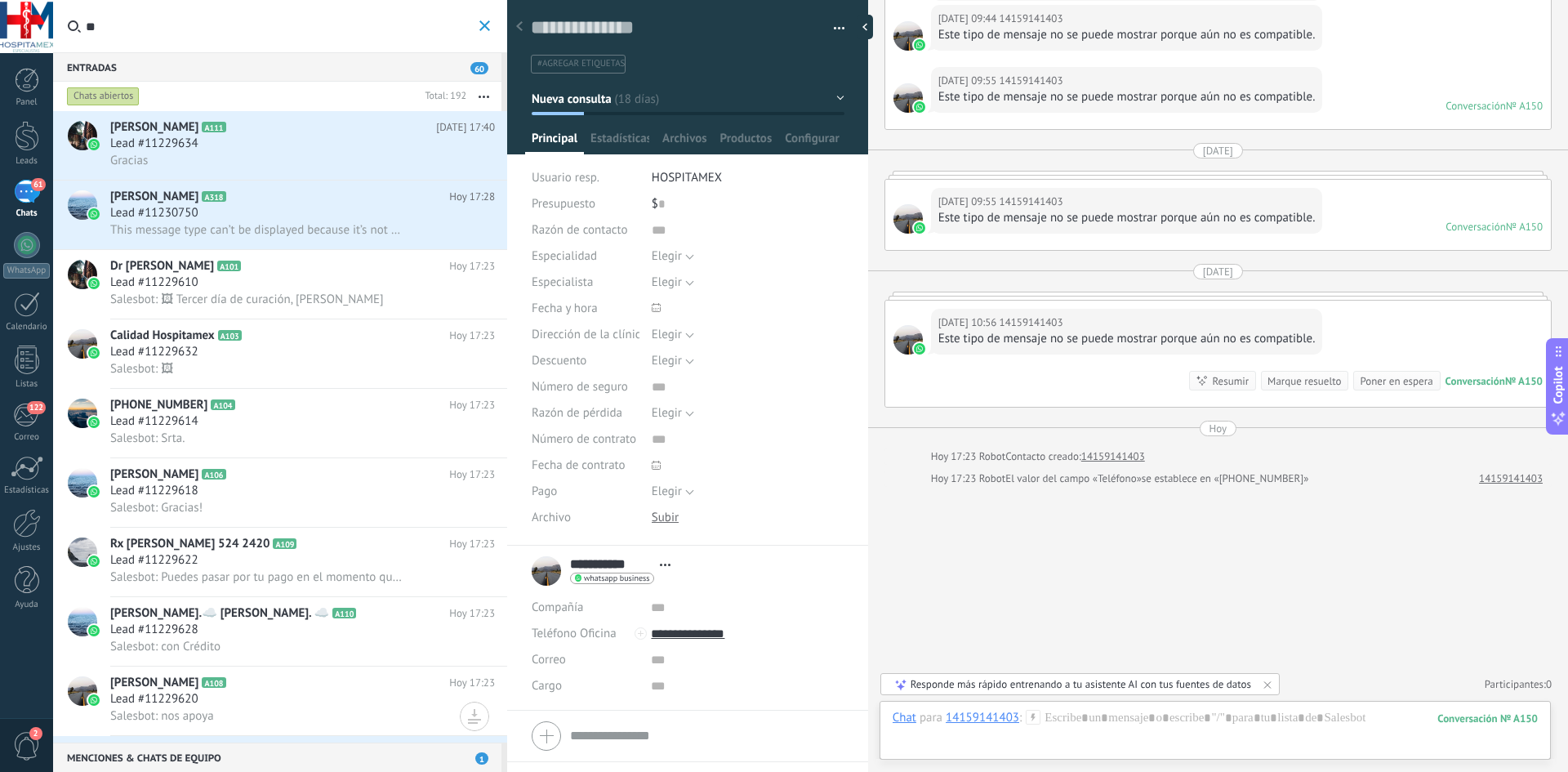
click at [133, 29] on input "**" at bounding box center [280, 26] width 389 height 52
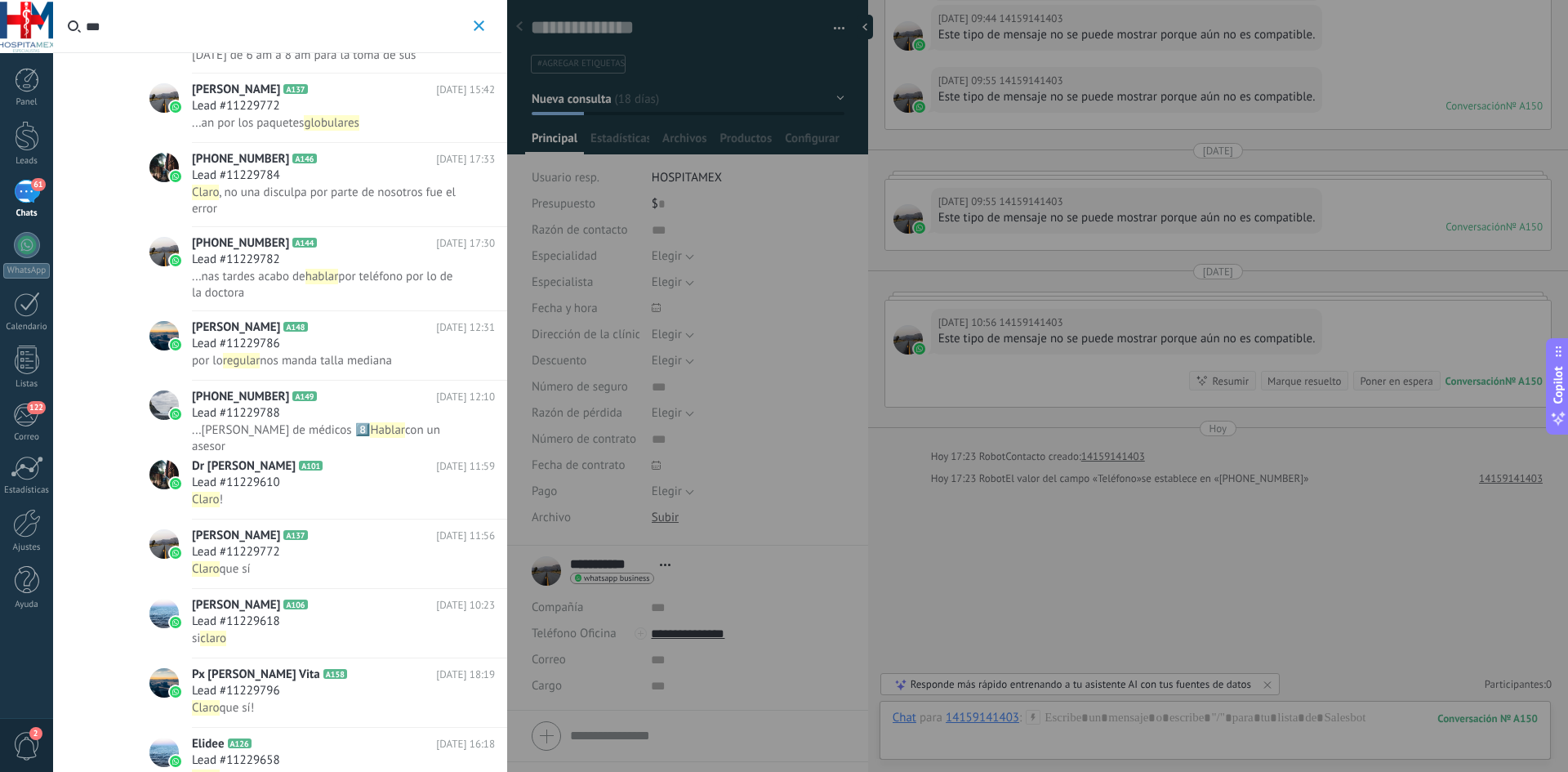
scroll to position [163, 0]
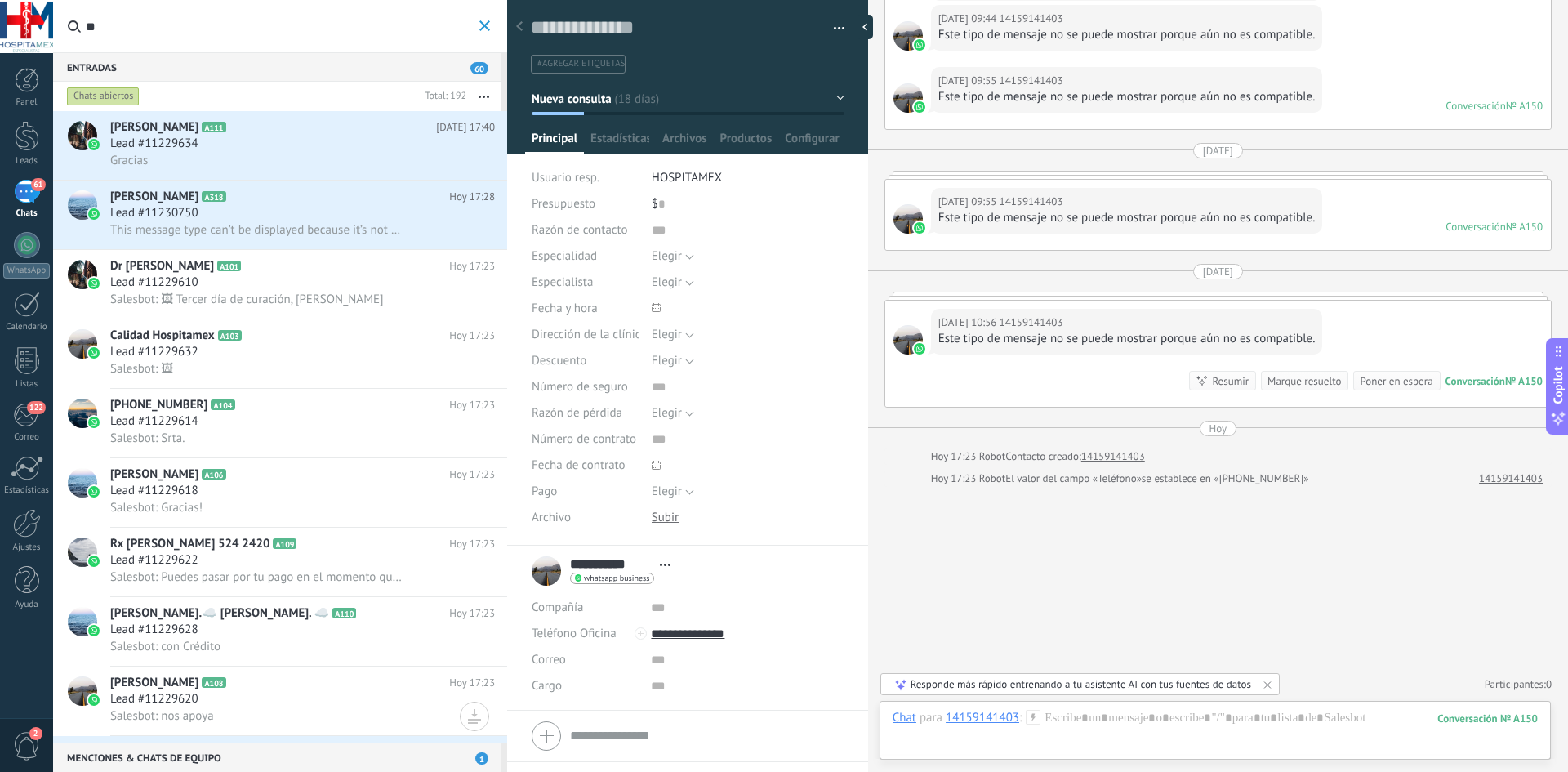
type input "*"
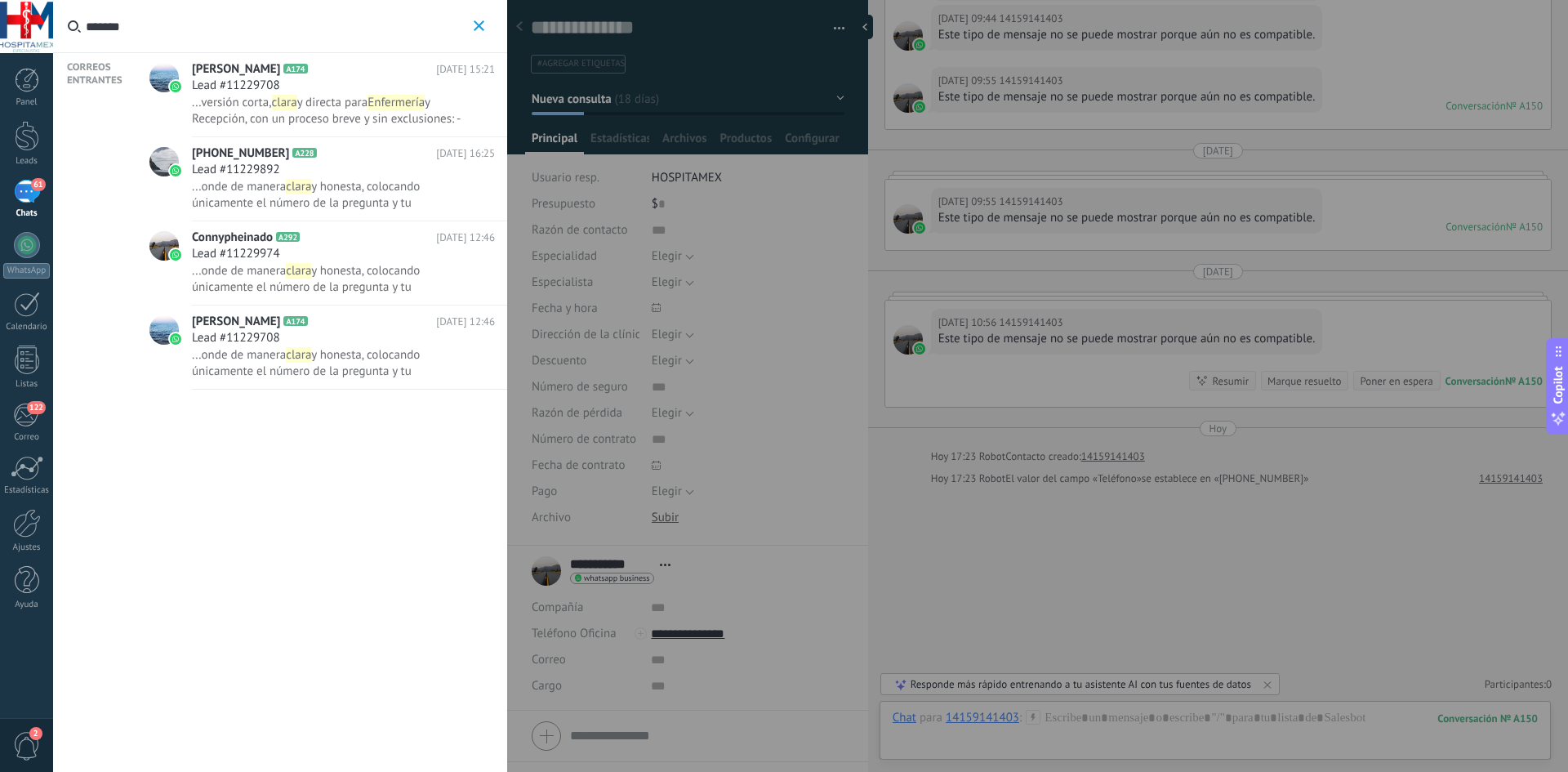
drag, startPoint x: 140, startPoint y: 25, endPoint x: 30, endPoint y: 60, distance: 115.4
click at [30, 60] on body ".abccls-1,.abccls-2{fill-rule:evenodd}.abccls-2{fill:#fff} .abfcls-1{fill:none}…" at bounding box center [784, 386] width 1568 height 772
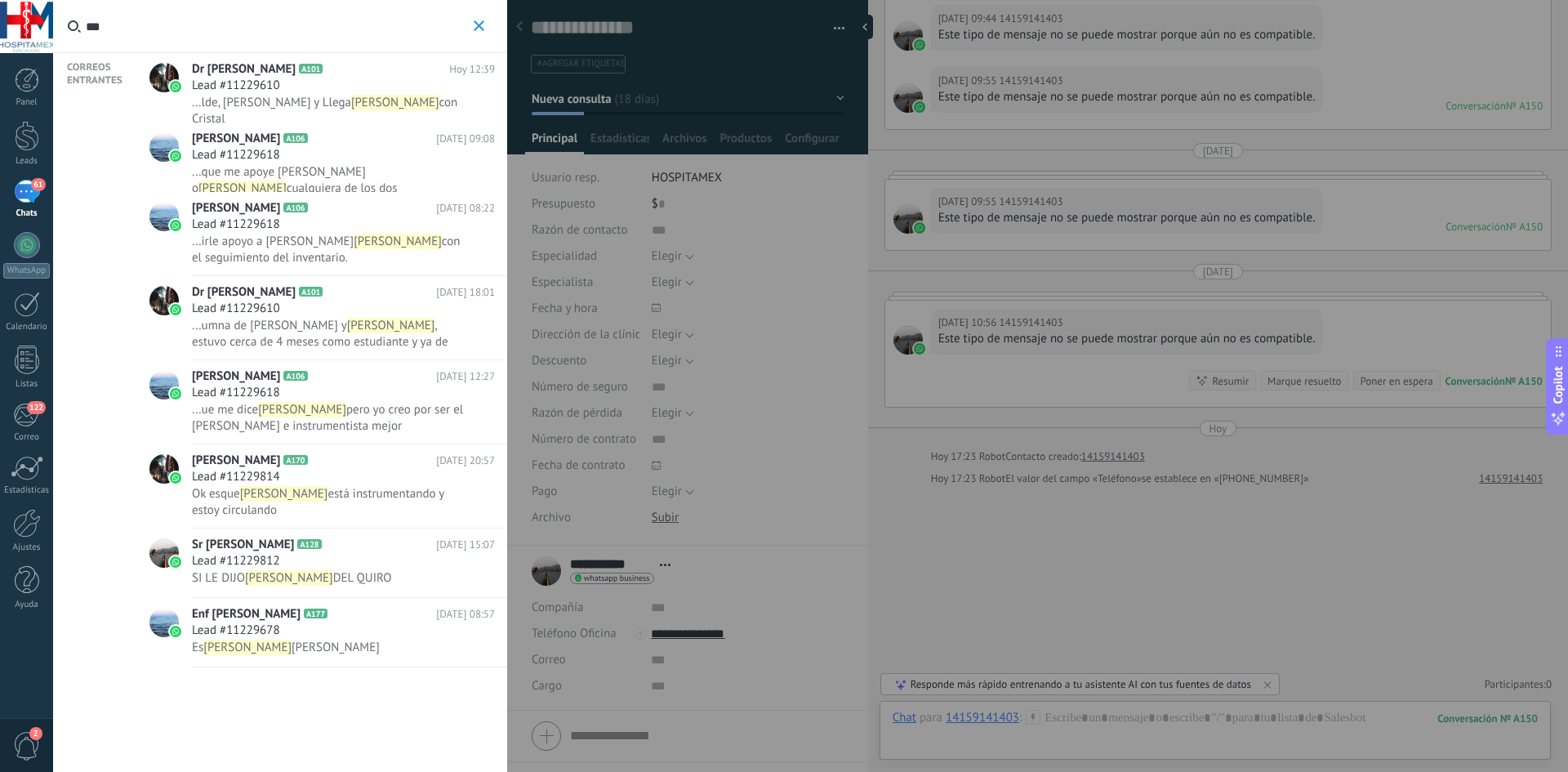
drag, startPoint x: 29, startPoint y: 4, endPoint x: 0, endPoint y: 0, distance: 29.3
click at [0, 1] on body ".abccls-1,.abccls-2{fill-rule:evenodd}.abccls-2{fill:#fff} .abfcls-1{fill:none}…" at bounding box center [784, 386] width 1568 height 772
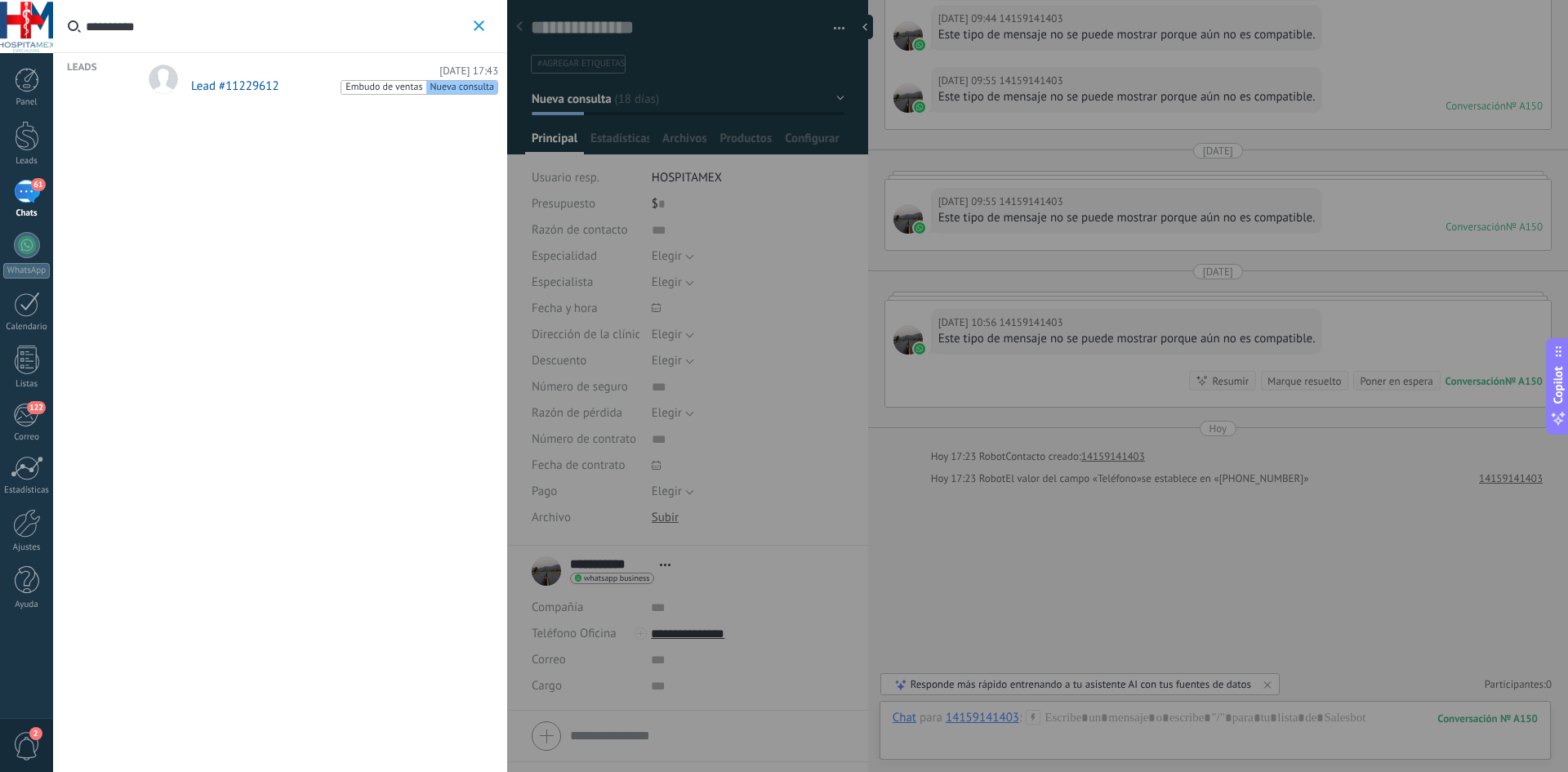
type input "**********"
click at [197, 71] on div "[DATE] 17:43" at bounding box center [345, 71] width 307 height 14
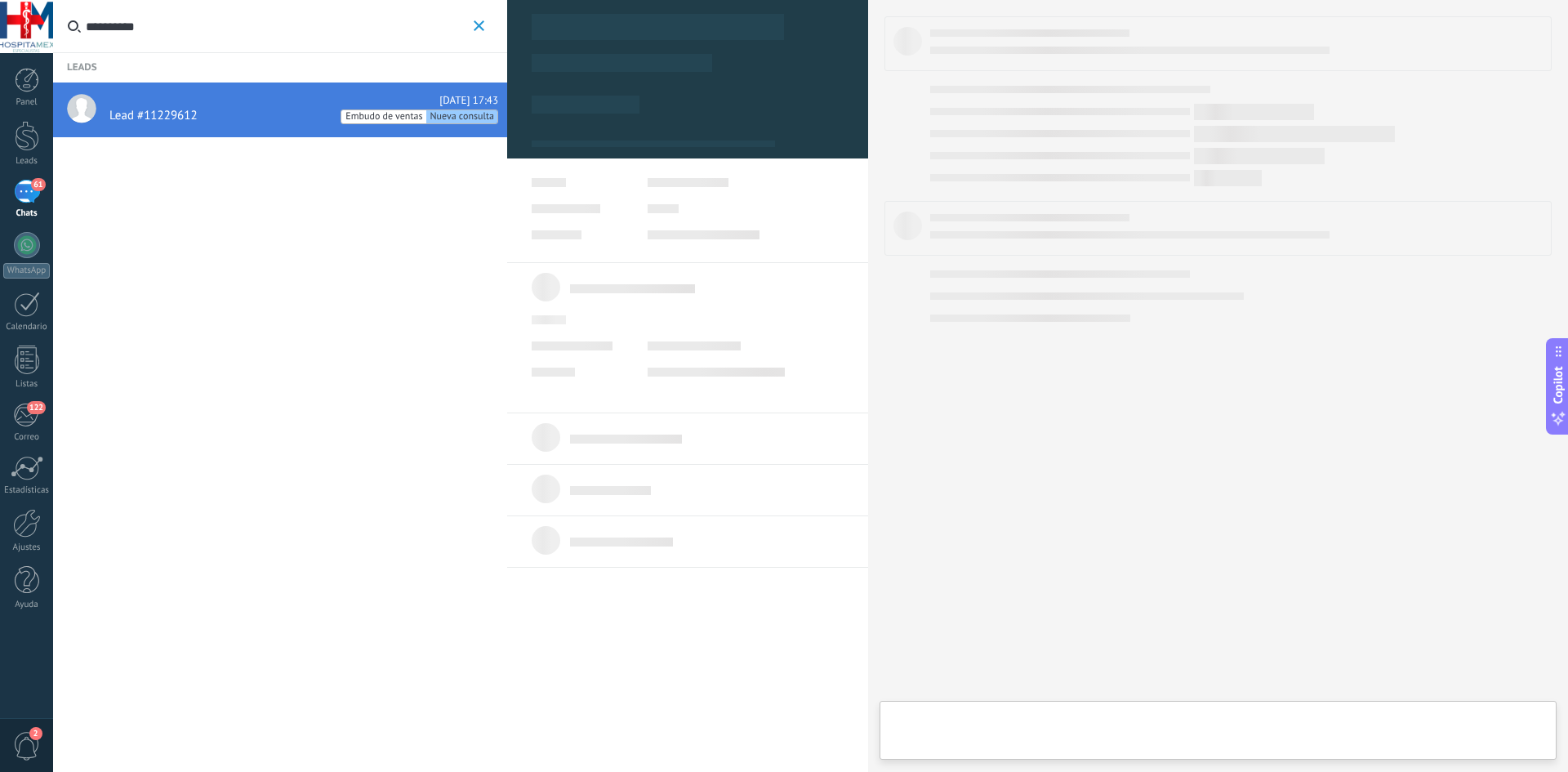
type textarea "**********"
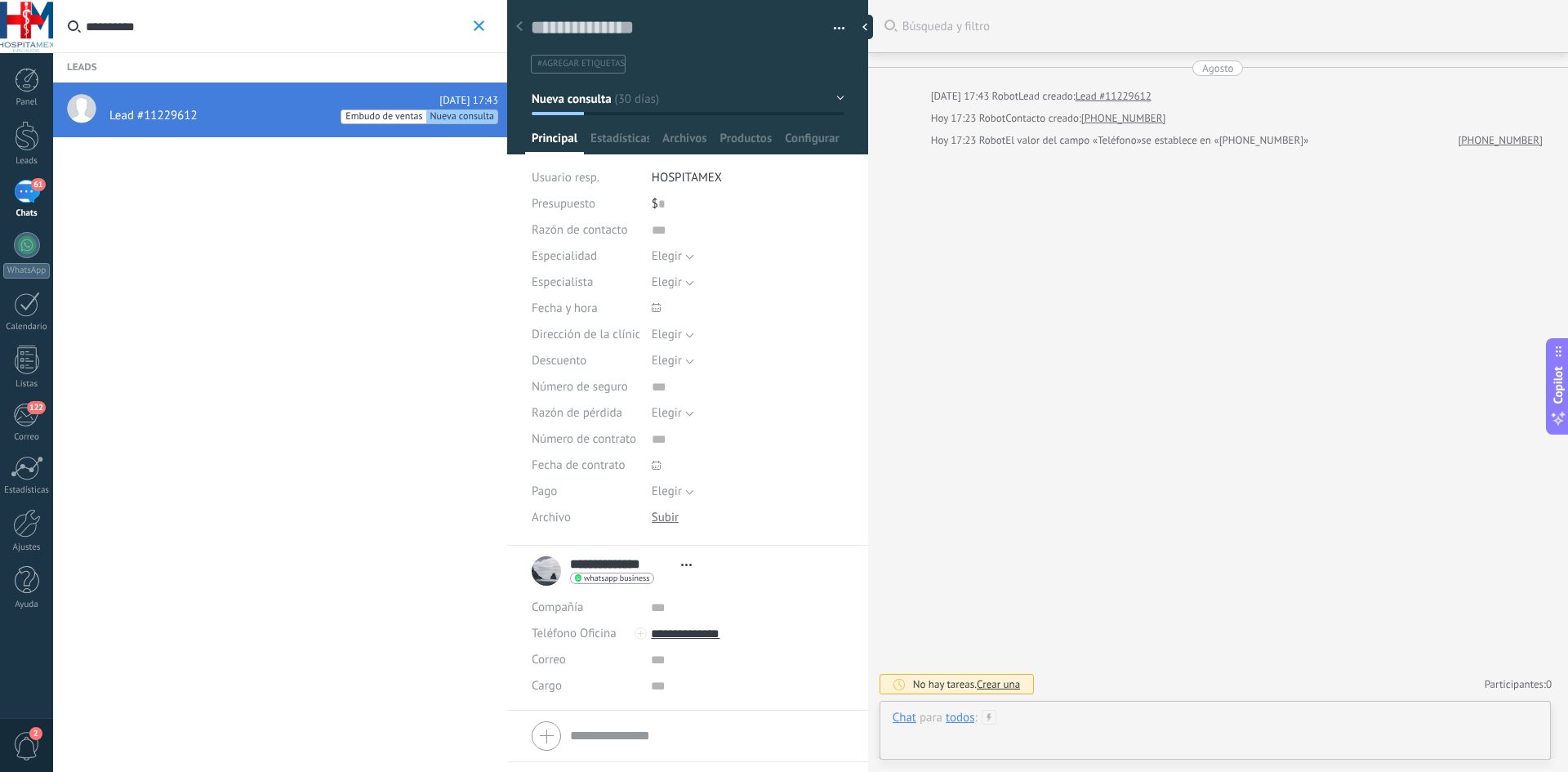
click at [1069, 722] on div at bounding box center [1215, 733] width 645 height 49
click at [978, 726] on button "Enviar" at bounding box center [939, 730] width 94 height 31
click at [1091, 731] on div at bounding box center [1215, 733] width 645 height 49
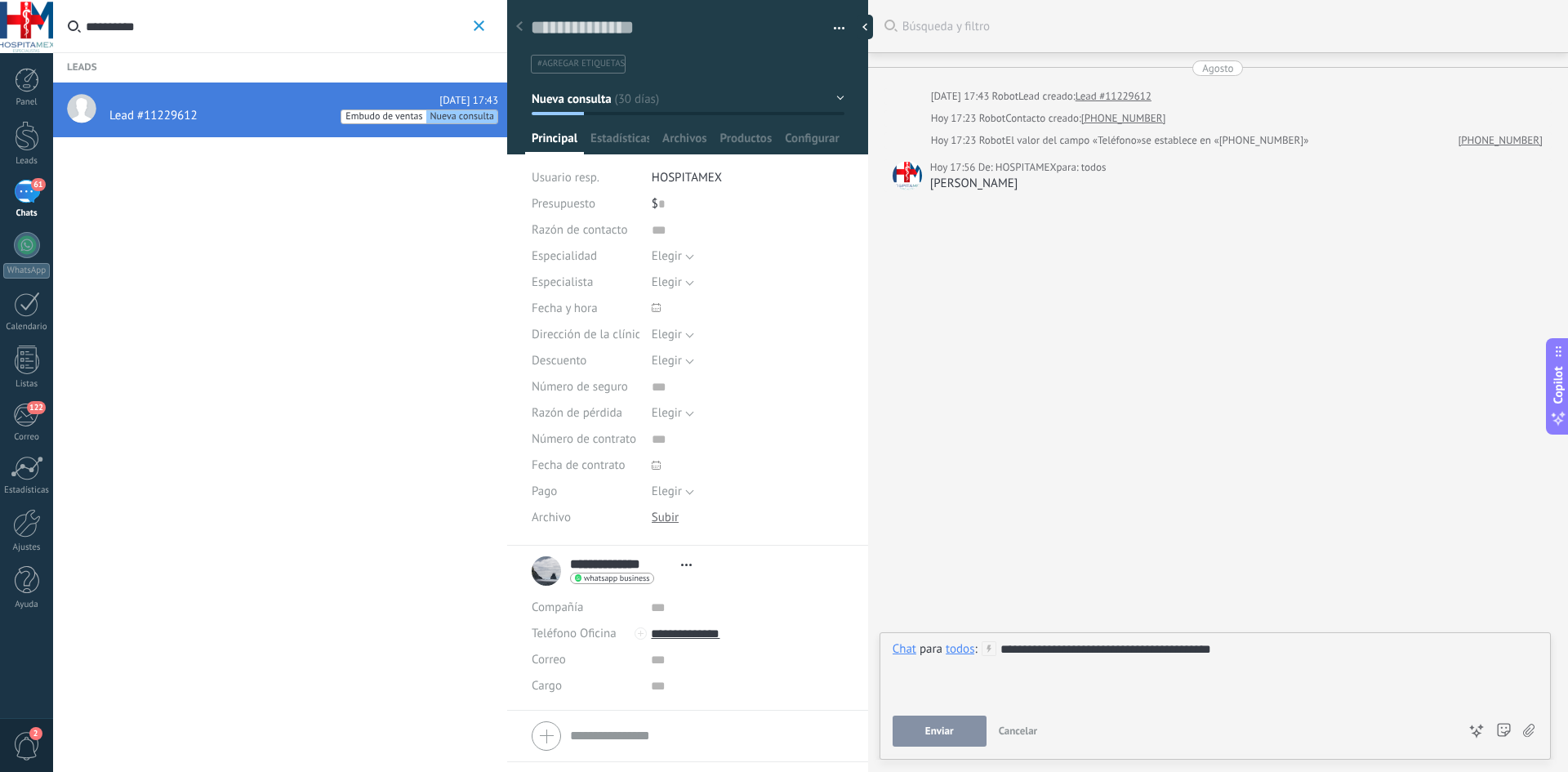
click at [953, 736] on span "Enviar" at bounding box center [940, 731] width 29 height 12
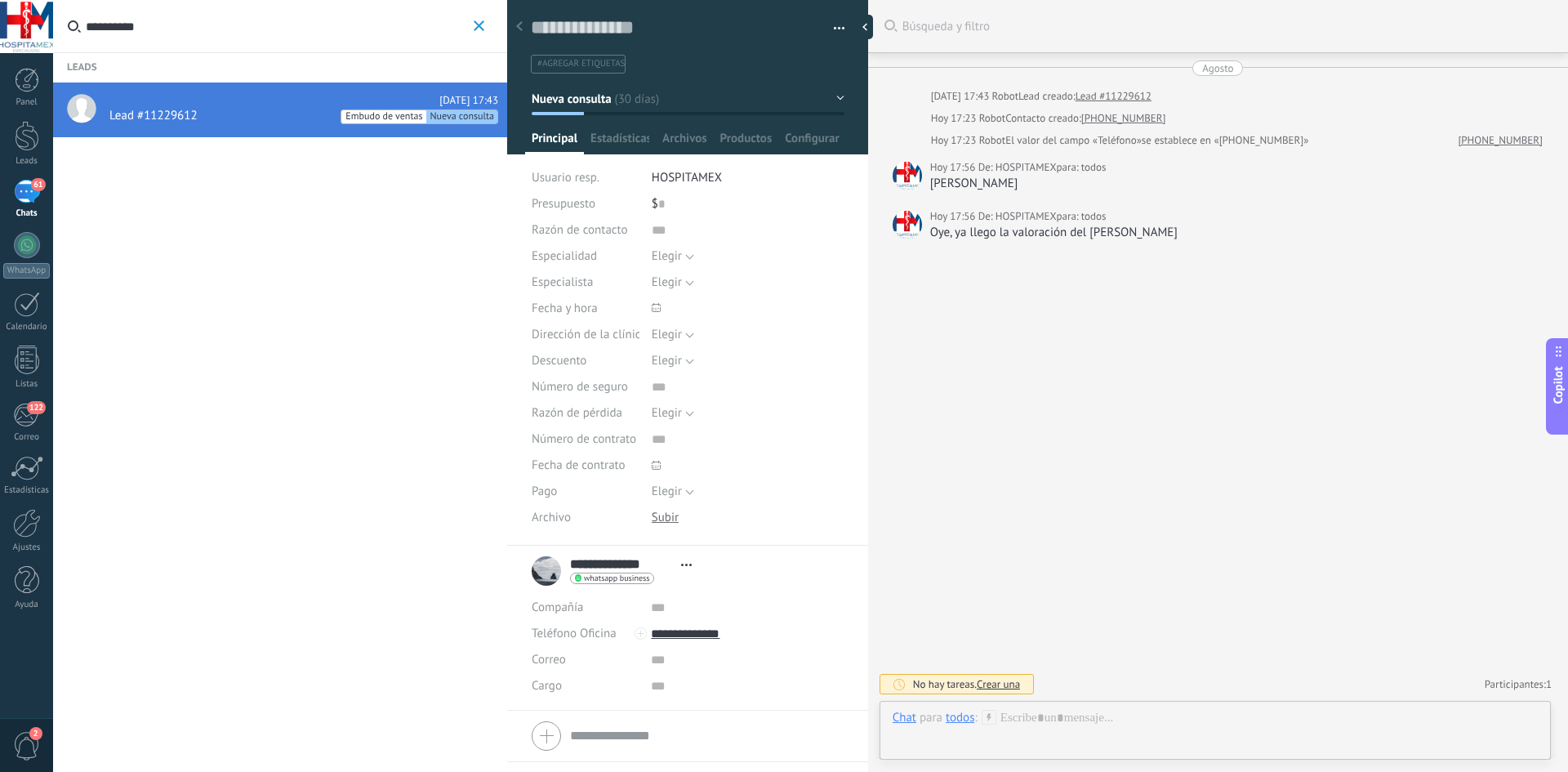
click at [499, 4] on label "**********" at bounding box center [277, 26] width 448 height 53
click at [470, 4] on input "**********" at bounding box center [277, 26] width 384 height 52
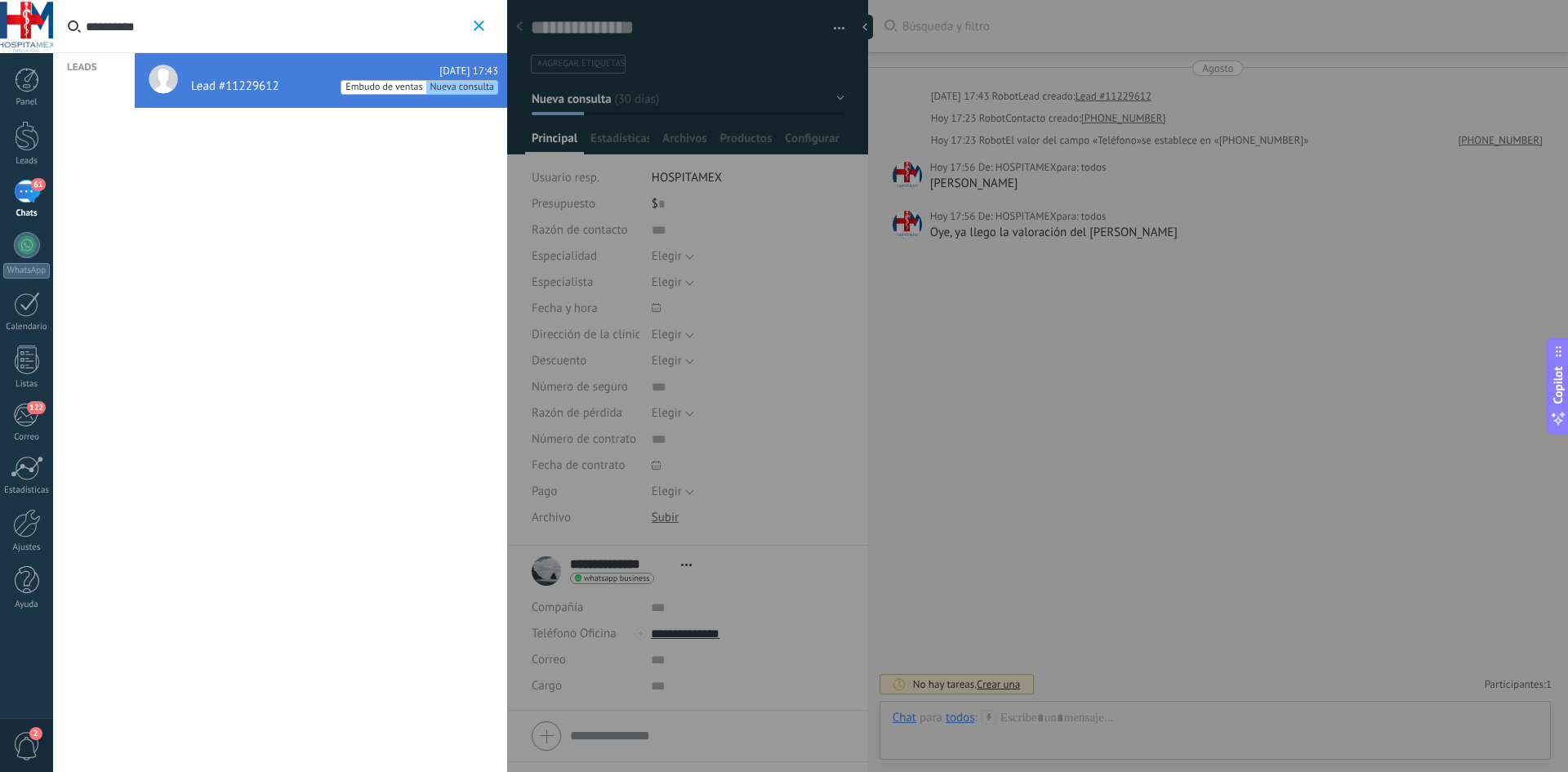
click at [489, 24] on label "**********" at bounding box center [277, 26] width 448 height 53
click at [470, 24] on input "**********" at bounding box center [277, 26] width 384 height 52
click at [482, 26] on icon "button" at bounding box center [478, 25] width 11 height 11
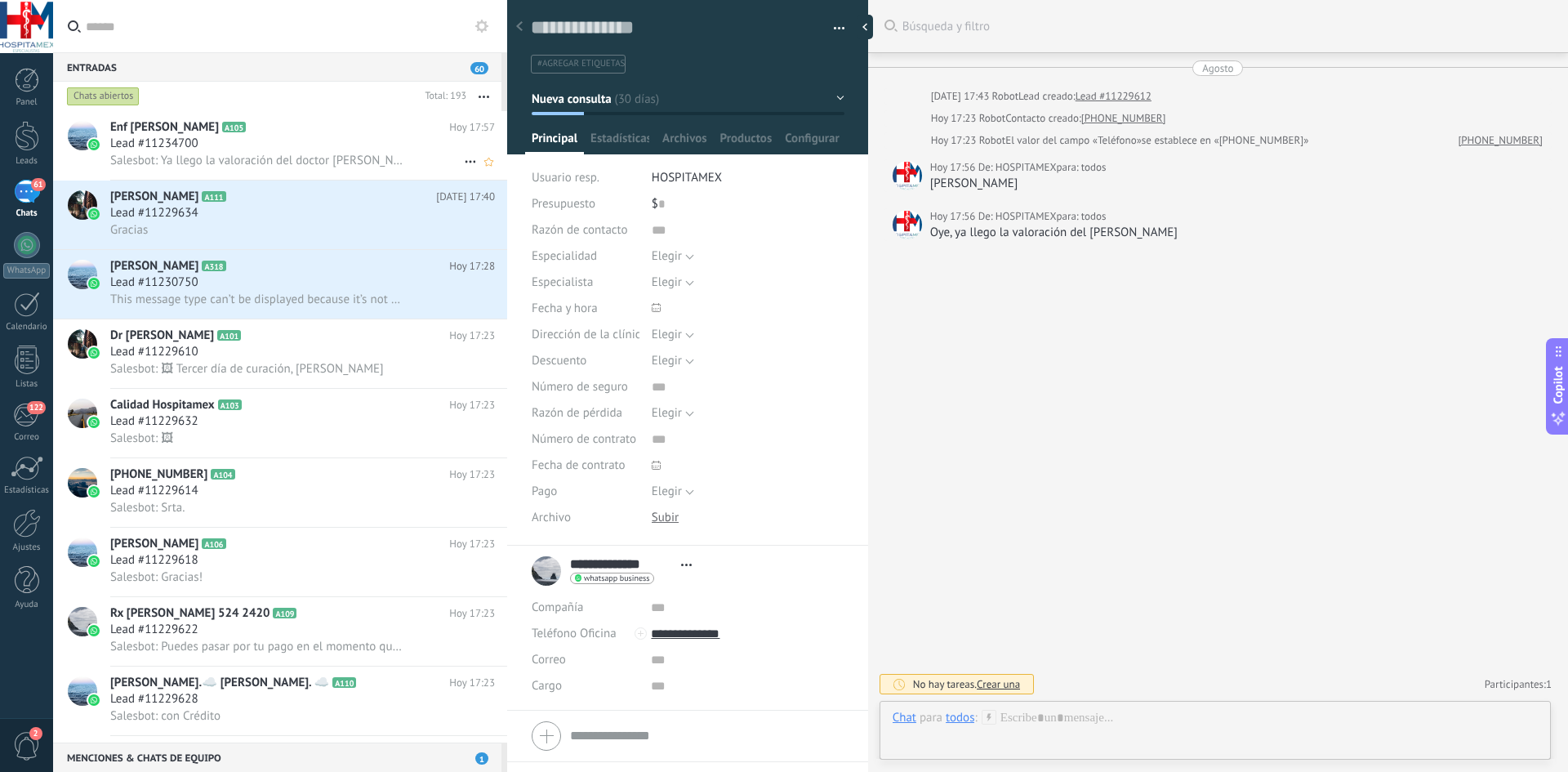
click at [254, 145] on div "Lead #11234700" at bounding box center [302, 143] width 385 height 16
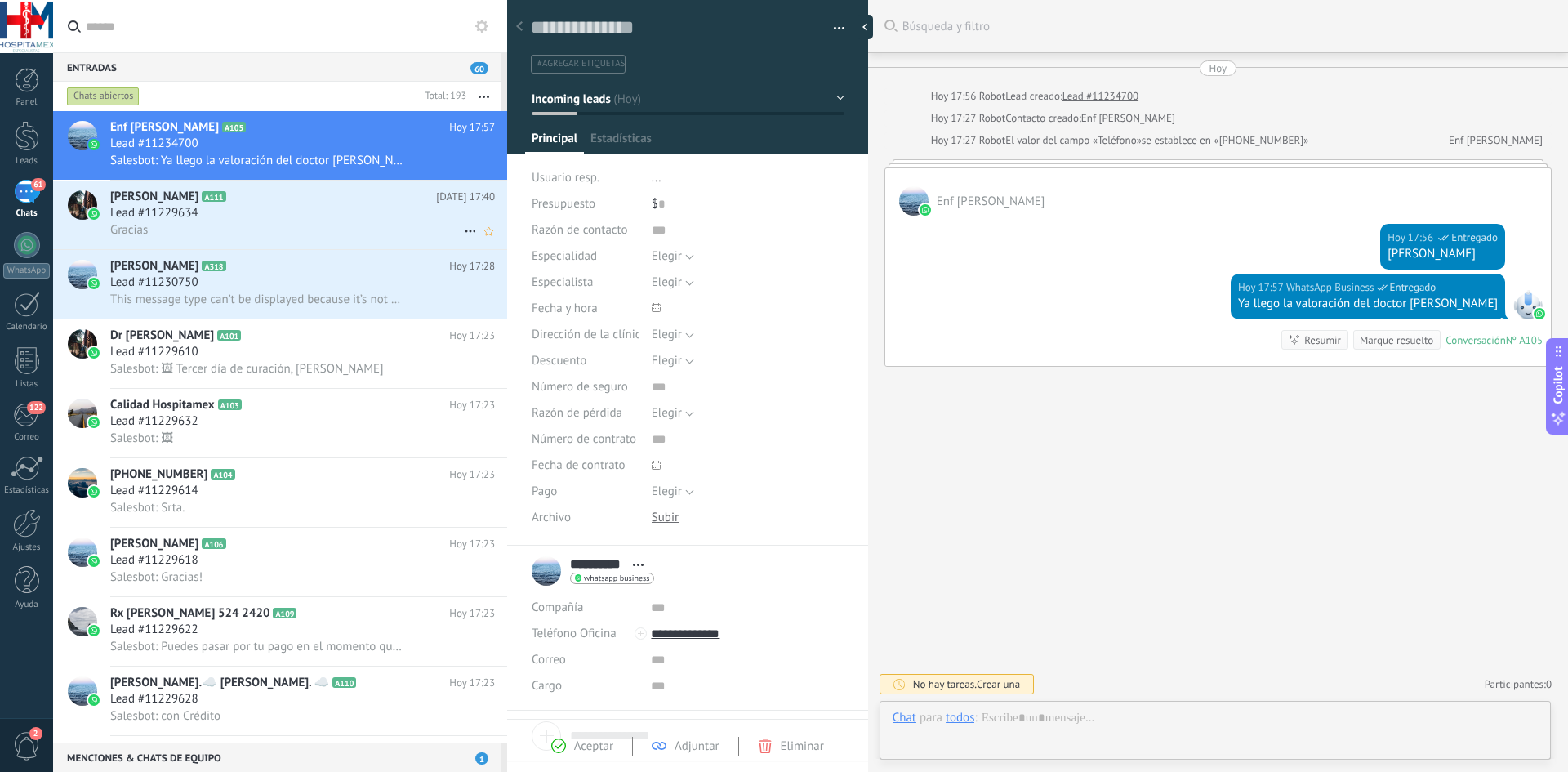
scroll to position [24, 0]
click at [256, 214] on div "Lead #11229634" at bounding box center [302, 213] width 385 height 16
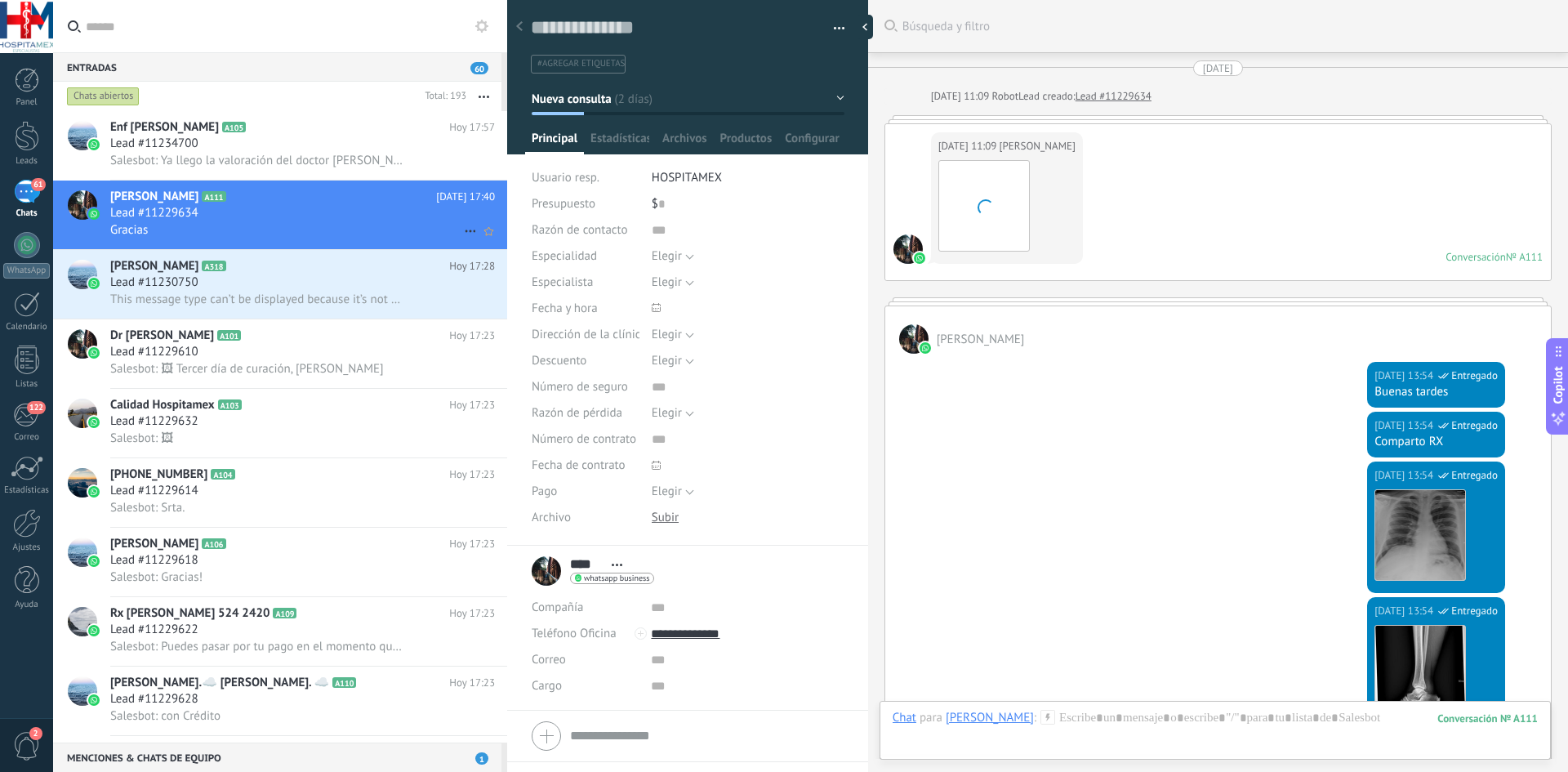
scroll to position [1844, 0]
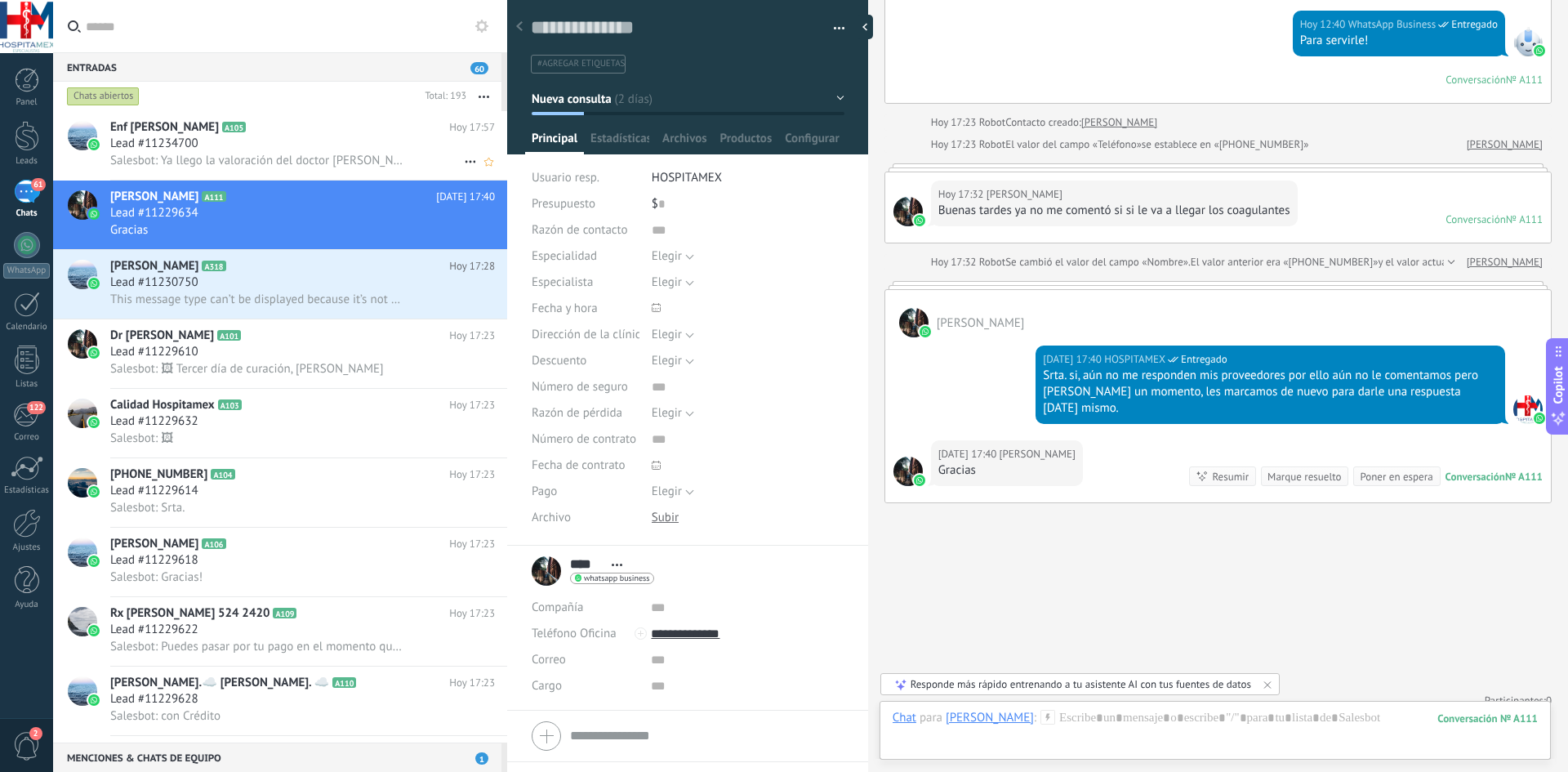
click at [290, 149] on div "Lead #11234700" at bounding box center [302, 143] width 385 height 16
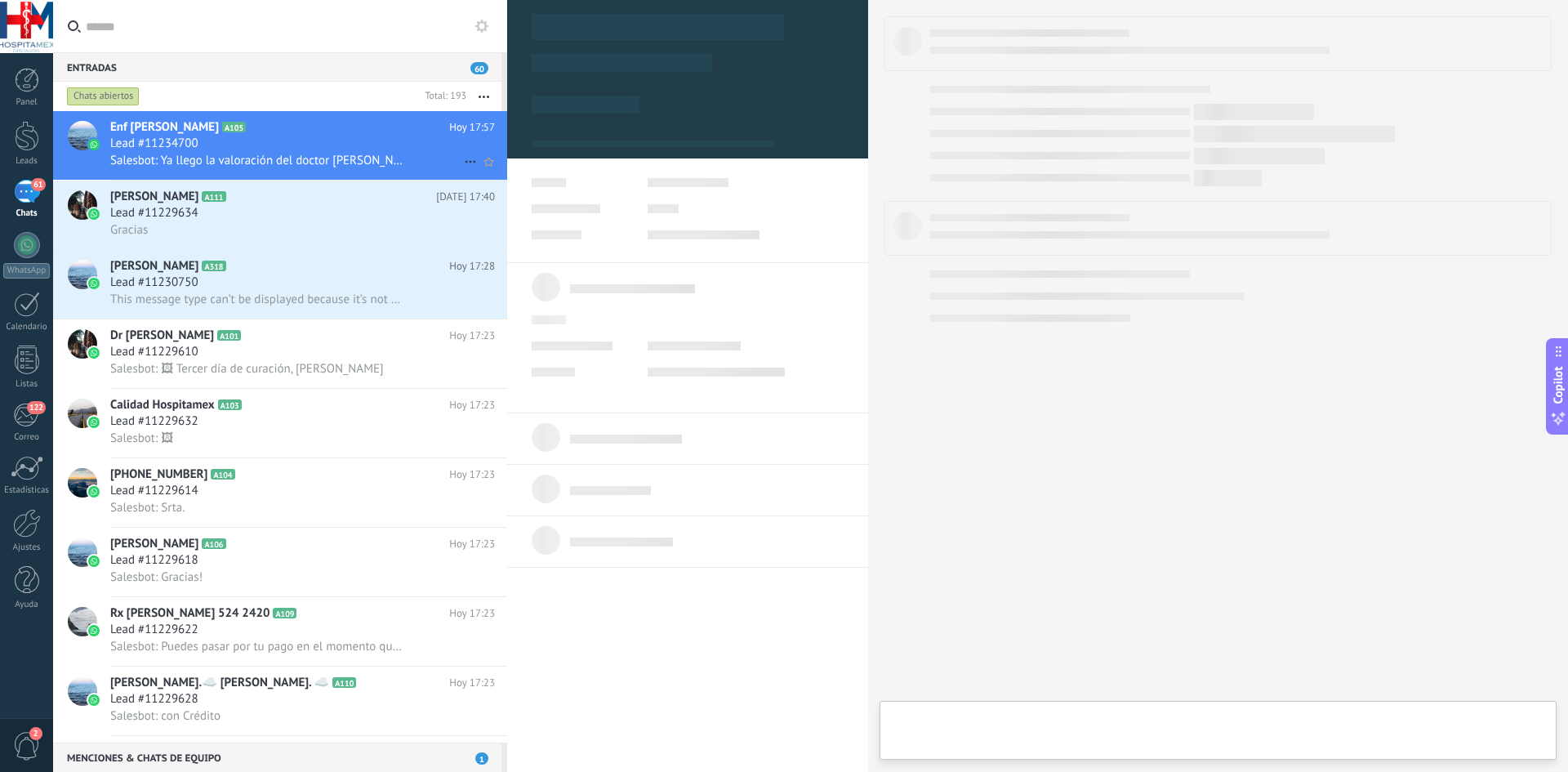
scroll to position [24, 0]
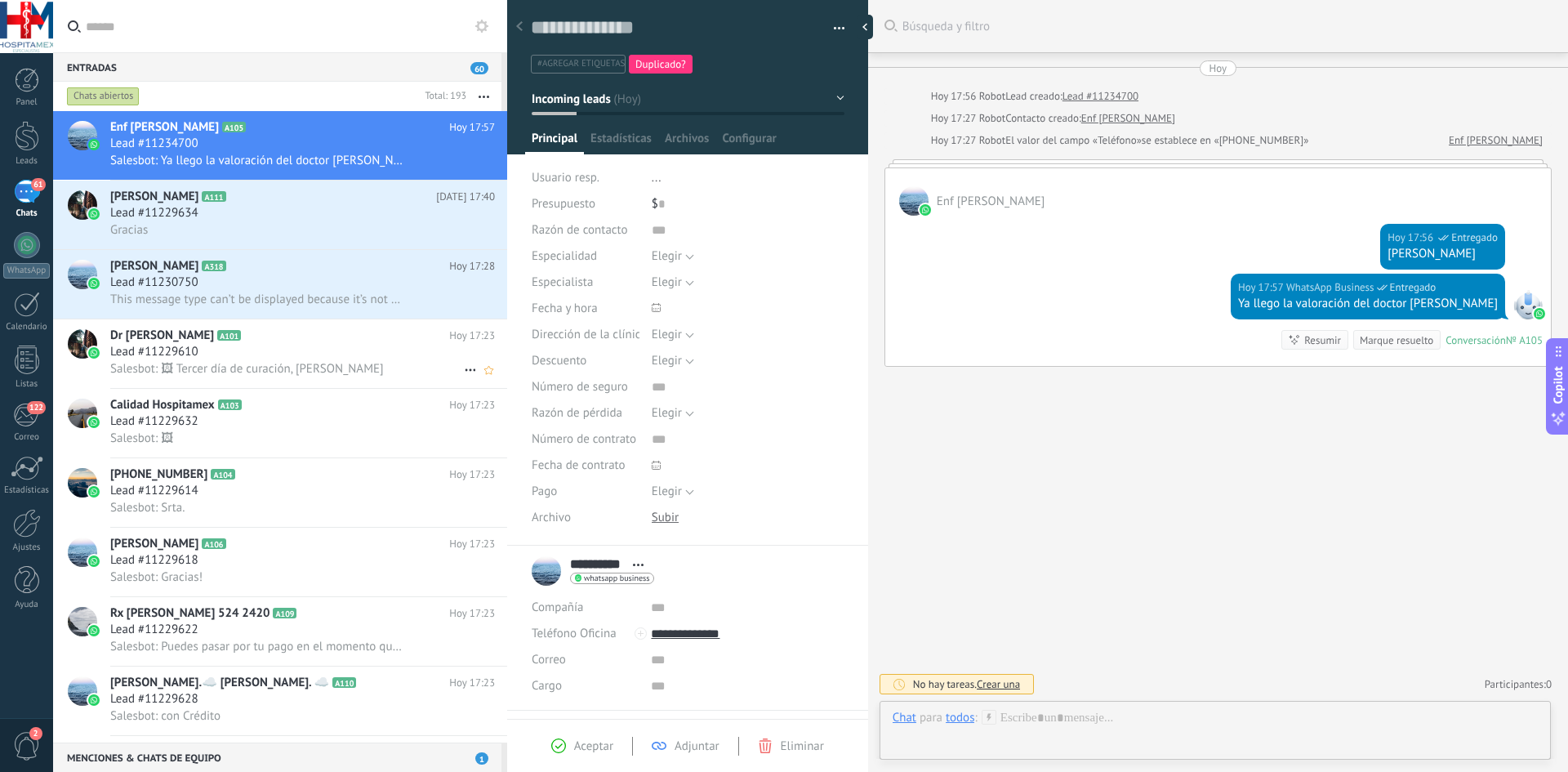
click at [250, 337] on h2 "Dr CARV A101" at bounding box center [279, 335] width 339 height 16
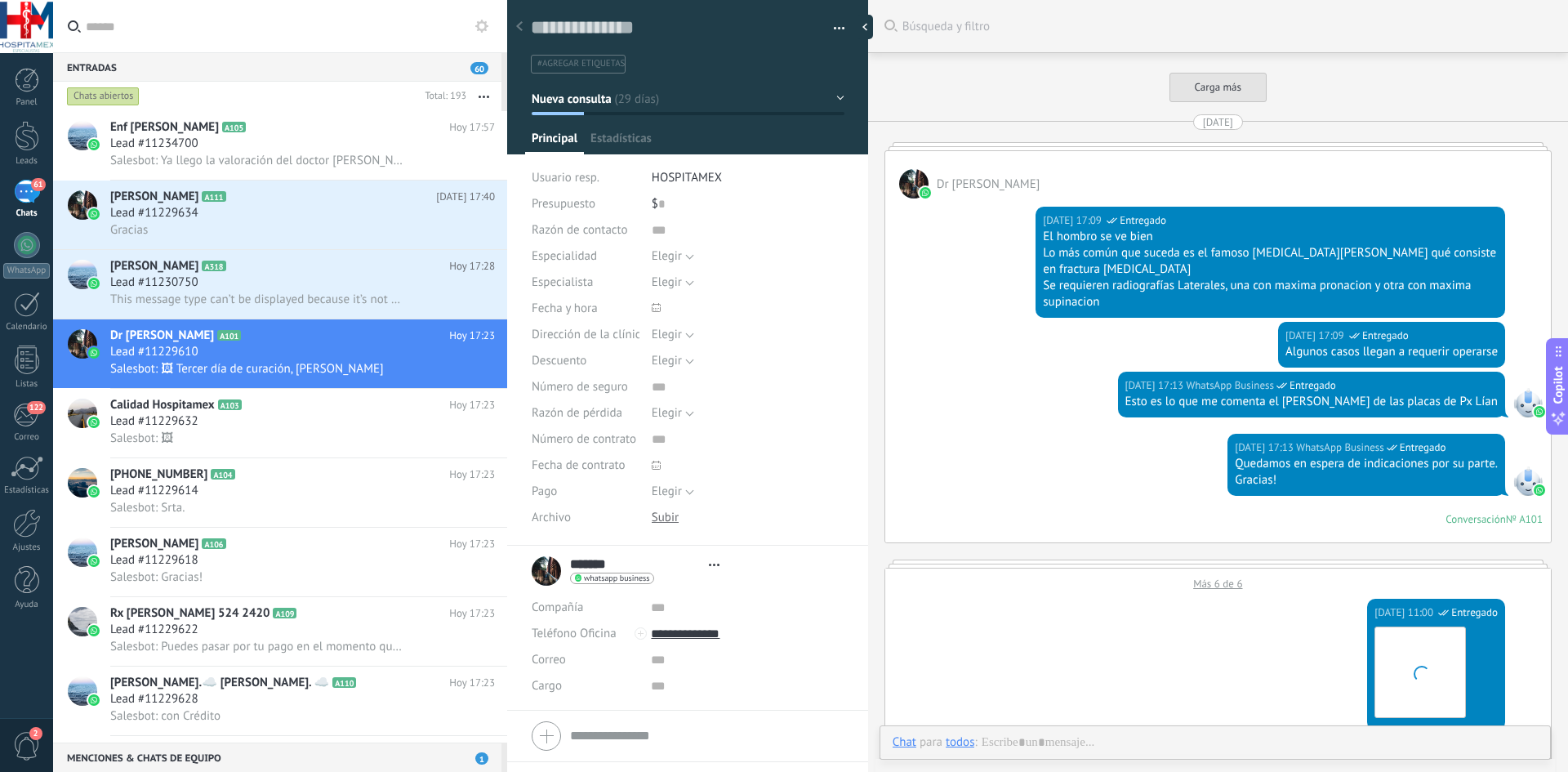
type textarea "**********"
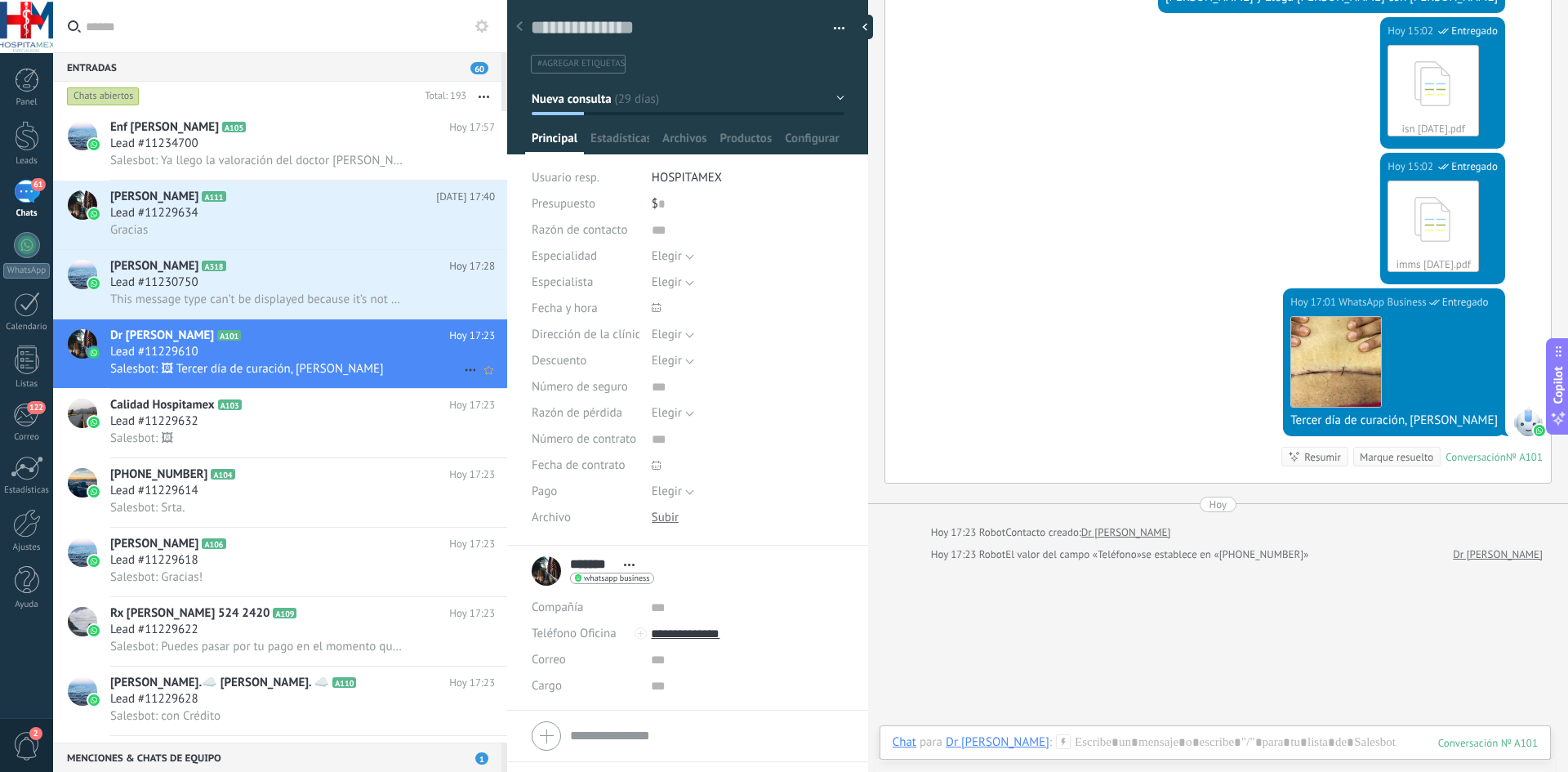
click at [462, 367] on icon at bounding box center [470, 370] width 19 height 19
click at [386, 344] on div at bounding box center [784, 386] width 1568 height 772
click at [597, 59] on span "#agregar etiquetas" at bounding box center [581, 64] width 87 height 12
click at [841, 25] on div "Guardar y crear Imprimir Administrar etiquetas Exportar a excel" at bounding box center [688, 31] width 361 height 84
click at [834, 25] on button "button" at bounding box center [833, 28] width 24 height 24
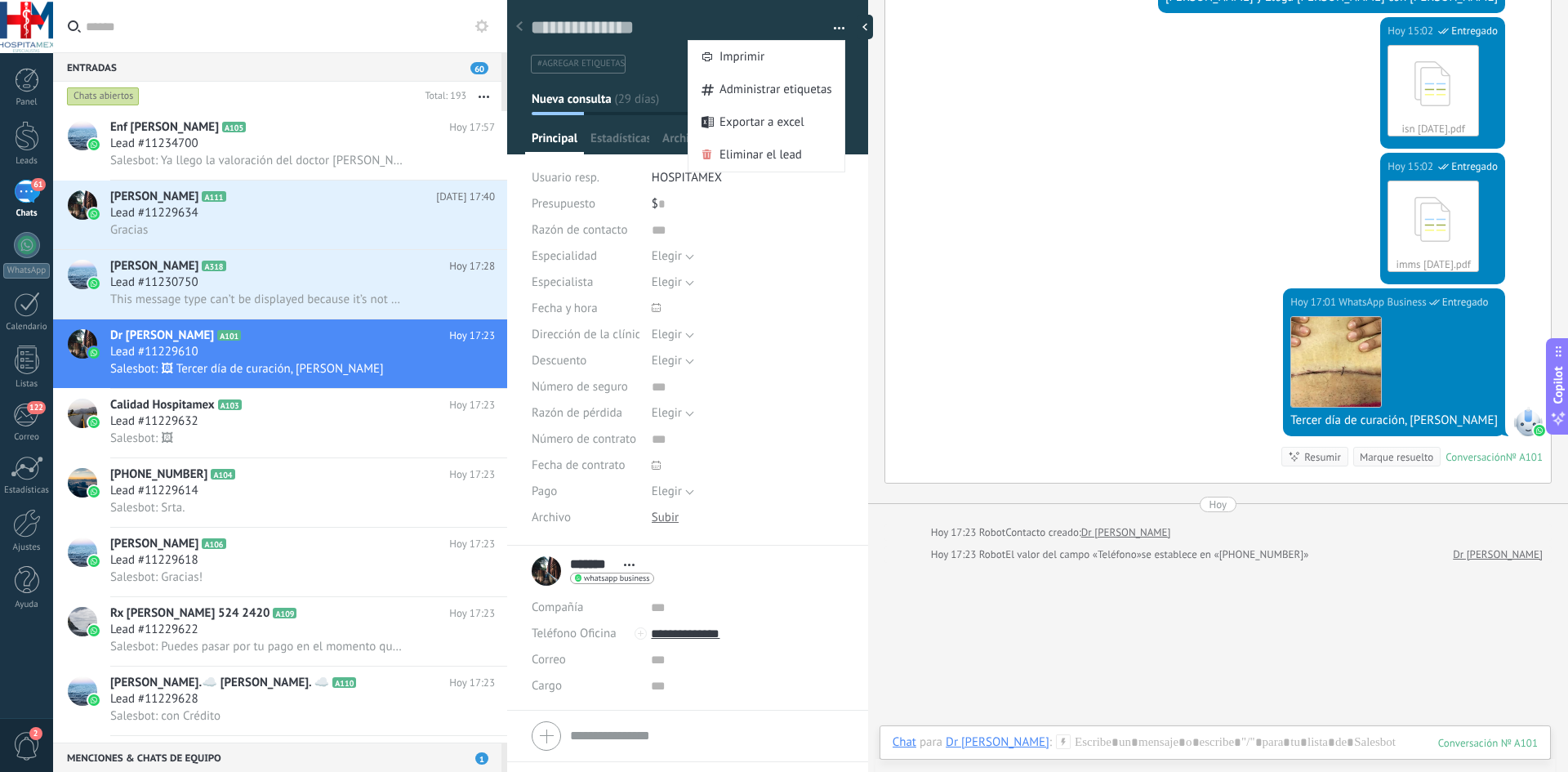
click at [832, 24] on button "button" at bounding box center [833, 28] width 24 height 24
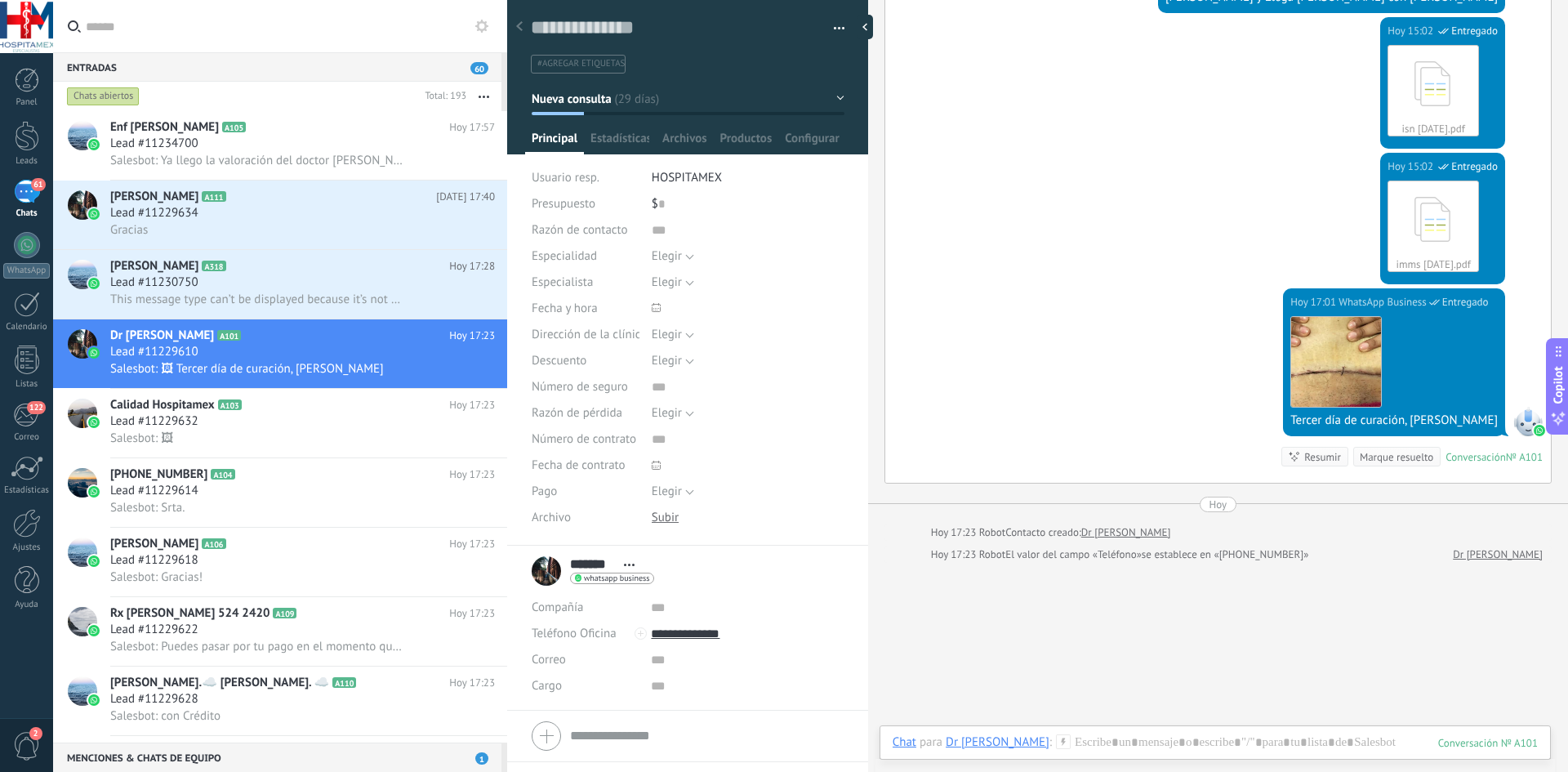
click at [479, 24] on use at bounding box center [482, 26] width 14 height 14
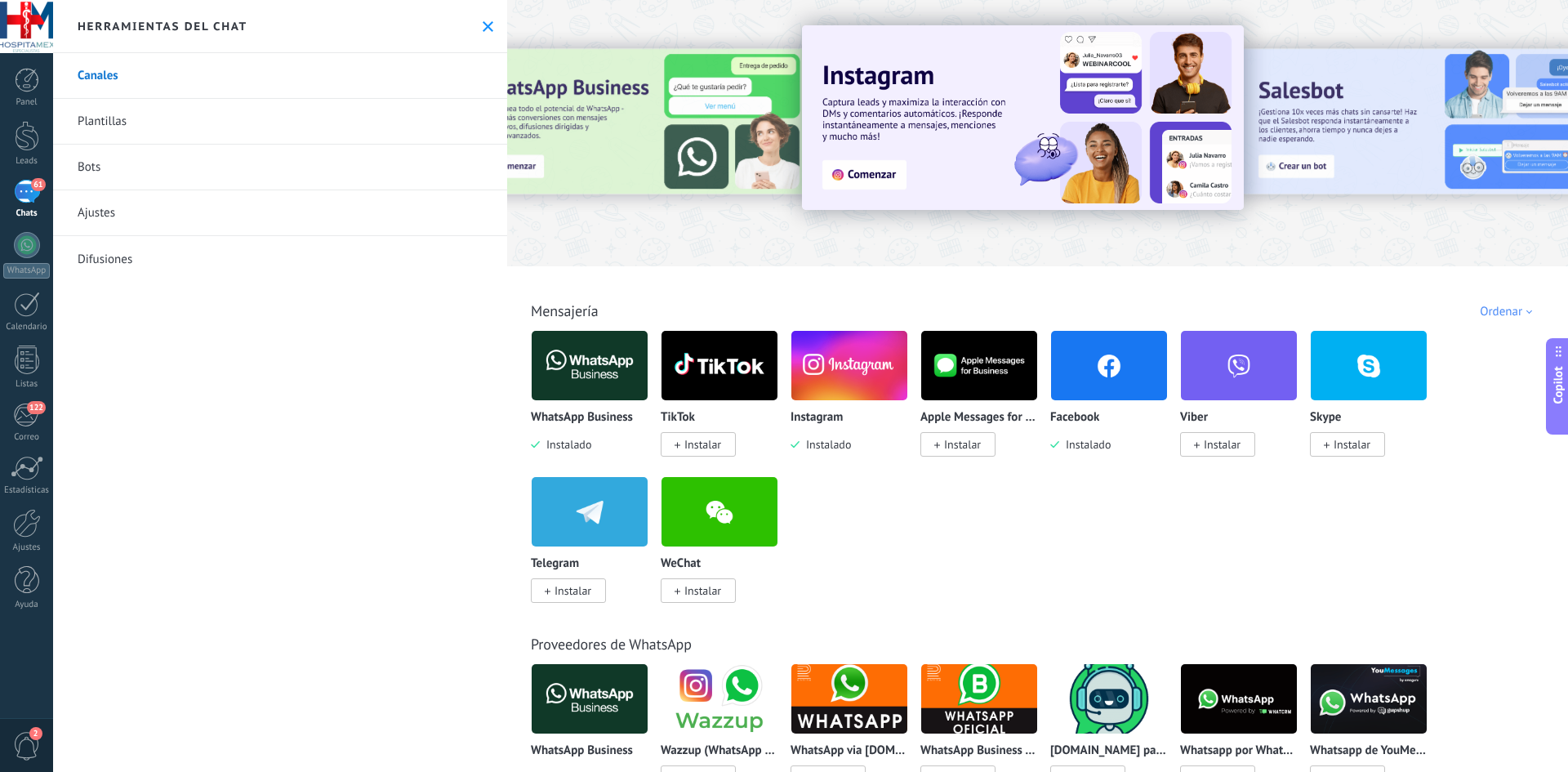
click at [488, 25] on button at bounding box center [488, 26] width 14 height 14
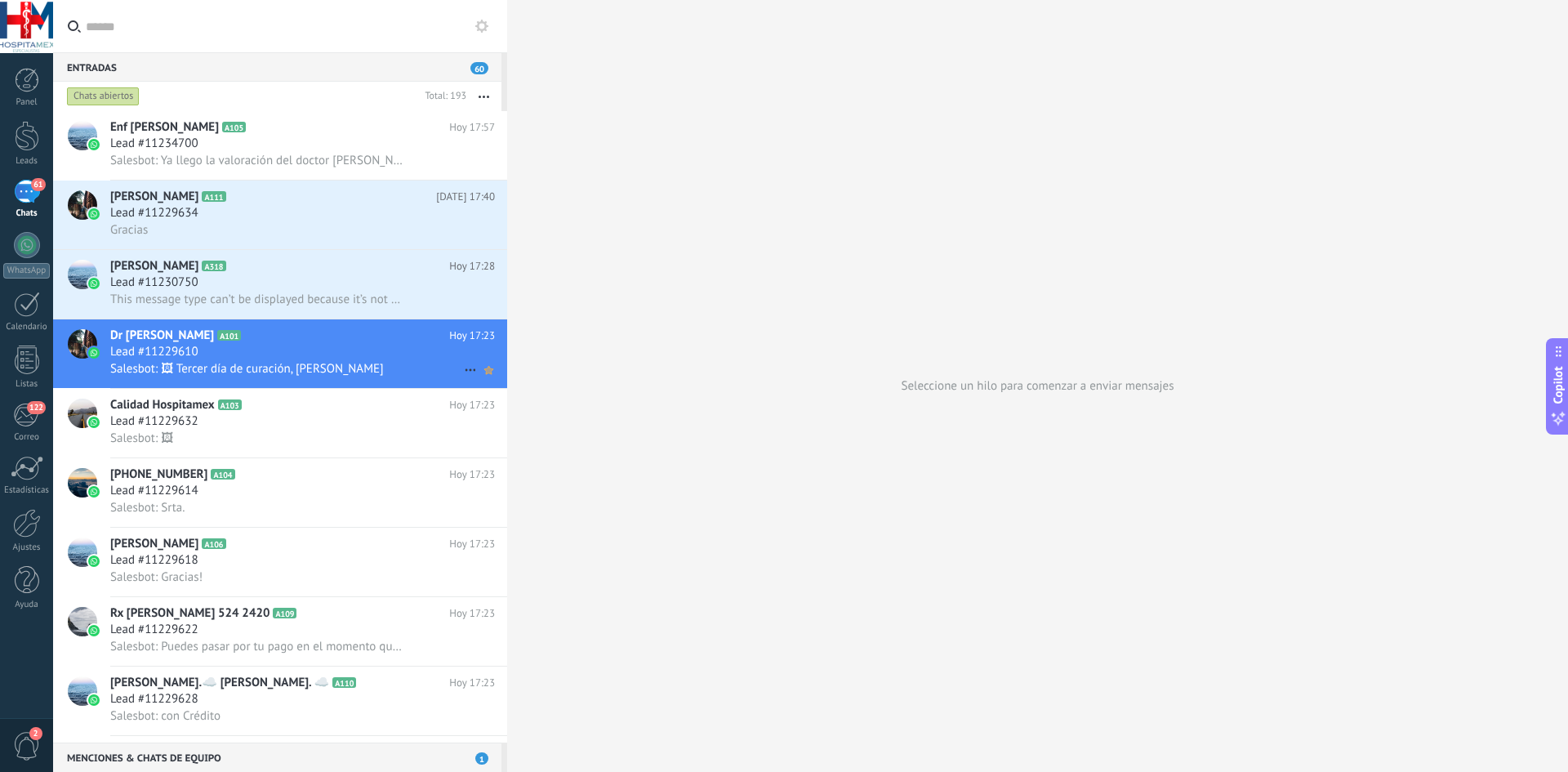
click at [484, 368] on use at bounding box center [488, 370] width 9 height 8
click at [121, 90] on div "Chats abiertos" at bounding box center [102, 97] width 72 height 19
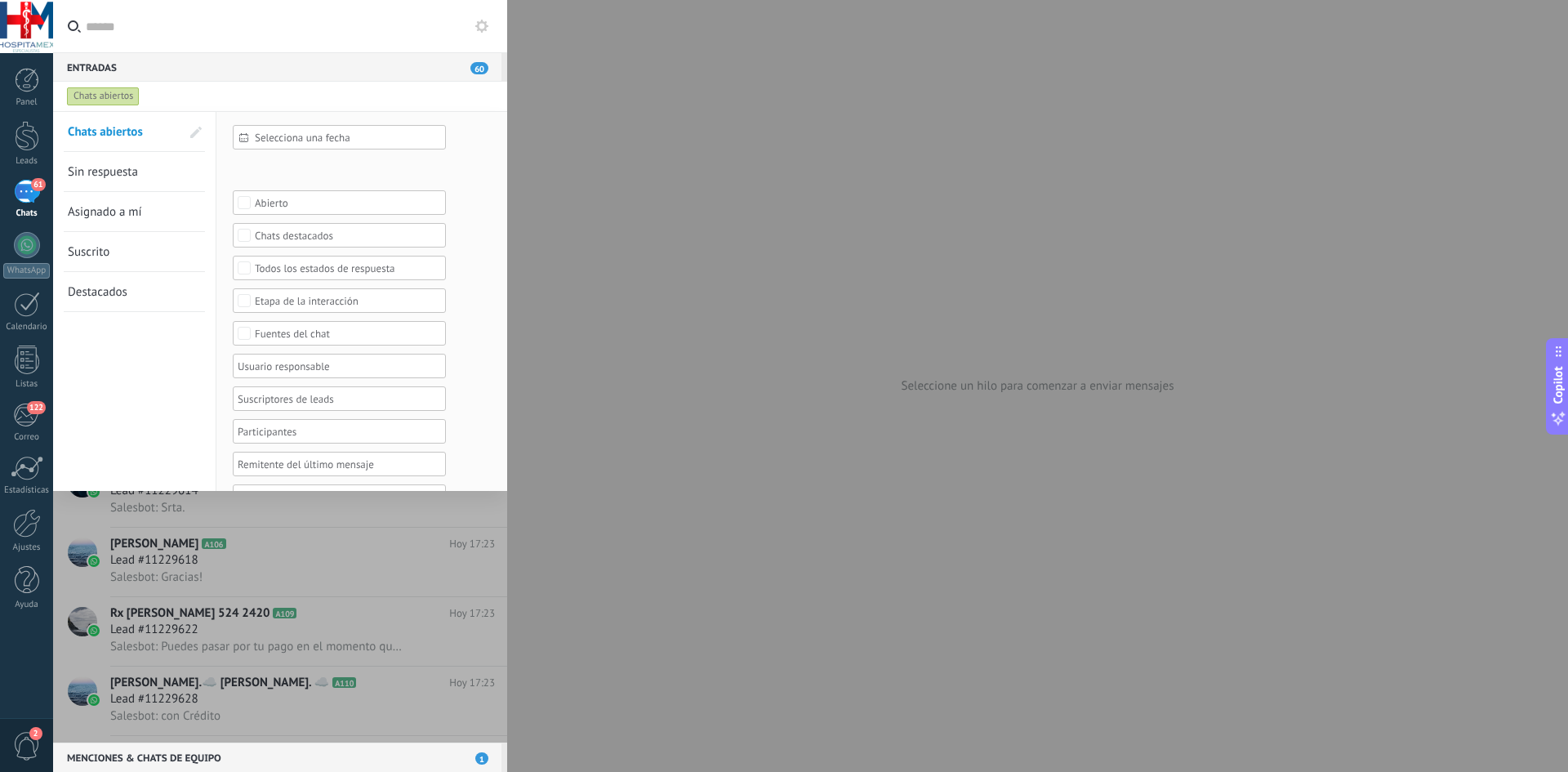
click at [274, 235] on div "Chats destacados" at bounding box center [340, 236] width 170 height 13
click at [383, 93] on div "Chats abiertos" at bounding box center [265, 97] width 403 height 29
click at [246, 52] on label at bounding box center [280, 26] width 454 height 53
click at [246, 52] on input "text" at bounding box center [290, 26] width 409 height 52
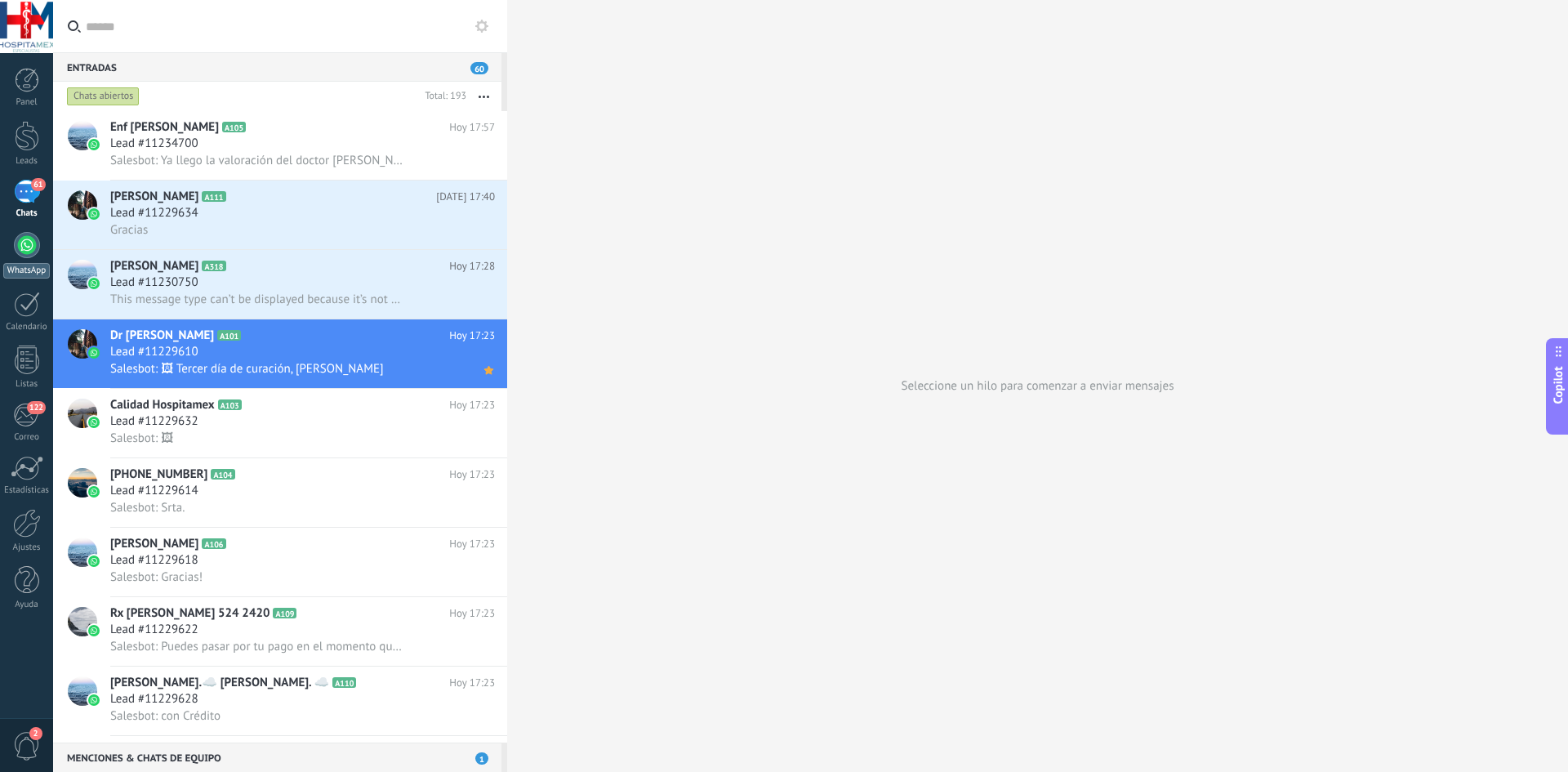
click at [36, 248] on div at bounding box center [26, 244] width 26 height 26
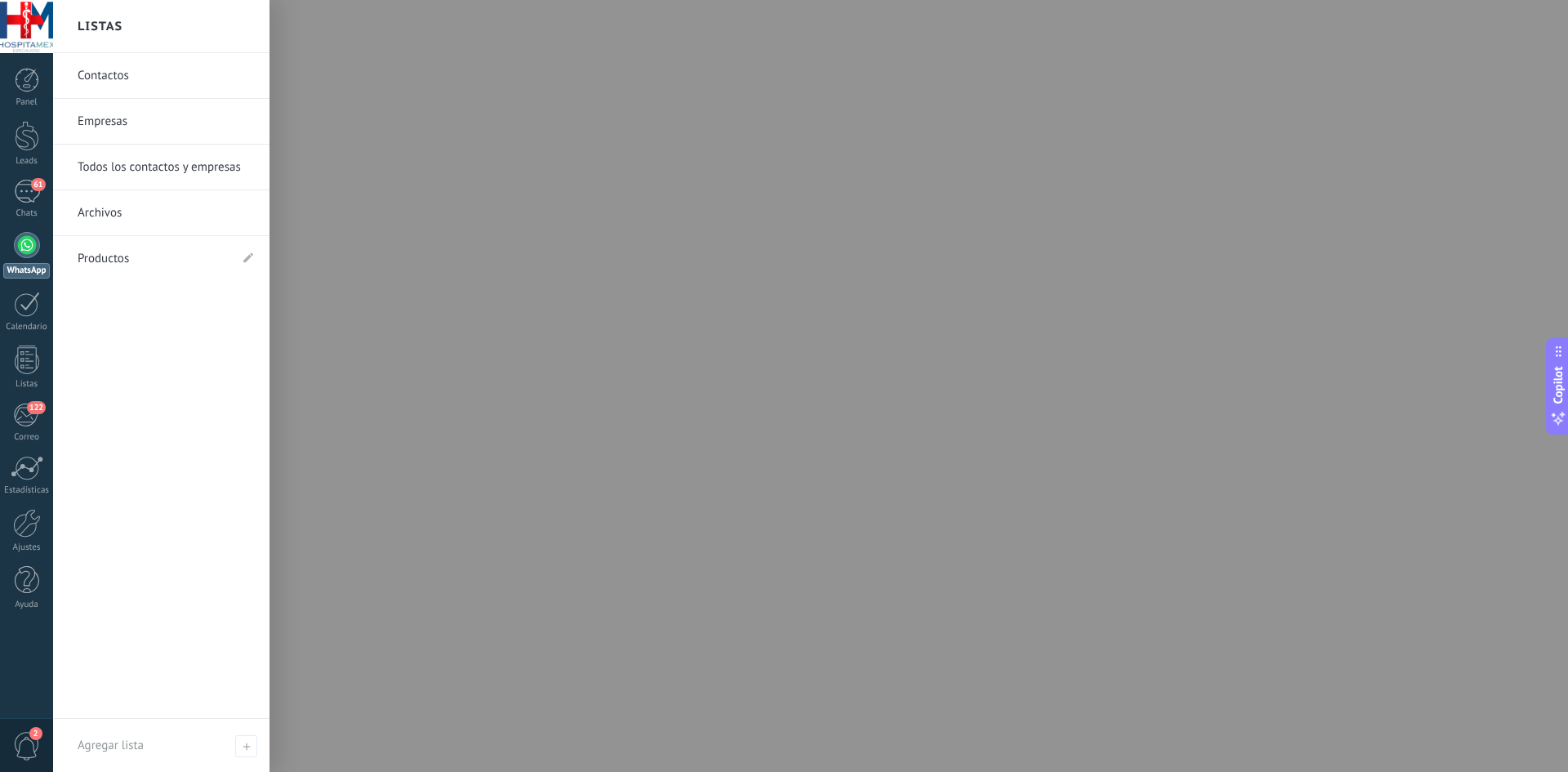
click at [29, 338] on div "Panel Leads 61 Chats WhatsApp Clientes" at bounding box center [26, 347] width 53 height 558
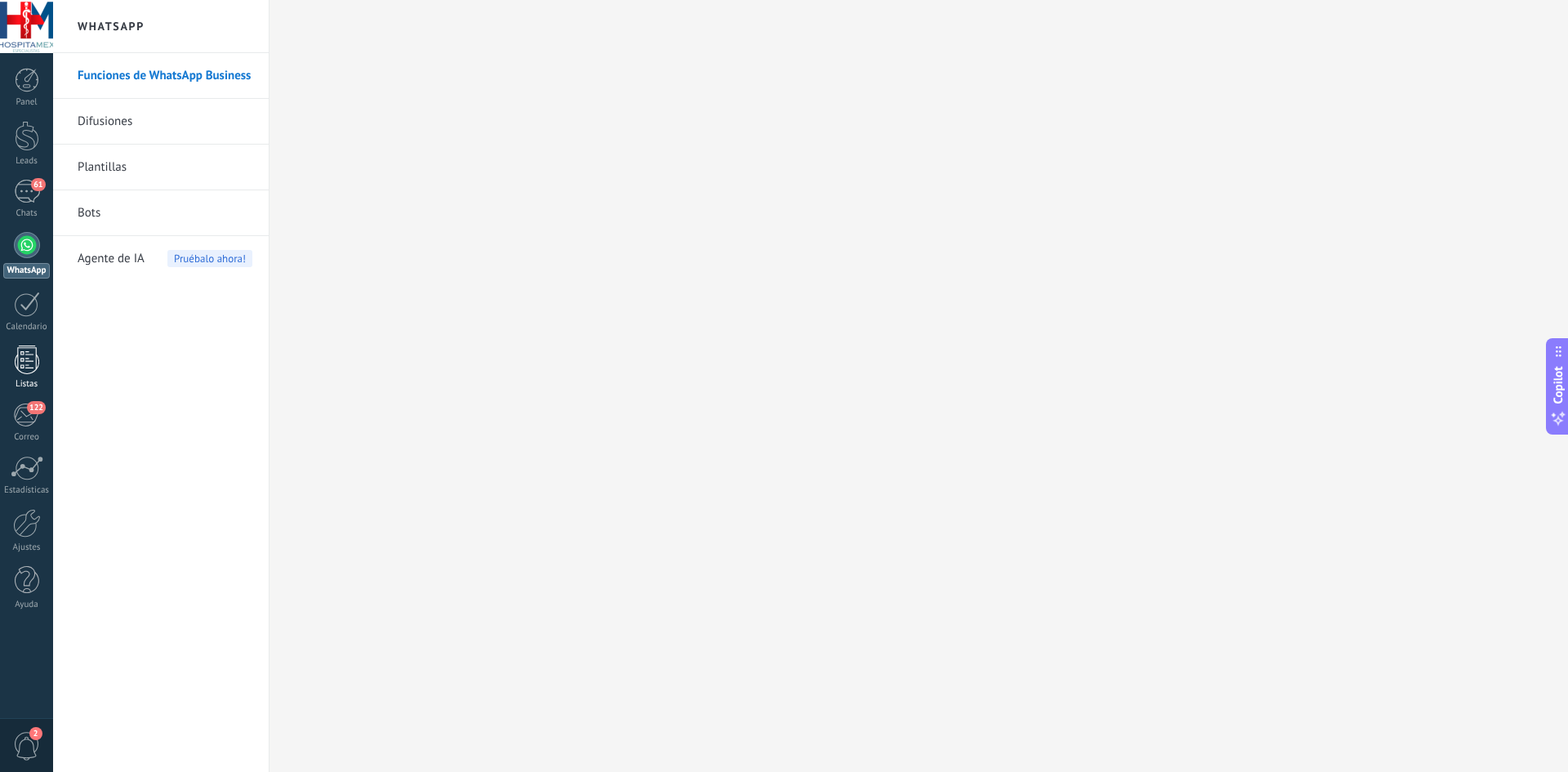
click at [31, 351] on div at bounding box center [26, 360] width 24 height 29
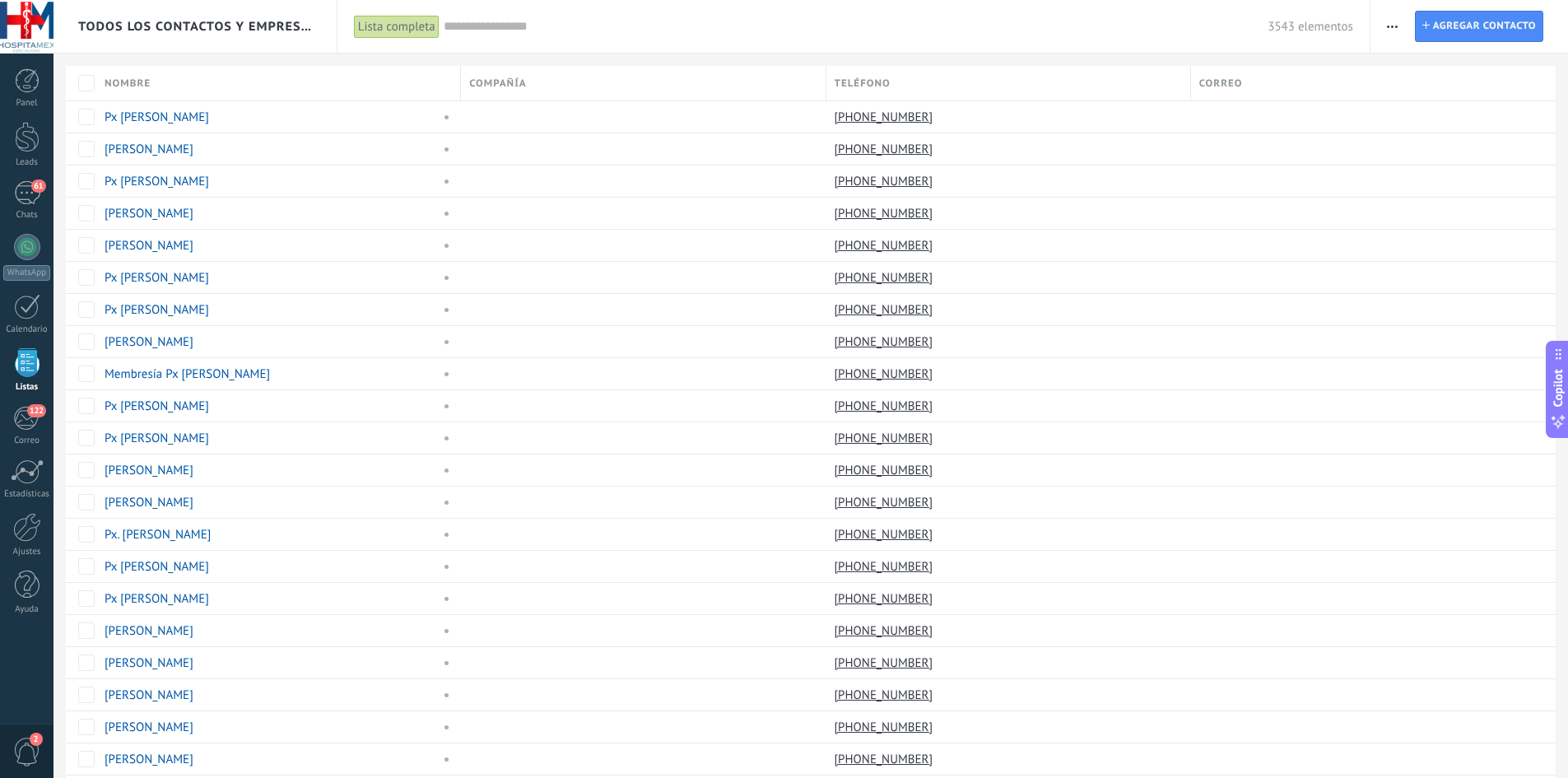
click at [511, 29] on input "text" at bounding box center [856, 27] width 825 height 18
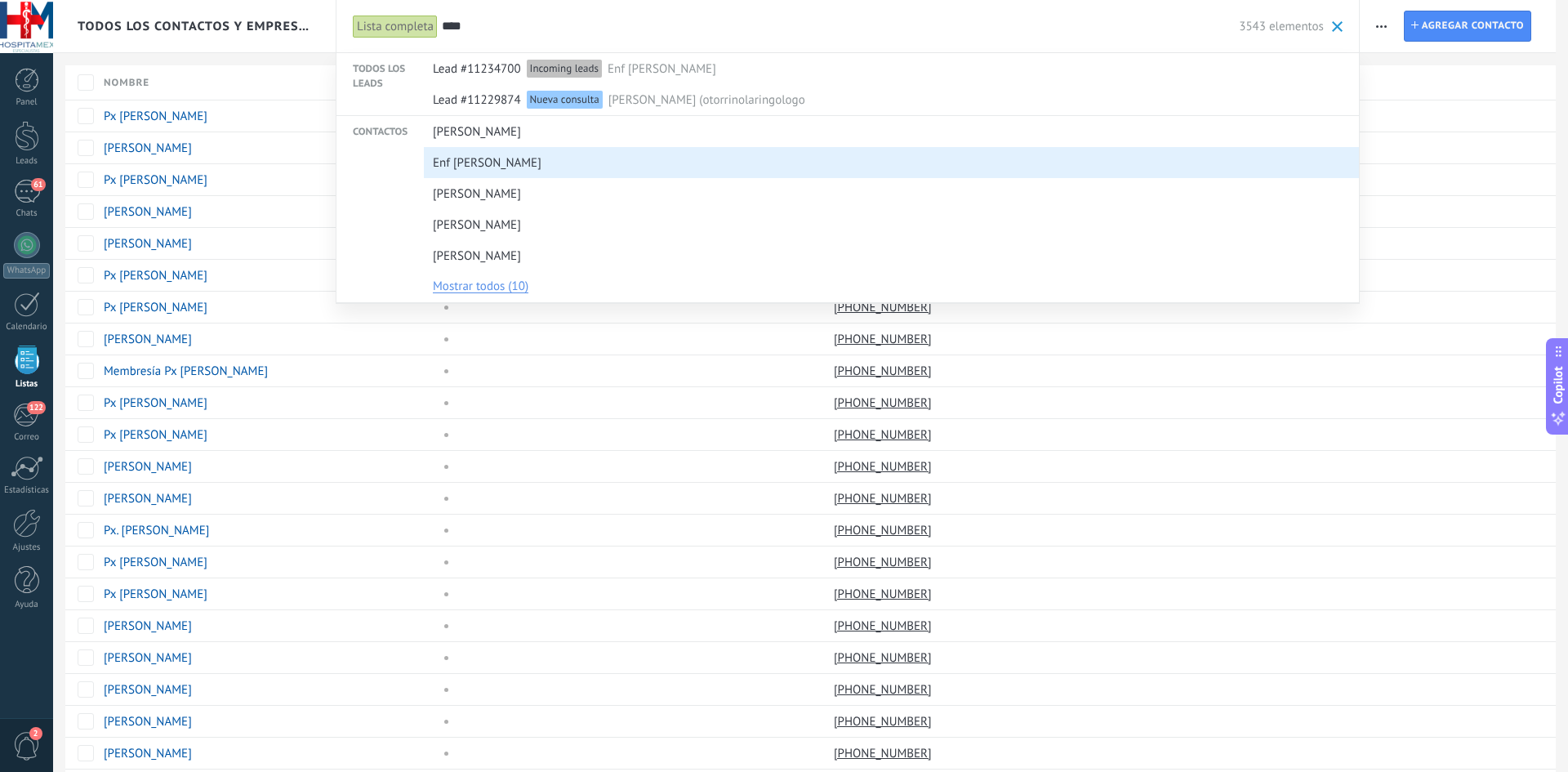
type input "****"
click at [455, 161] on span "Enf [PERSON_NAME]" at bounding box center [487, 162] width 108 height 30
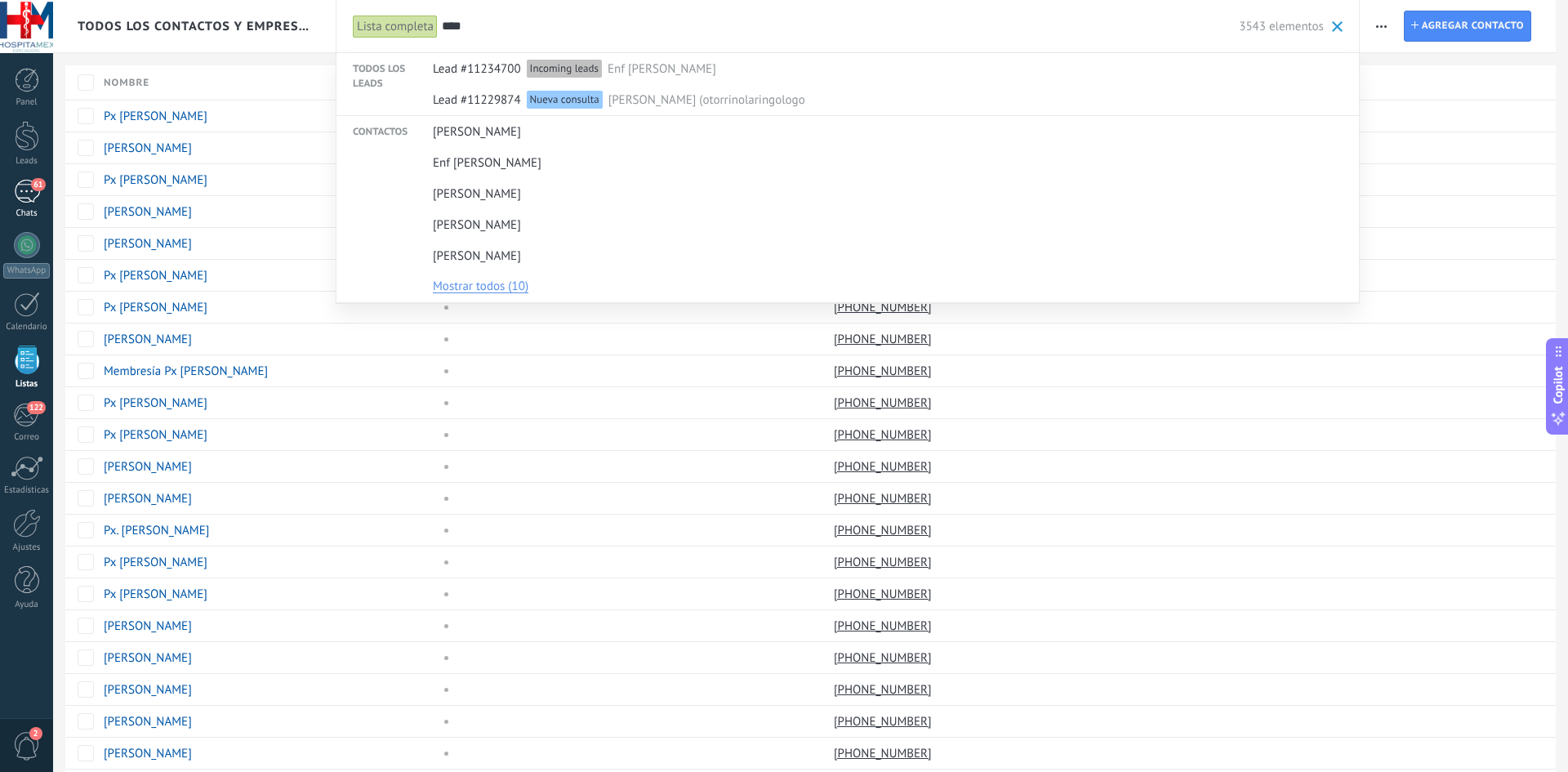
click at [31, 196] on div "61" at bounding box center [26, 191] width 26 height 24
